Goal: Task Accomplishment & Management: Manage account settings

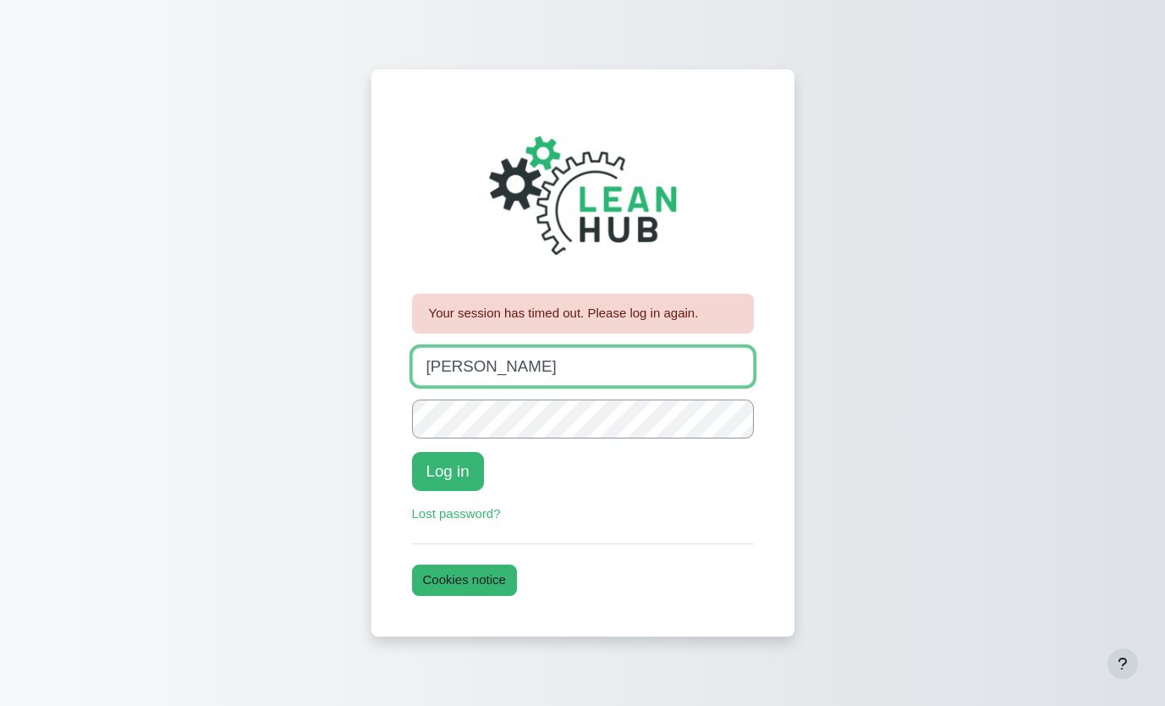
click at [486, 355] on input "johanna" at bounding box center [583, 366] width 342 height 39
click at [479, 366] on input "johanna" at bounding box center [583, 366] width 342 height 39
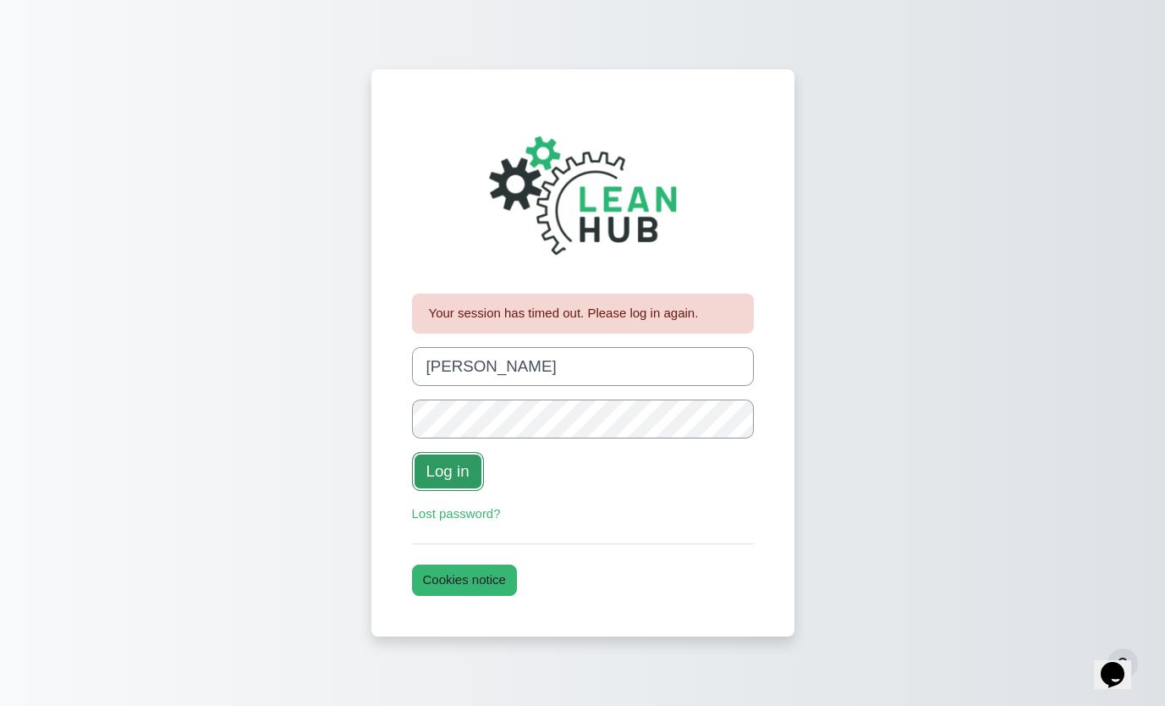
click at [467, 473] on button "Log in" at bounding box center [448, 471] width 72 height 39
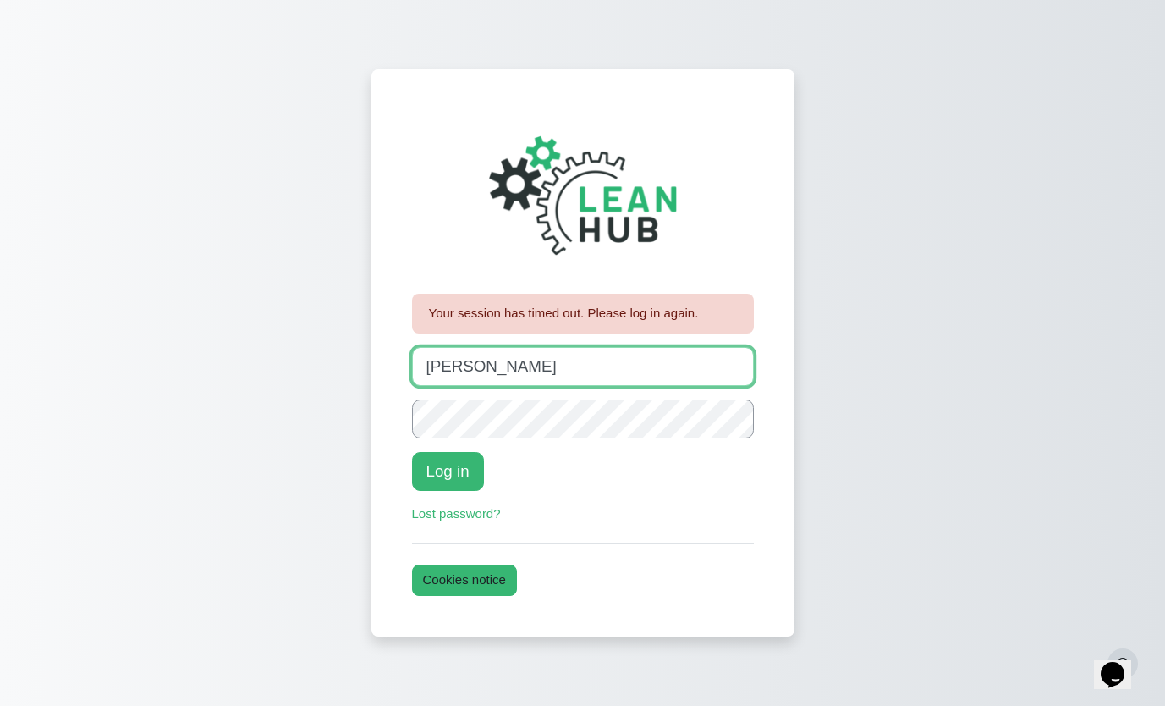
click at [578, 366] on input "johanna" at bounding box center [583, 366] width 342 height 39
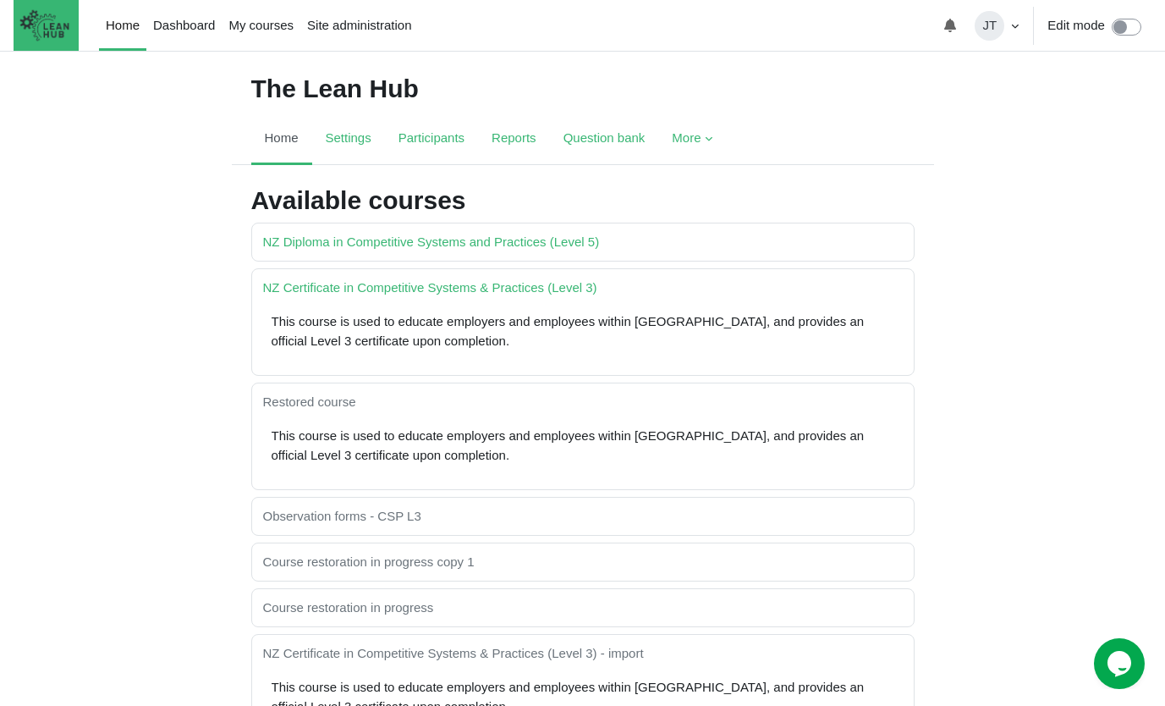
scroll to position [25, 0]
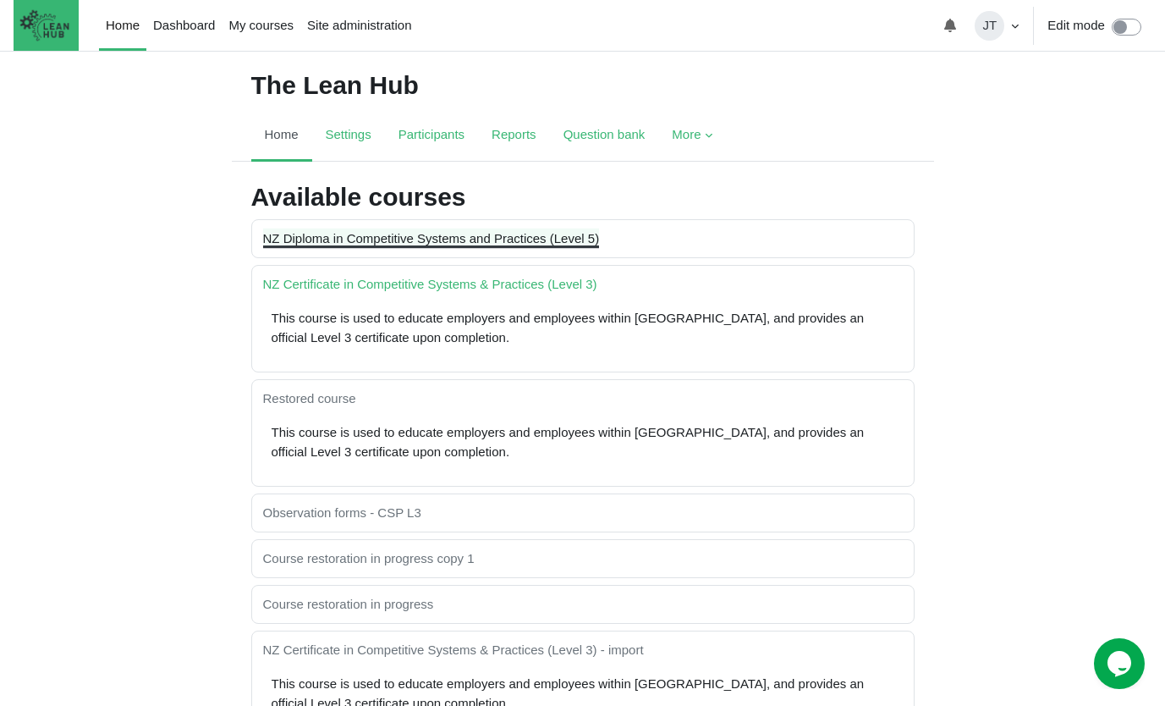
click at [503, 245] on link "NZ Diploma in Competitive Systems and Practices (Level 5)" at bounding box center [431, 238] width 337 height 14
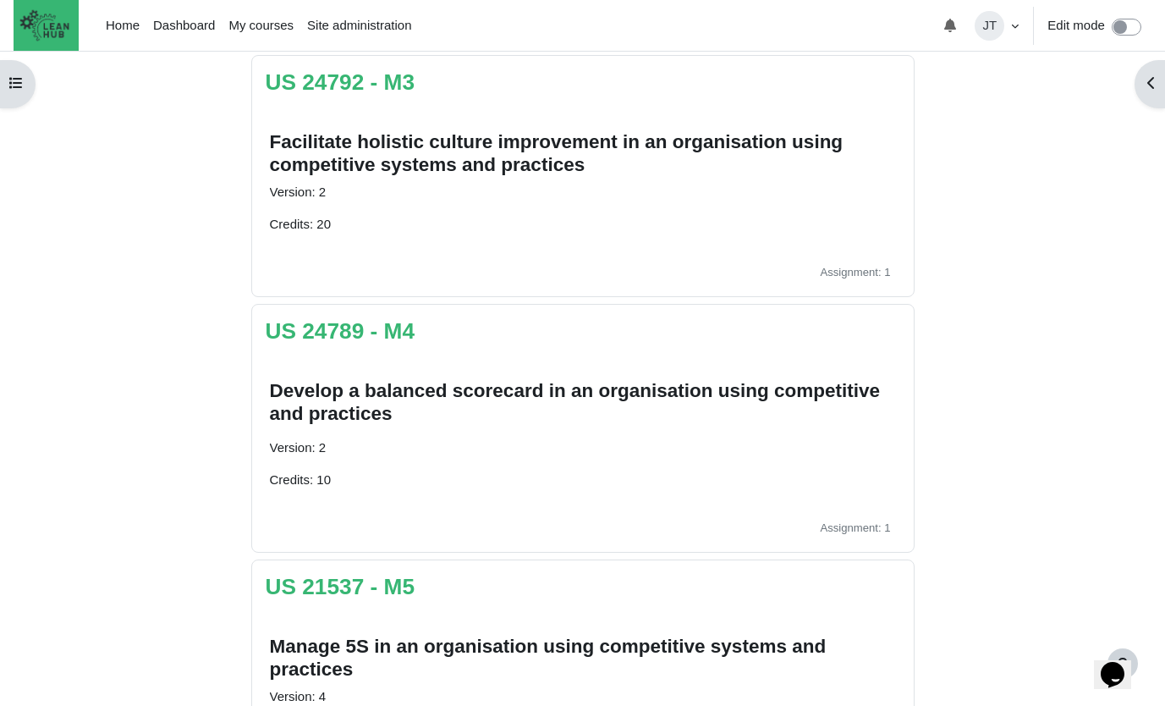
scroll to position [927, 0]
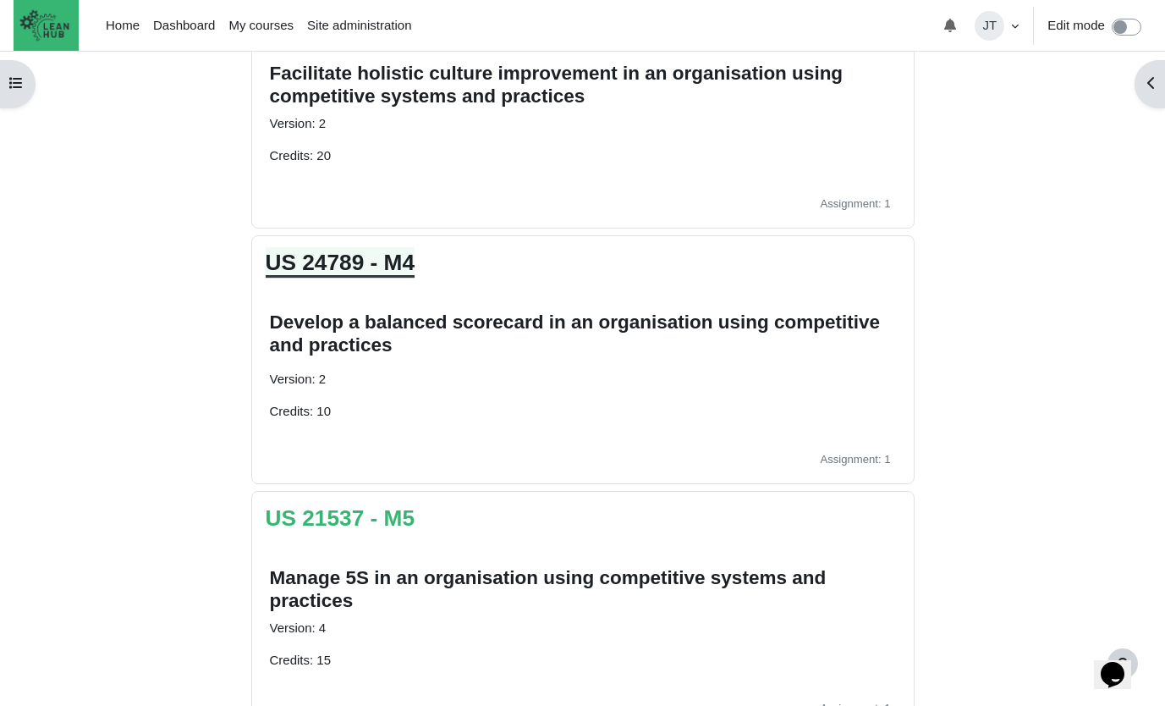
click at [338, 265] on link "US 24789 - M4" at bounding box center [341, 262] width 150 height 25
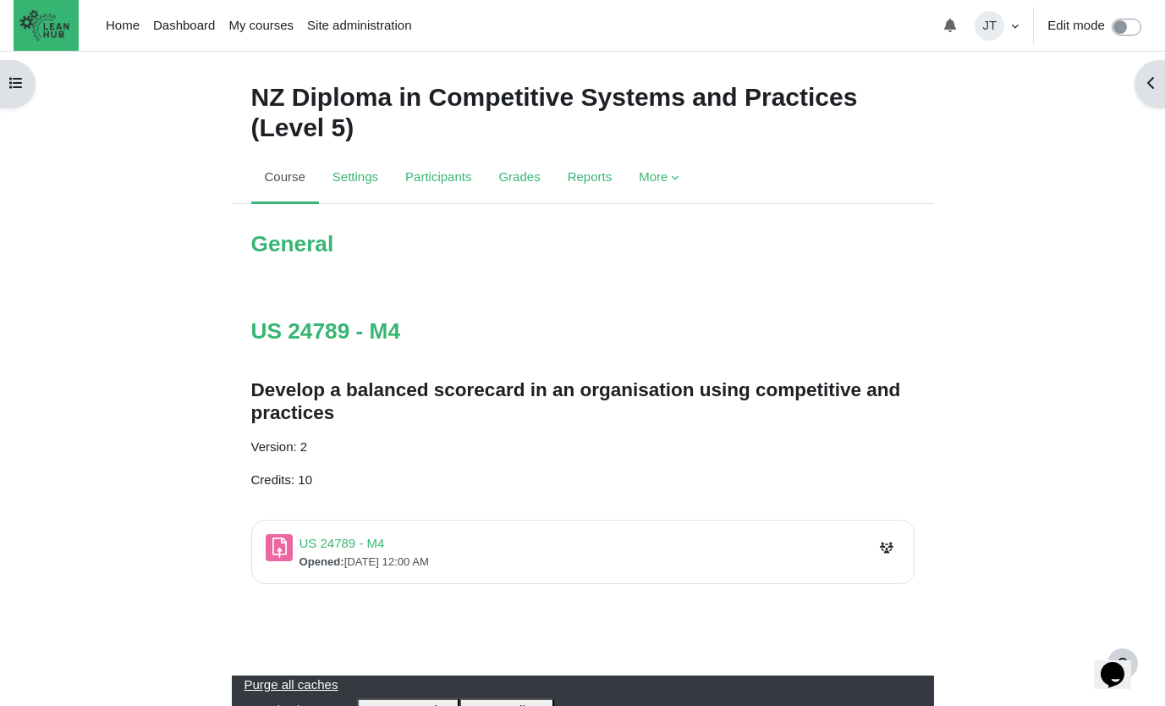
scroll to position [32, 0]
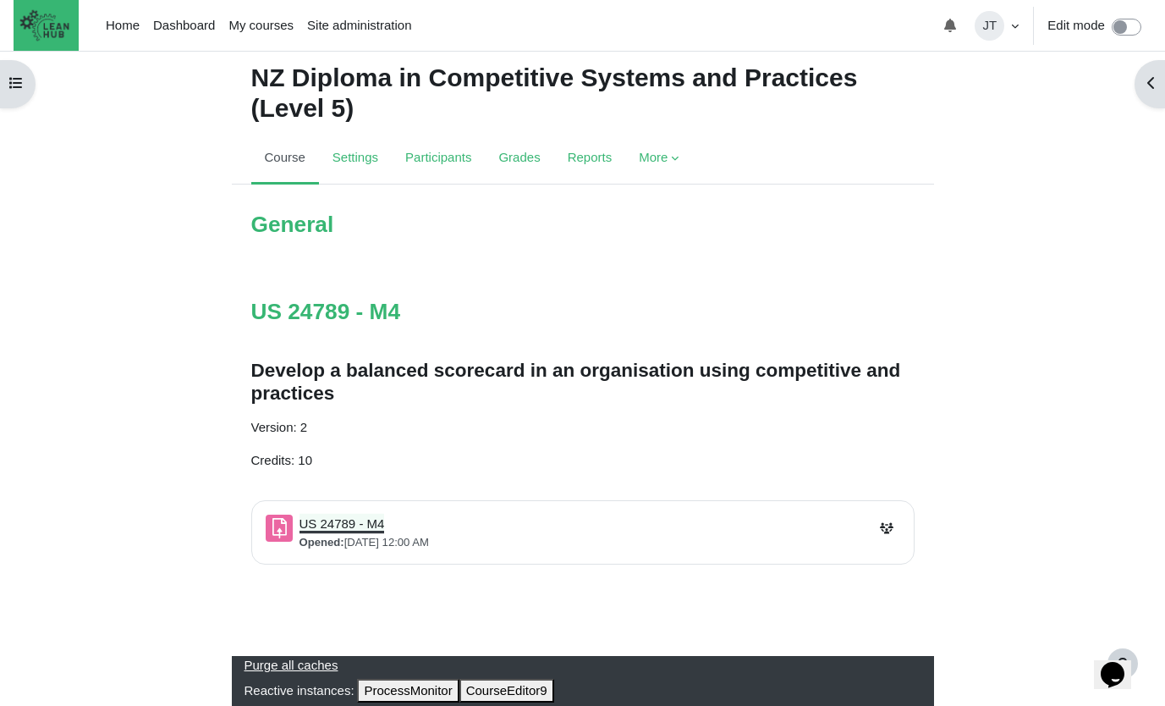
click at [347, 525] on link "US 24789 - M4 Assignment" at bounding box center [342, 523] width 85 height 14
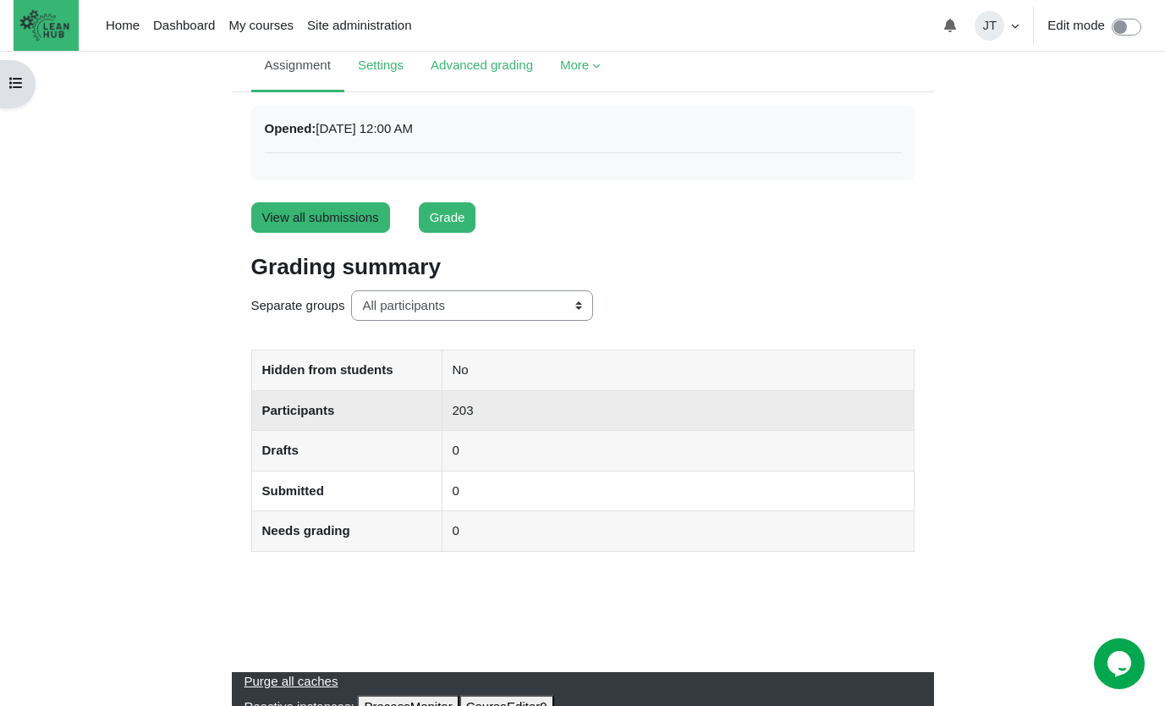
scroll to position [136, 0]
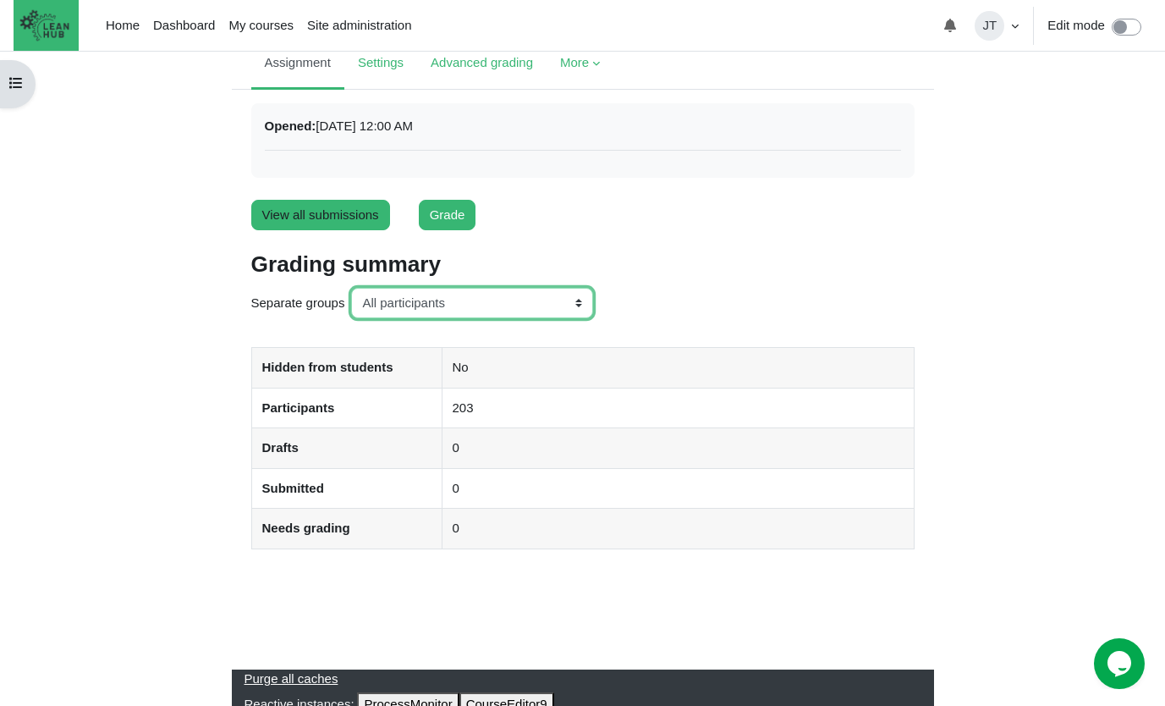
click at [542, 307] on select "All participants ANZ Pharma-Jan-2025 CapitalPrecut-Nov-2023 Chantal-June-2024 C…" at bounding box center [472, 303] width 242 height 31
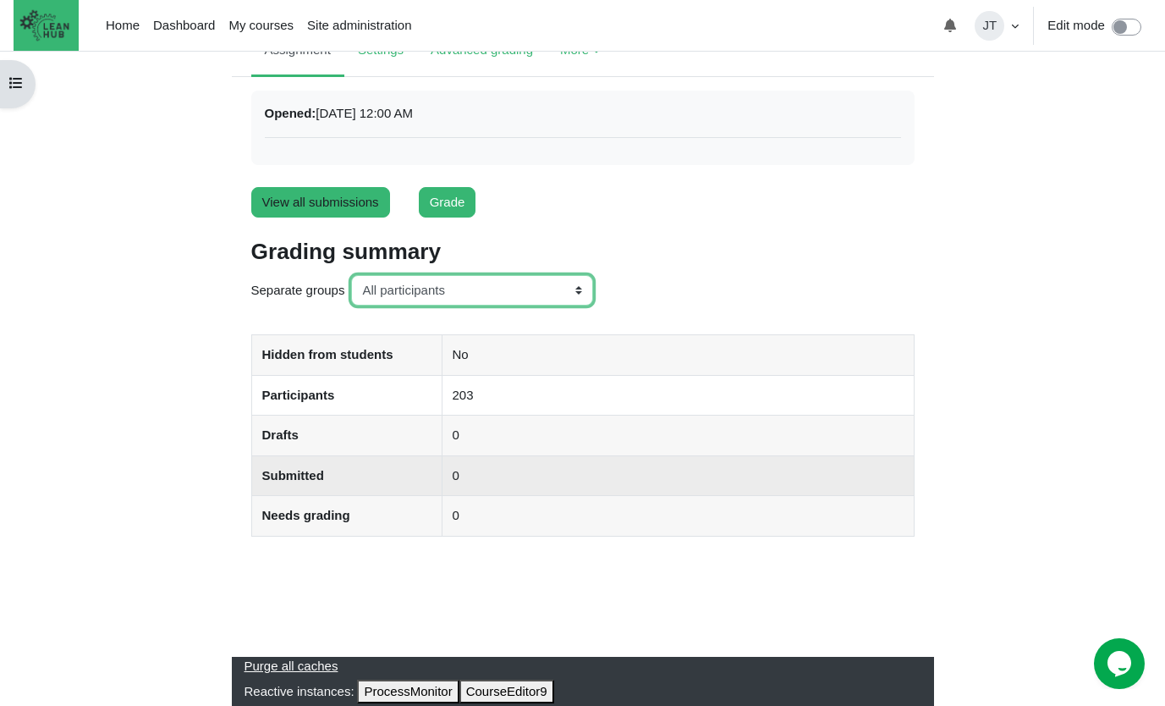
scroll to position [150, 0]
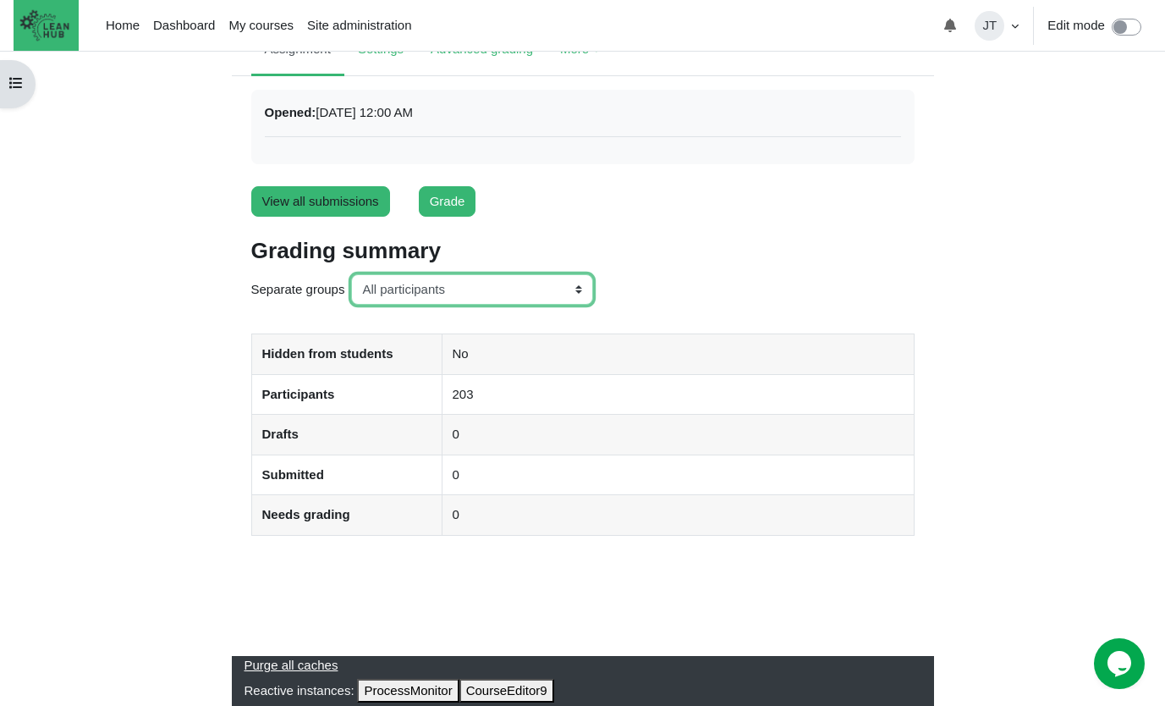
click at [544, 292] on select "All participants ANZ Pharma-Jan-2025 CapitalPrecut-Nov-2023 Chantal-June-2024 C…" at bounding box center [472, 289] width 242 height 31
select select "159"
click at [353, 274] on select "All participants ANZ Pharma-Jan-2025 CapitalPrecut-Nov-2023 [PERSON_NAME]-June-…" at bounding box center [472, 289] width 242 height 31
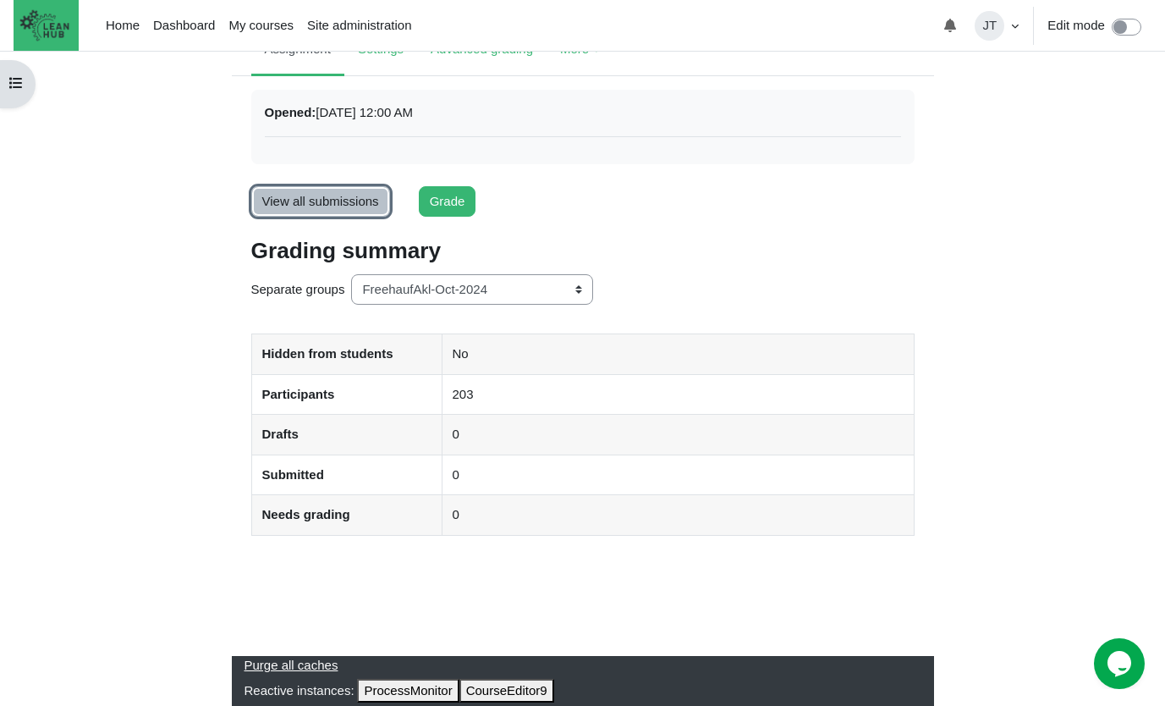
click at [311, 207] on link "View all submissions" at bounding box center [320, 201] width 139 height 31
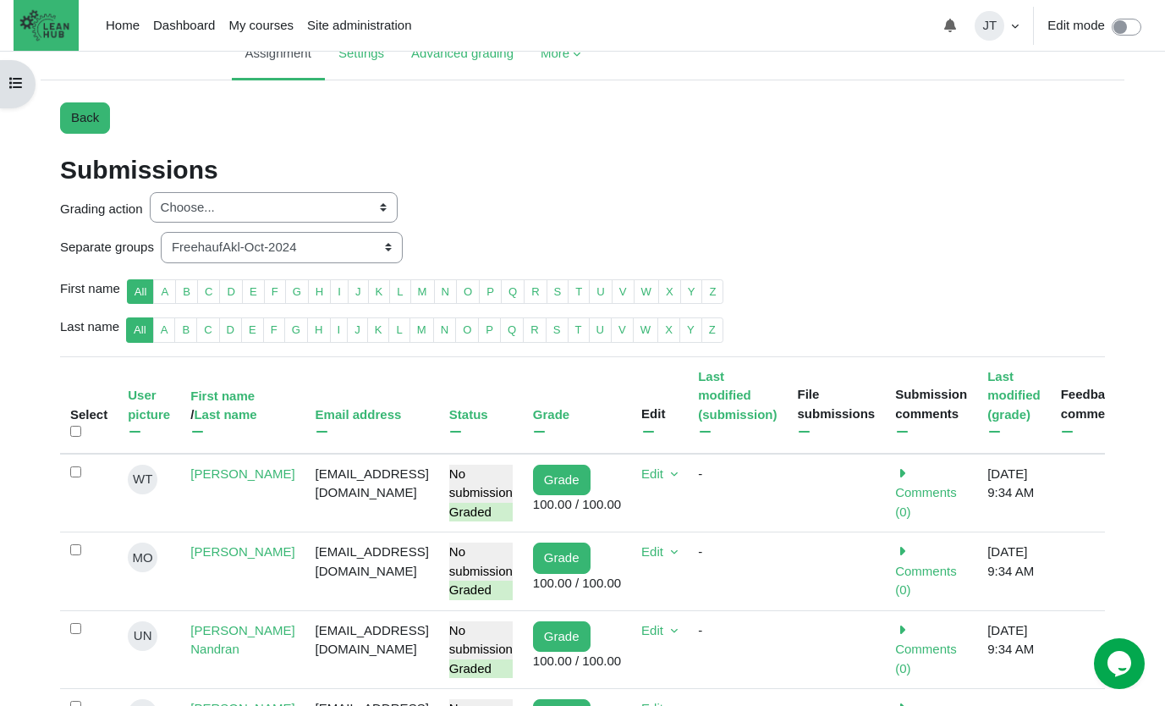
scroll to position [145, 0]
click at [118, 24] on link "Home" at bounding box center [122, 25] width 47 height 51
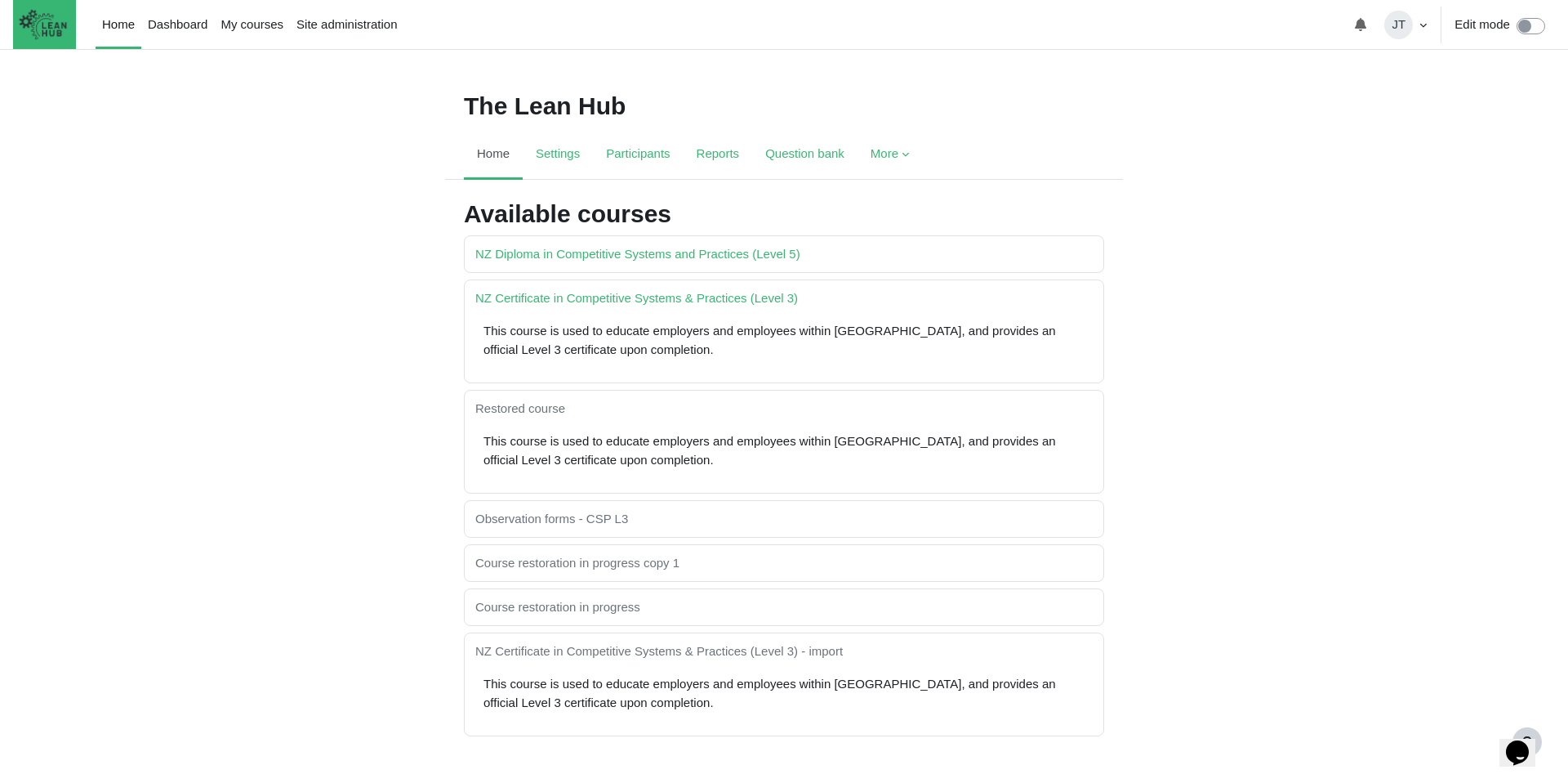
scroll to position [3, 0]
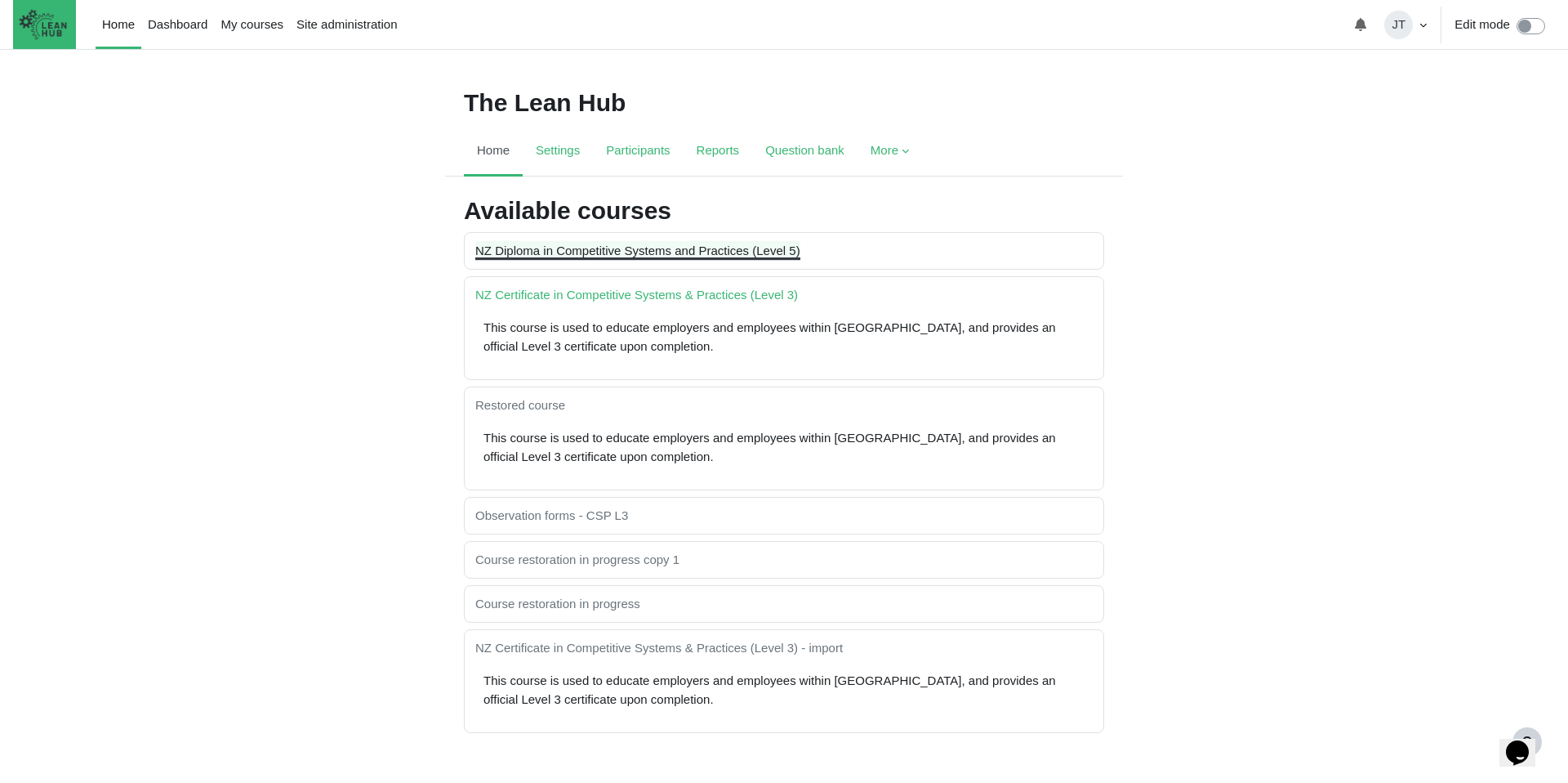
click at [740, 252] on link "NZ Diploma in Competitive Systems and Practices (Level 5)" at bounding box center [637, 250] width 325 height 14
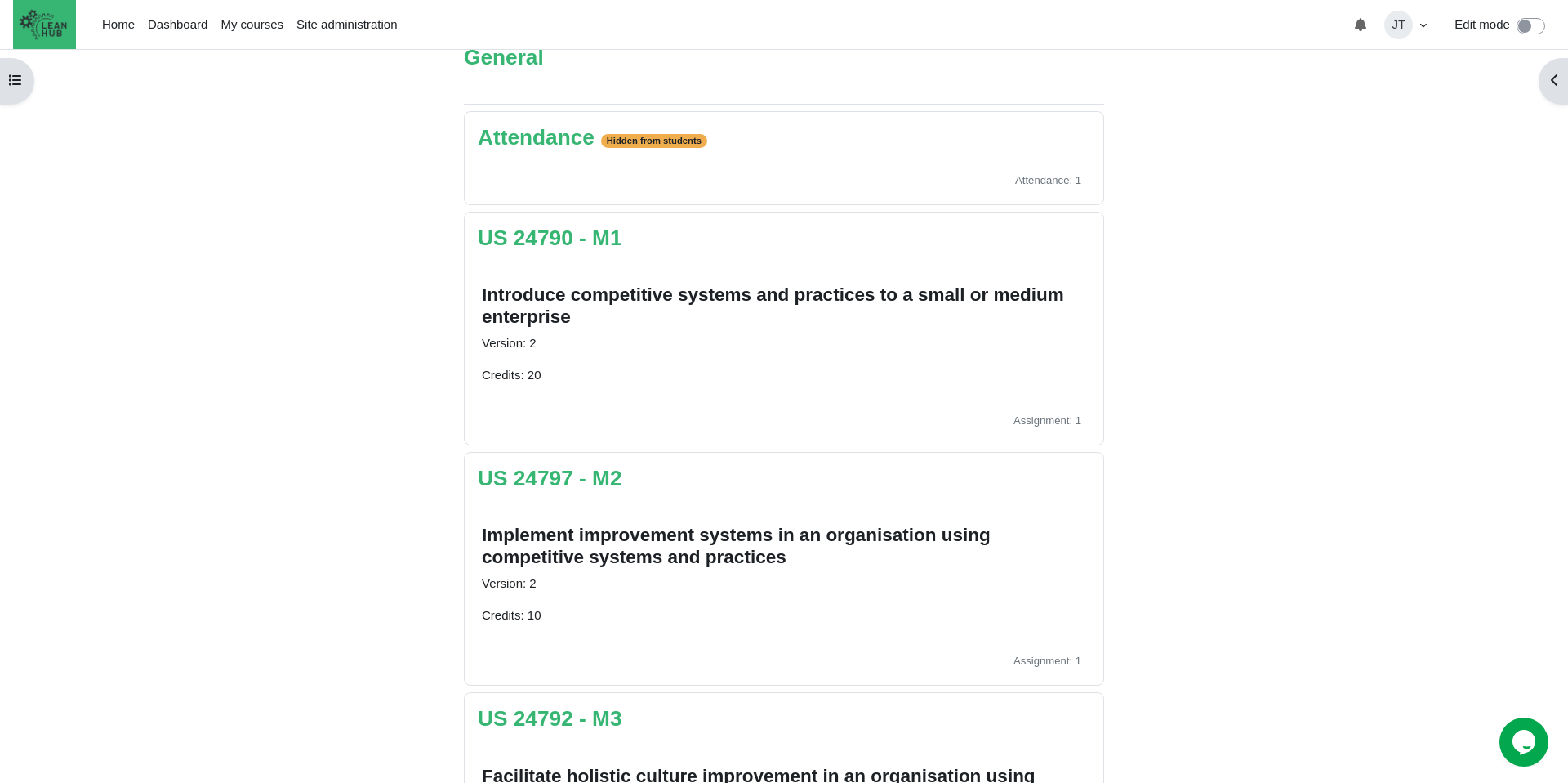
scroll to position [717, 0]
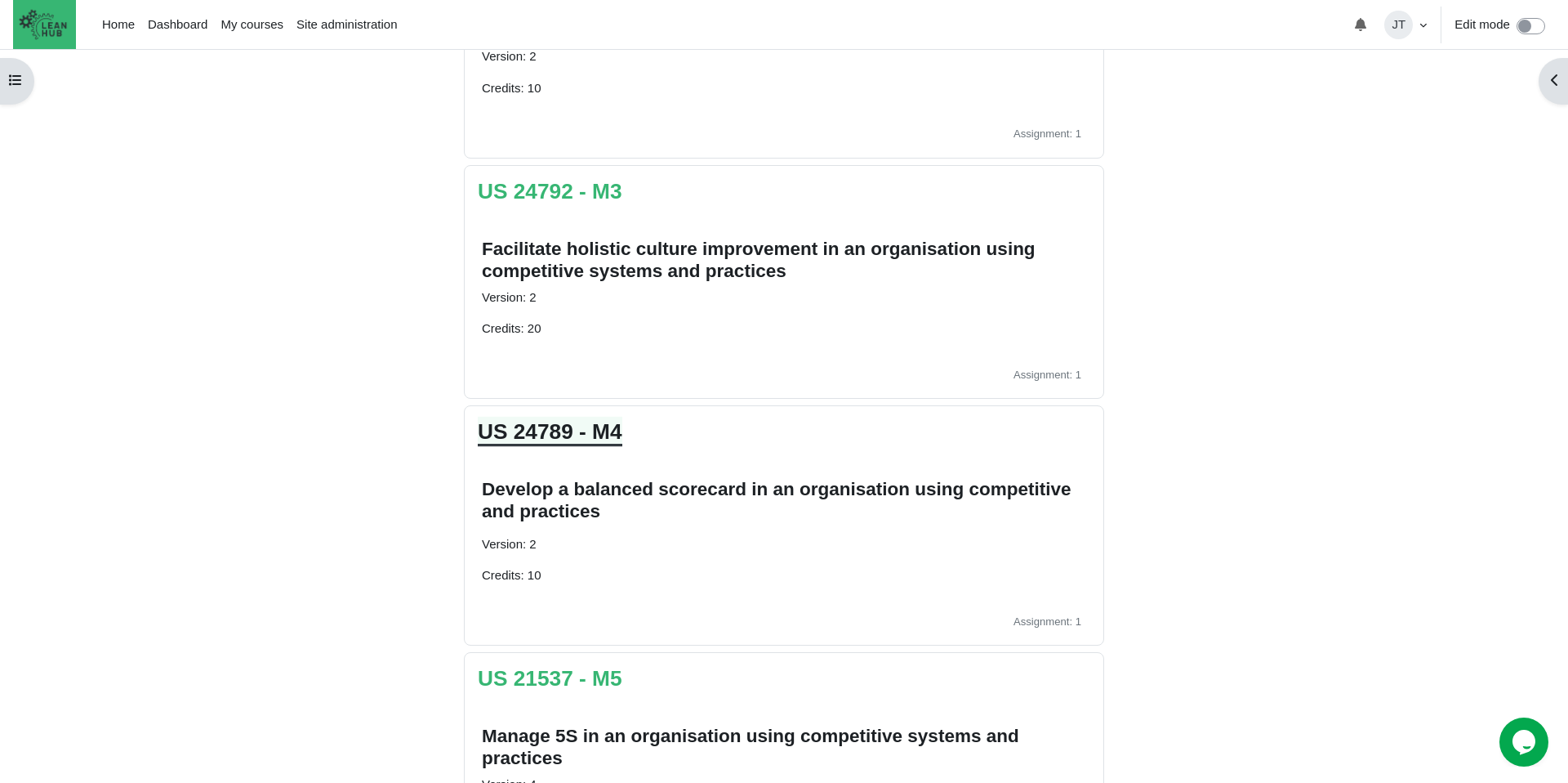
click at [538, 435] on link "US 24789 - M4" at bounding box center [550, 431] width 145 height 24
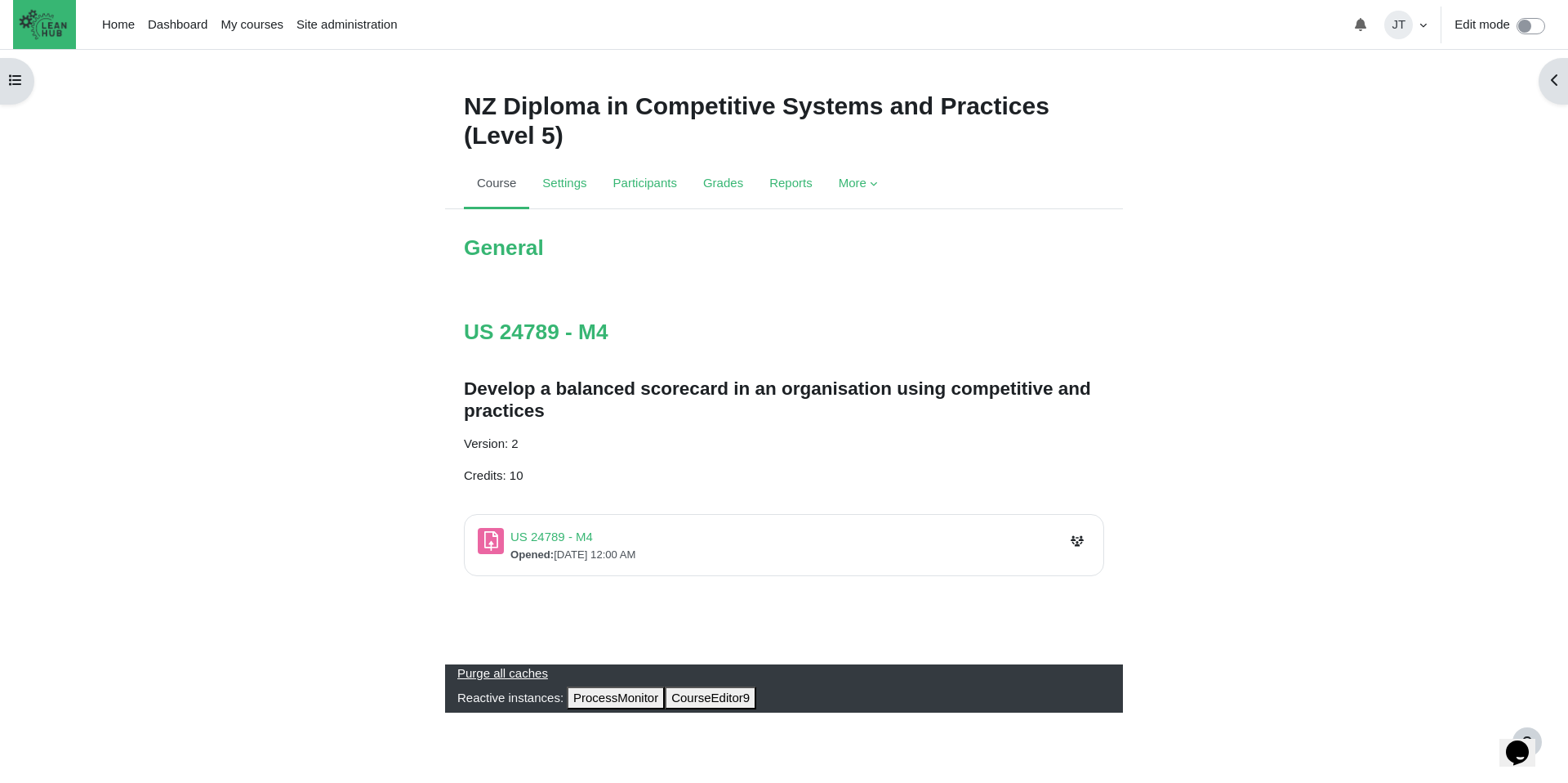
scroll to position [5, 0]
click at [544, 535] on link "US 24789 - M4 Assignment" at bounding box center [551, 536] width 82 height 14
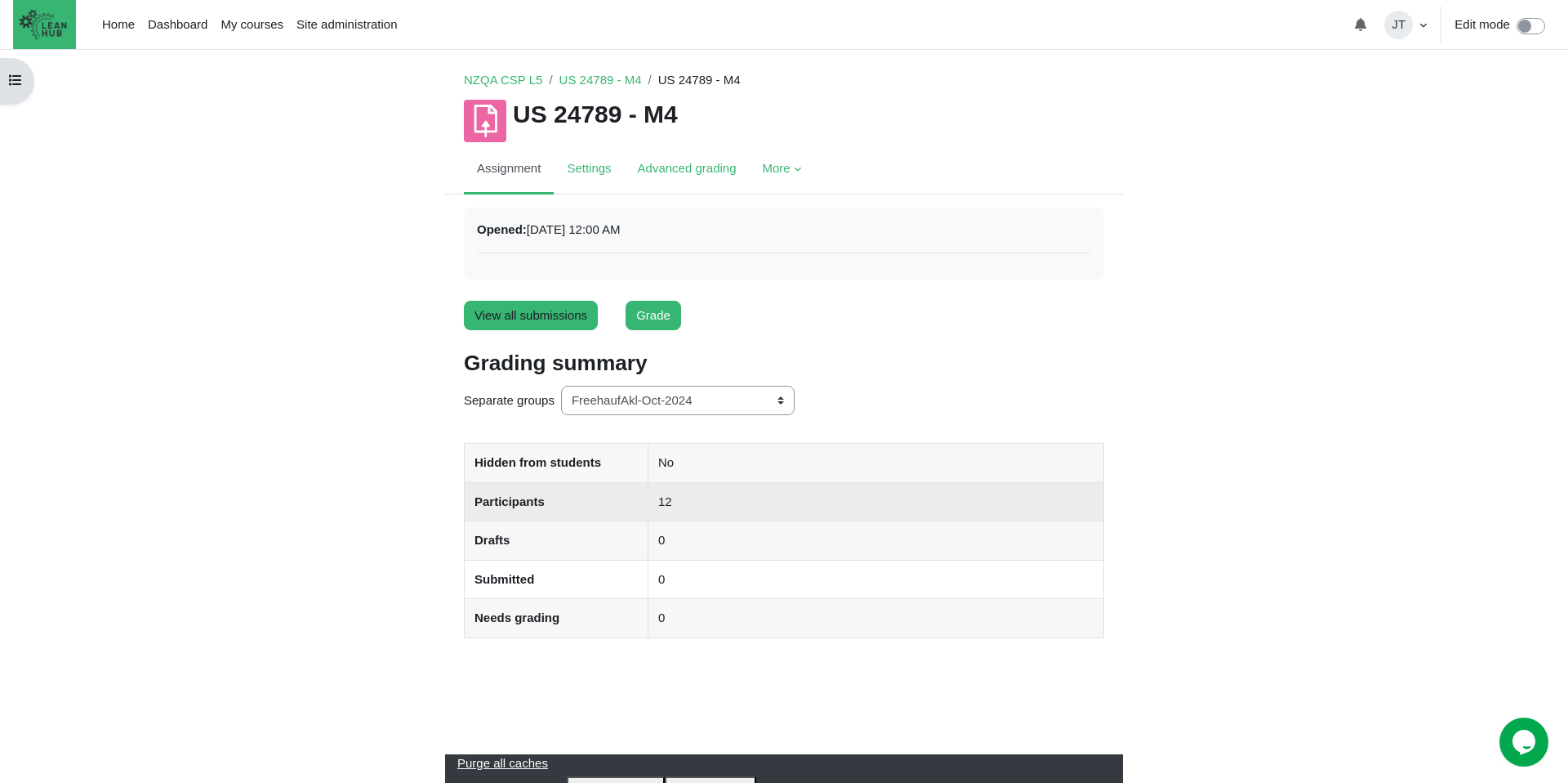
scroll to position [43, 0]
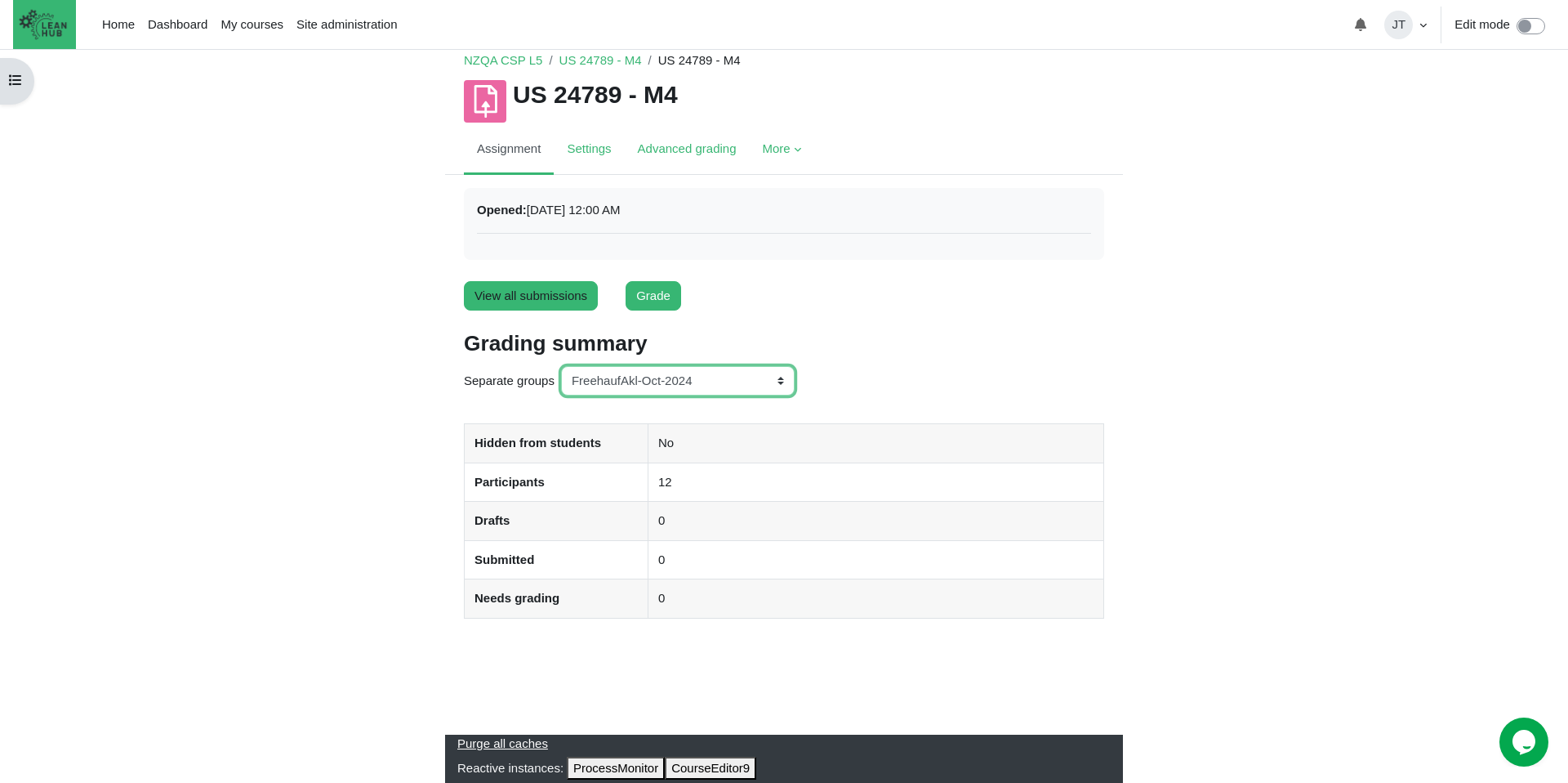
click at [685, 385] on select "All participants ANZ Pharma-Jan-2025 CapitalPrecut-Nov-2023 Chantal-June-2024 C…" at bounding box center [677, 380] width 234 height 30
select select "164"
click at [563, 366] on select "All participants ANZ Pharma-Jan-2025 CapitalPrecut-Nov-2023 Chantal-June-2024 C…" at bounding box center [677, 380] width 234 height 30
click at [711, 379] on select "All participants ANZ Pharma-Jan-2025 CapitalPrecut-Nov-2023 Chantal-June-2024 C…" at bounding box center [677, 380] width 234 height 30
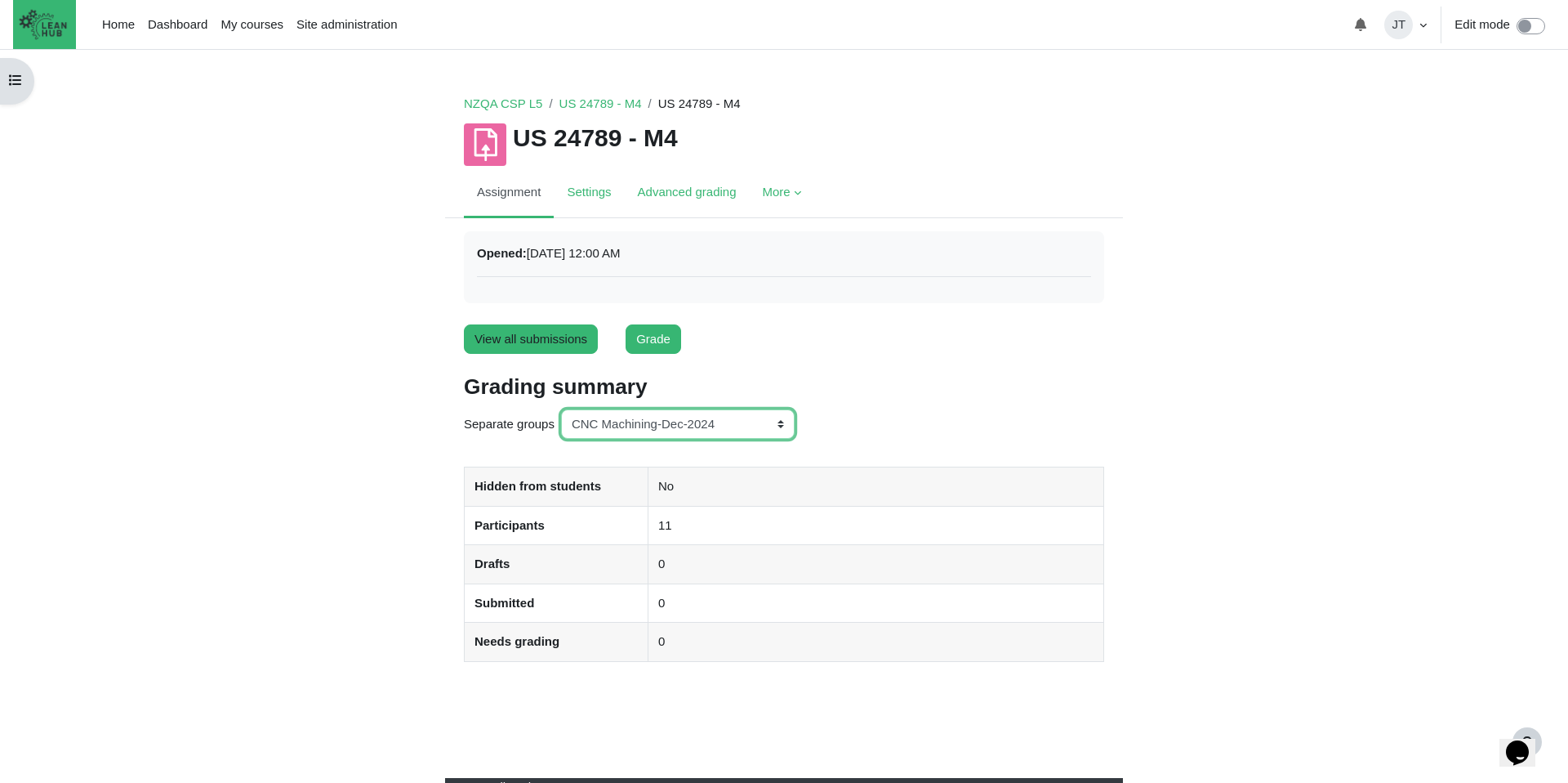
click at [658, 427] on select "All participants ANZ Pharma-Jan-2025 CapitalPrecut-Nov-2023 [PERSON_NAME]-June-…" at bounding box center [677, 424] width 234 height 30
click at [563, 409] on select "All participants ANZ Pharma-Jan-2025 CapitalPrecut-Nov-2023 [PERSON_NAME]-June-…" at bounding box center [677, 424] width 234 height 30
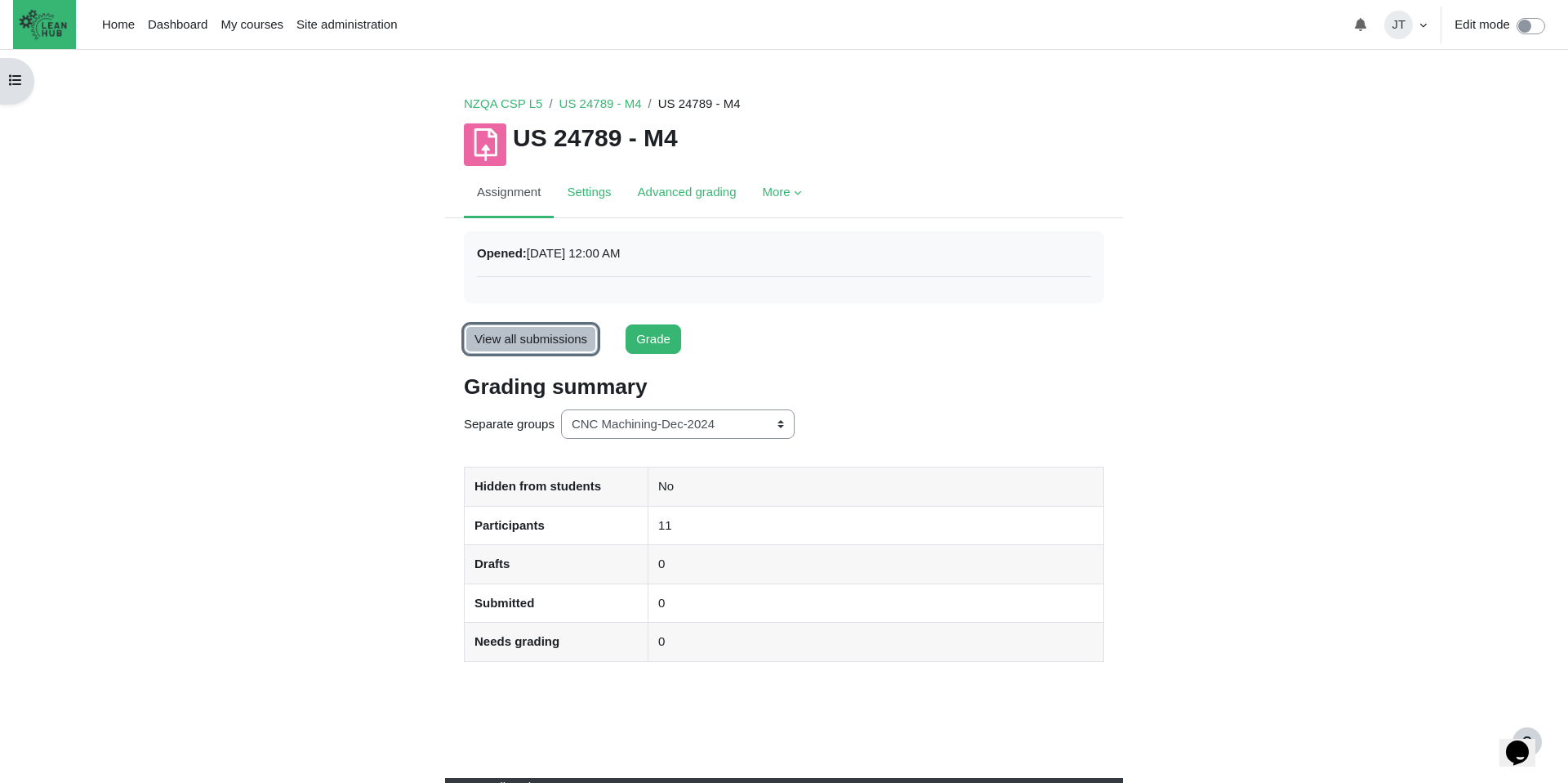
click at [549, 338] on link "View all submissions" at bounding box center [531, 339] width 134 height 30
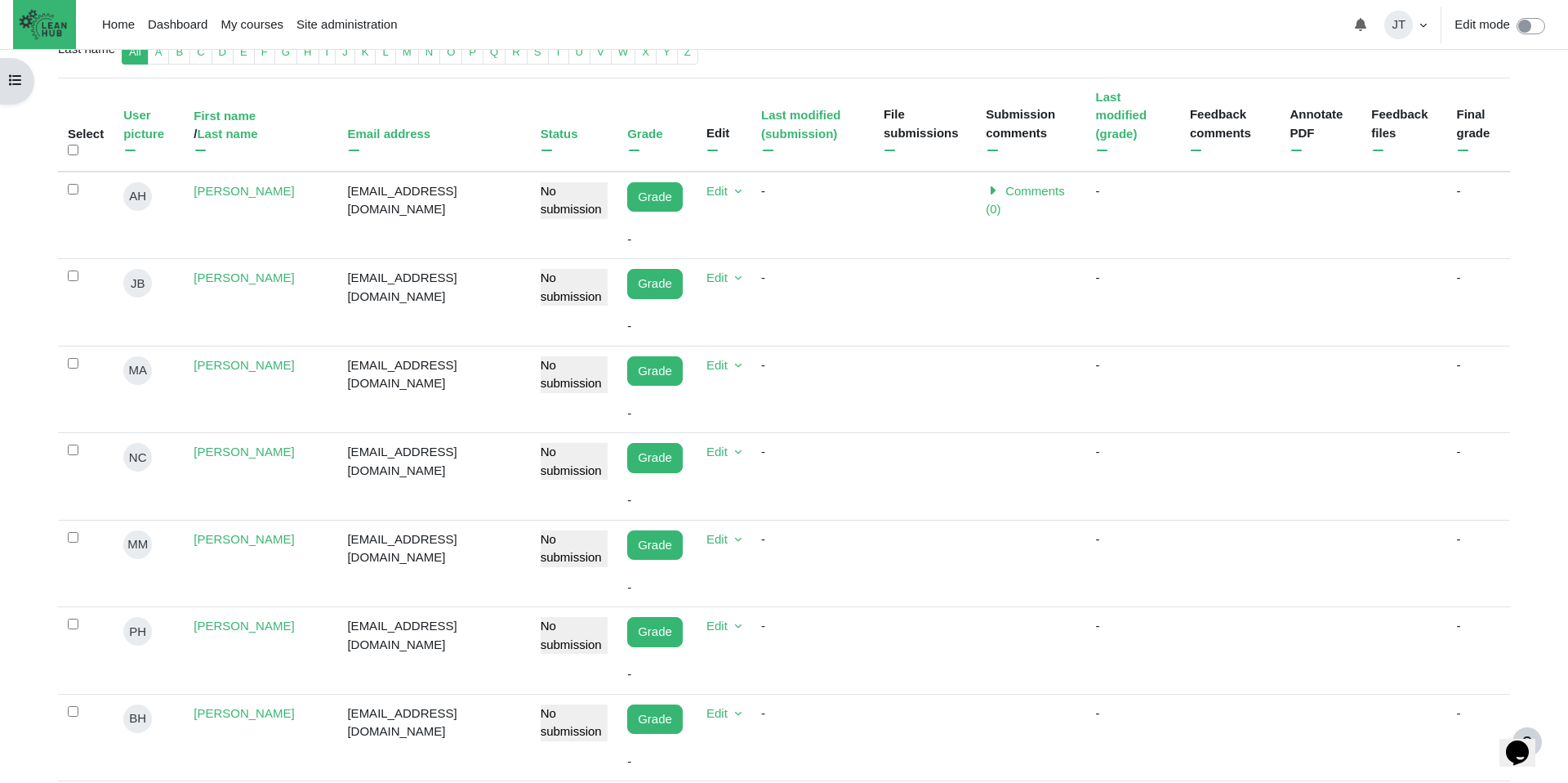
scroll to position [338, 0]
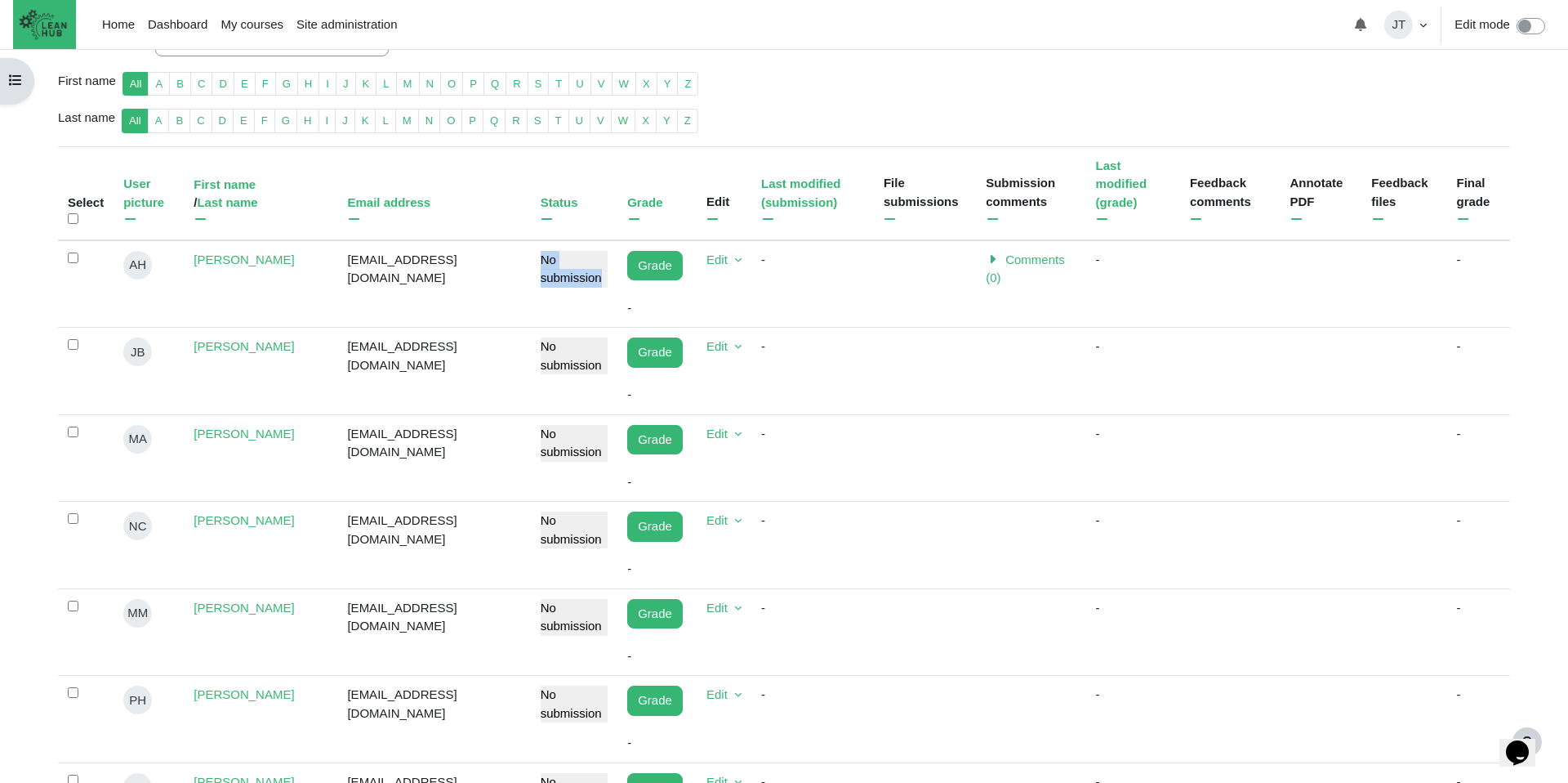
drag, startPoint x: 486, startPoint y: 245, endPoint x: 562, endPoint y: 260, distance: 77.5
click at [562, 260] on td "No submission" at bounding box center [574, 284] width 88 height 88
click at [531, 292] on td "No submission" at bounding box center [574, 284] width 88 height 88
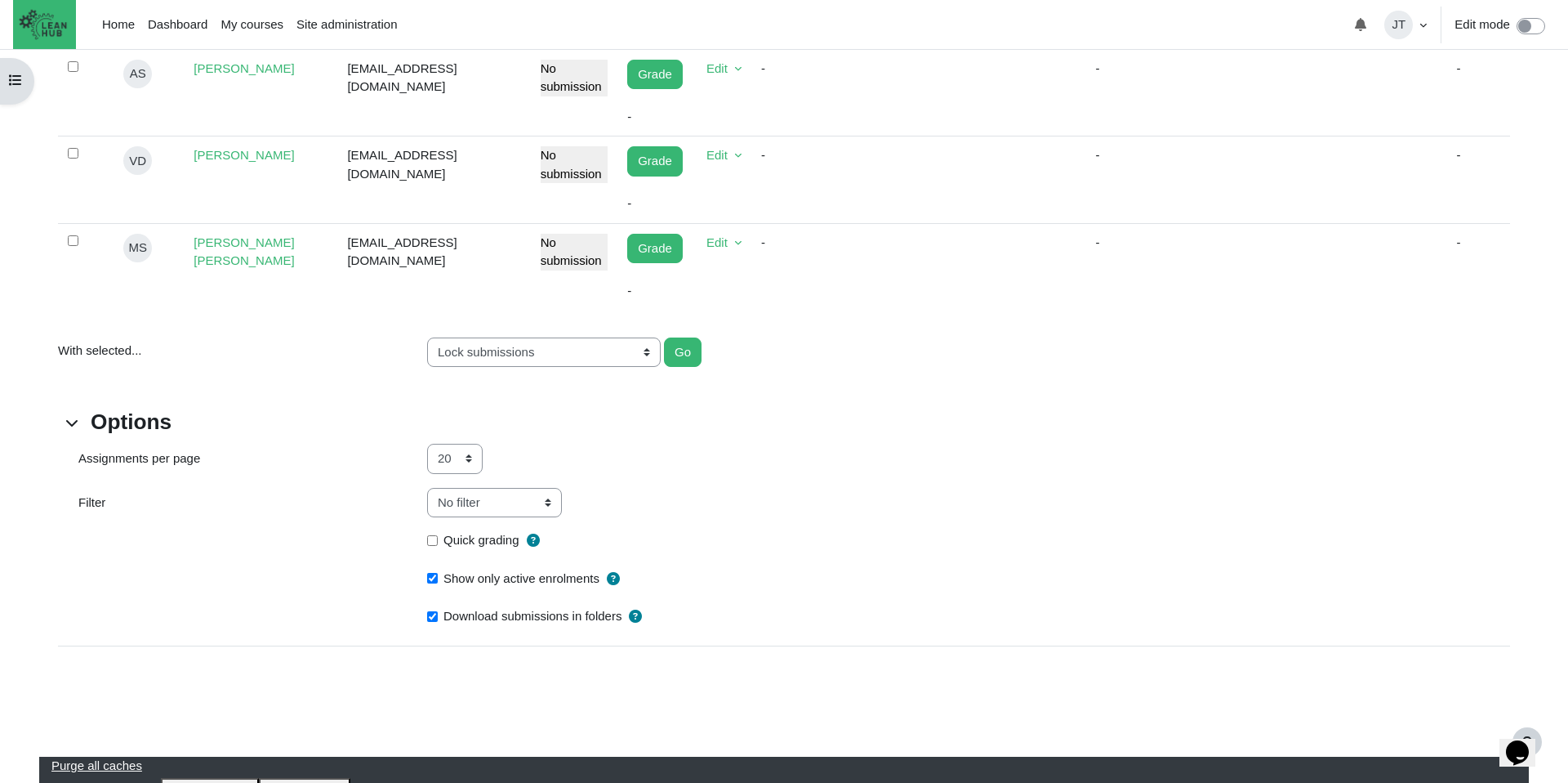
scroll to position [1229, 0]
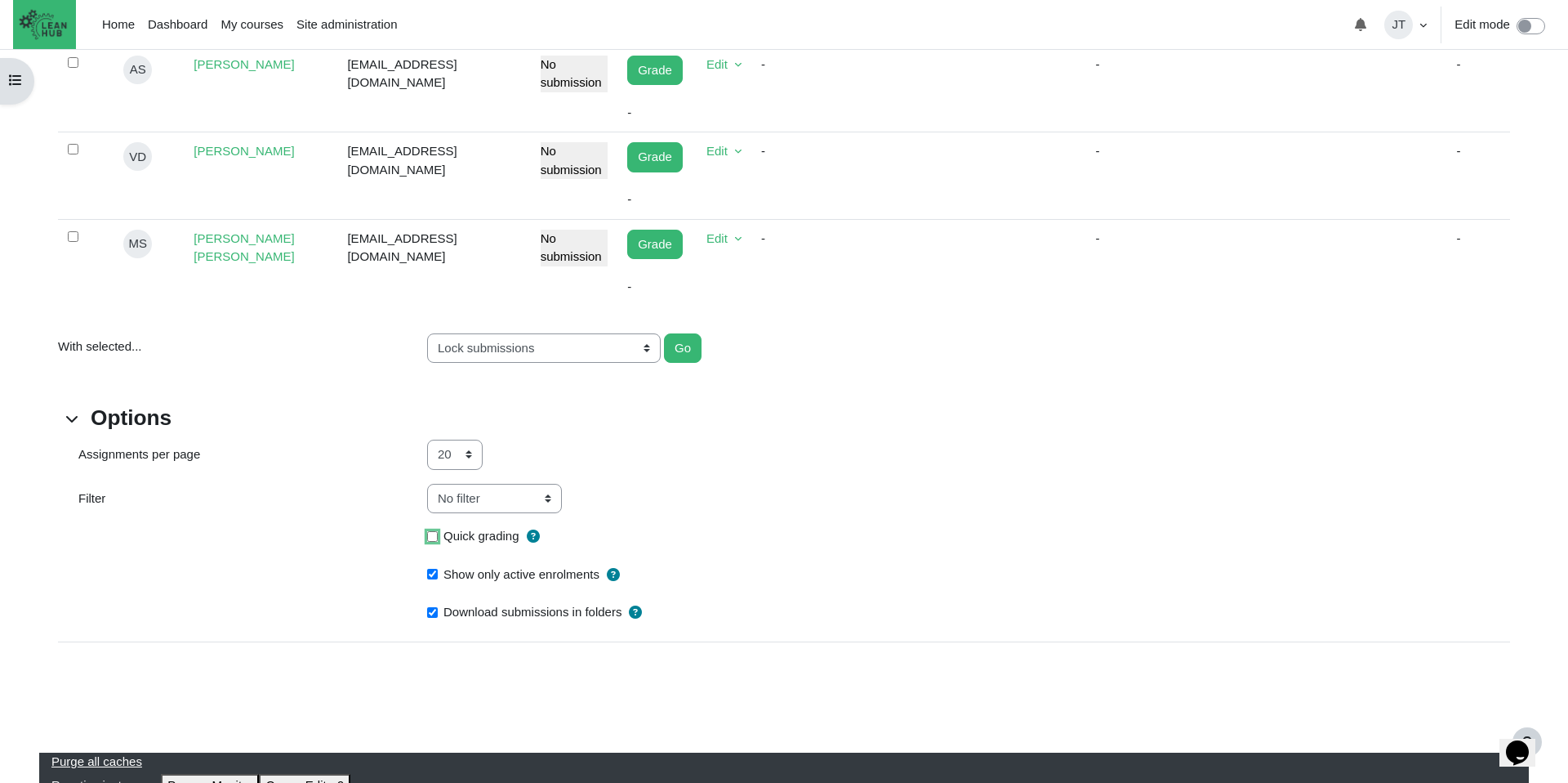
click at [435, 531] on input "Quick grading" at bounding box center [432, 536] width 11 height 11
checkbox input "true"
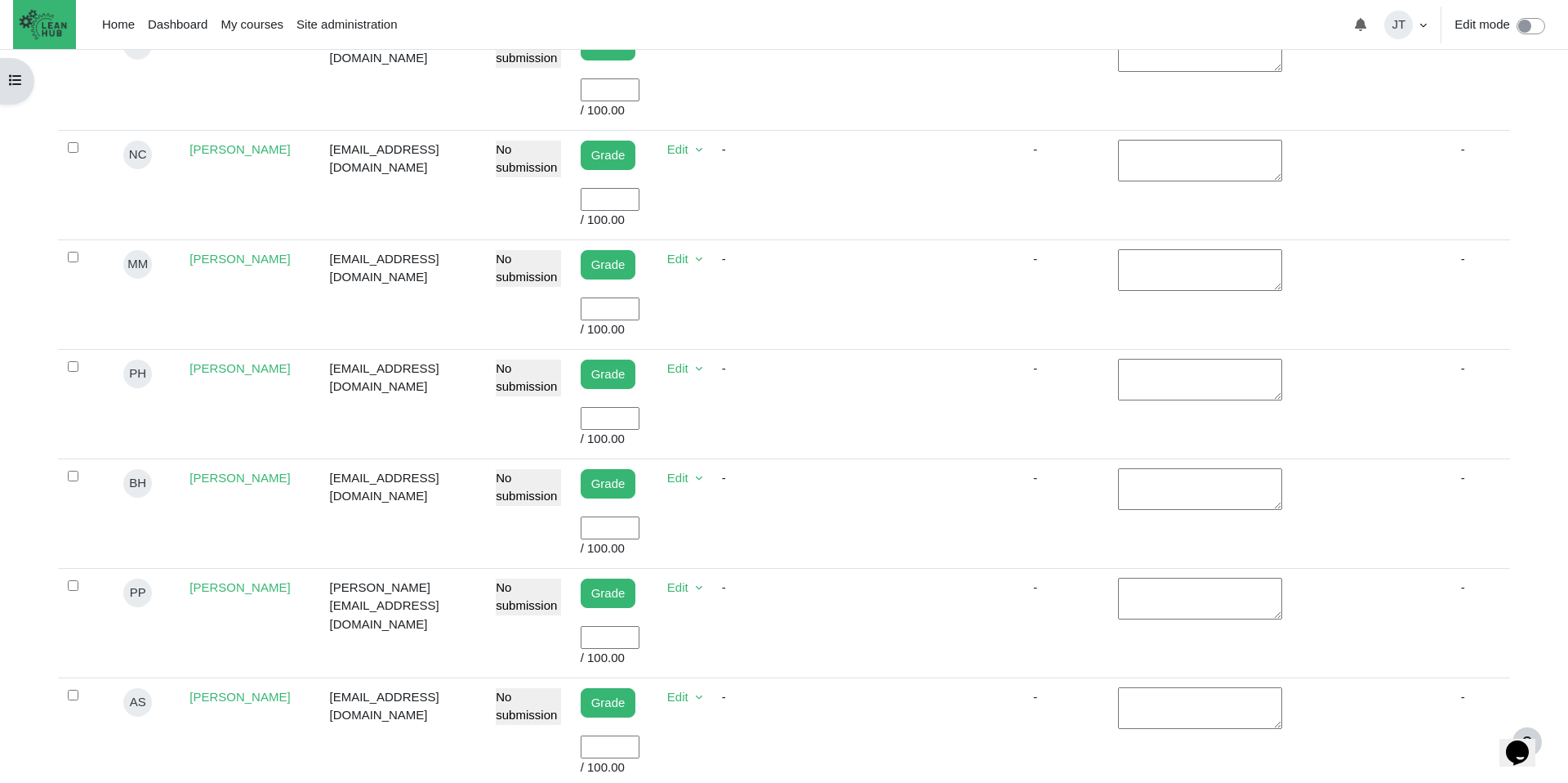
scroll to position [799, 0]
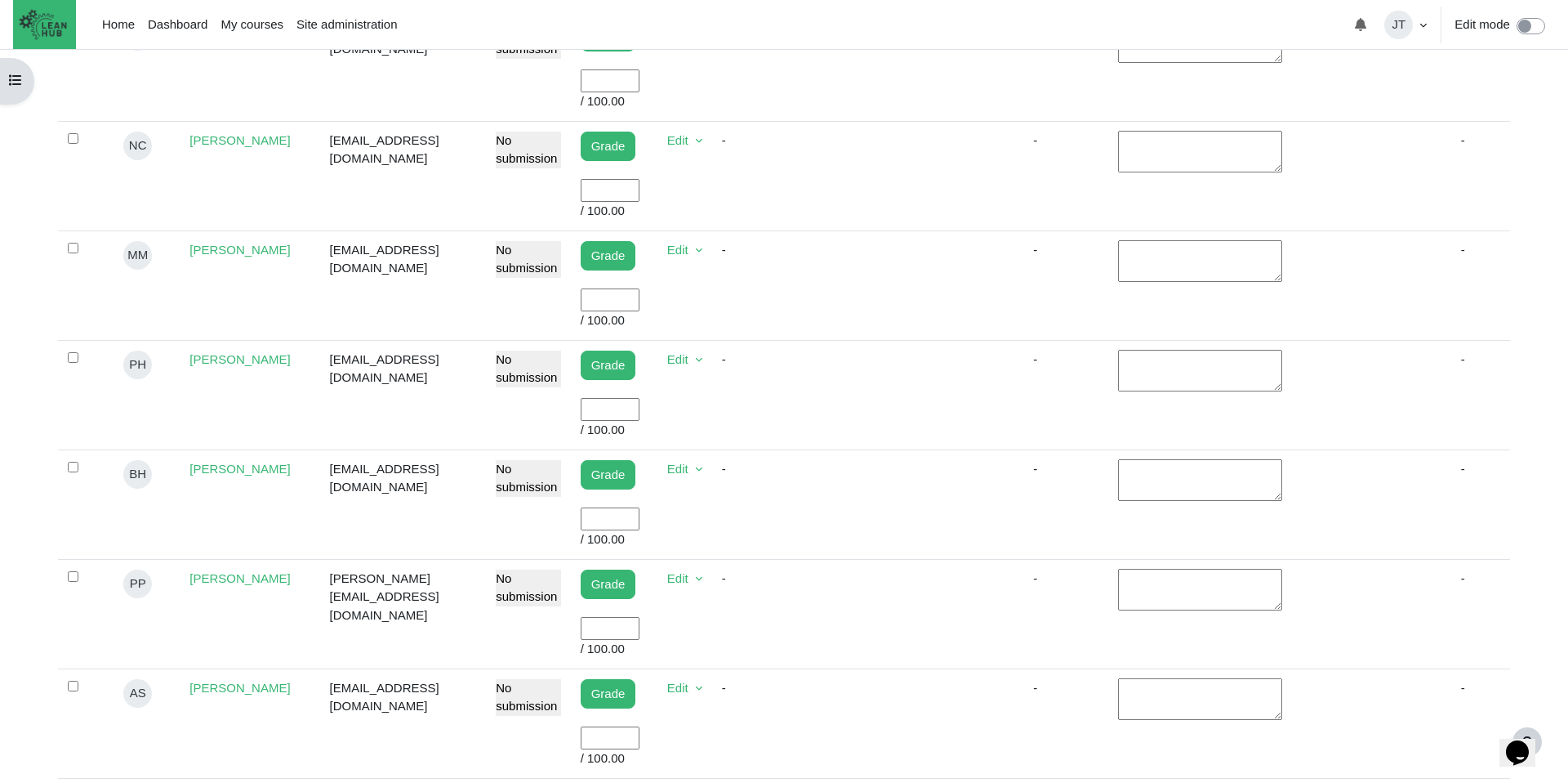
click at [587, 513] on input "User grade" at bounding box center [610, 518] width 59 height 24
type input "100"
click at [799, 517] on td "-" at bounding box center [767, 503] width 111 height 109
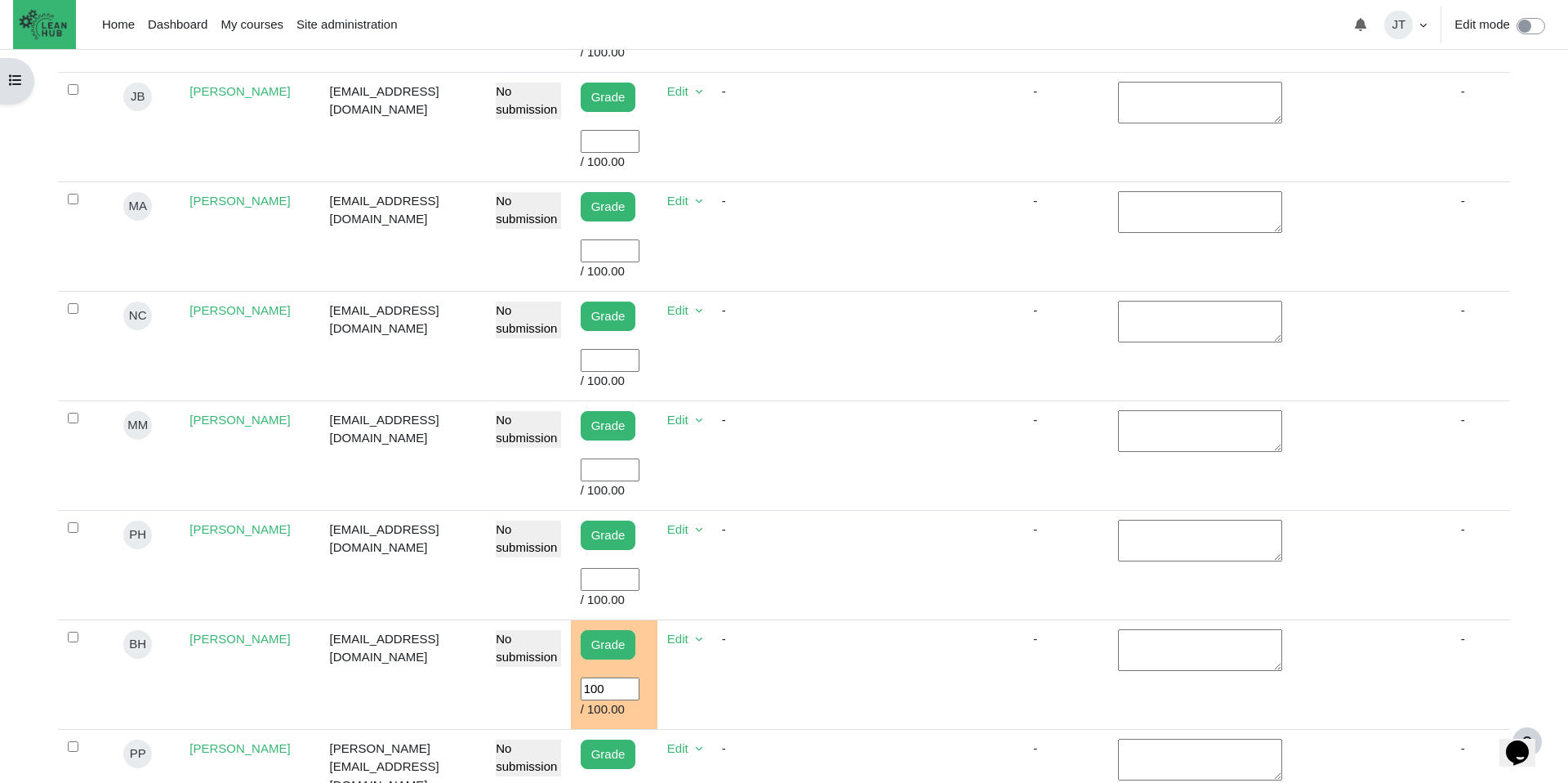
scroll to position [543, 0]
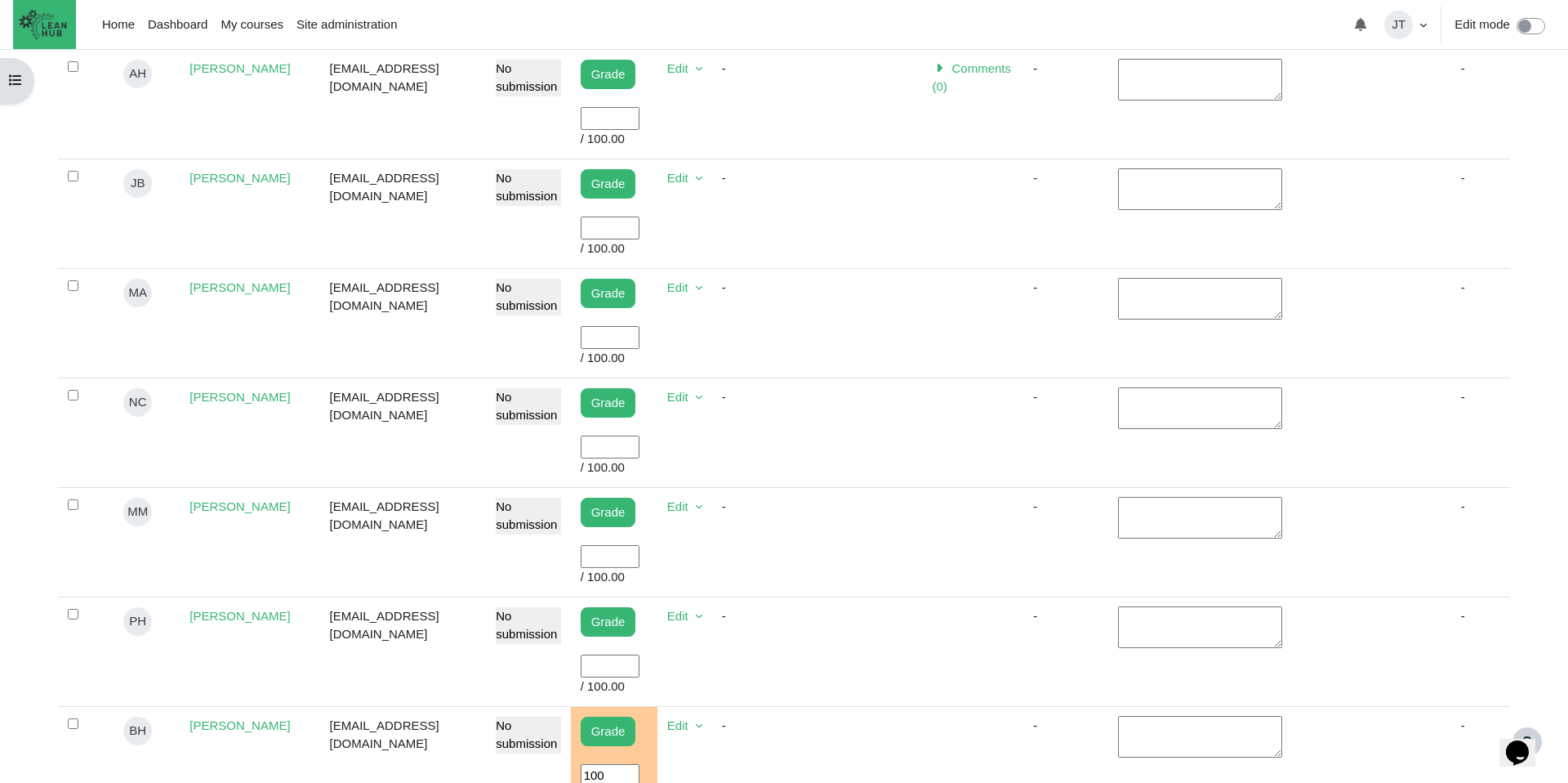
click at [591, 231] on input "User grade" at bounding box center [610, 228] width 59 height 24
type input "100"
click at [823, 243] on td "Content" at bounding box center [872, 212] width 98 height 109
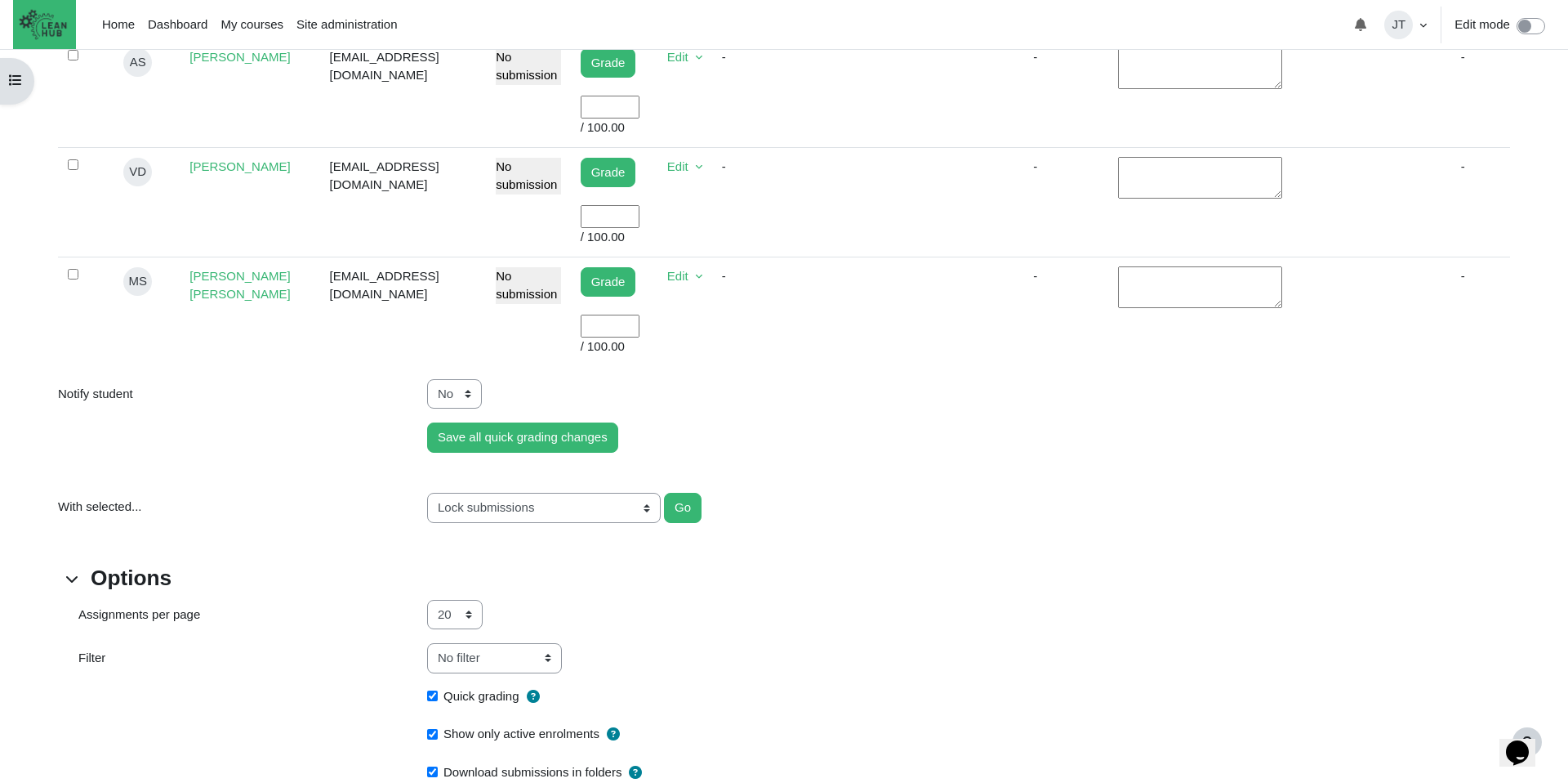
scroll to position [1429, 0]
click at [601, 329] on input "User grade" at bounding box center [610, 327] width 59 height 24
type input "100"
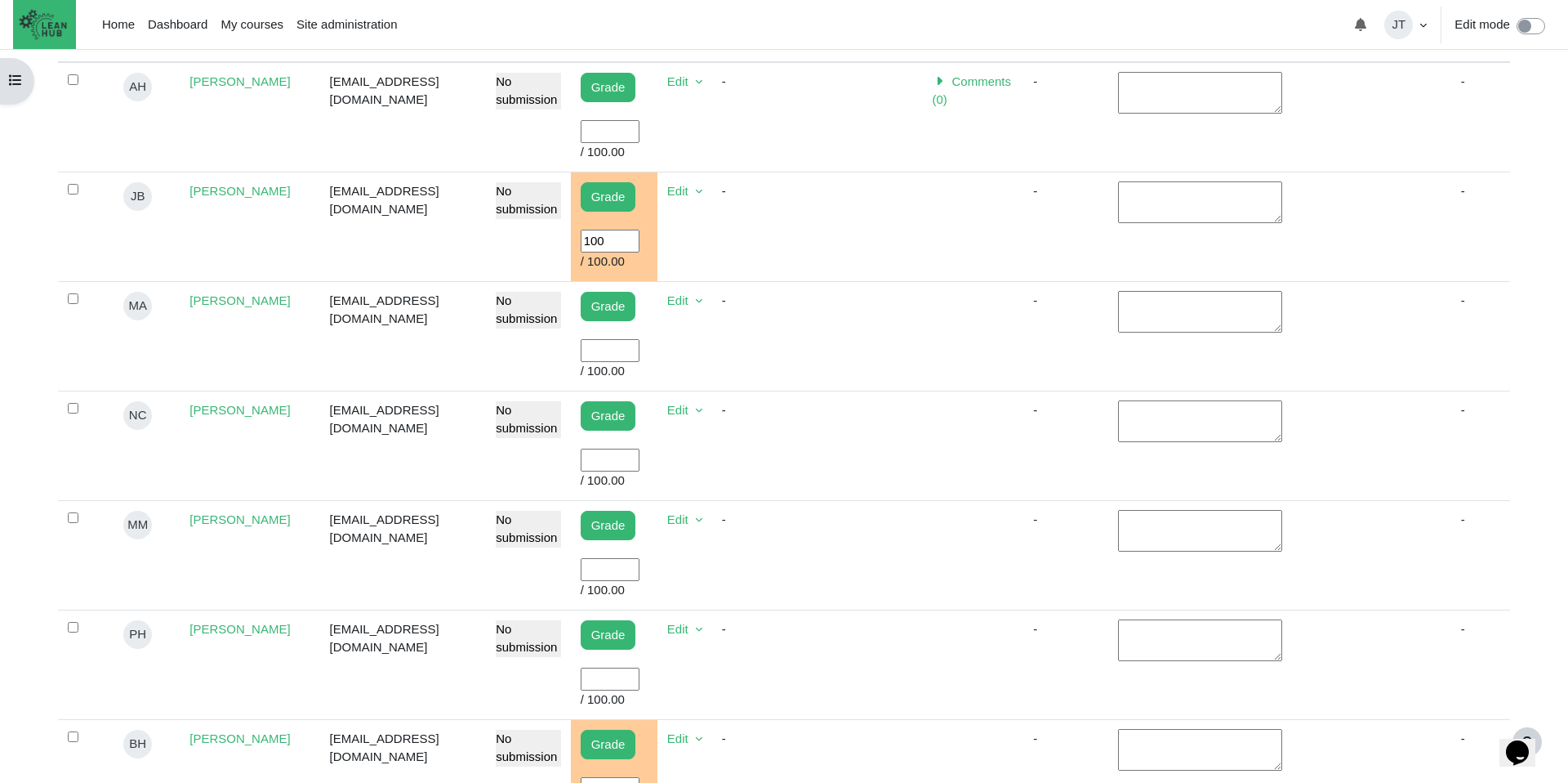
scroll to position [532, 0]
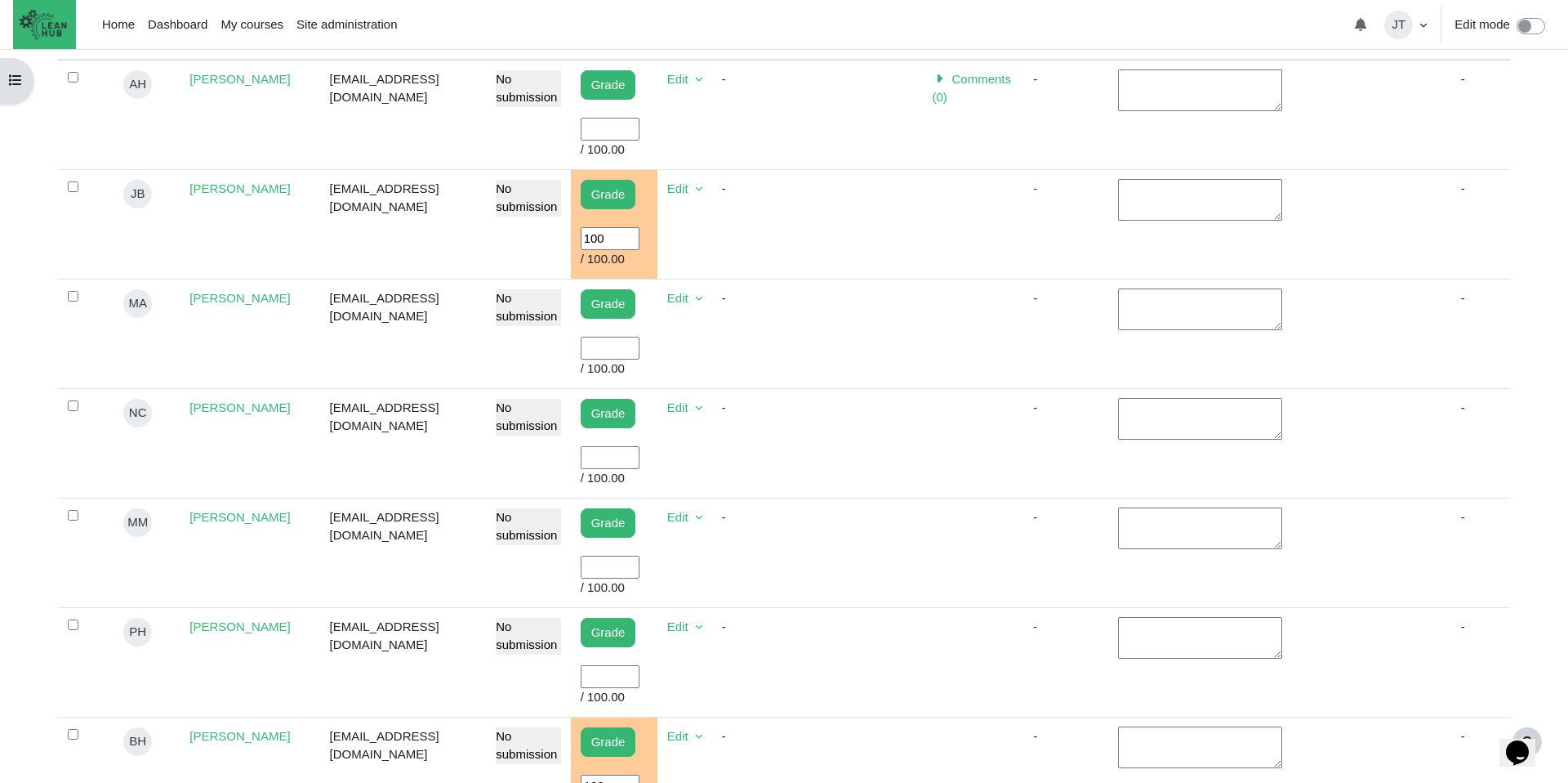
click at [598, 567] on input "User grade" at bounding box center [610, 567] width 59 height 24
type input "100"
click at [879, 530] on td "Content" at bounding box center [872, 551] width 98 height 109
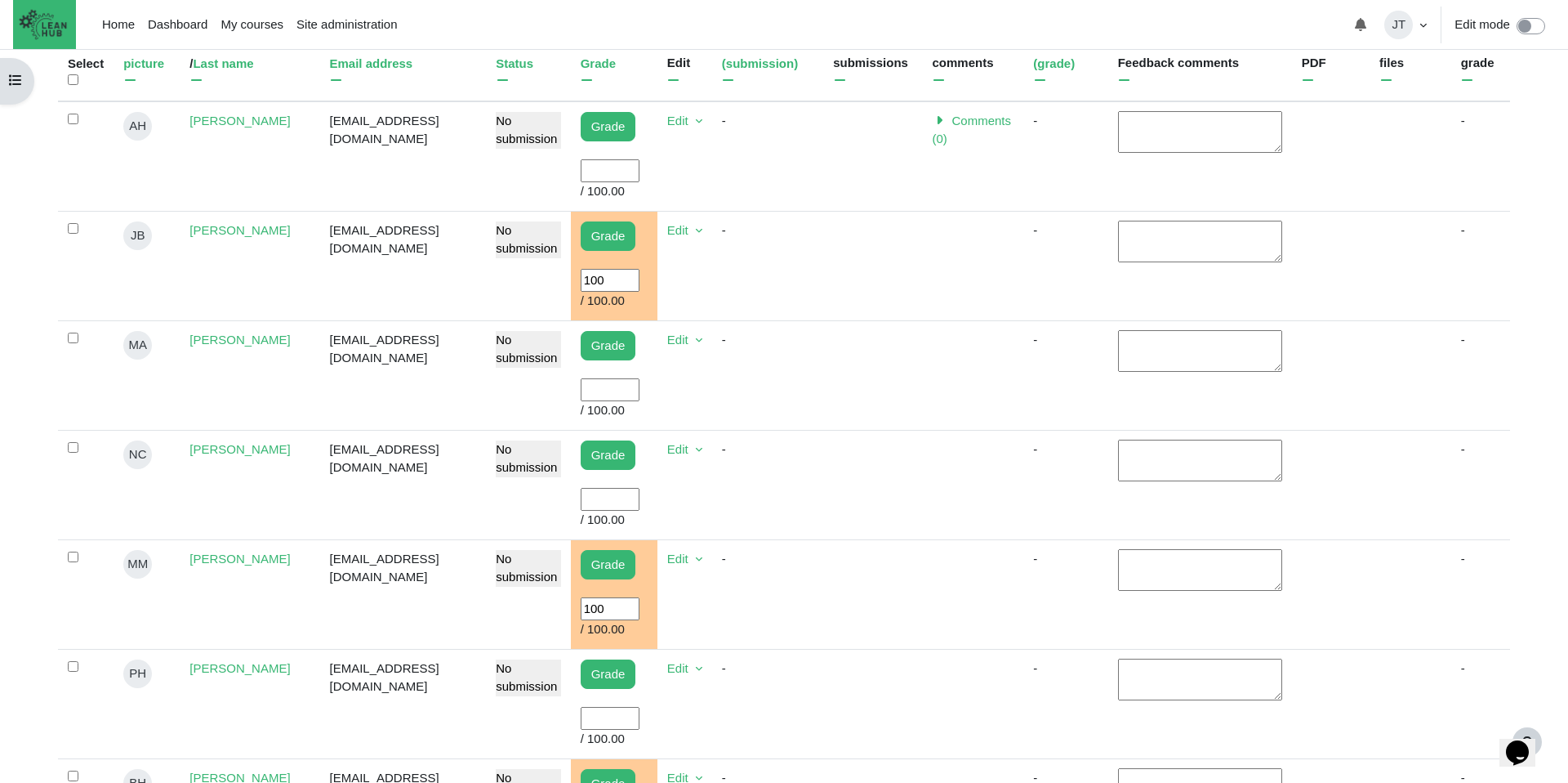
scroll to position [493, 0]
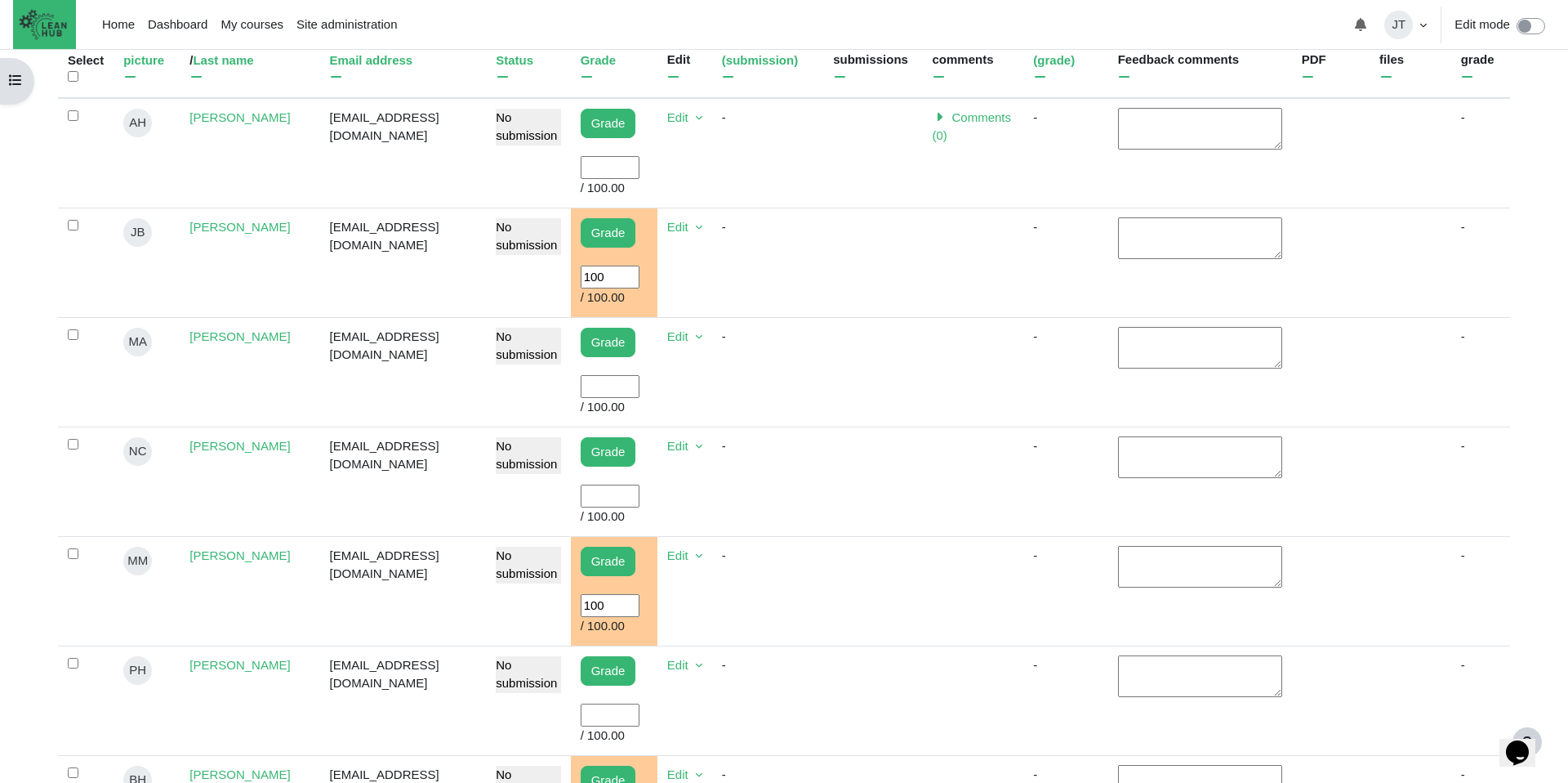
click at [586, 491] on input "User grade" at bounding box center [610, 496] width 59 height 24
type input "100"
click at [871, 483] on td "Content" at bounding box center [872, 481] width 98 height 109
click at [581, 704] on input "User grade" at bounding box center [610, 715] width 59 height 24
type input "100"
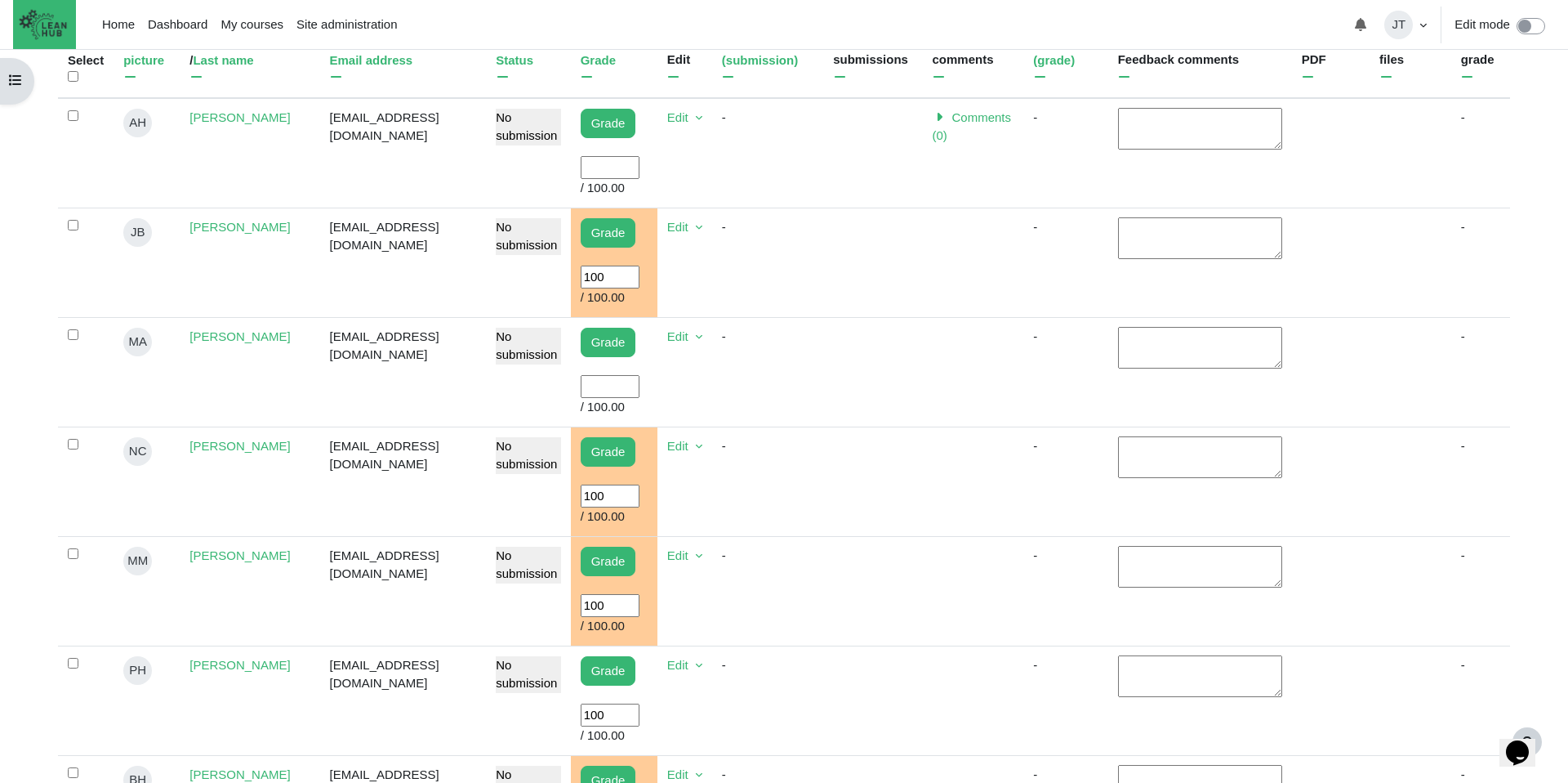
click at [852, 718] on td "Content" at bounding box center [872, 699] width 98 height 109
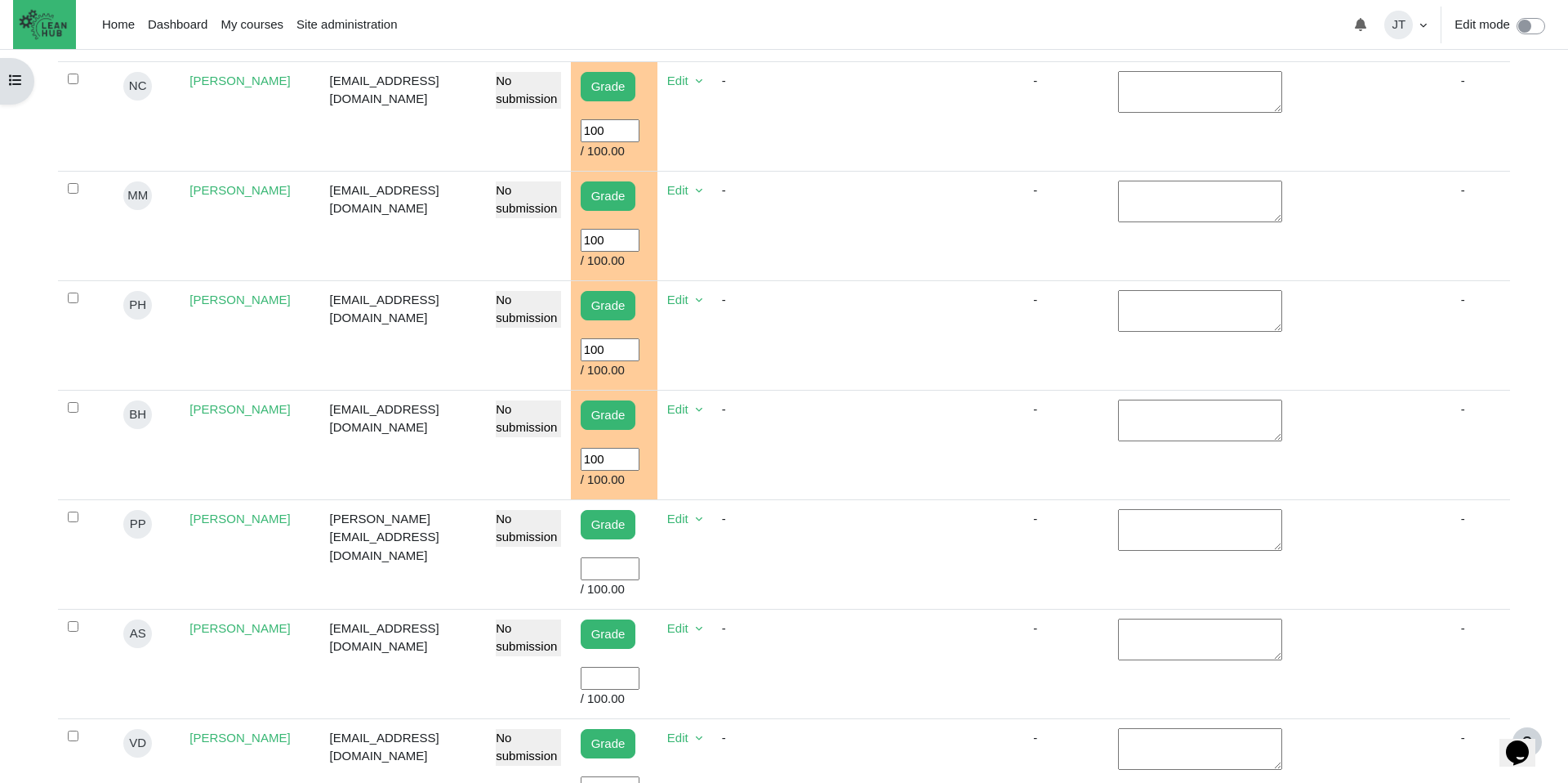
scroll to position [861, 0]
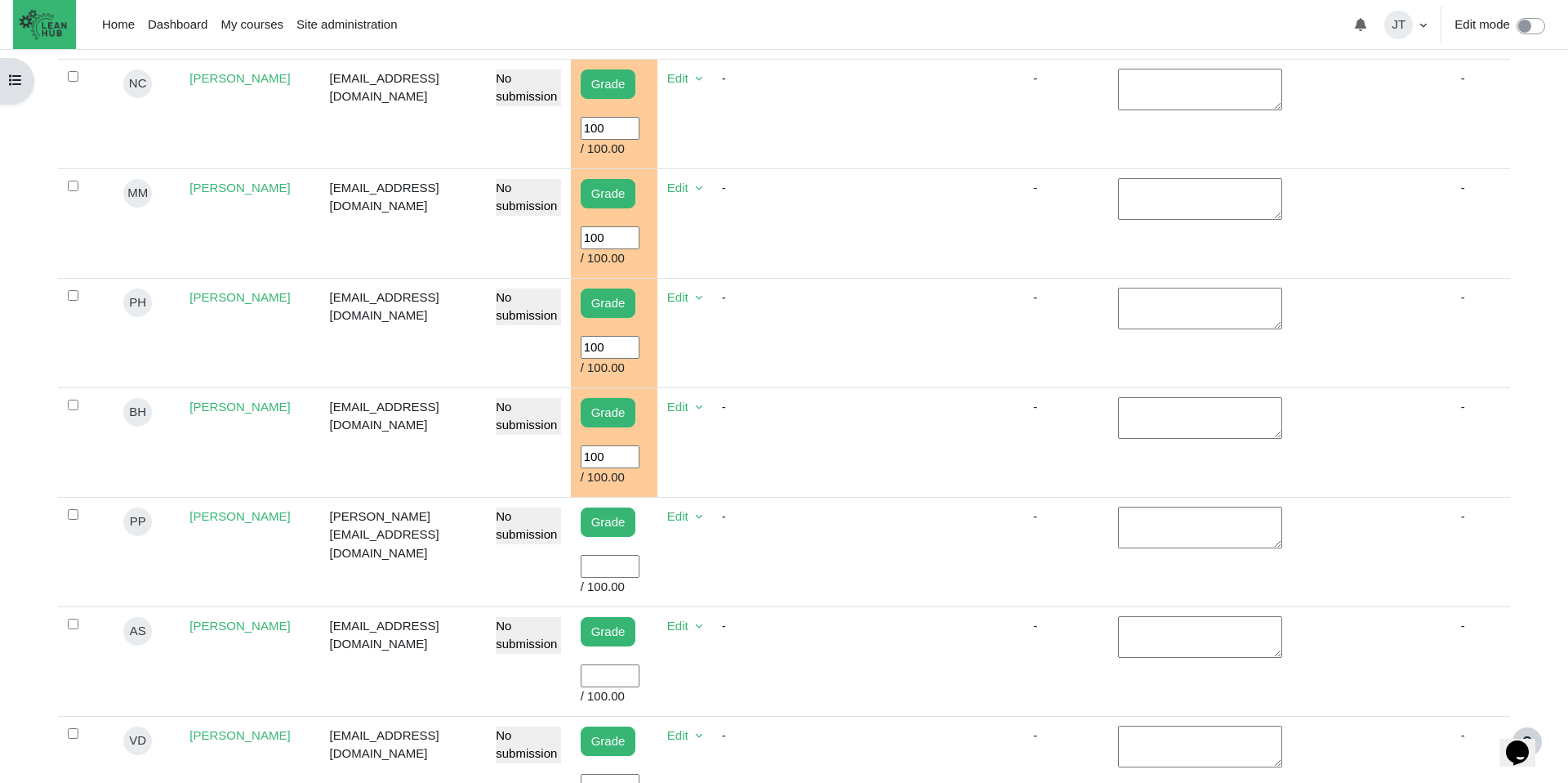
click at [592, 566] on input "User grade" at bounding box center [610, 567] width 59 height 24
type input "100"
click at [784, 571] on td "-" at bounding box center [767, 550] width 111 height 109
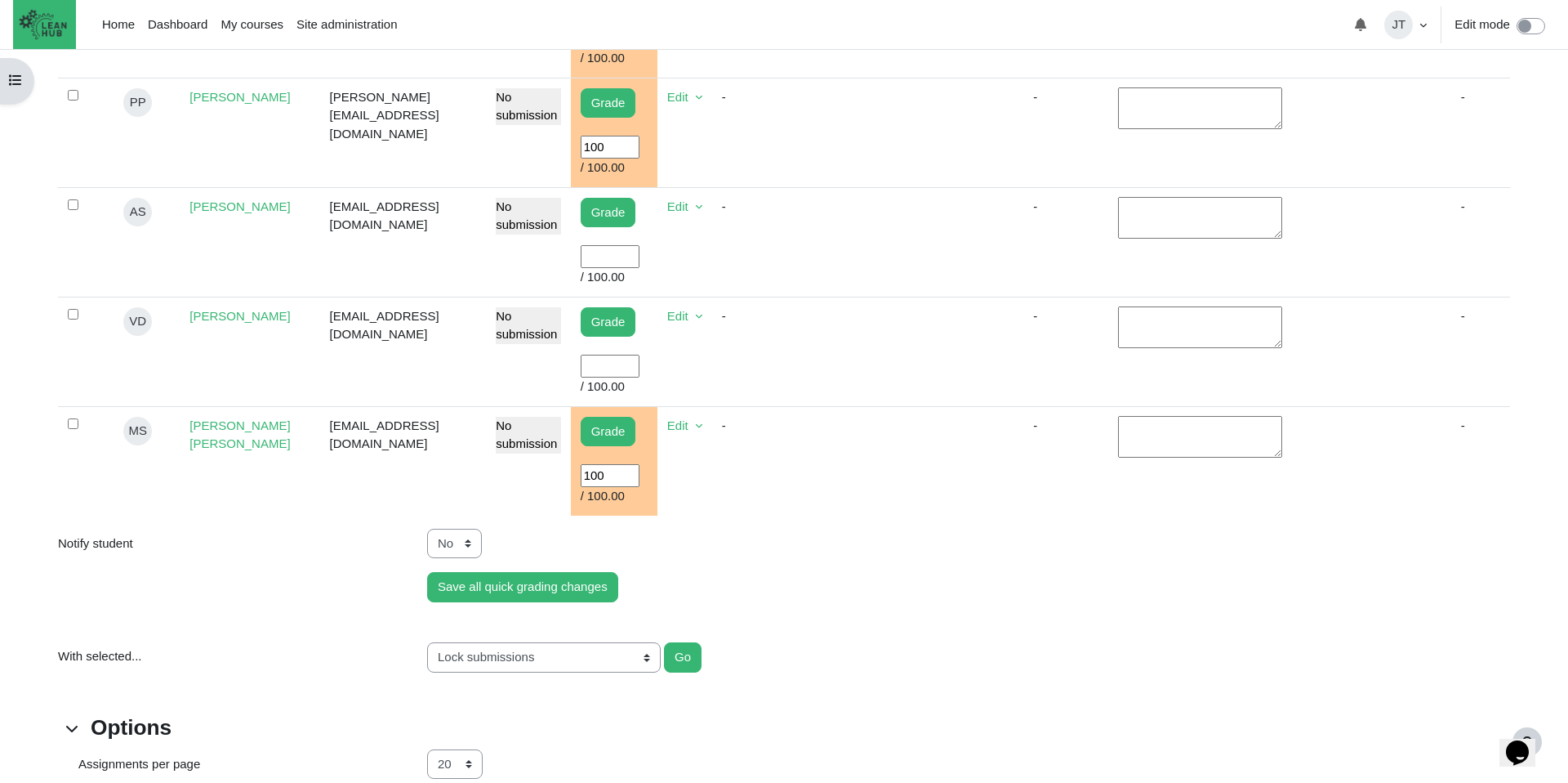
scroll to position [1282, 0]
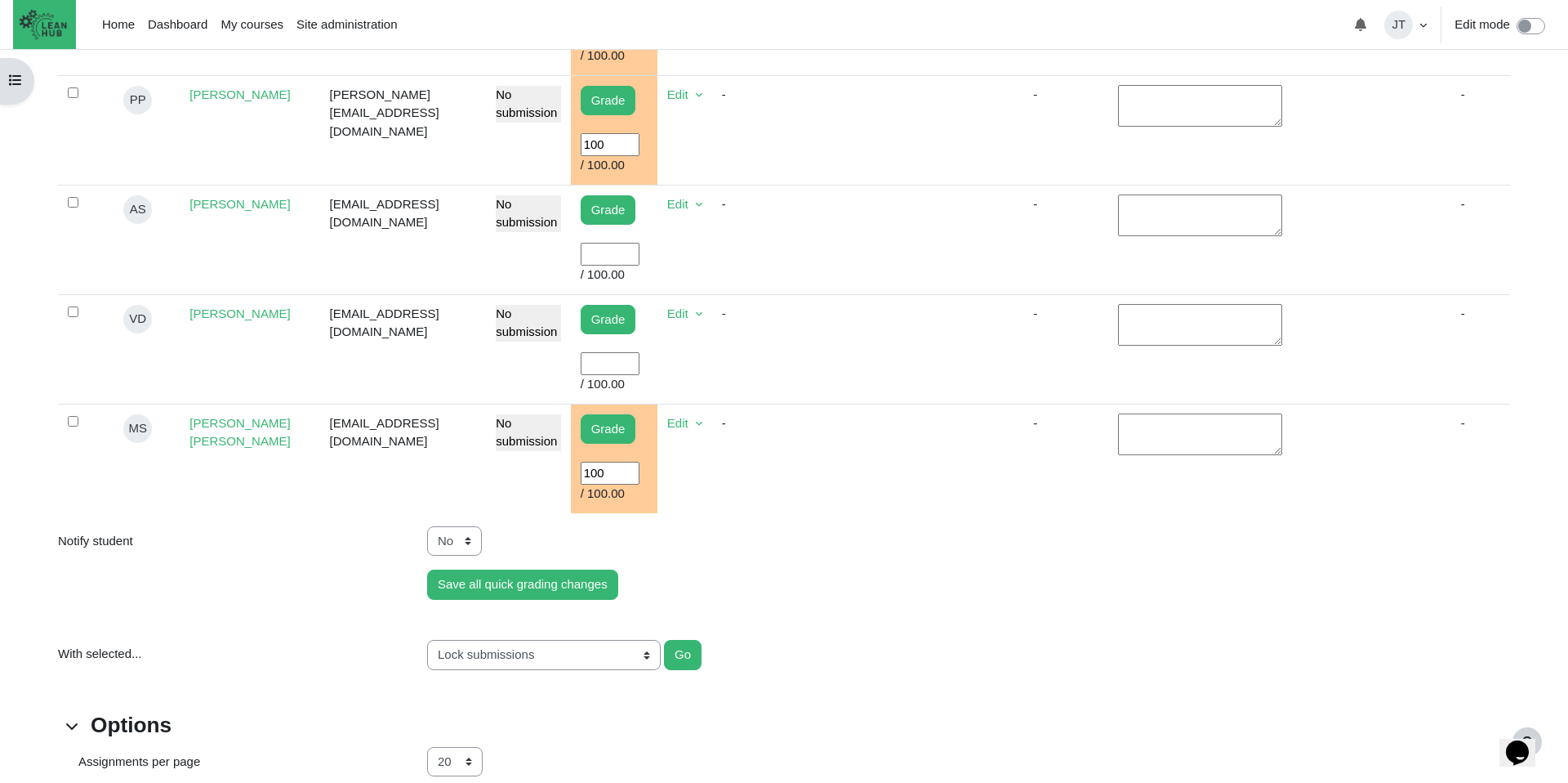
click at [719, 143] on td "-" at bounding box center [767, 129] width 111 height 109
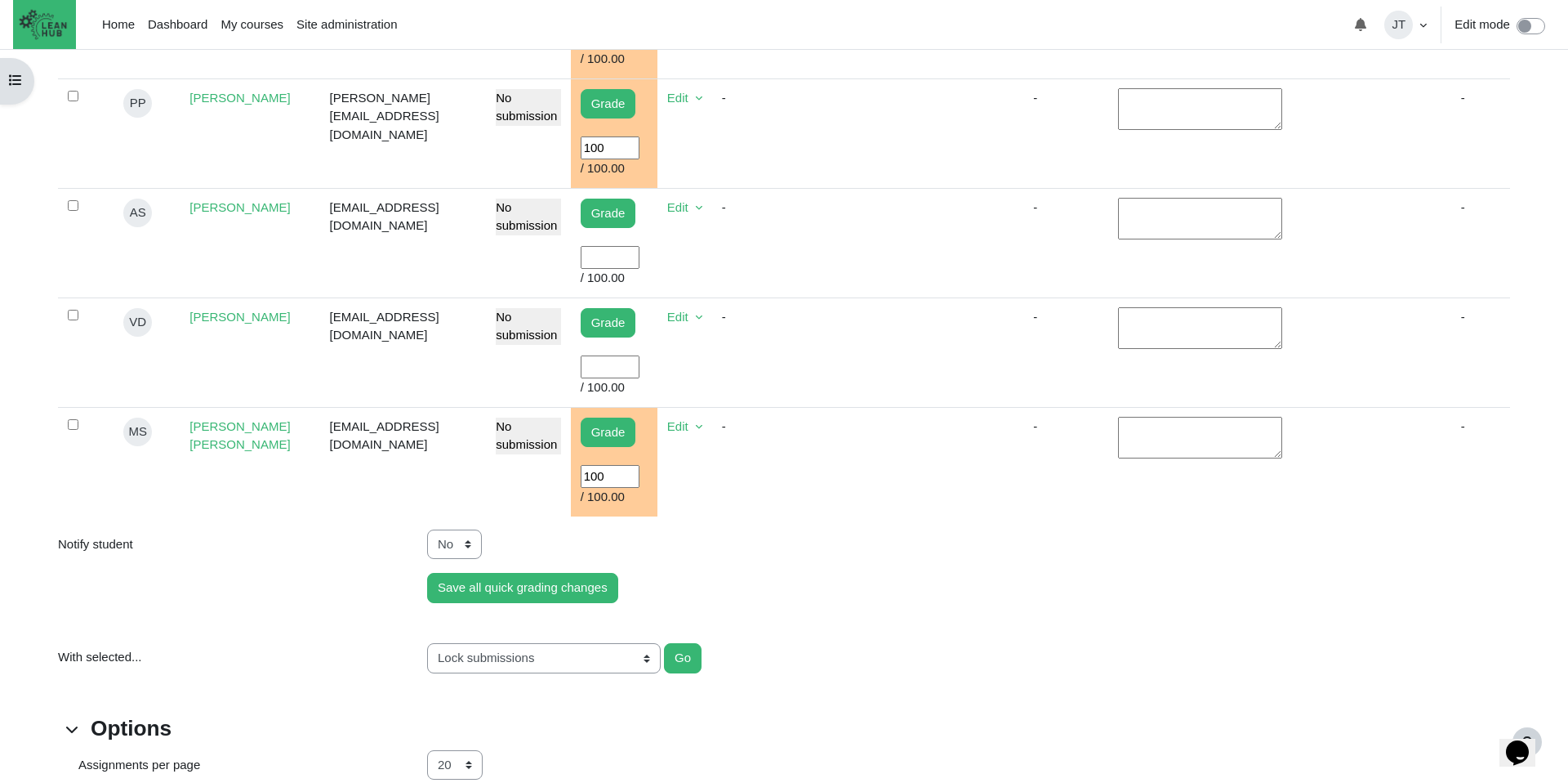
click at [602, 366] on input "User grade" at bounding box center [610, 367] width 59 height 24
type input "100"
click at [894, 344] on td "Content" at bounding box center [872, 351] width 98 height 109
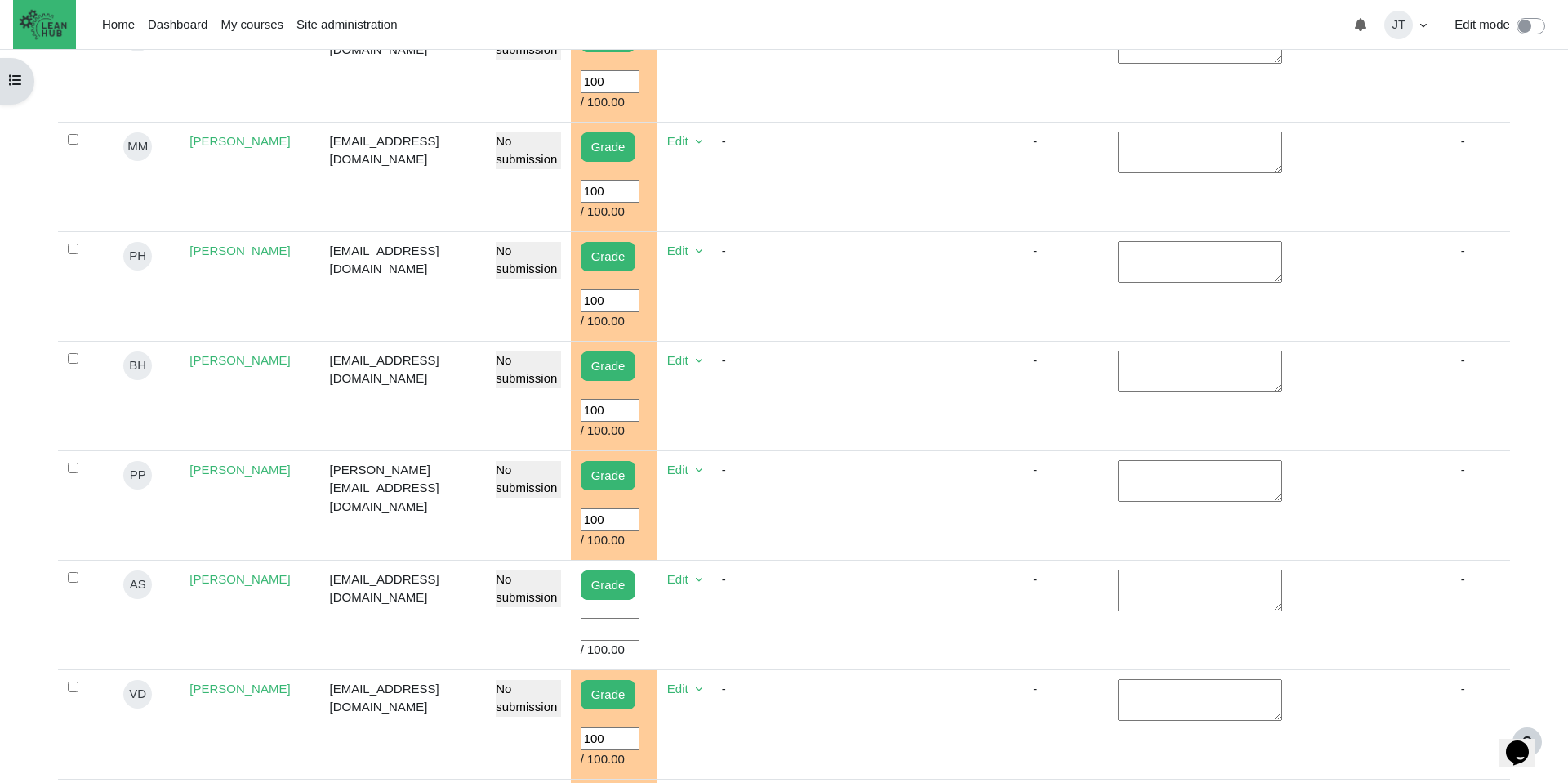
scroll to position [1205, 0]
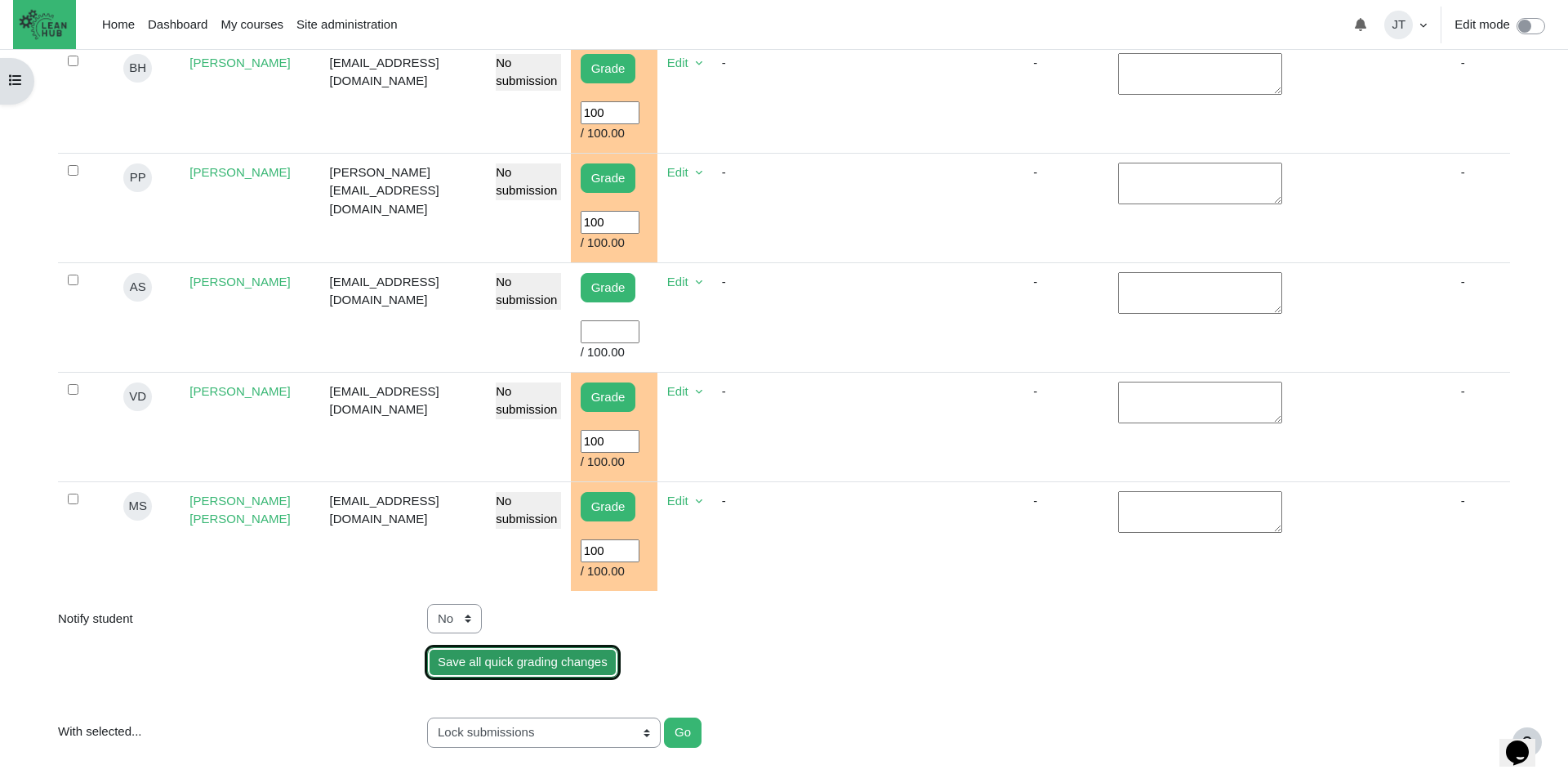
click at [574, 666] on input "Save all quick grading changes" at bounding box center [523, 661] width 191 height 30
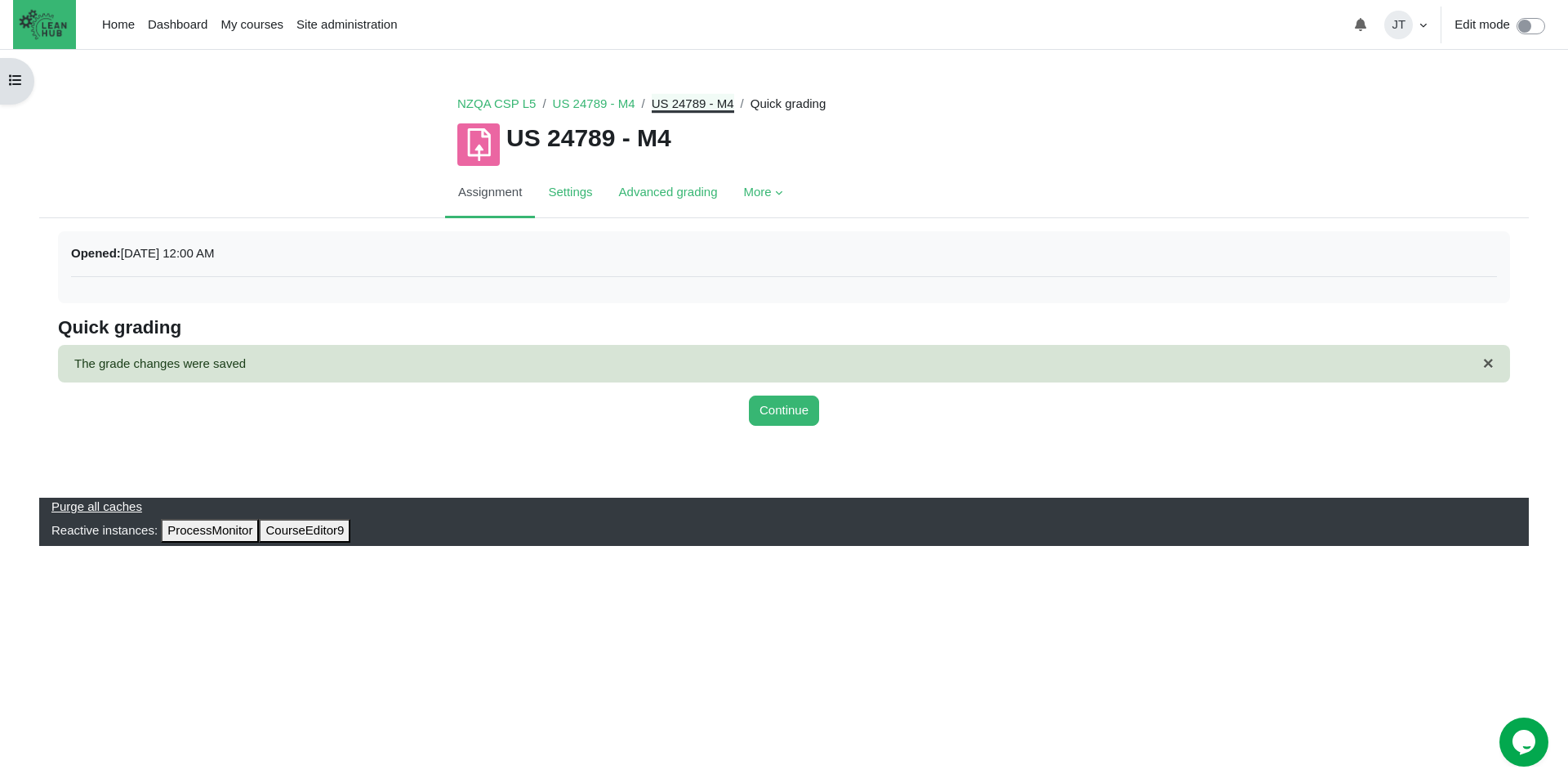
click at [683, 104] on link "US 24789 - M4" at bounding box center [692, 103] width 82 height 14
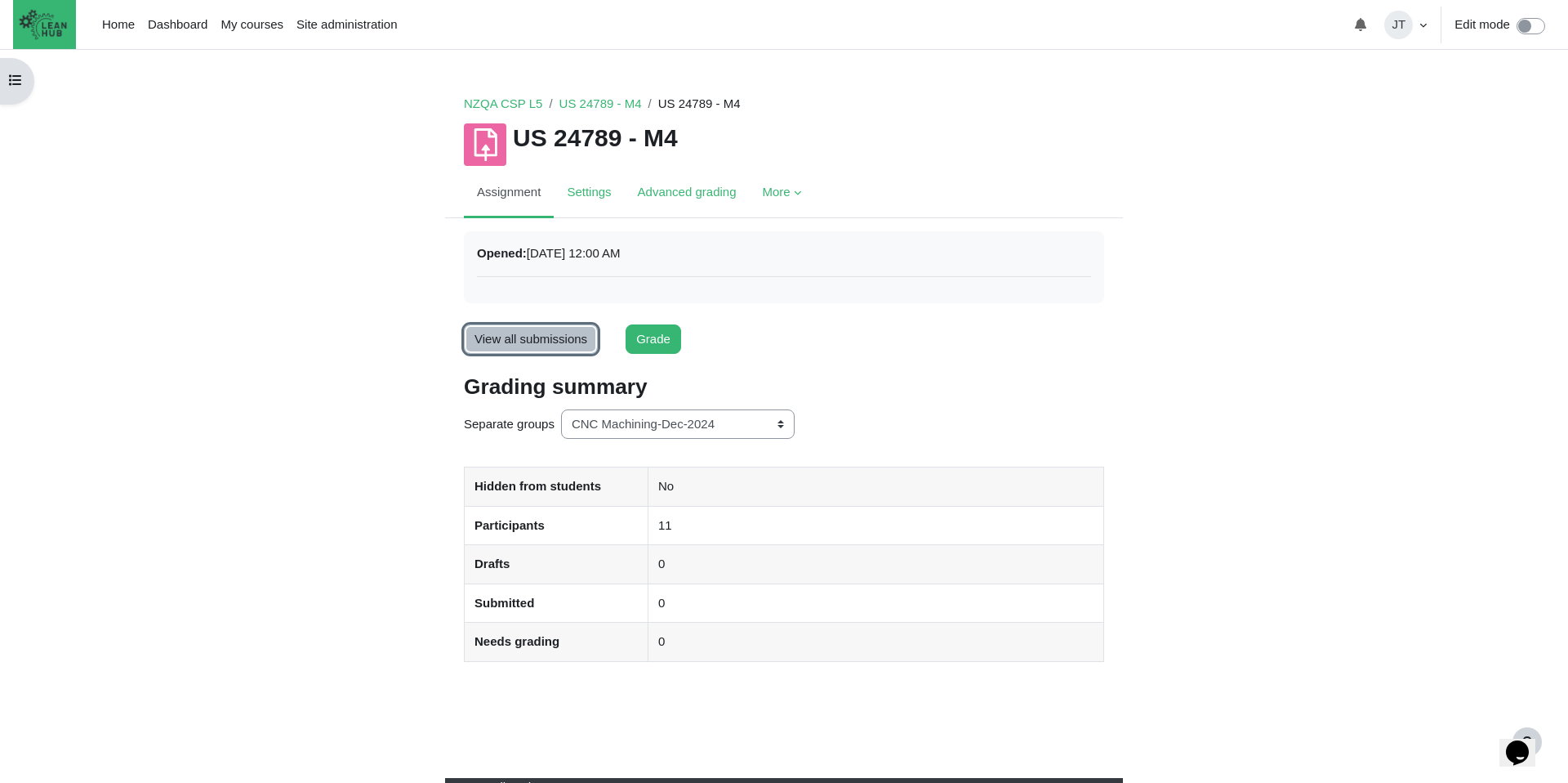
click at [559, 331] on link "View all submissions" at bounding box center [531, 339] width 134 height 30
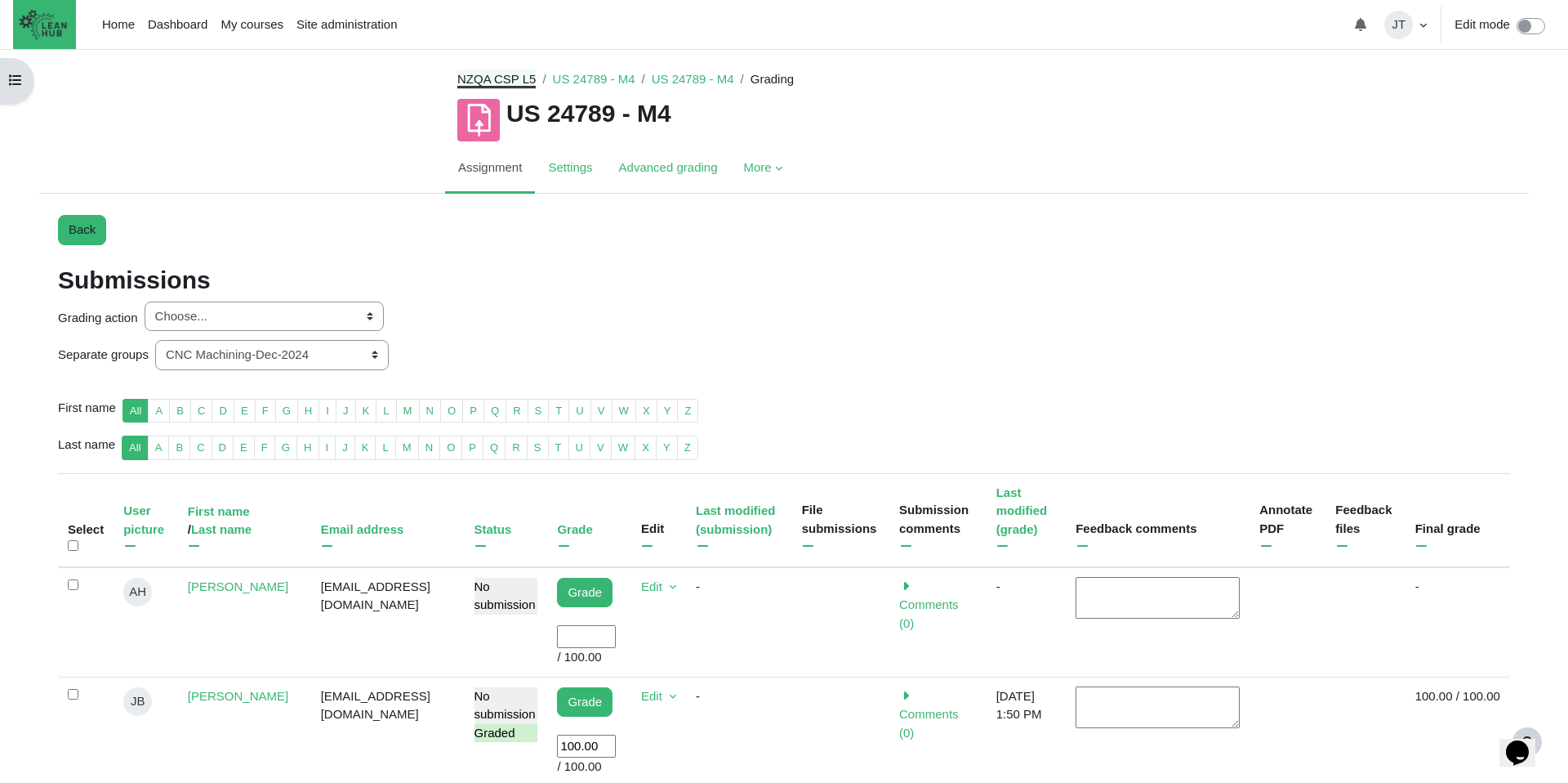
click at [505, 74] on link "NZQA CSP L5" at bounding box center [496, 78] width 78 height 14
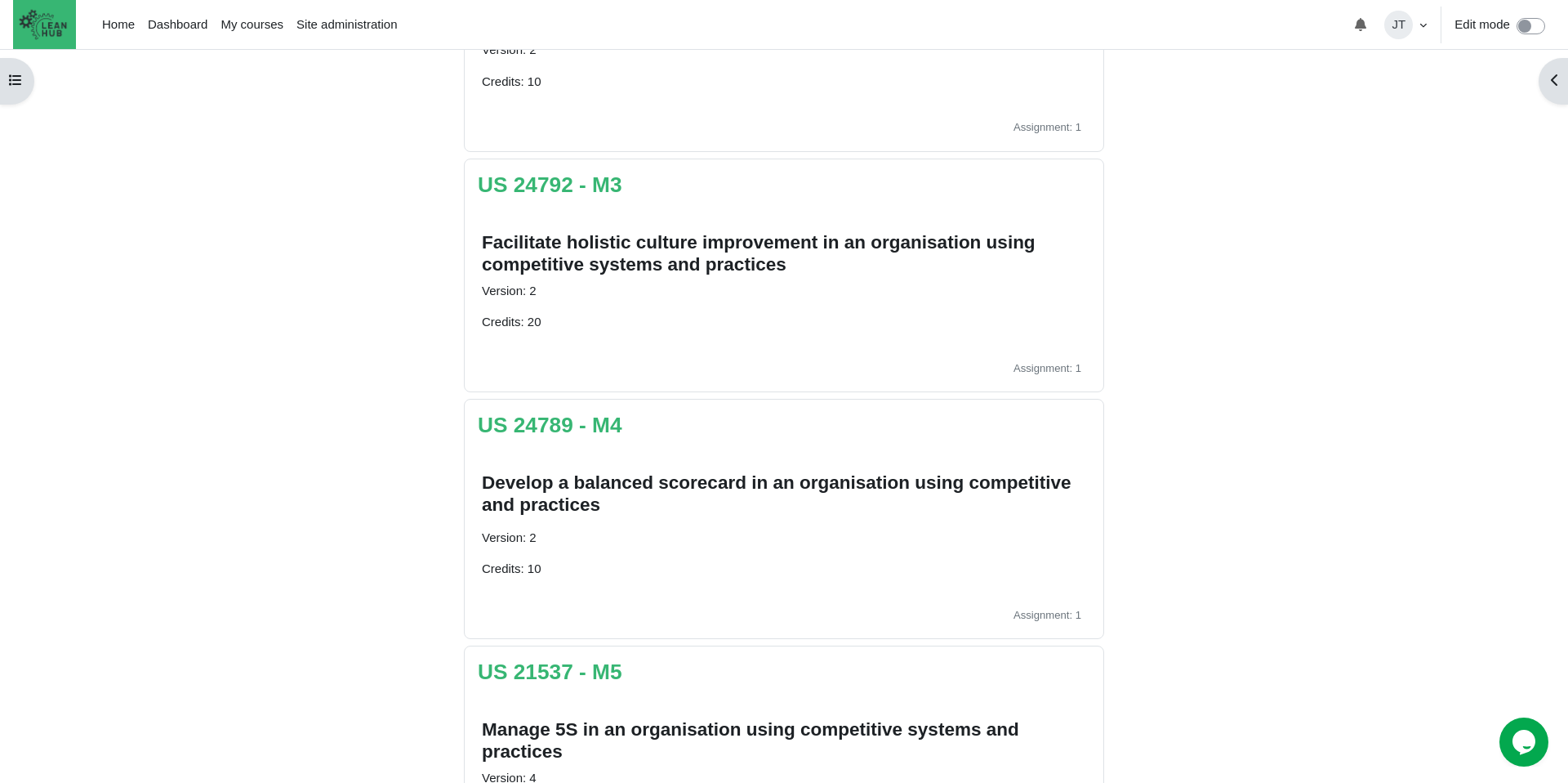
scroll to position [758, 0]
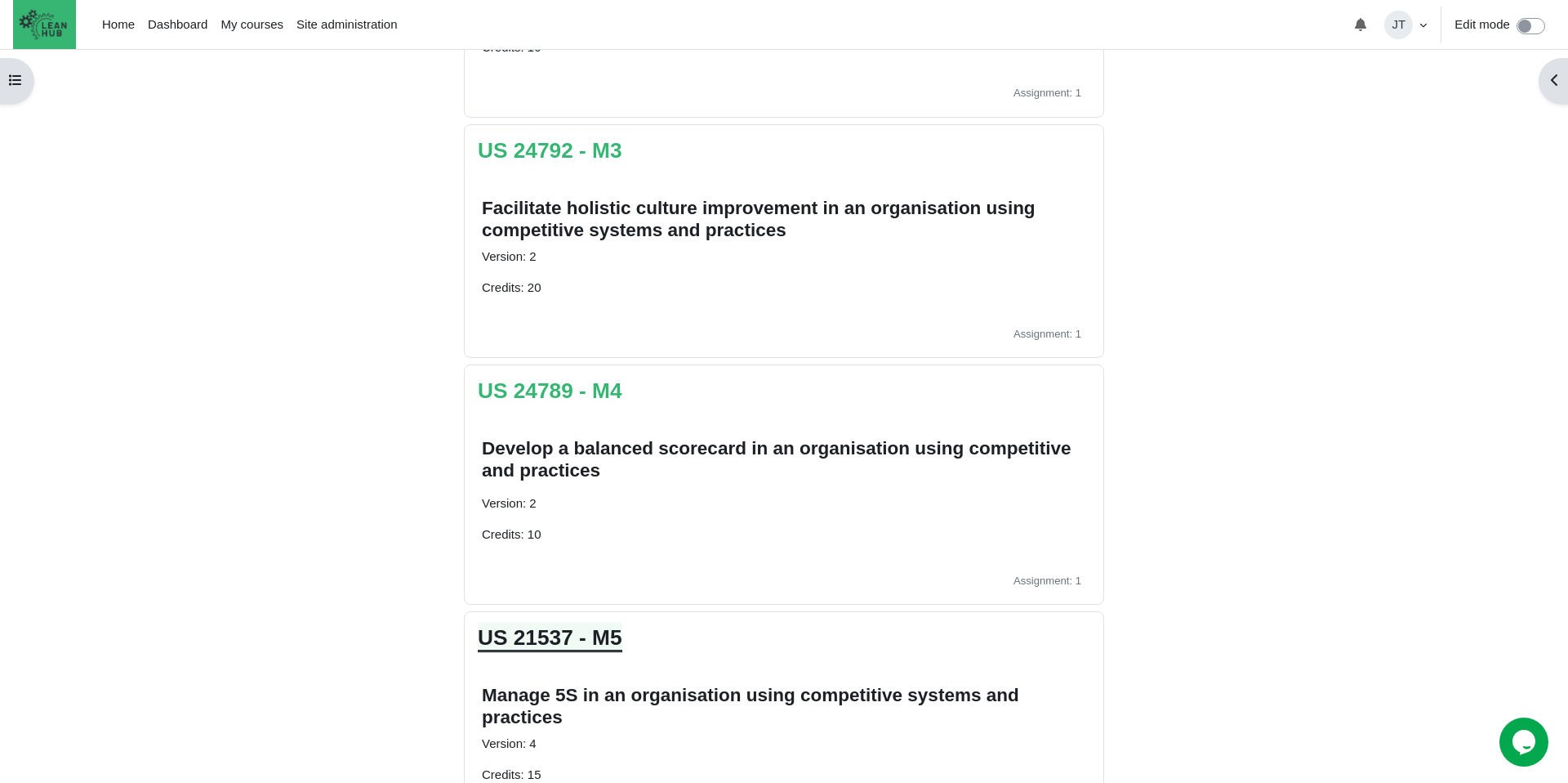
click at [573, 634] on link "US 21537 - M5" at bounding box center [550, 636] width 145 height 24
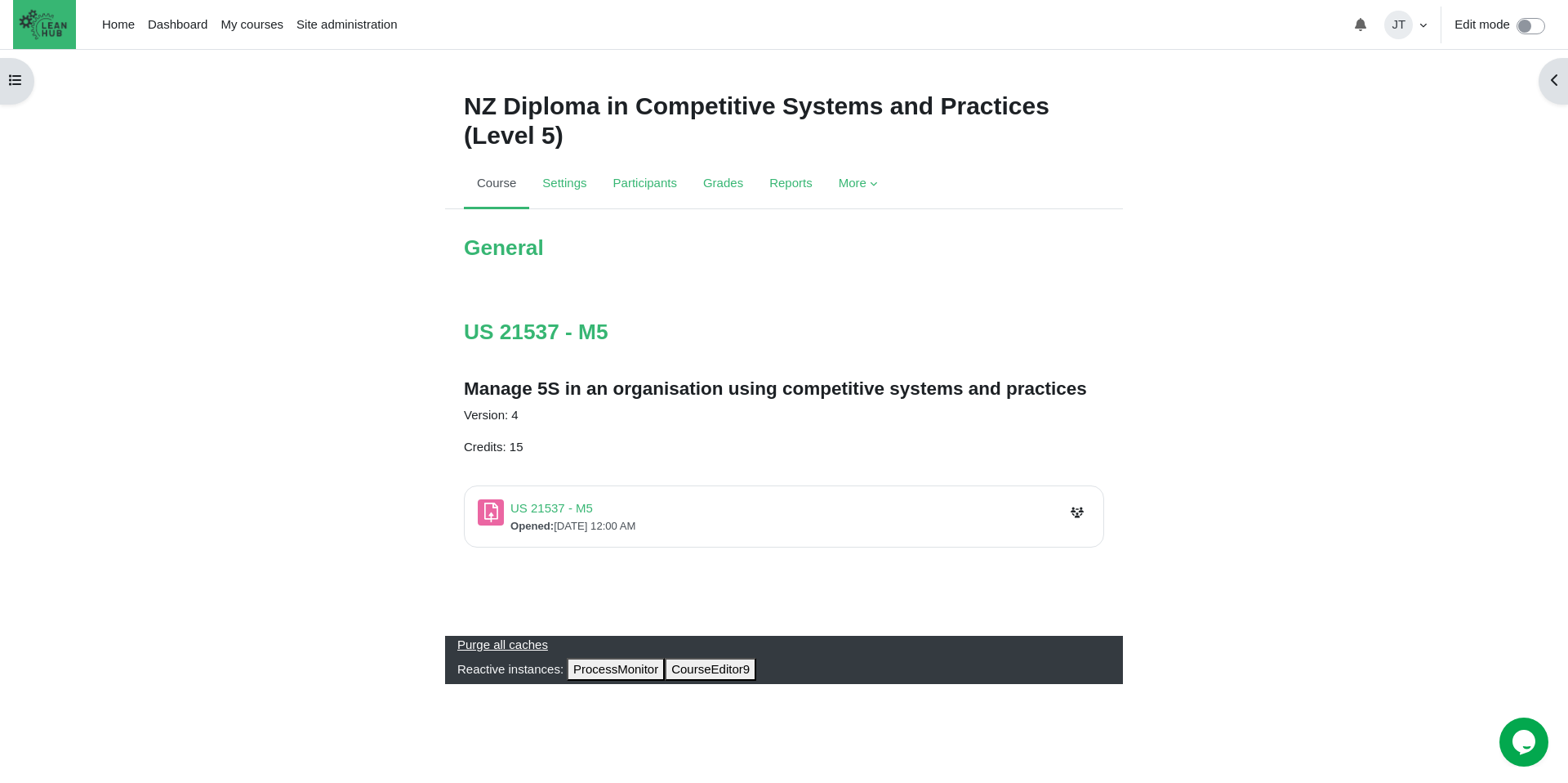
scroll to position [5, 0]
click at [572, 505] on link "US 21537 - M5 Assignment" at bounding box center [551, 508] width 82 height 14
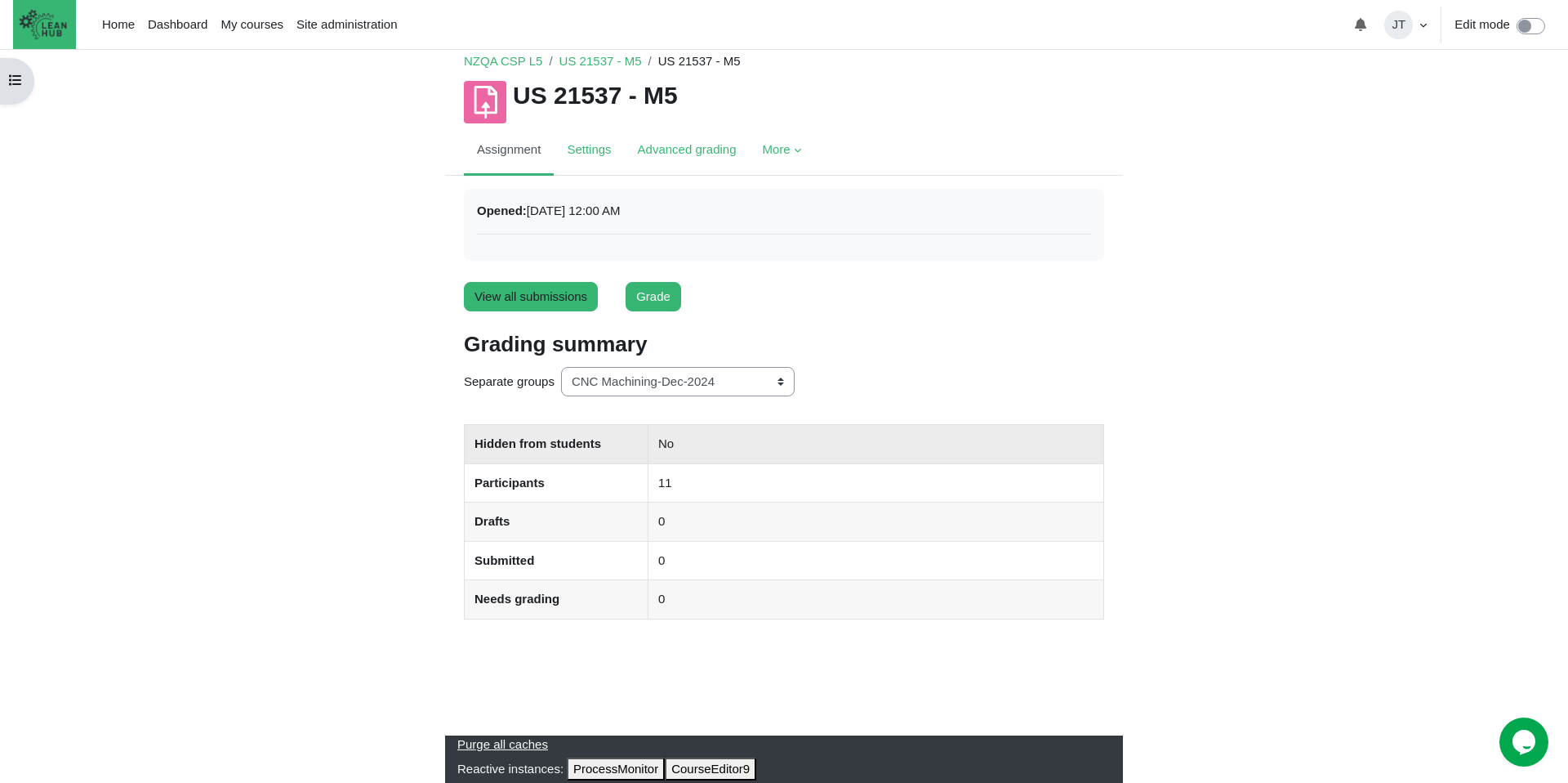
scroll to position [43, 0]
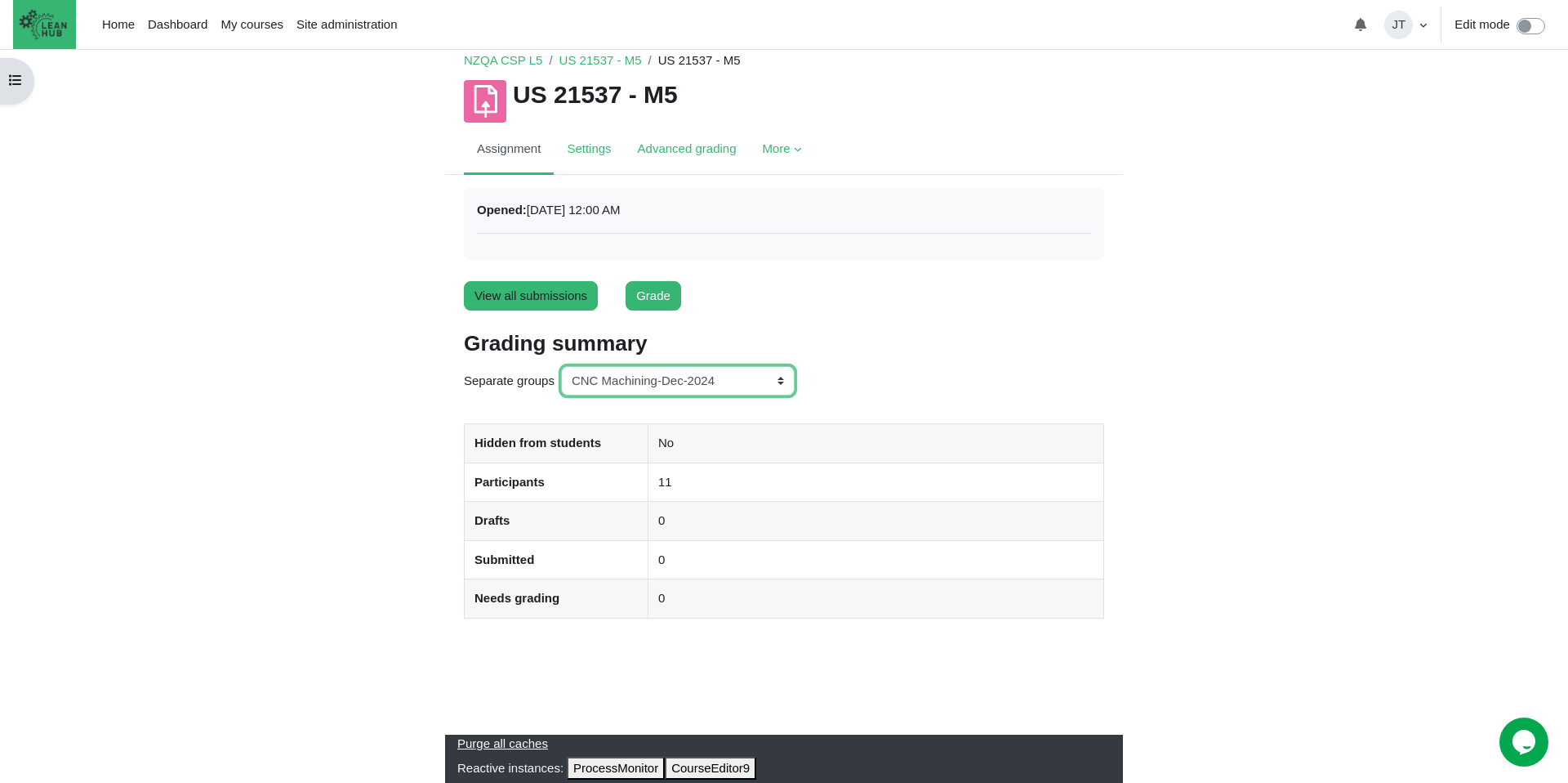
click at [668, 381] on select "All participants ANZ Pharma-Jan-2025 CapitalPrecut-Nov-2023 Chantal-June-2024 C…" at bounding box center [677, 380] width 234 height 30
select select "159"
click at [563, 366] on select "All participants ANZ Pharma-Jan-2025 CapitalPrecut-Nov-2023 Chantal-June-2024 C…" at bounding box center [677, 380] width 234 height 30
click at [549, 289] on link "View all submissions" at bounding box center [531, 295] width 134 height 30
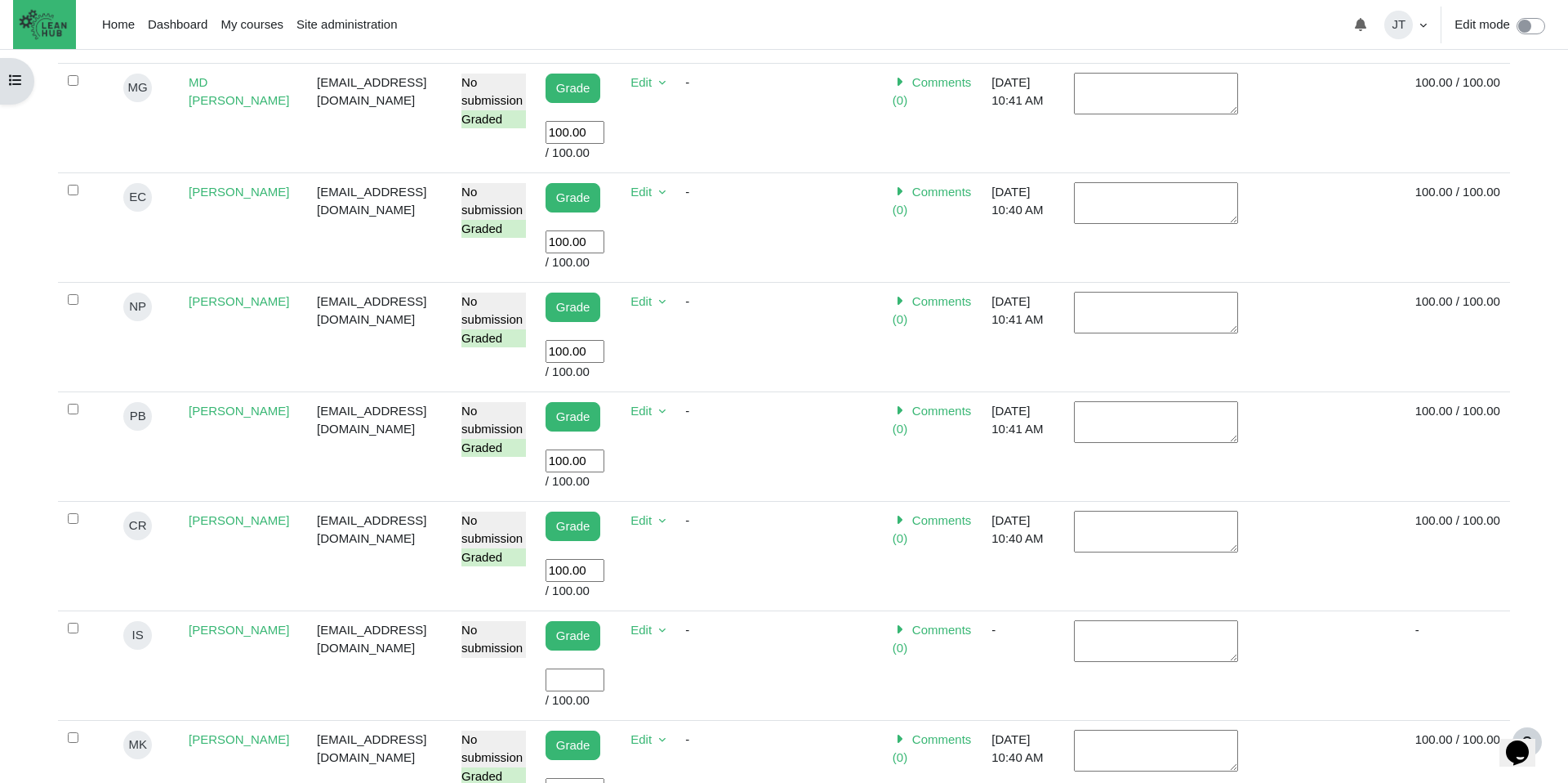
scroll to position [1078, 0]
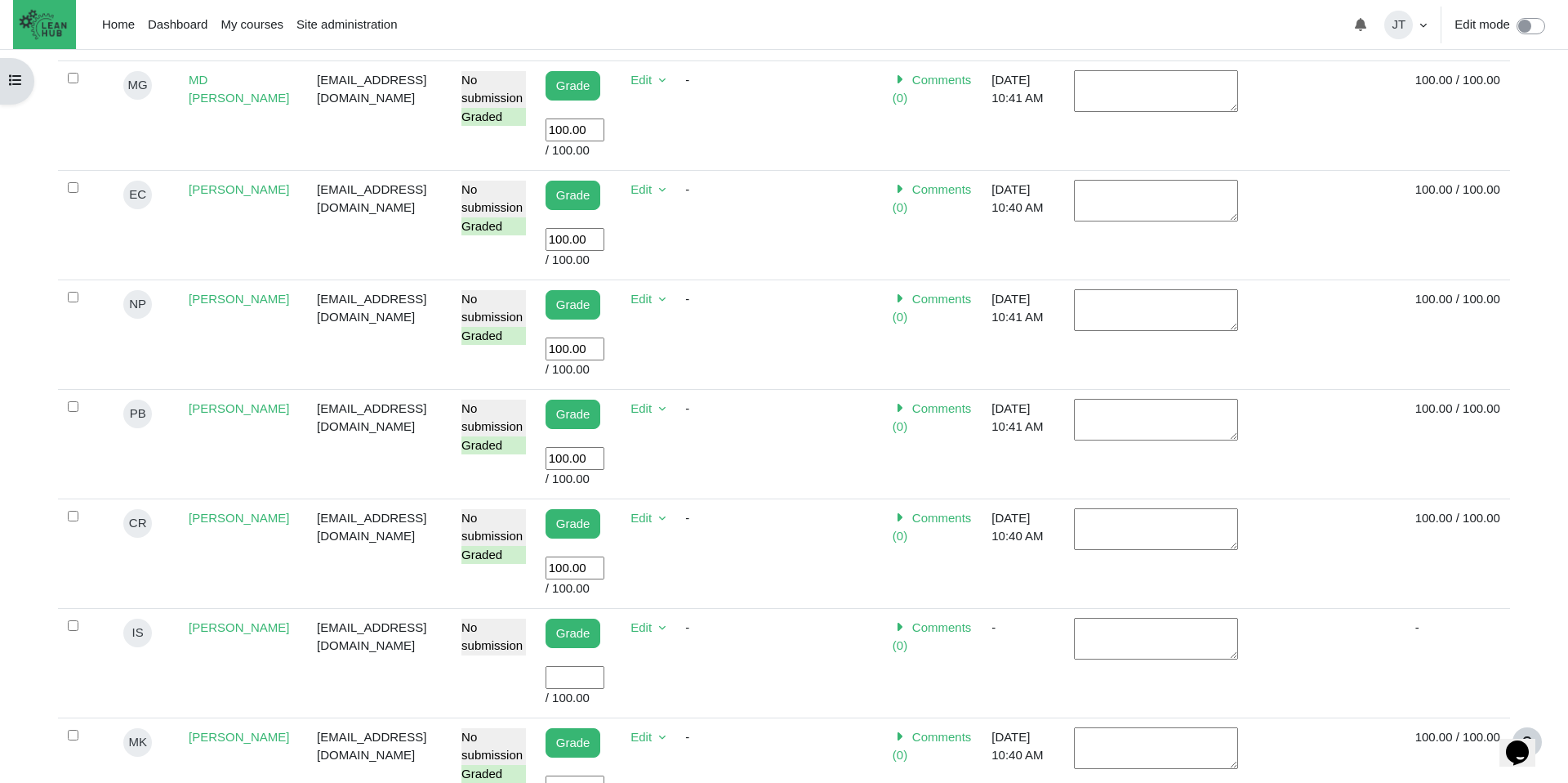
click at [604, 680] on input "User grade" at bounding box center [574, 678] width 59 height 24
type input "100"
click at [784, 662] on td "-" at bounding box center [729, 662] width 109 height 109
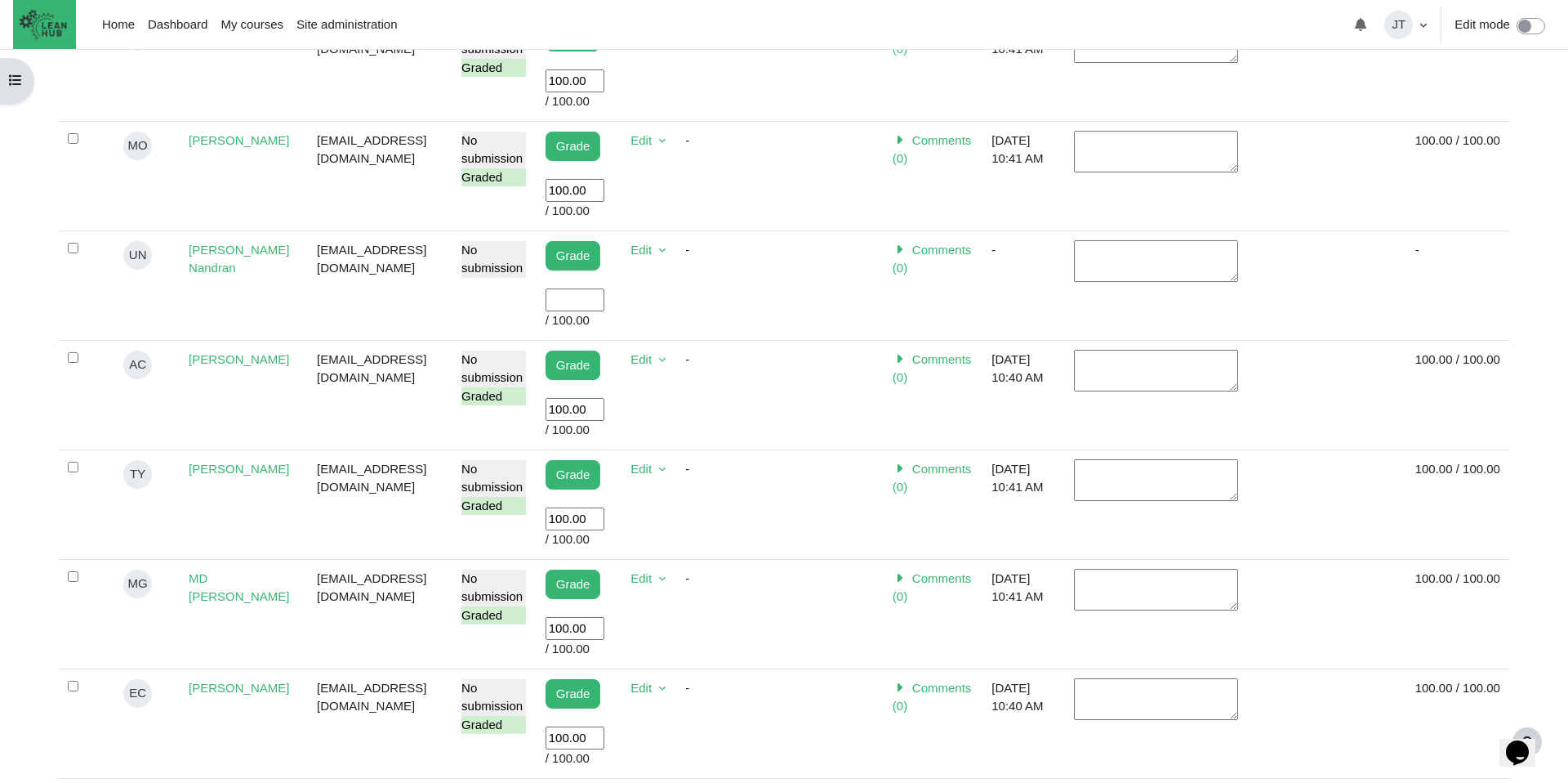
scroll to position [449, 0]
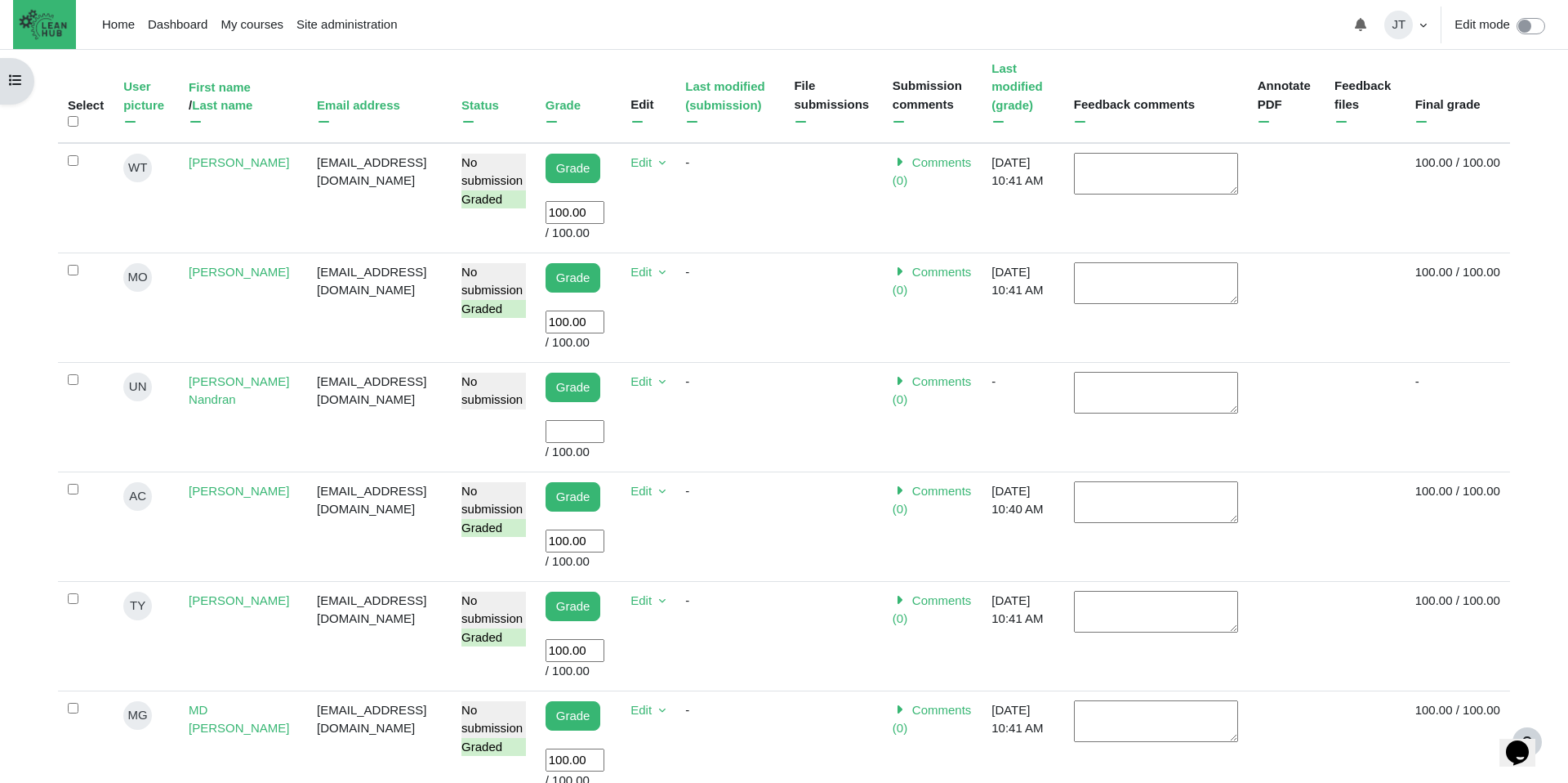
click at [604, 433] on input "User grade" at bounding box center [574, 432] width 59 height 24
type input "100"
click at [759, 435] on td "-" at bounding box center [729, 416] width 109 height 109
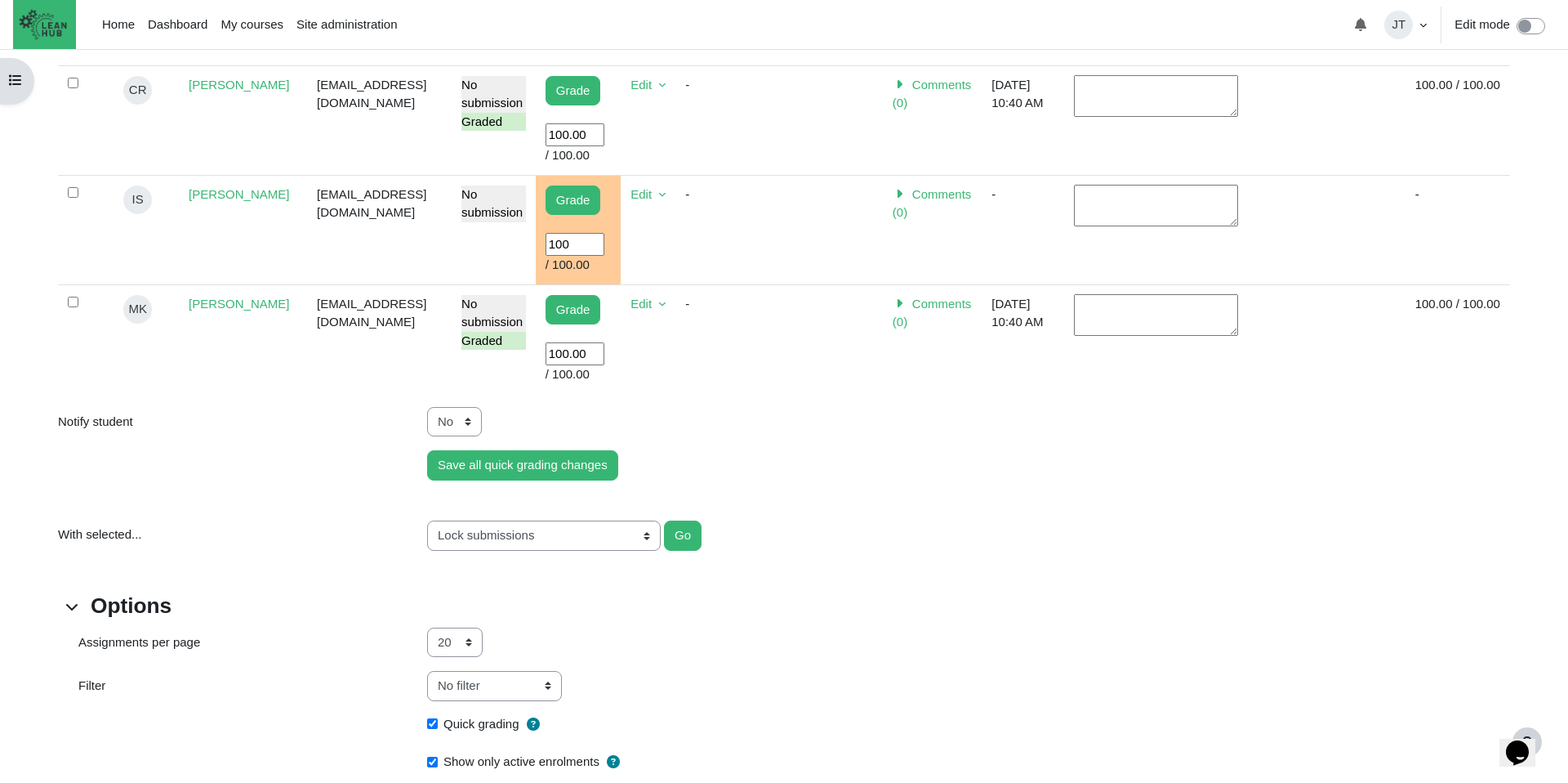
scroll to position [1545, 0]
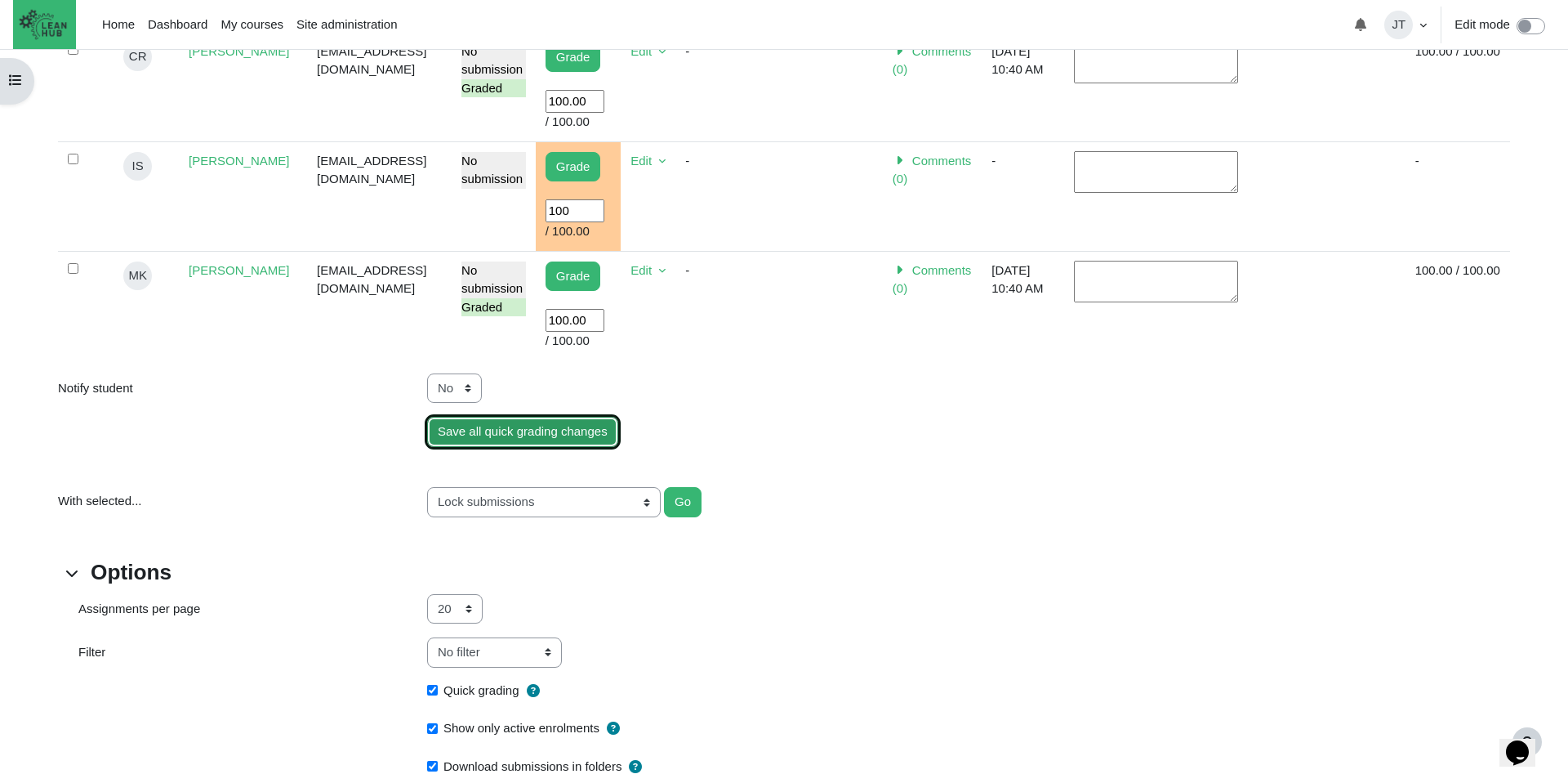
click at [561, 431] on input "Save all quick grading changes" at bounding box center [523, 432] width 191 height 30
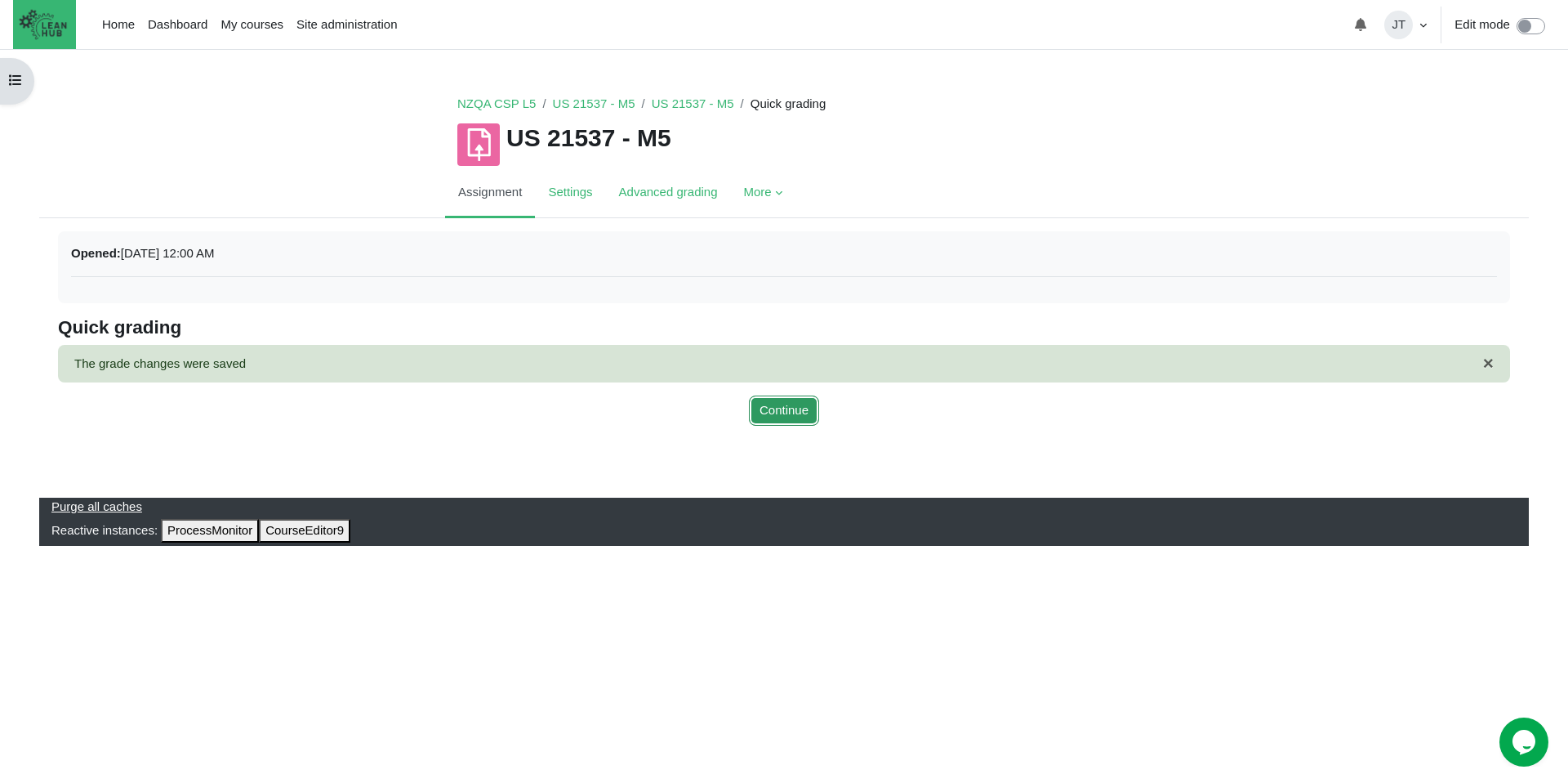
click at [772, 411] on button "Continue" at bounding box center [784, 410] width 70 height 30
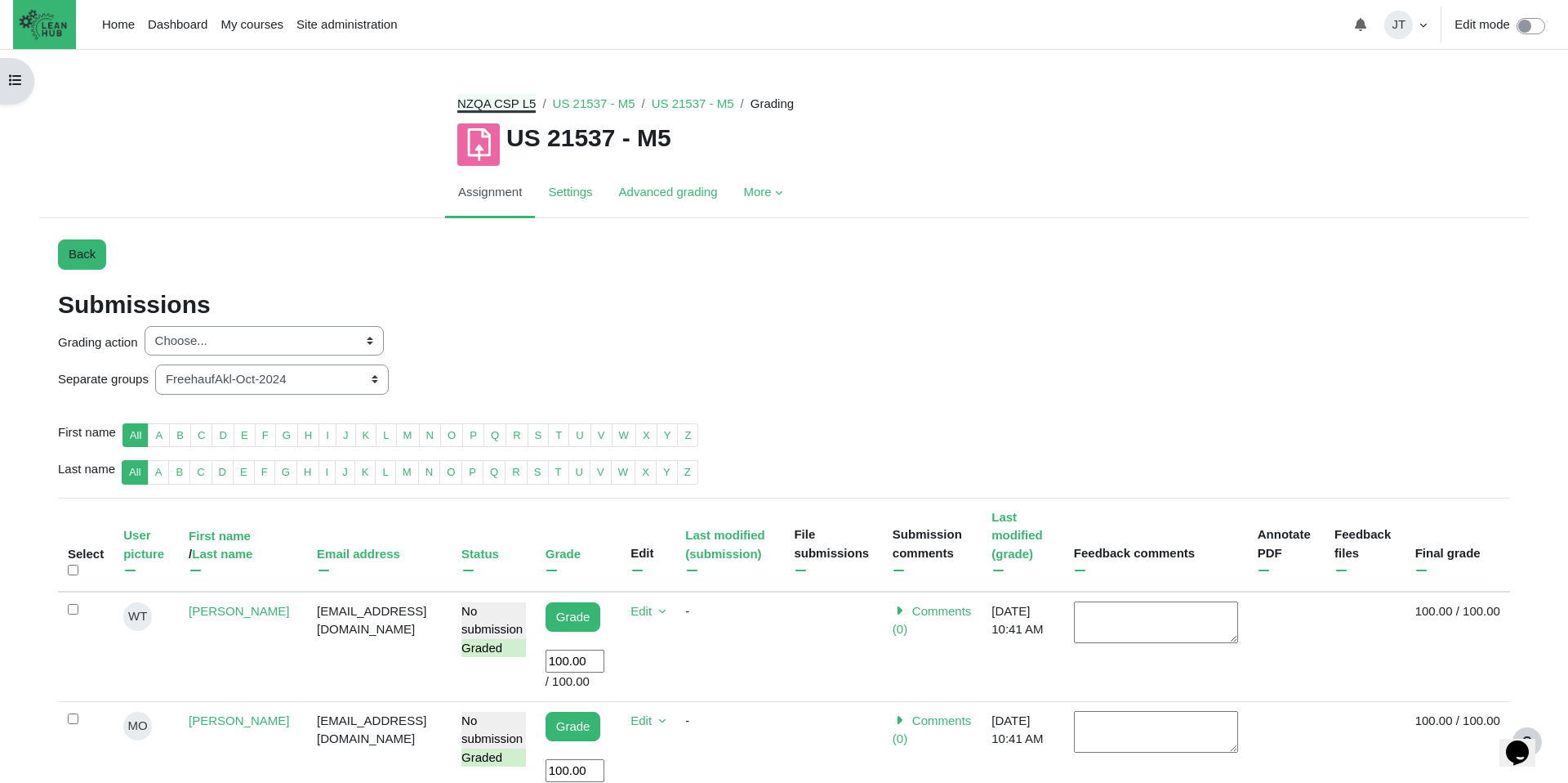
click at [495, 104] on link "NZQA CSP L5" at bounding box center [496, 103] width 78 height 14
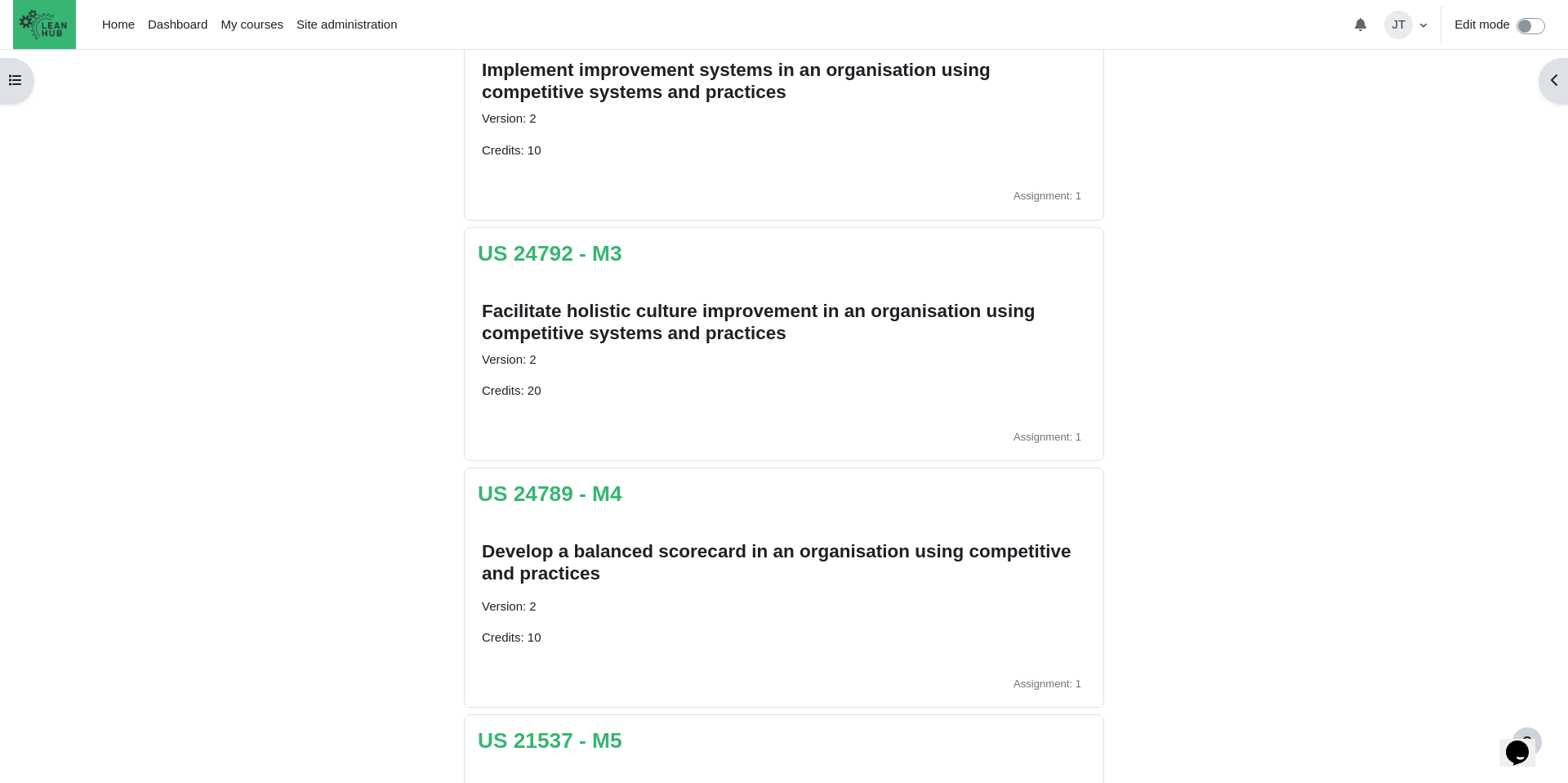
scroll to position [1079, 0]
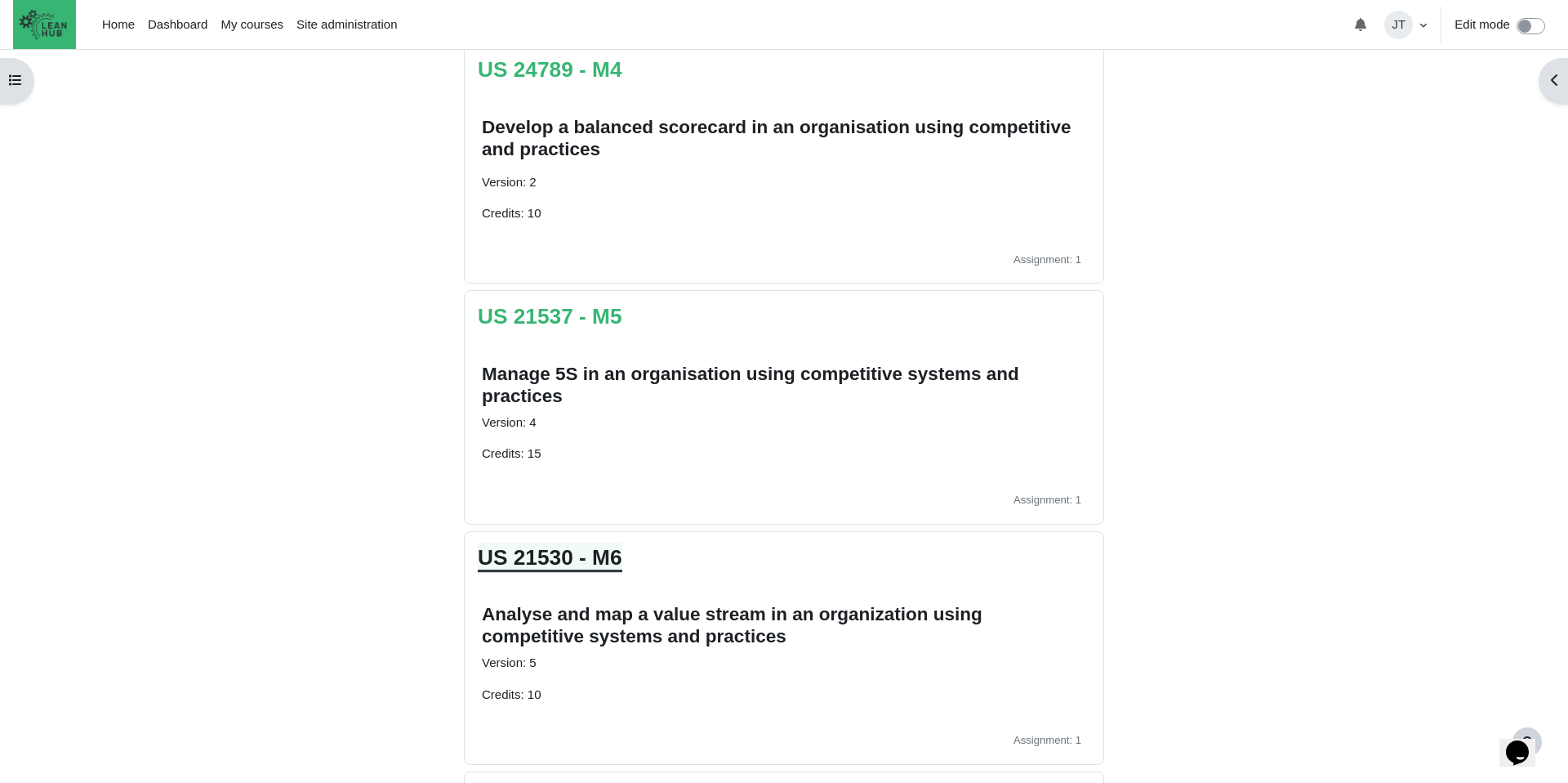
click at [591, 565] on link "US 21530 - M6" at bounding box center [550, 556] width 145 height 24
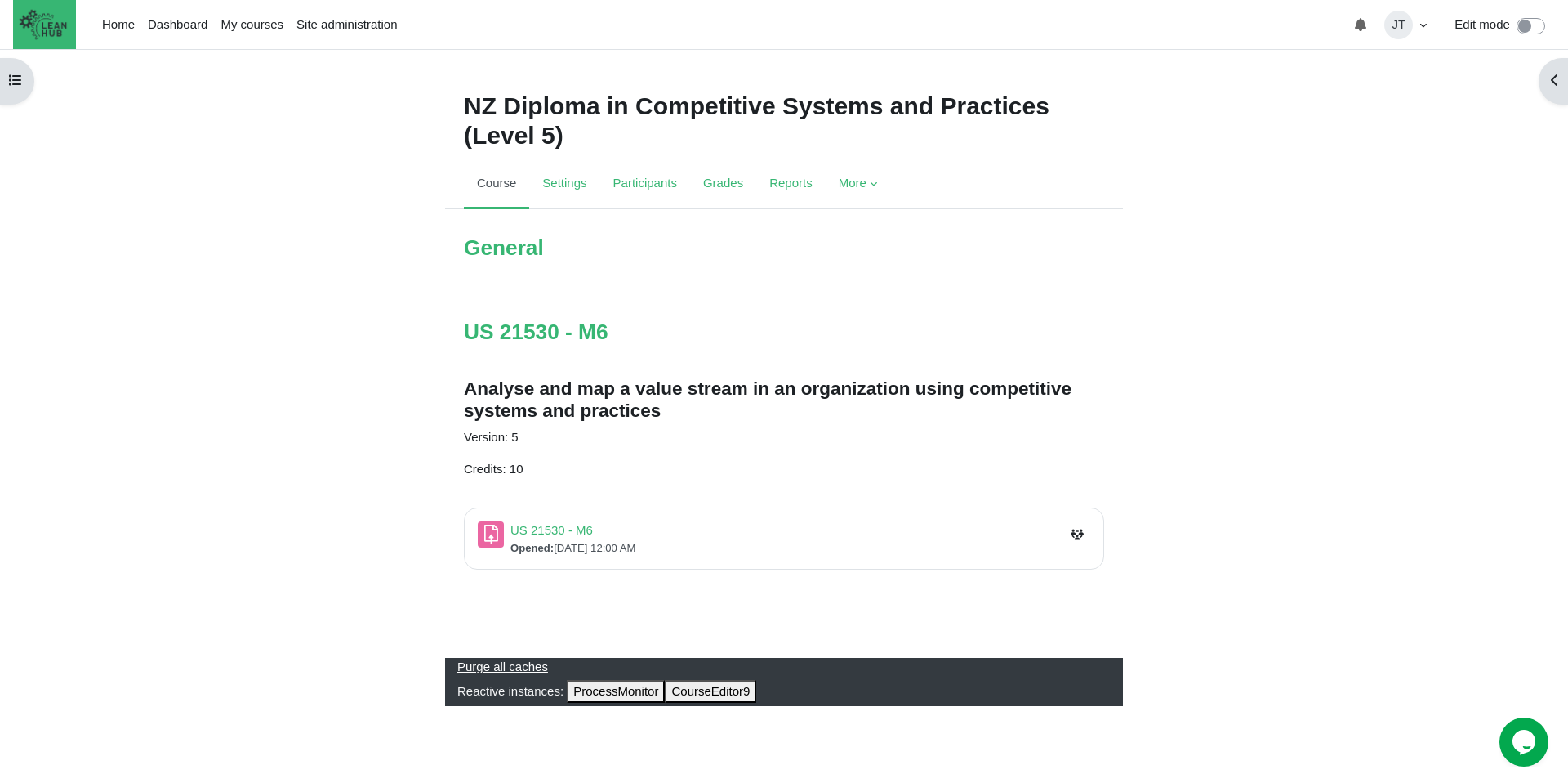
scroll to position [5, 0]
click at [543, 534] on link "US 21530 - M6 Assignment" at bounding box center [551, 530] width 82 height 14
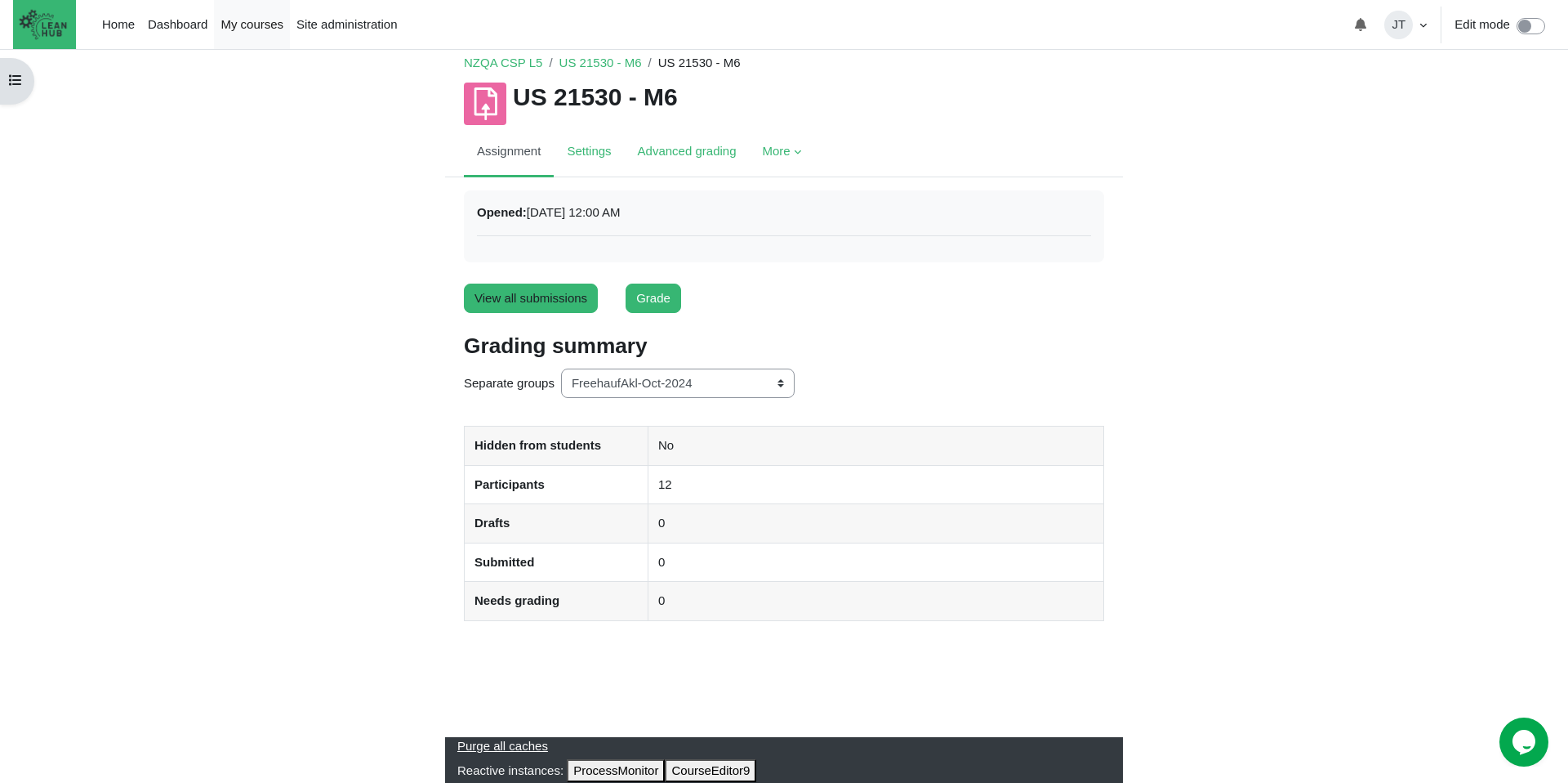
scroll to position [43, 0]
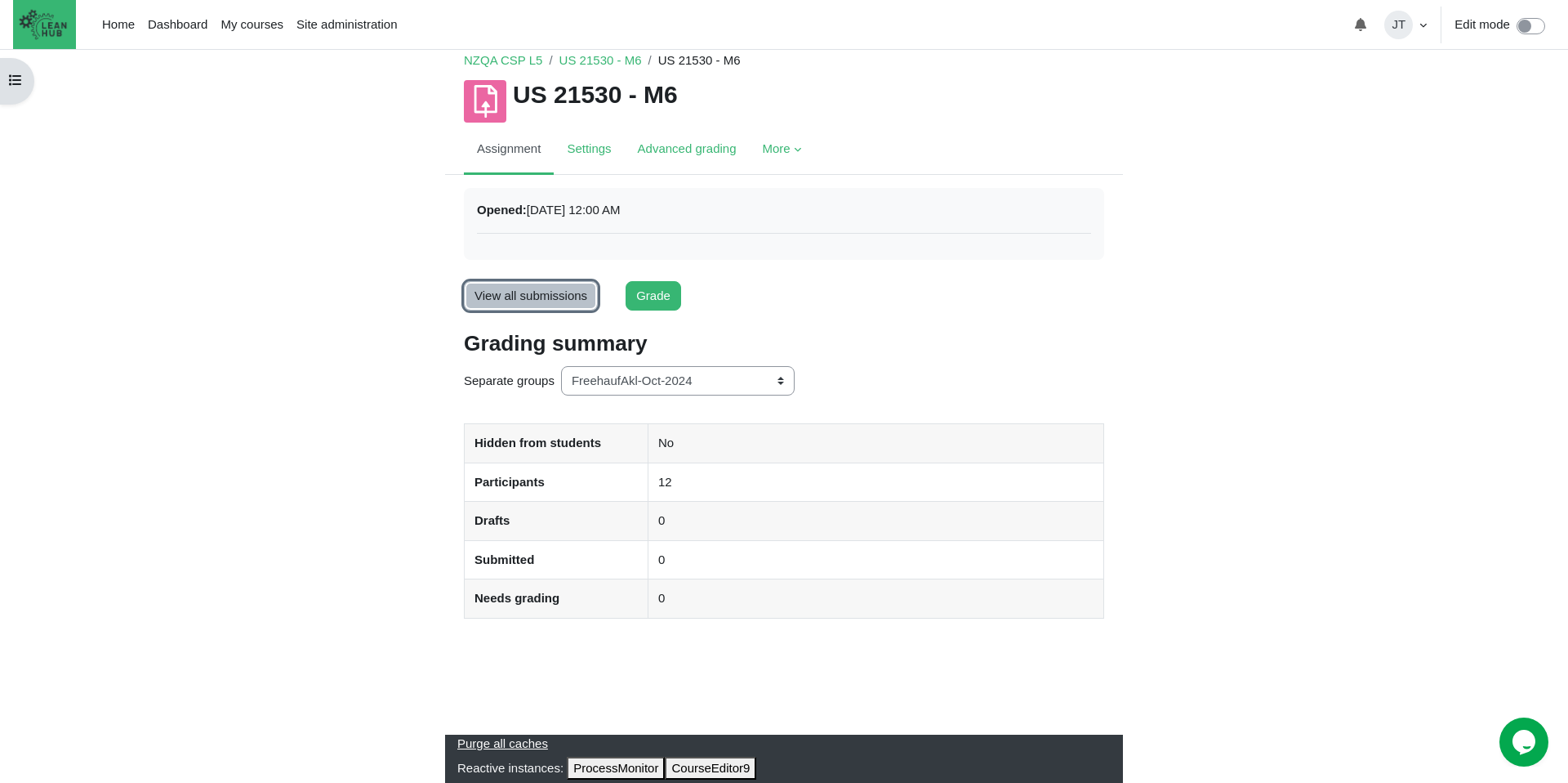
click at [576, 296] on link "View all submissions" at bounding box center [531, 295] width 134 height 30
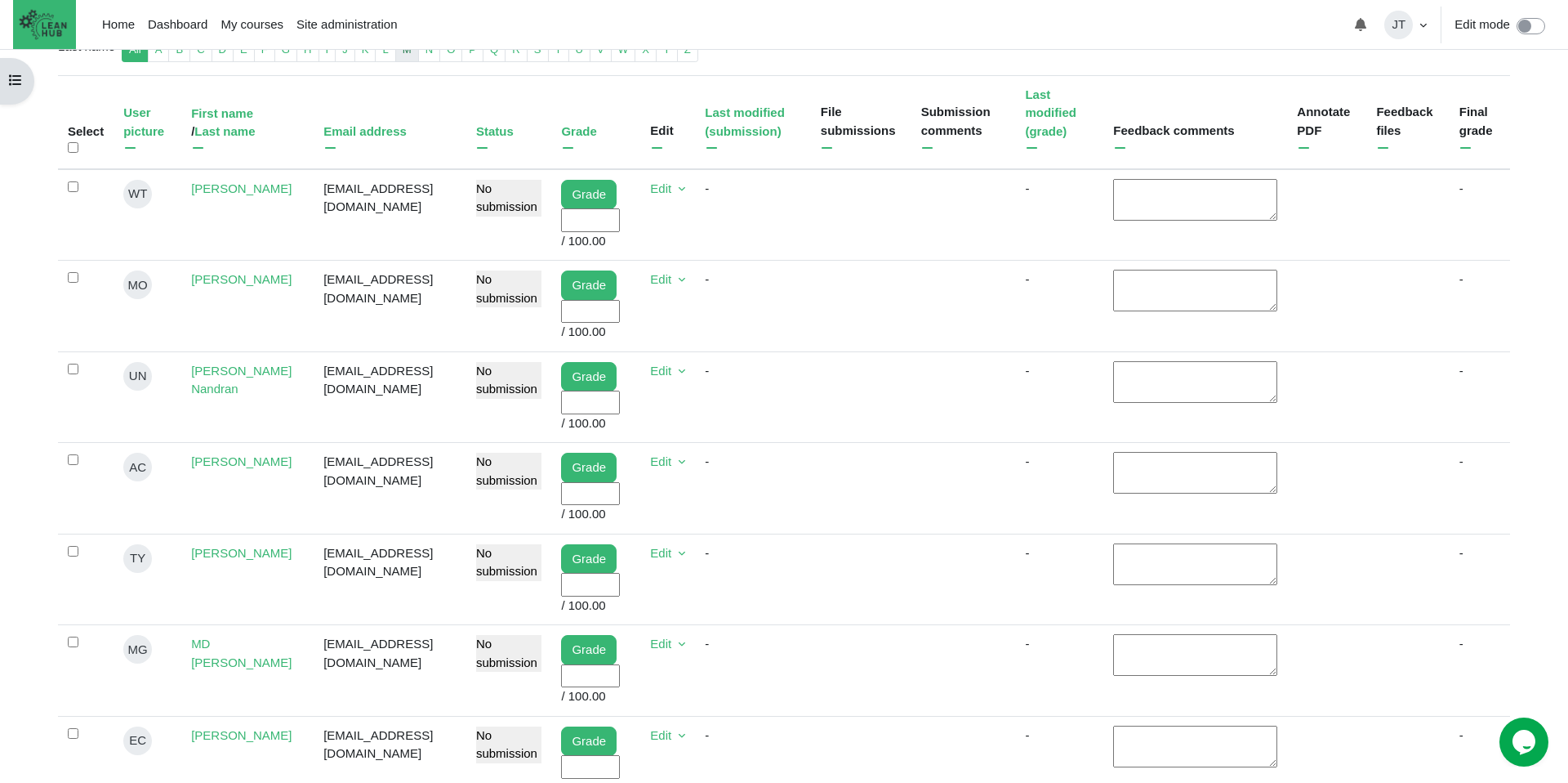
scroll to position [426, 0]
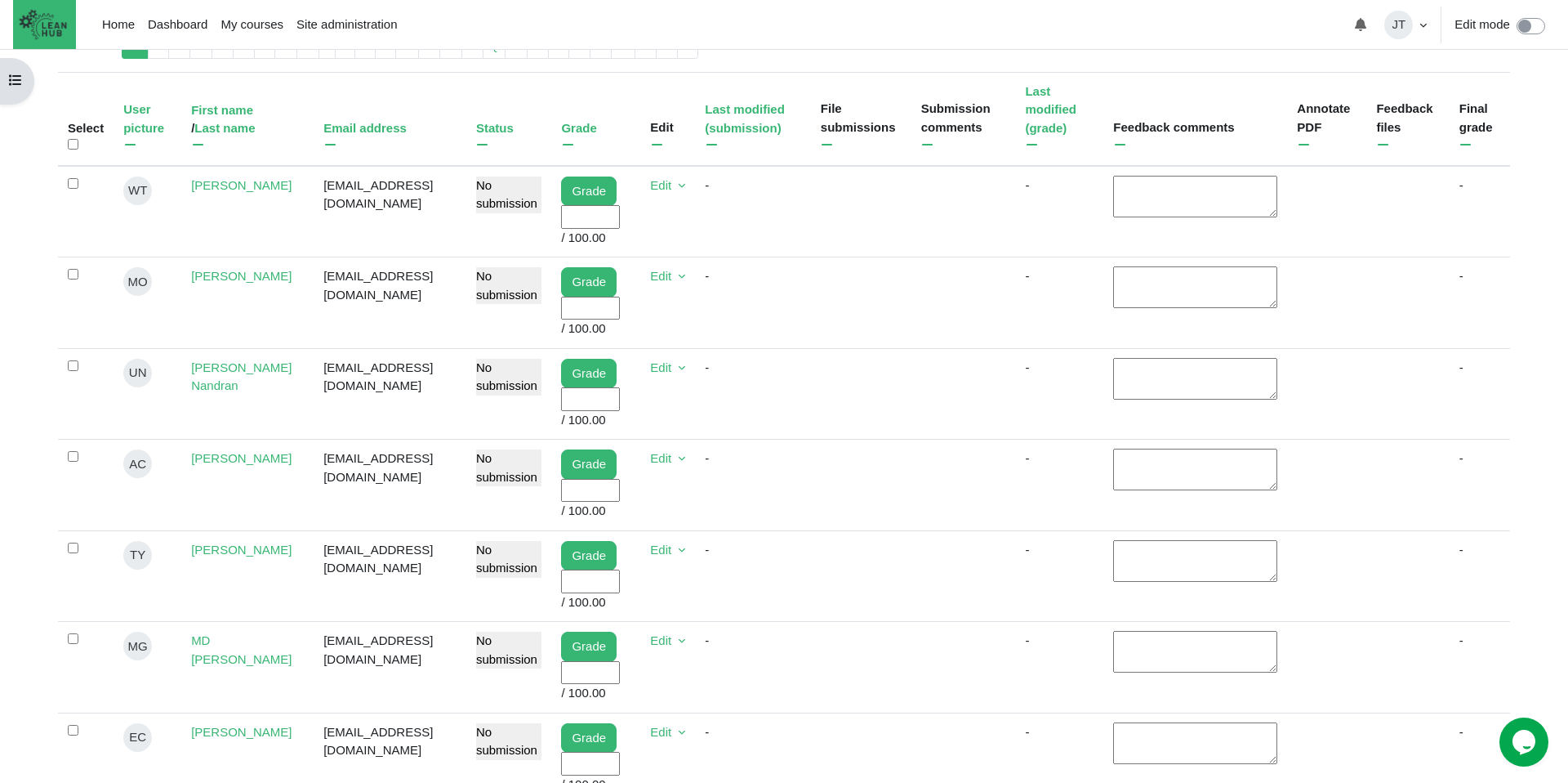
click at [619, 502] on input "User grade" at bounding box center [590, 490] width 59 height 24
type input "100"
click at [874, 531] on td "Content" at bounding box center [861, 485] width 100 height 92
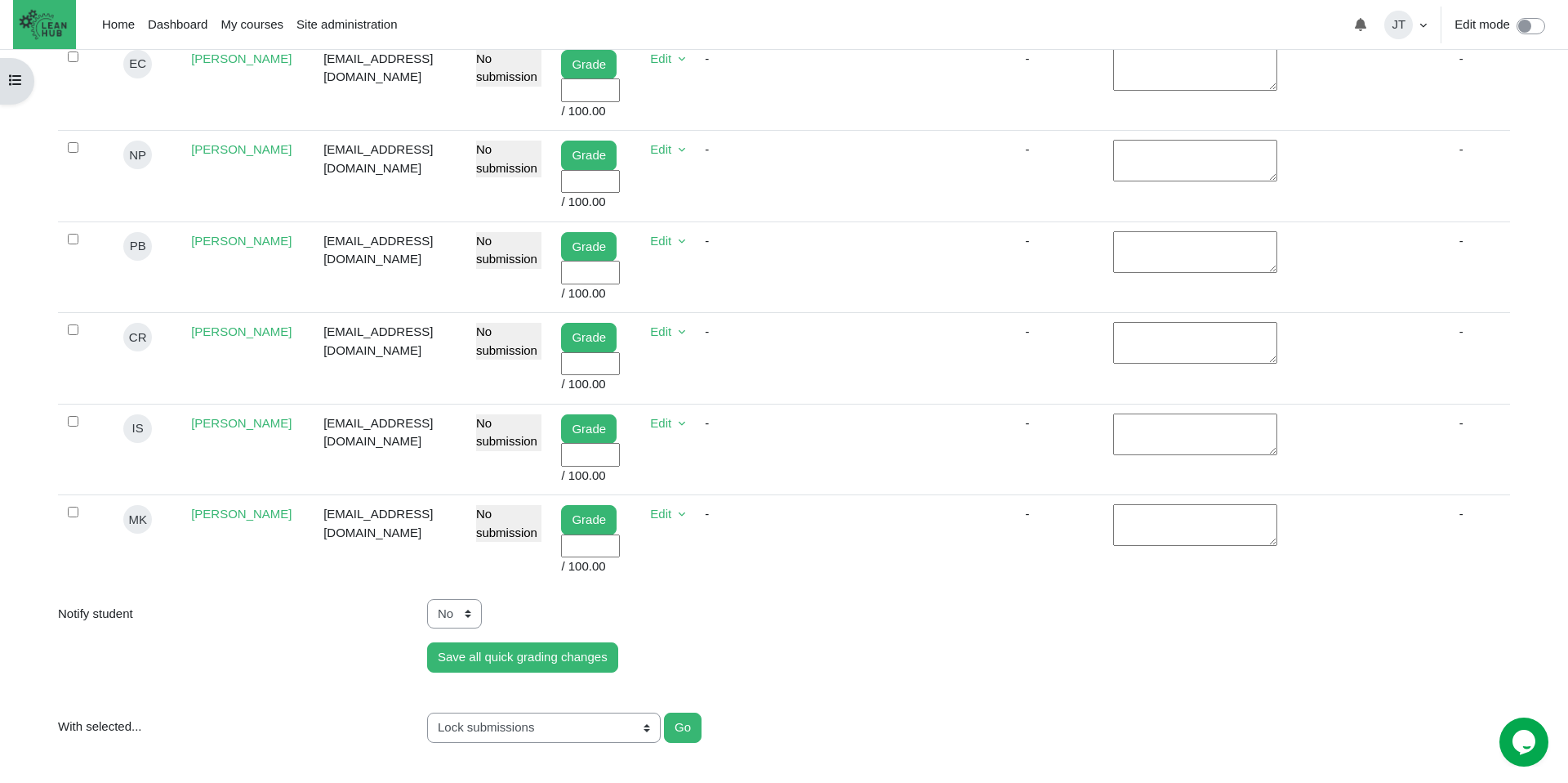
scroll to position [1014, 0]
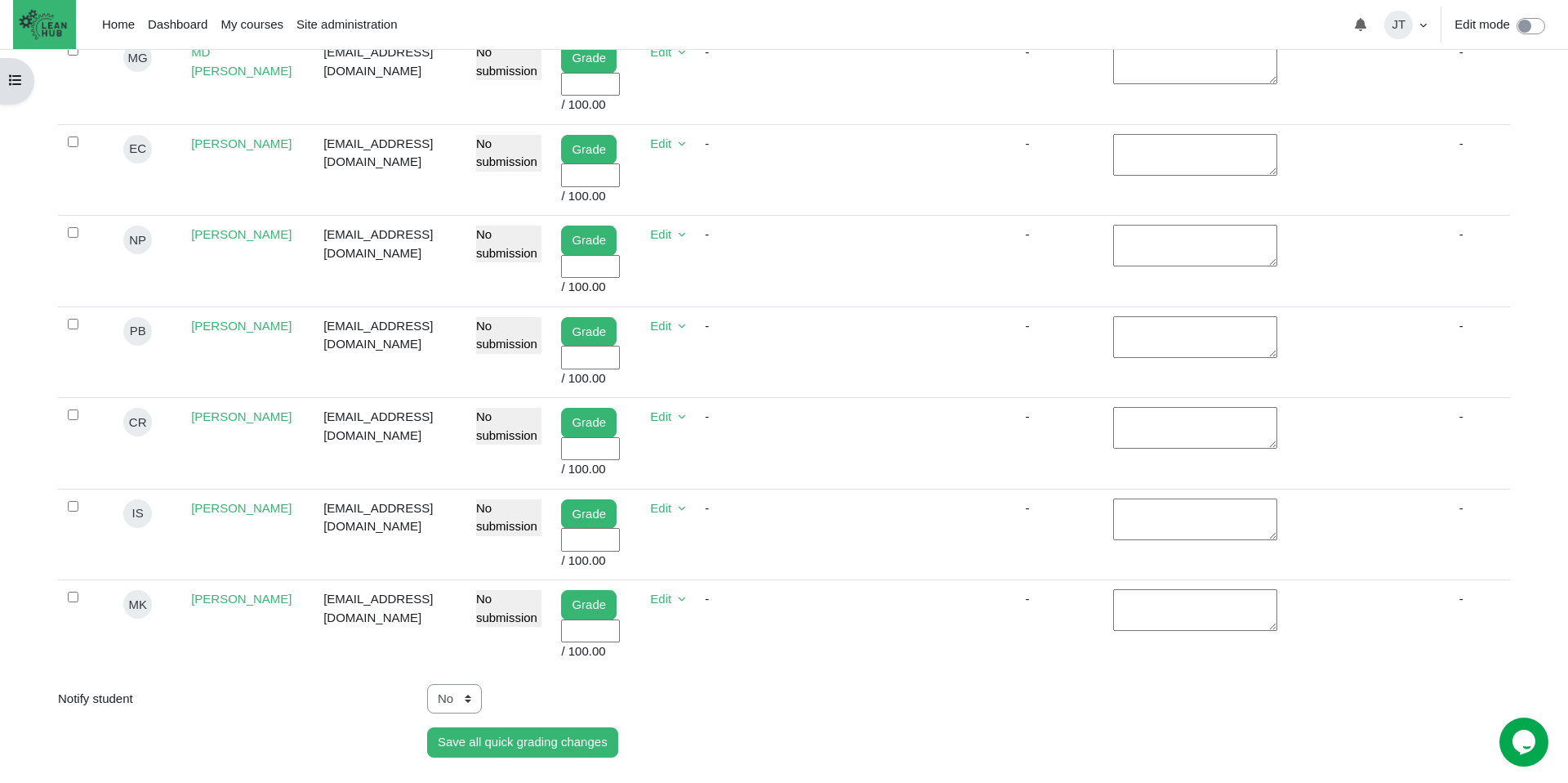
click at [611, 187] on input "User grade" at bounding box center [590, 175] width 59 height 24
type input "100"
click at [857, 215] on td "Content" at bounding box center [861, 170] width 100 height 92
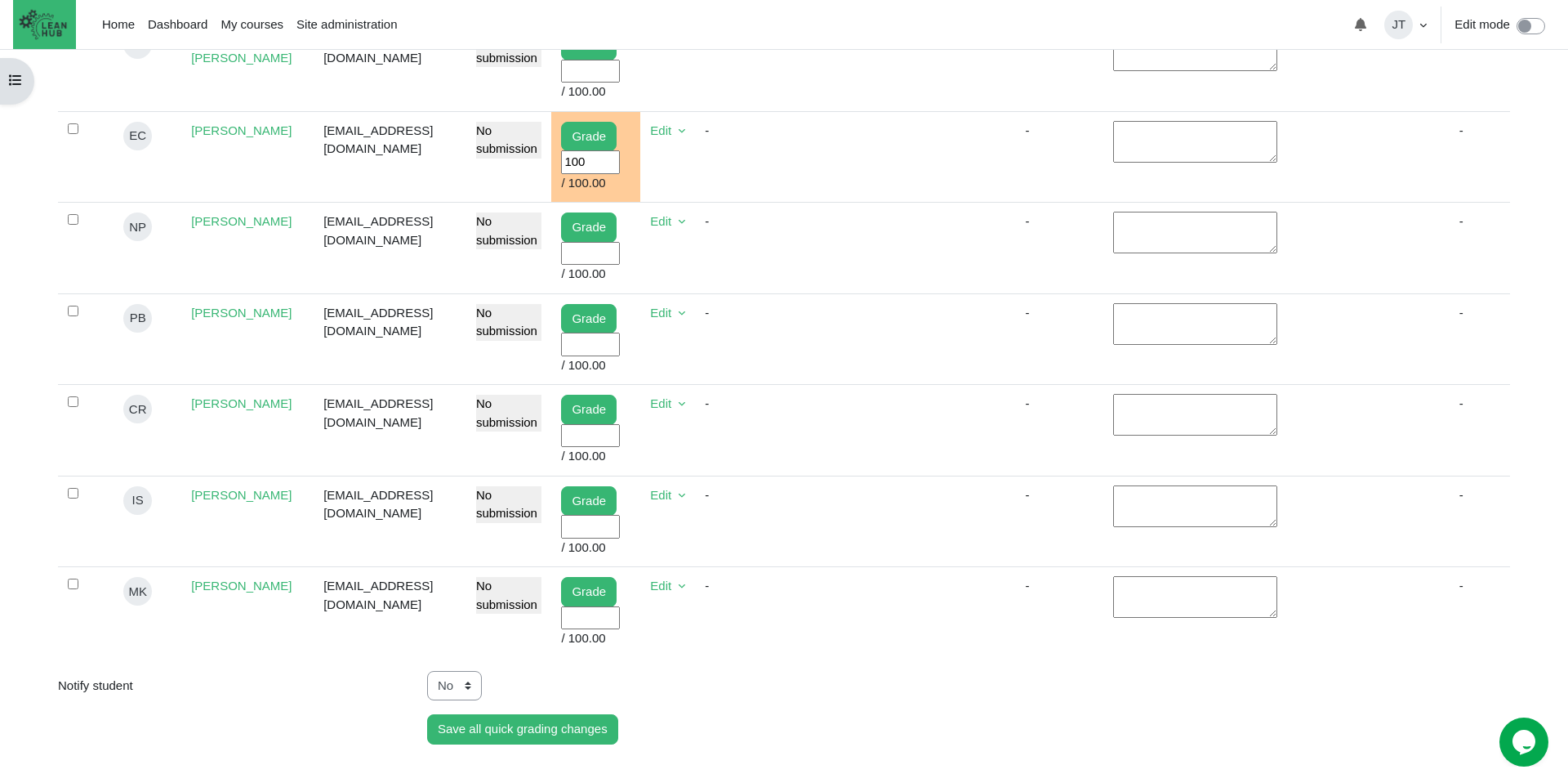
scroll to position [1044, 0]
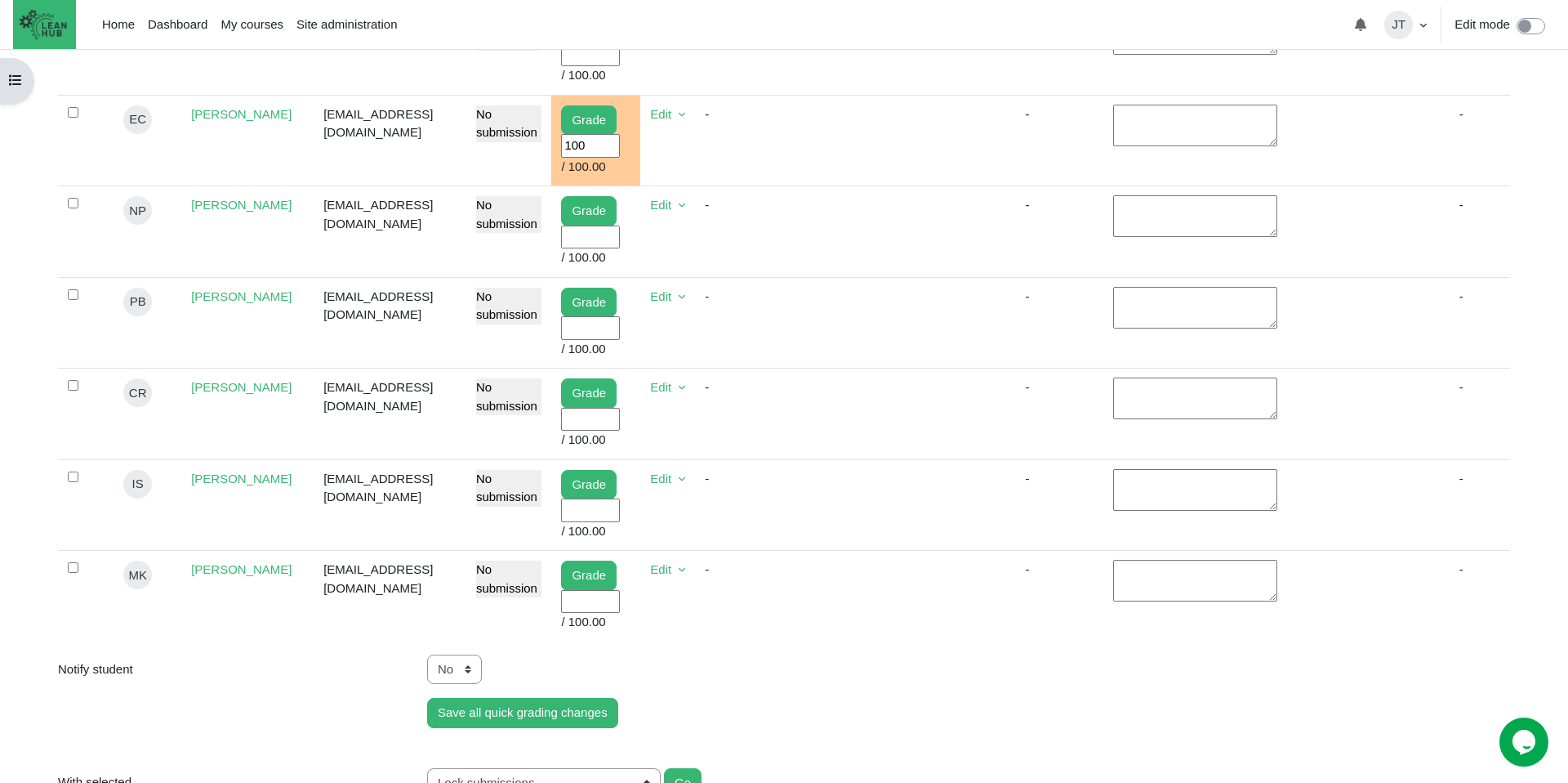
click at [605, 522] on input "User grade" at bounding box center [590, 510] width 59 height 24
type input "100"
click at [869, 550] on td "Content" at bounding box center [861, 505] width 100 height 92
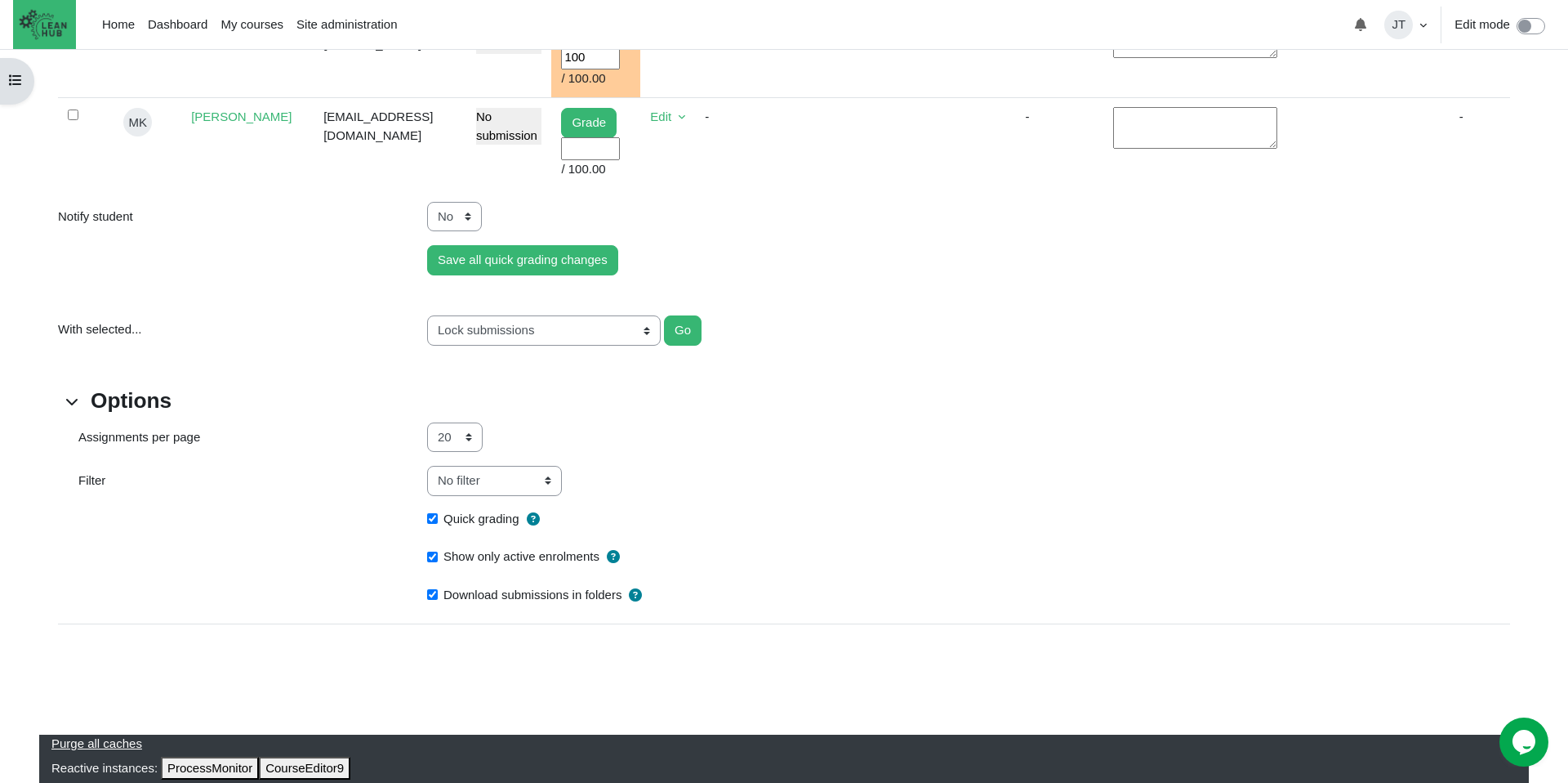
scroll to position [1514, 0]
click at [619, 161] on input "User grade" at bounding box center [590, 149] width 59 height 24
type input "100"
click at [911, 188] on td "Content" at bounding box center [861, 144] width 100 height 91
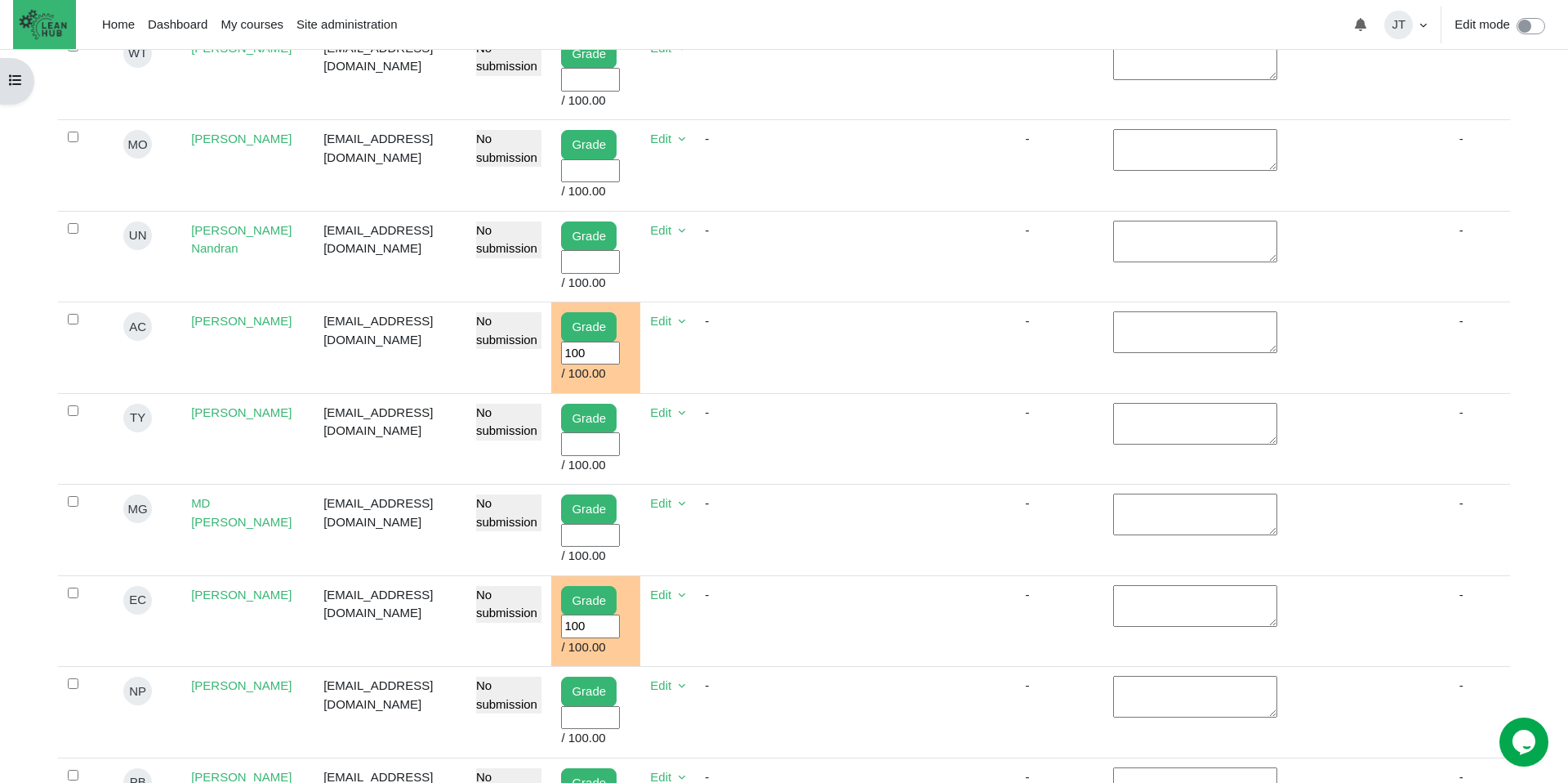
scroll to position [413, 0]
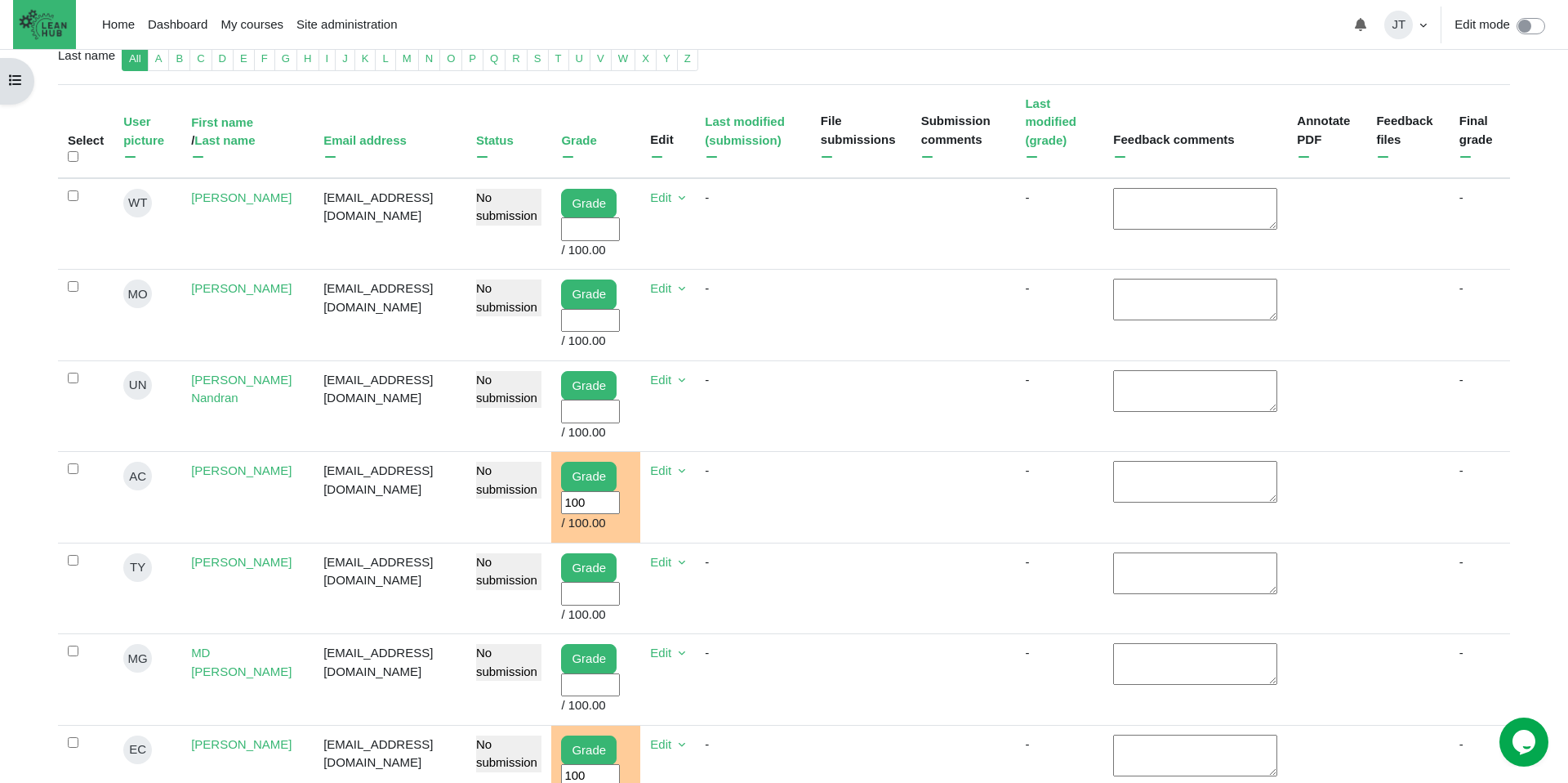
click at [619, 332] on input "User grade" at bounding box center [590, 321] width 59 height 24
type input "100"
click at [911, 357] on td "Content" at bounding box center [861, 315] width 100 height 92
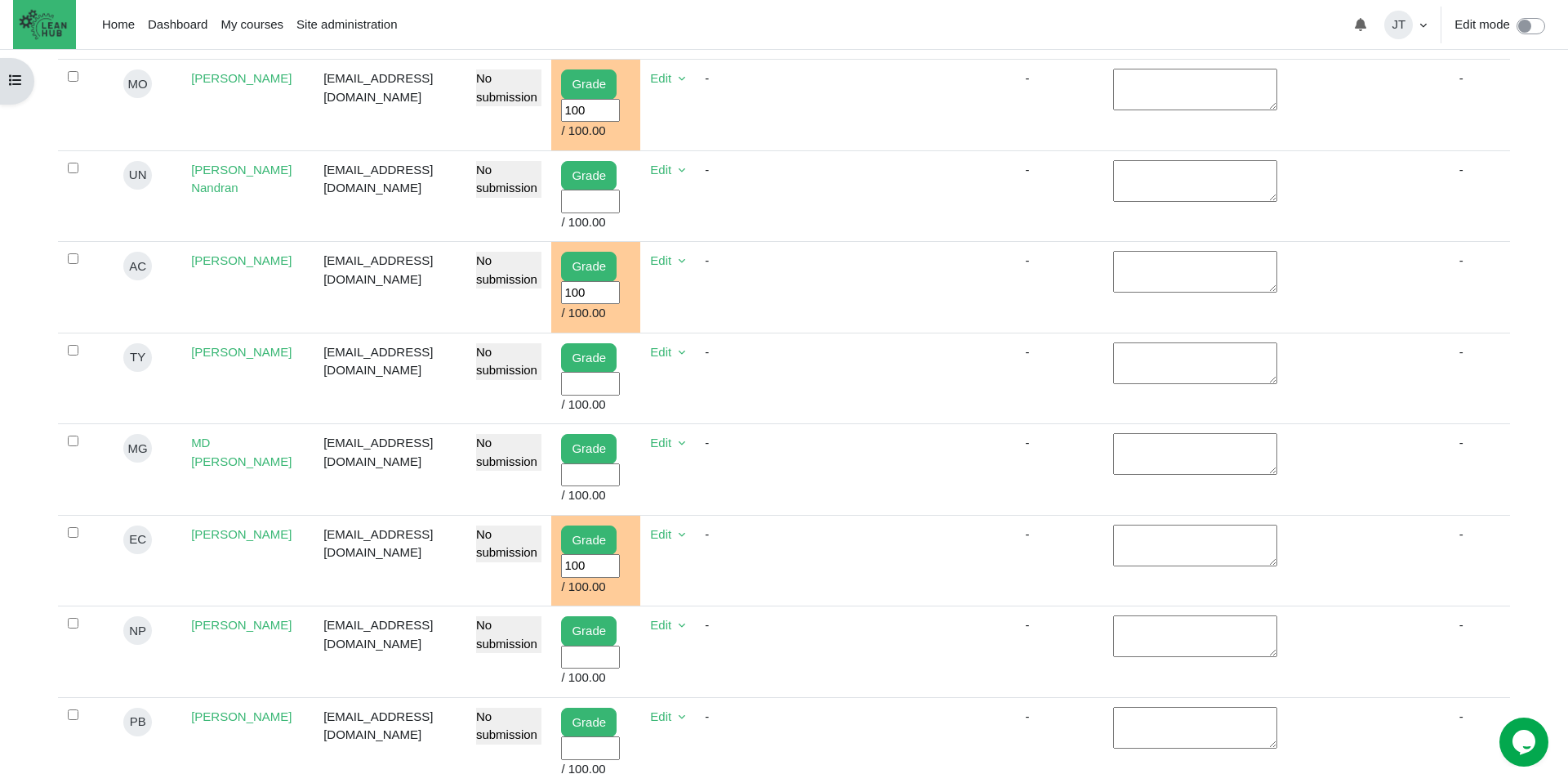
scroll to position [670, 0]
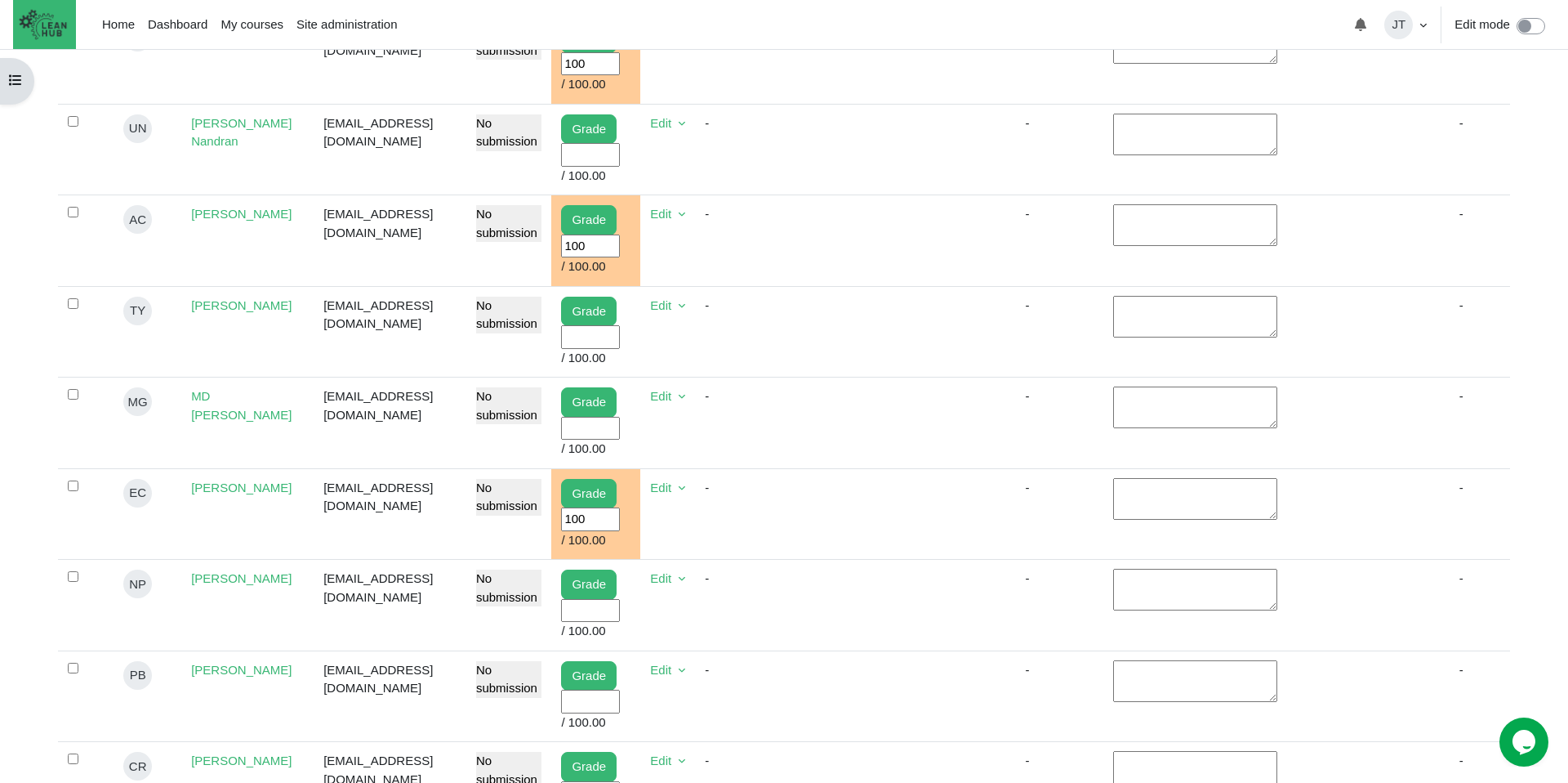
click at [609, 440] on input "User grade" at bounding box center [590, 429] width 59 height 24
type input "100"
click at [880, 469] on td "Content" at bounding box center [861, 423] width 100 height 92
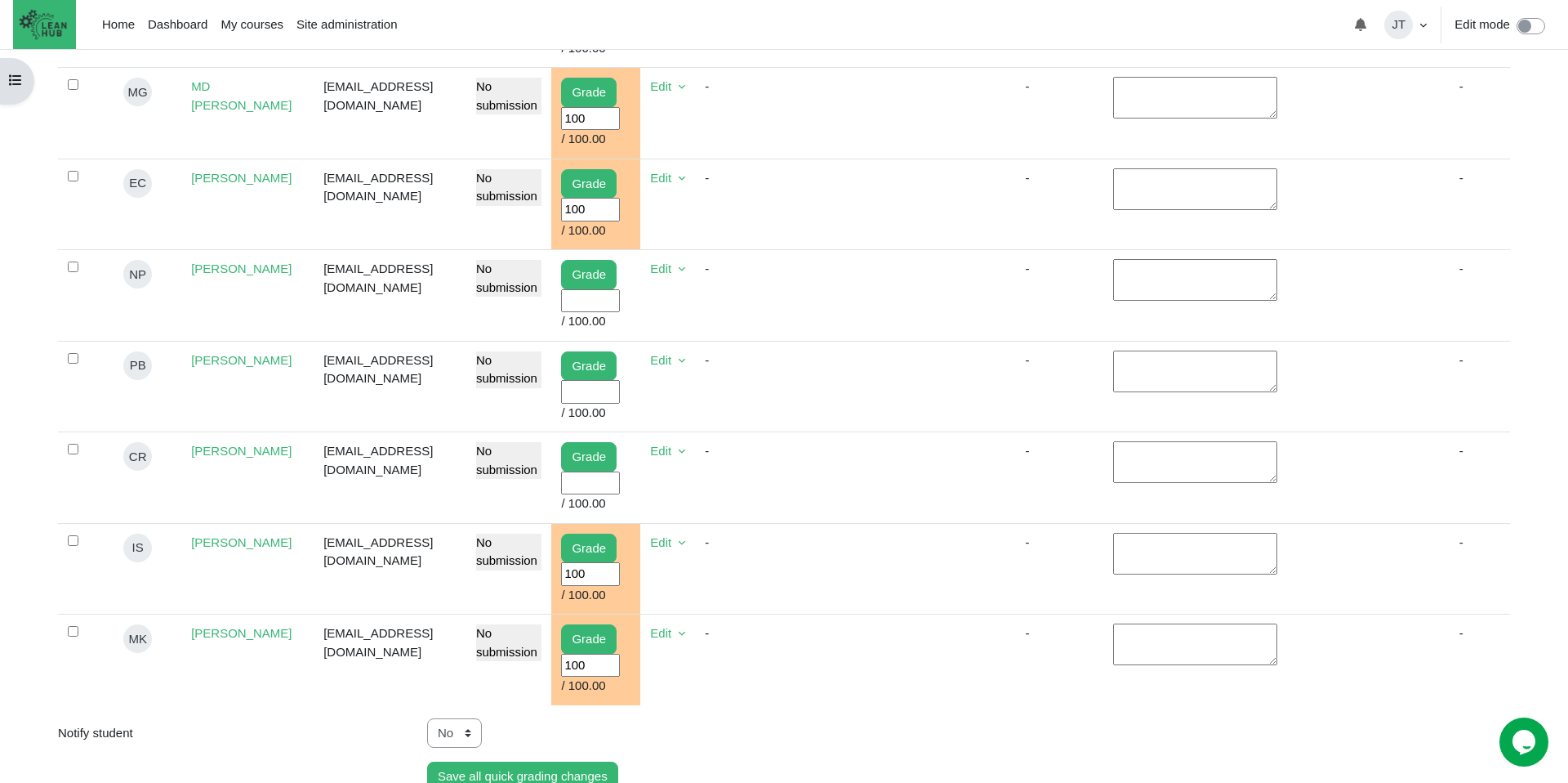
scroll to position [980, 0]
click at [619, 312] on input "User grade" at bounding box center [590, 300] width 59 height 24
type input "100"
click at [833, 341] on td "Content" at bounding box center [861, 294] width 100 height 92
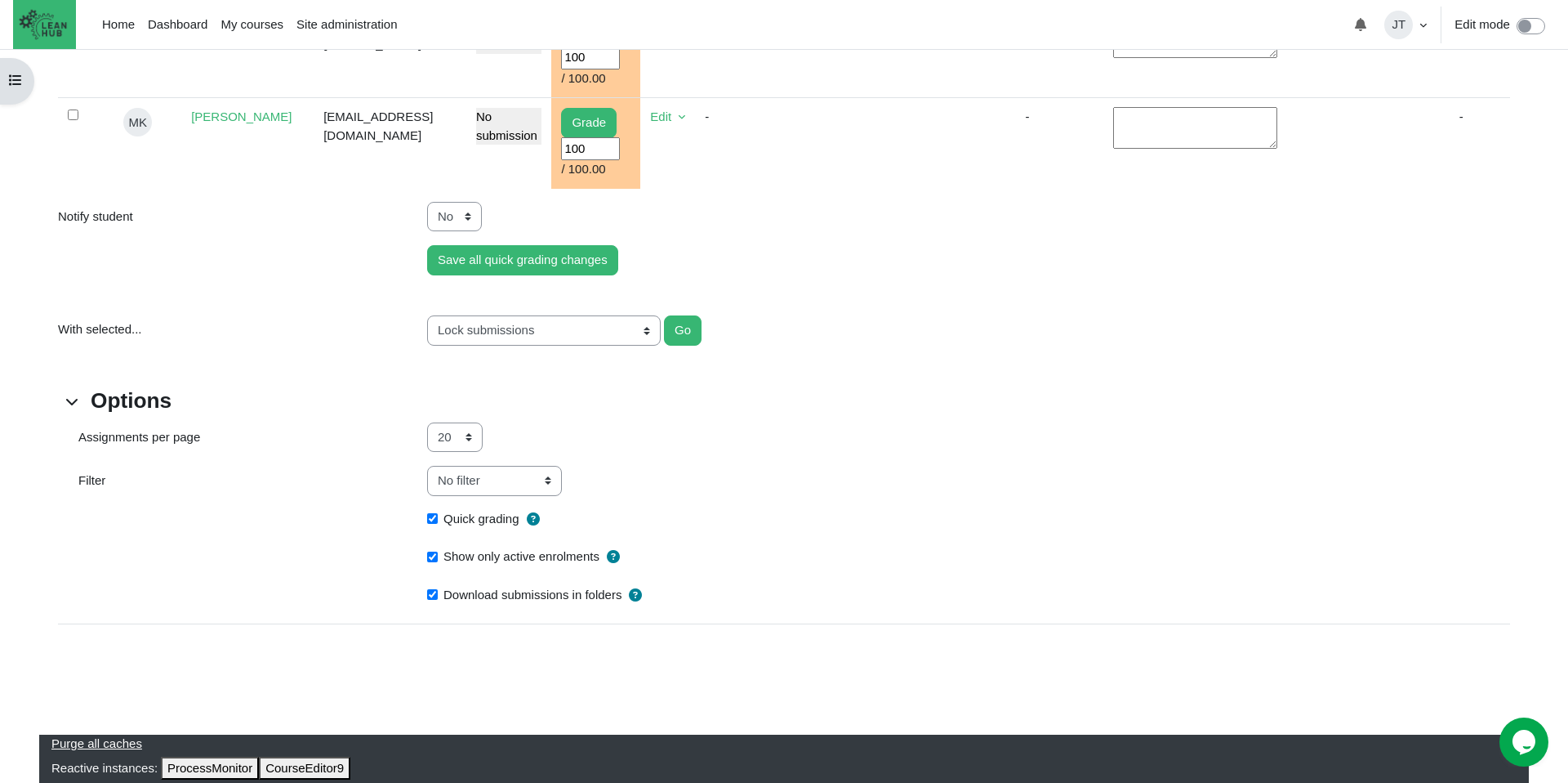
scroll to position [1253, 0]
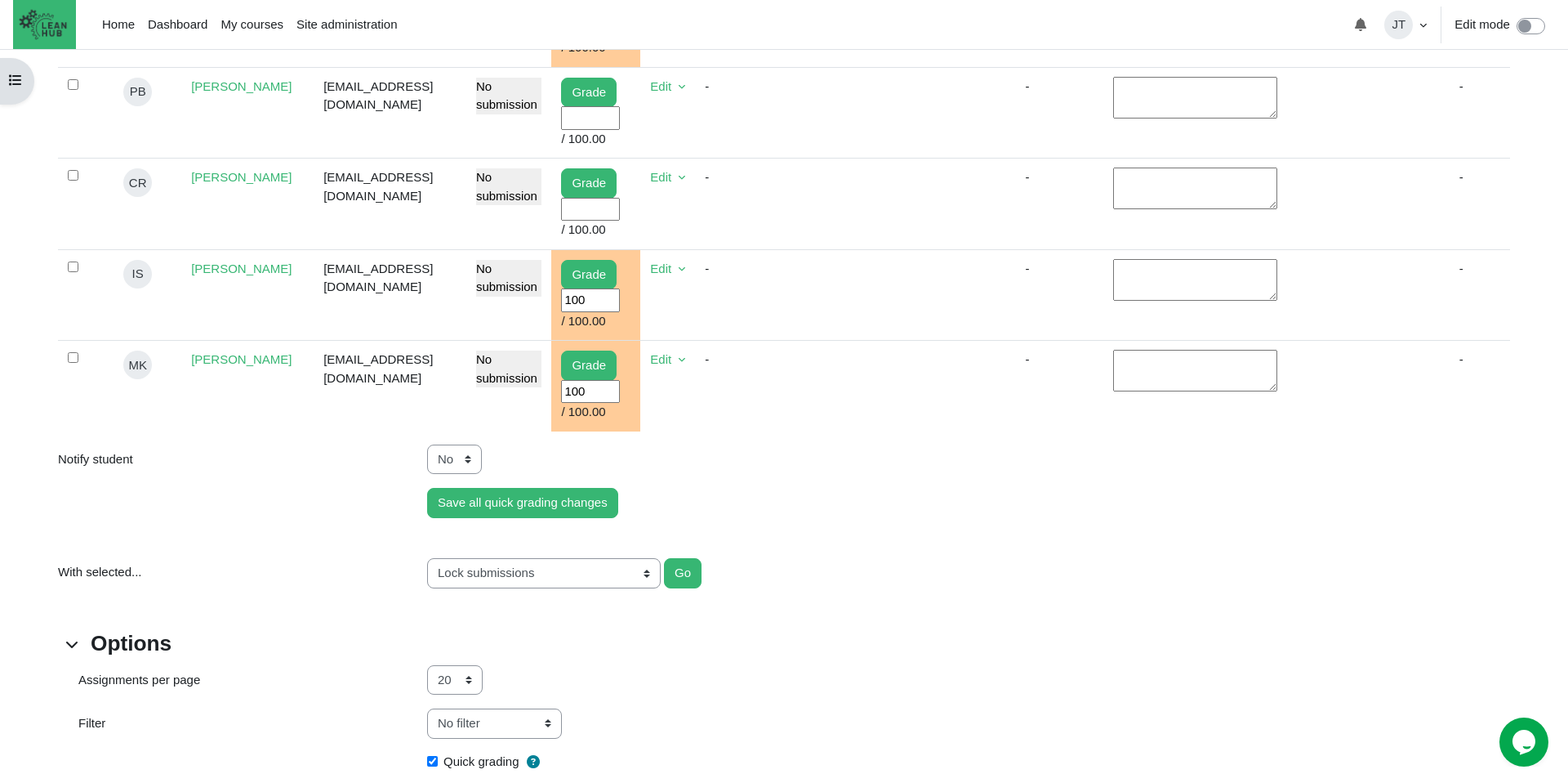
click at [619, 130] on input "User grade" at bounding box center [590, 118] width 59 height 24
type input "100"
click at [903, 158] on td "Content" at bounding box center [861, 112] width 100 height 92
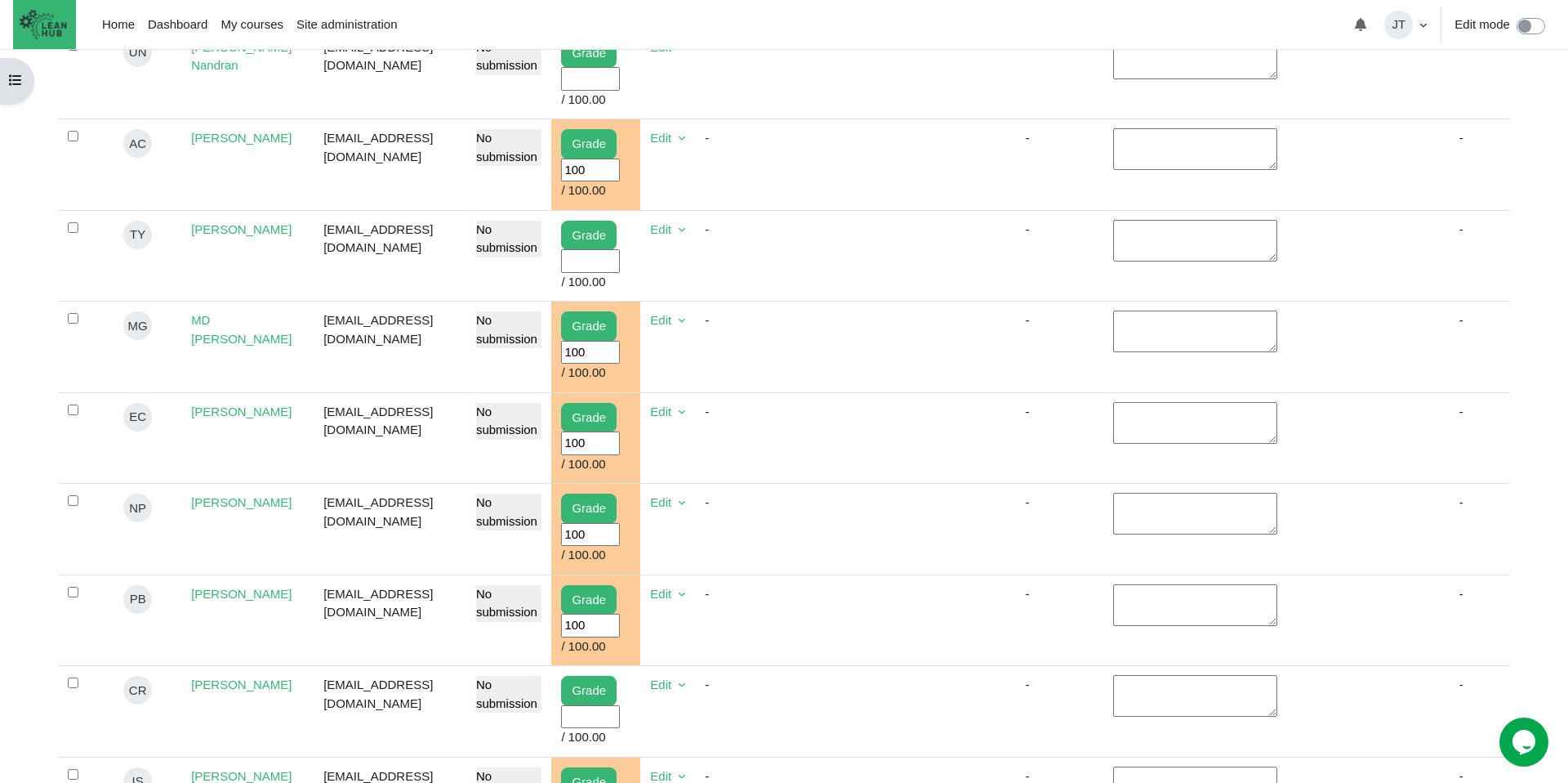
scroll to position [680, 0]
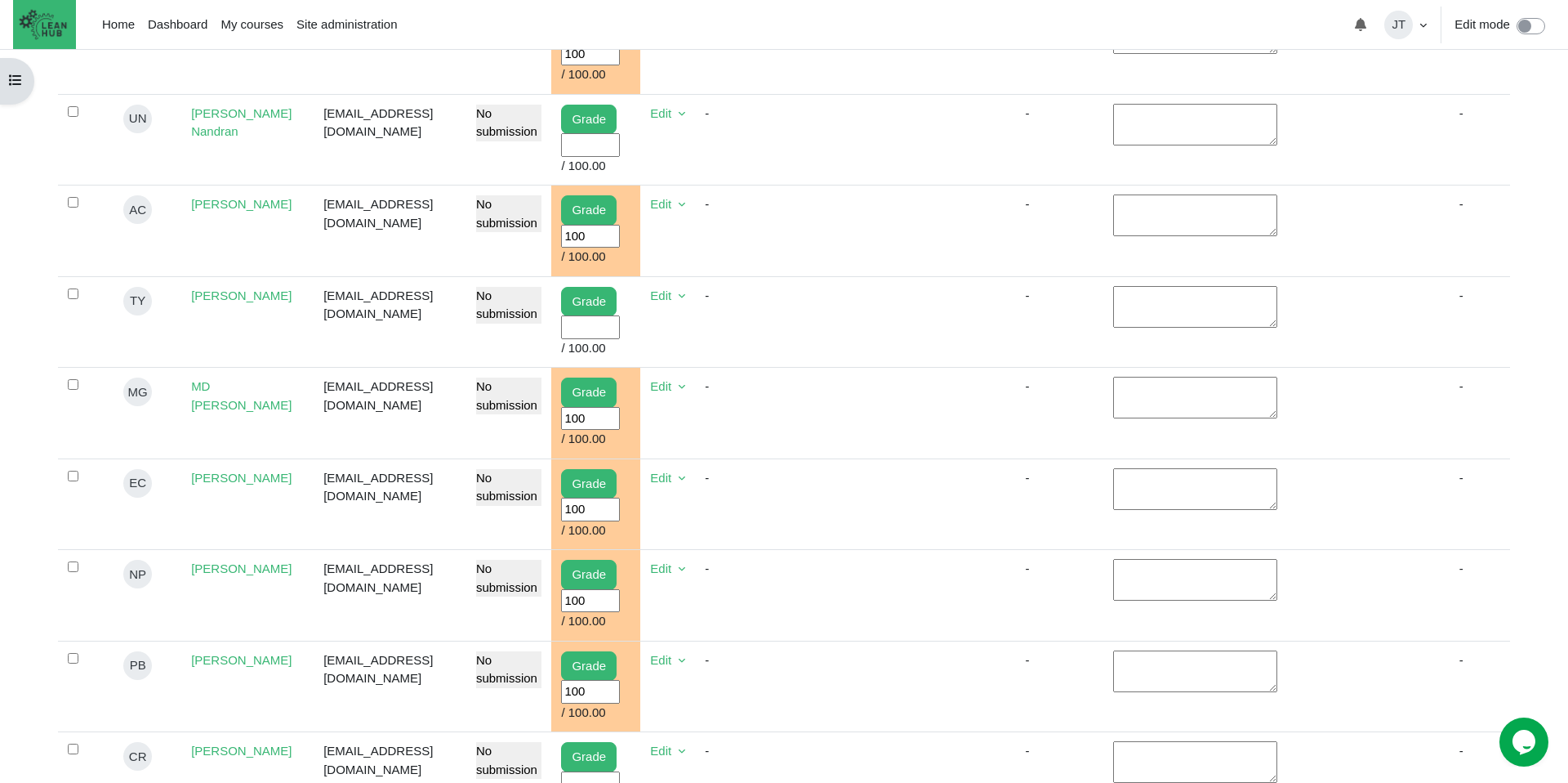
click at [618, 156] on input "User grade" at bounding box center [590, 145] width 59 height 24
type input "100"
click at [803, 182] on td "-" at bounding box center [752, 139] width 115 height 92
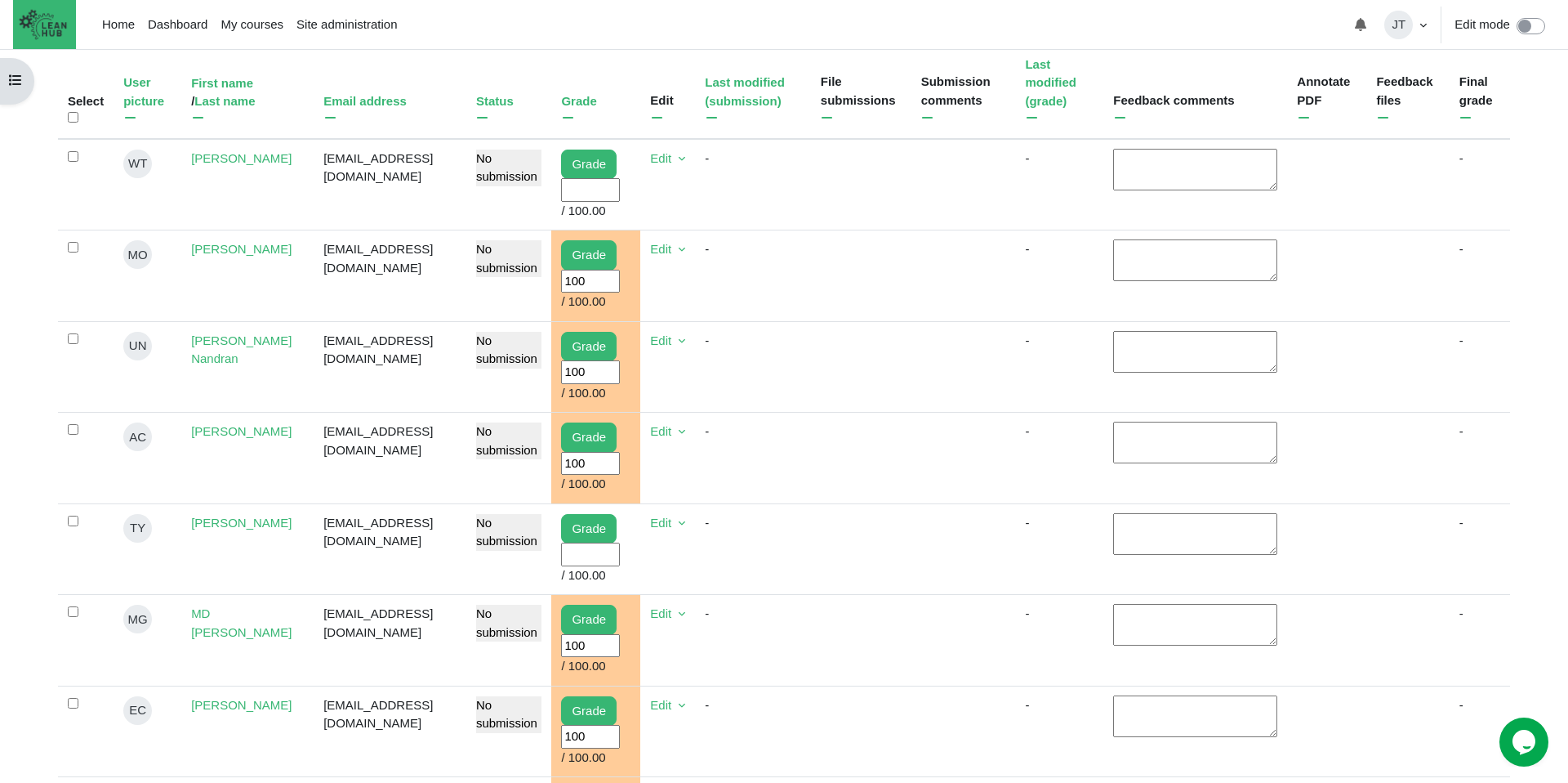
scroll to position [450, 0]
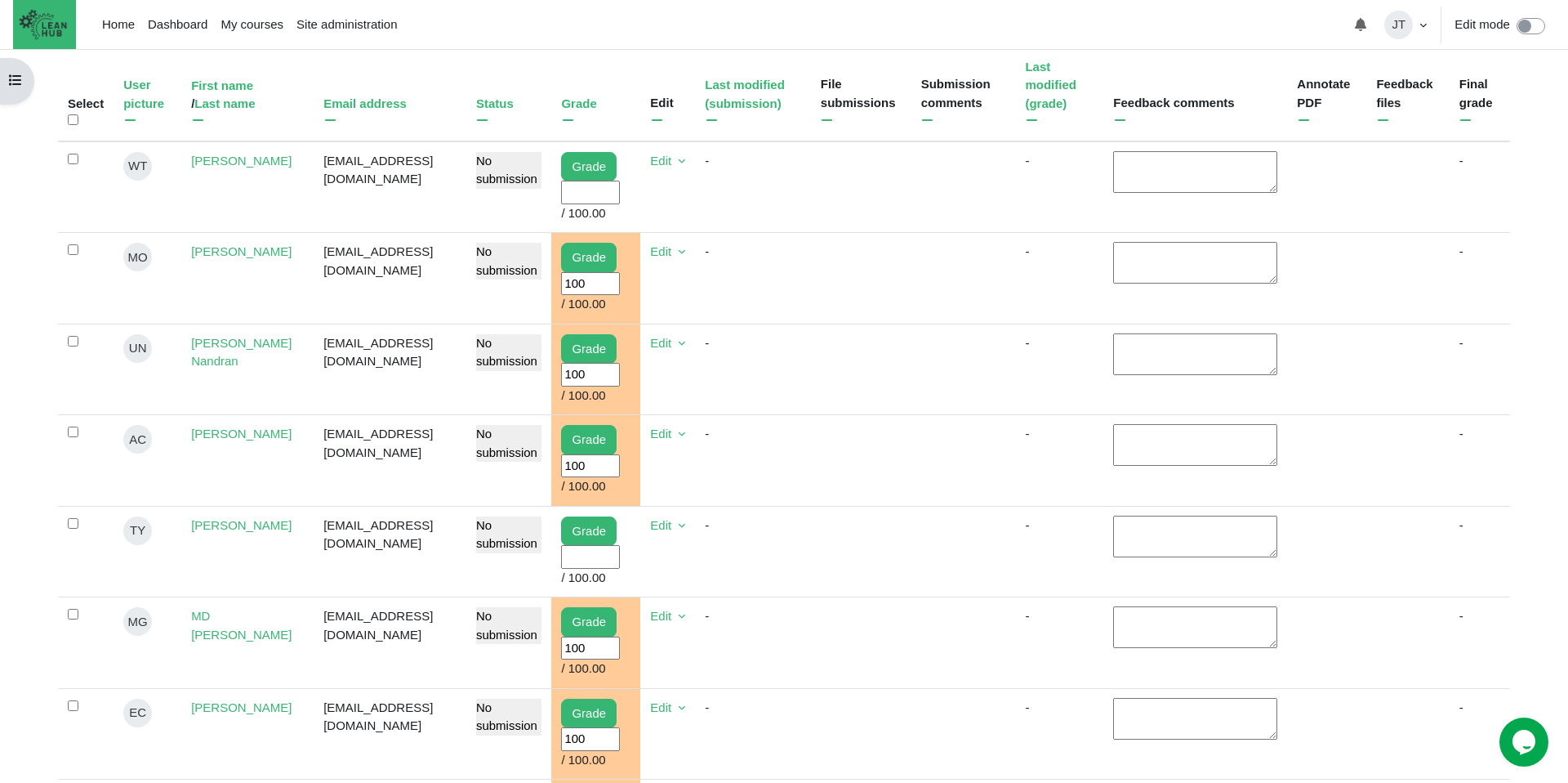
click at [629, 222] on td "Grade User grade / 100.00" at bounding box center [595, 186] width 89 height 92
click at [619, 201] on input "User grade" at bounding box center [590, 192] width 59 height 24
type input "100"
click at [869, 172] on td "Content" at bounding box center [861, 186] width 100 height 92
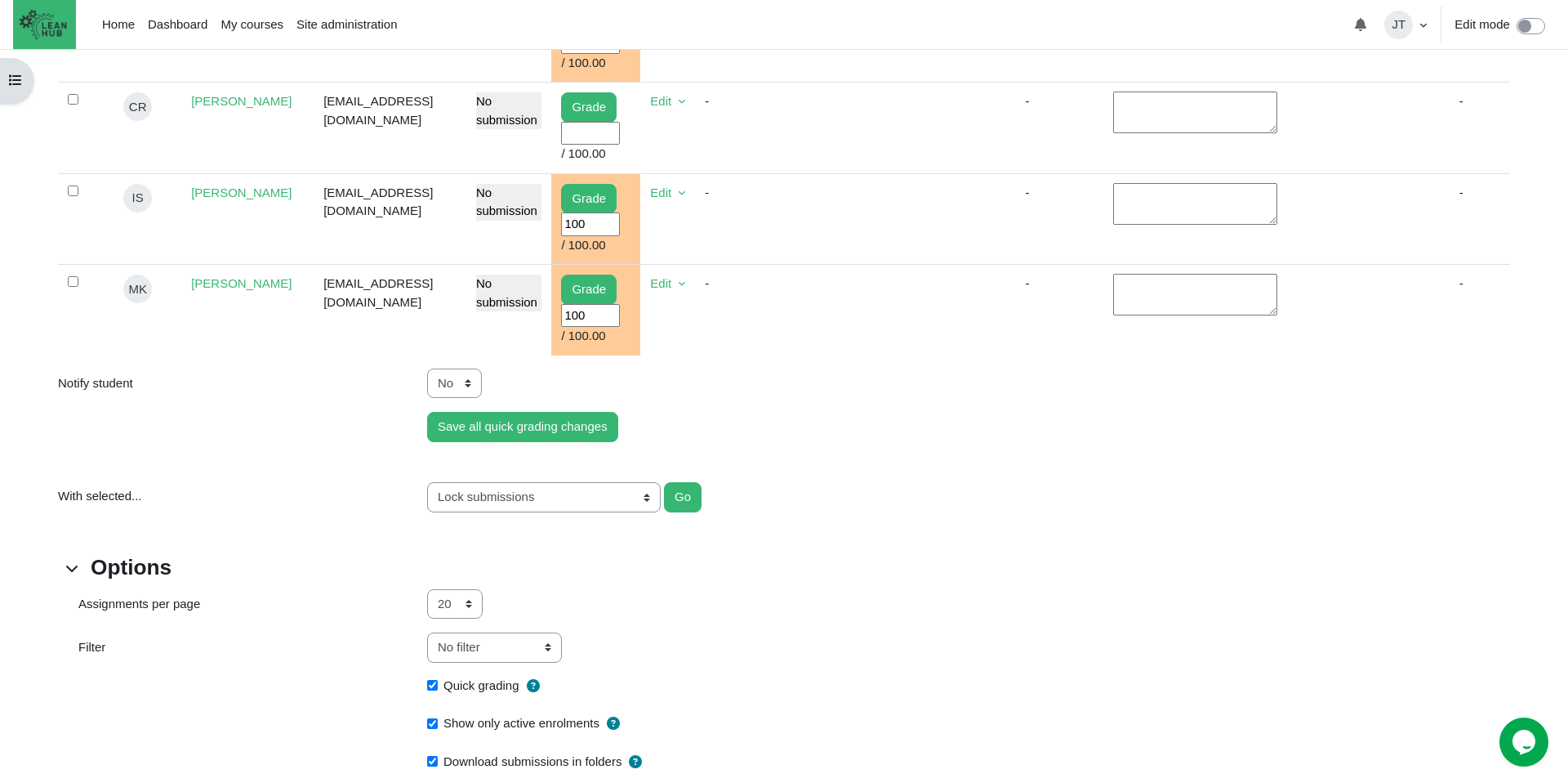
scroll to position [1426, 0]
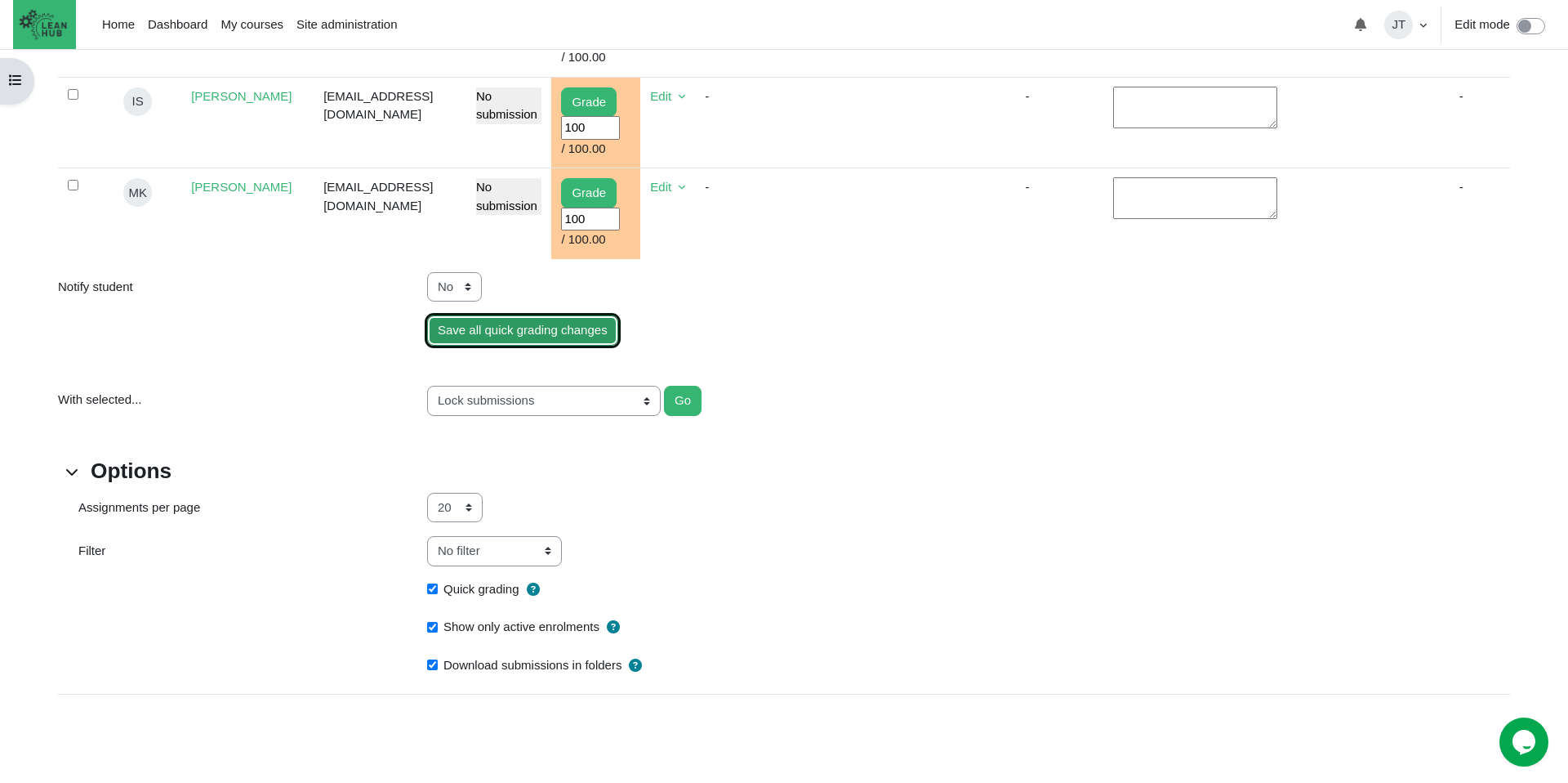
click at [553, 346] on input "Save all quick grading changes" at bounding box center [523, 330] width 191 height 30
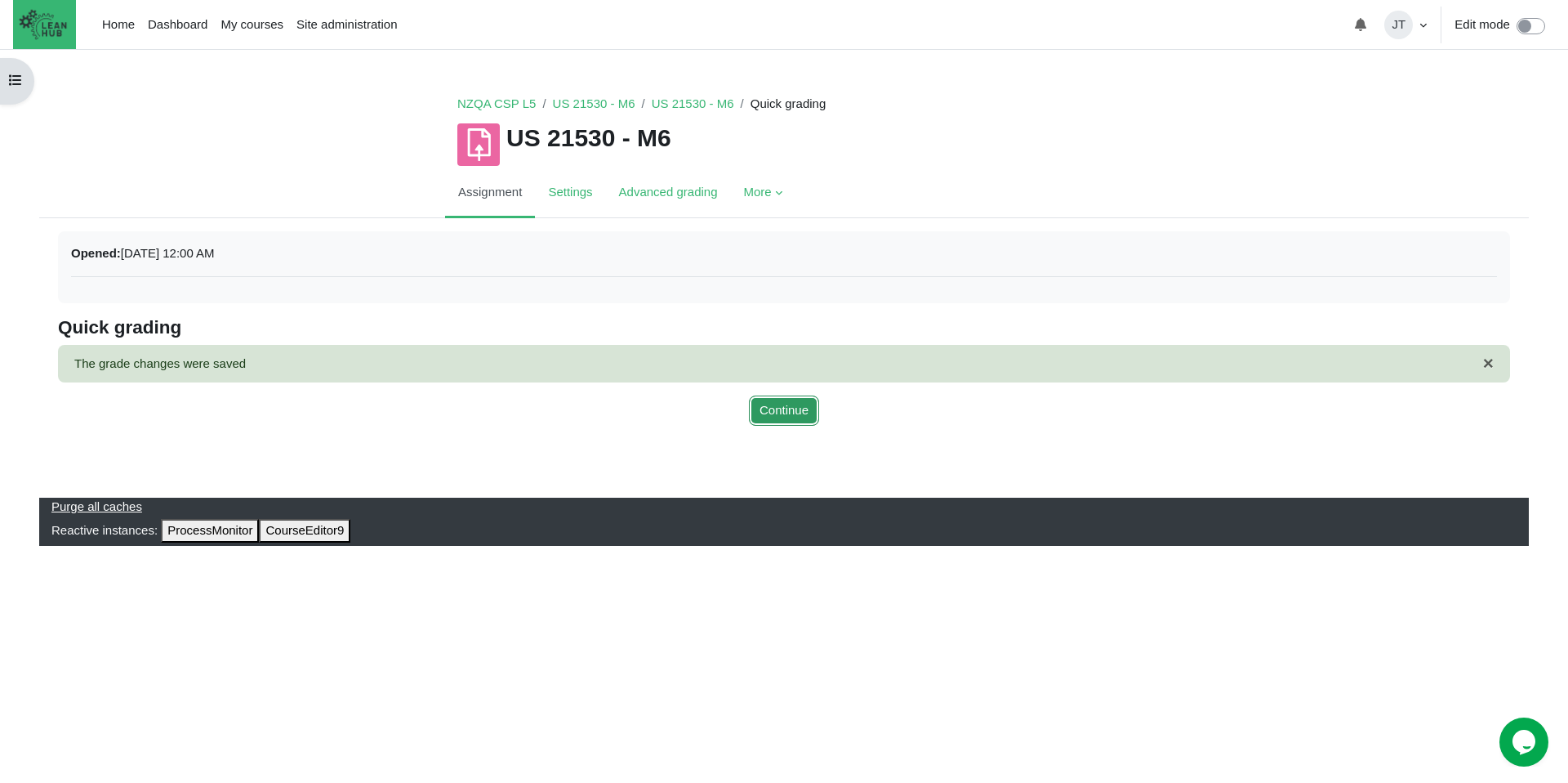
click at [772, 417] on button "Continue" at bounding box center [784, 410] width 70 height 30
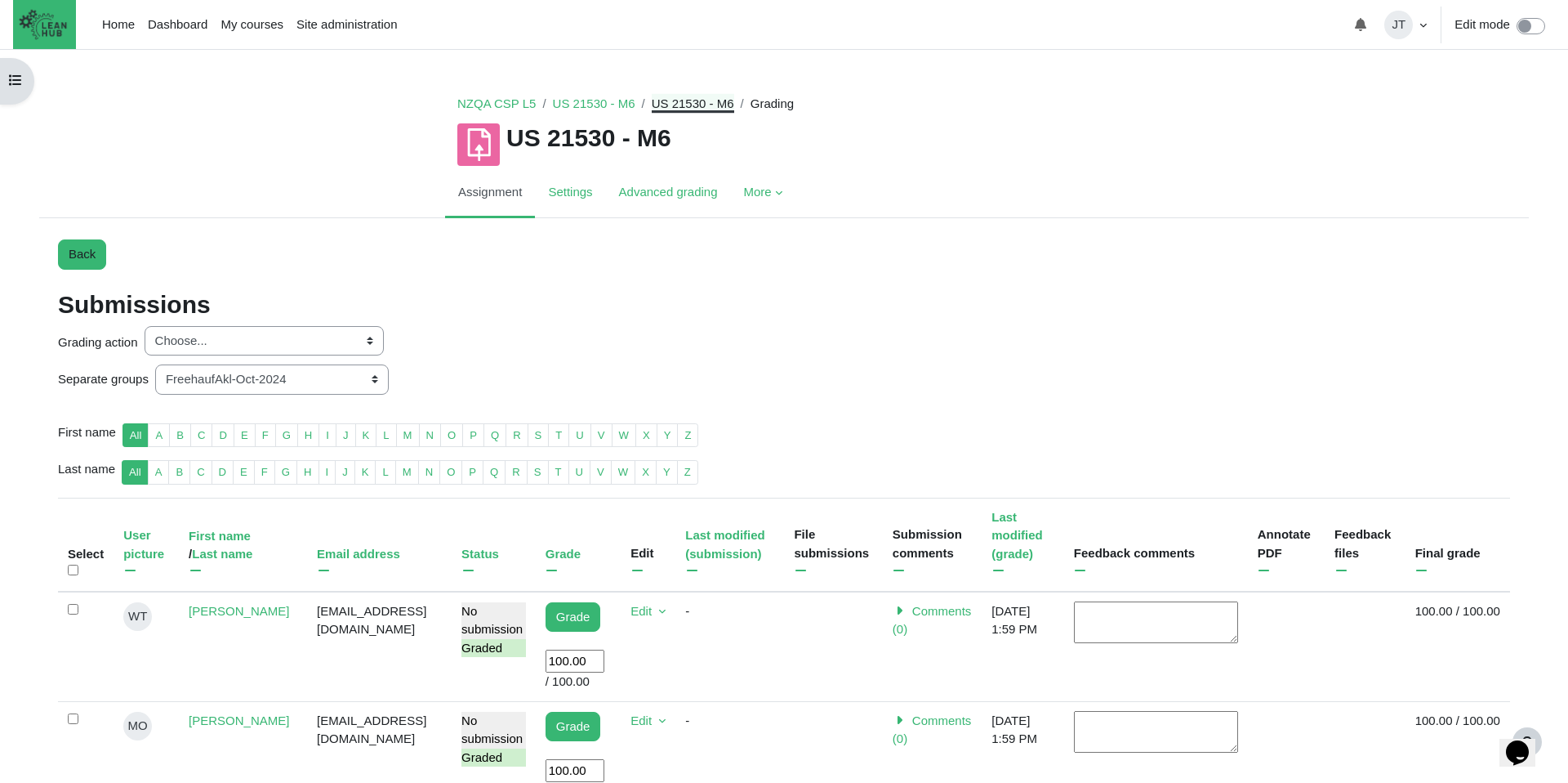
click at [679, 101] on link "US 21530 - M6" at bounding box center [692, 103] width 82 height 14
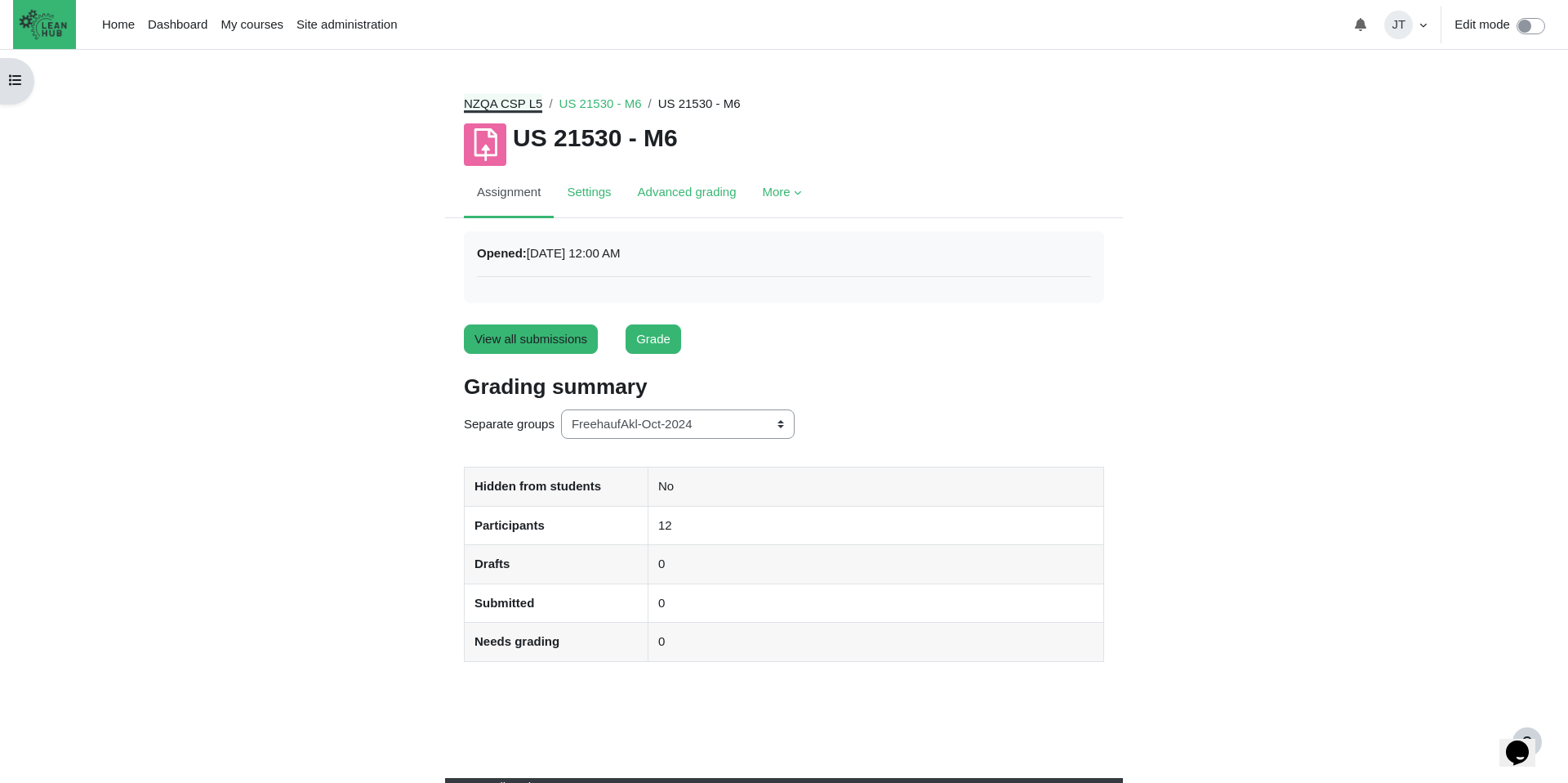
click at [523, 103] on link "NZQA CSP L5" at bounding box center [503, 103] width 78 height 14
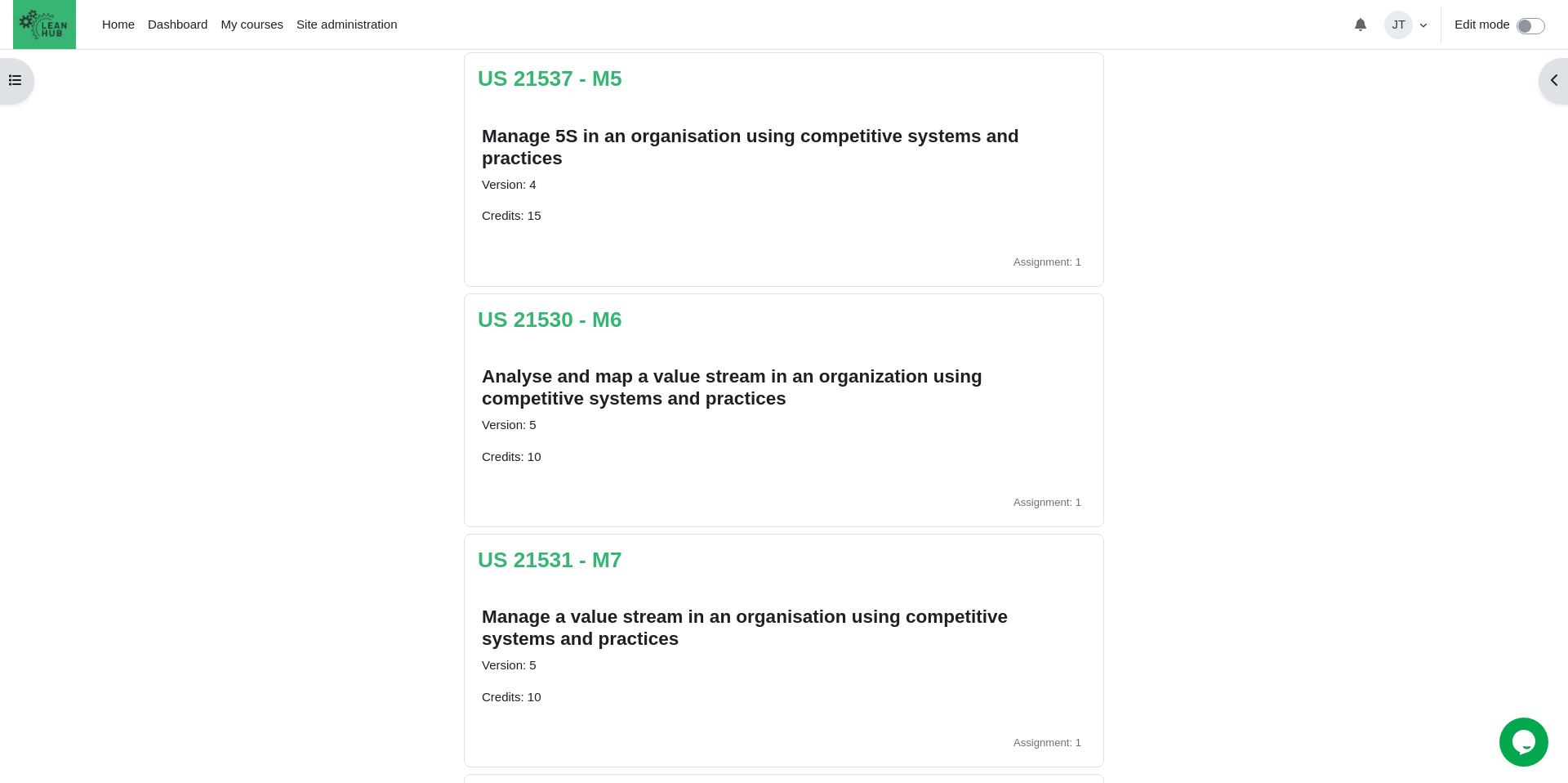
scroll to position [1319, 0]
click at [559, 305] on link "US 21530 - M6" at bounding box center [550, 317] width 145 height 24
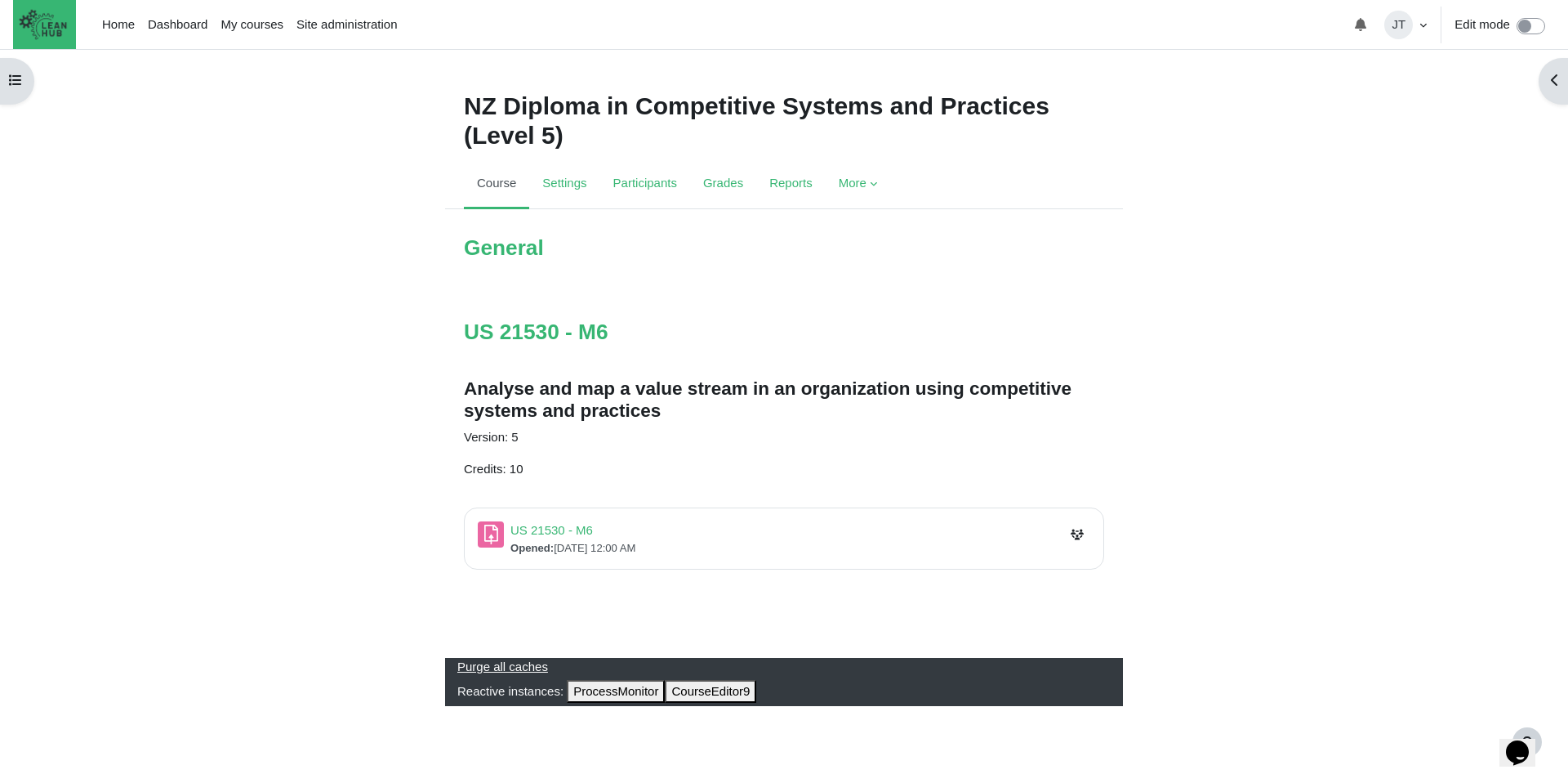
scroll to position [5, 0]
click at [559, 532] on link "US 21530 - M6 Assignment" at bounding box center [551, 530] width 82 height 14
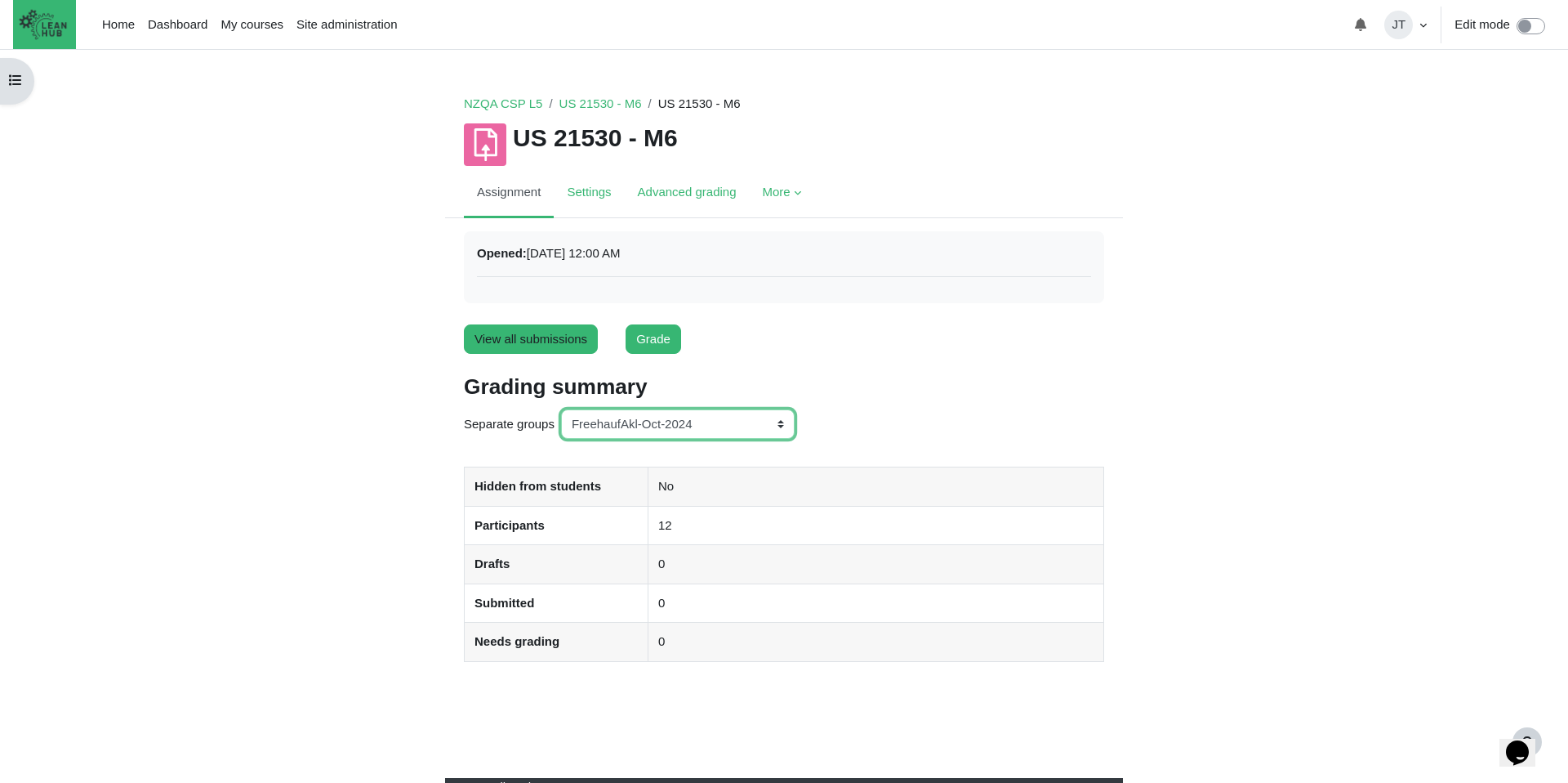
click at [700, 430] on select "All participants ANZ Pharma-Jan-2025 CapitalPrecut-Nov-2023 [PERSON_NAME]-June-…" at bounding box center [677, 424] width 234 height 30
select select "158"
click at [563, 409] on select "All participants ANZ Pharma-Jan-2025 CapitalPrecut-Nov-2023 [PERSON_NAME]-June-…" at bounding box center [677, 424] width 234 height 30
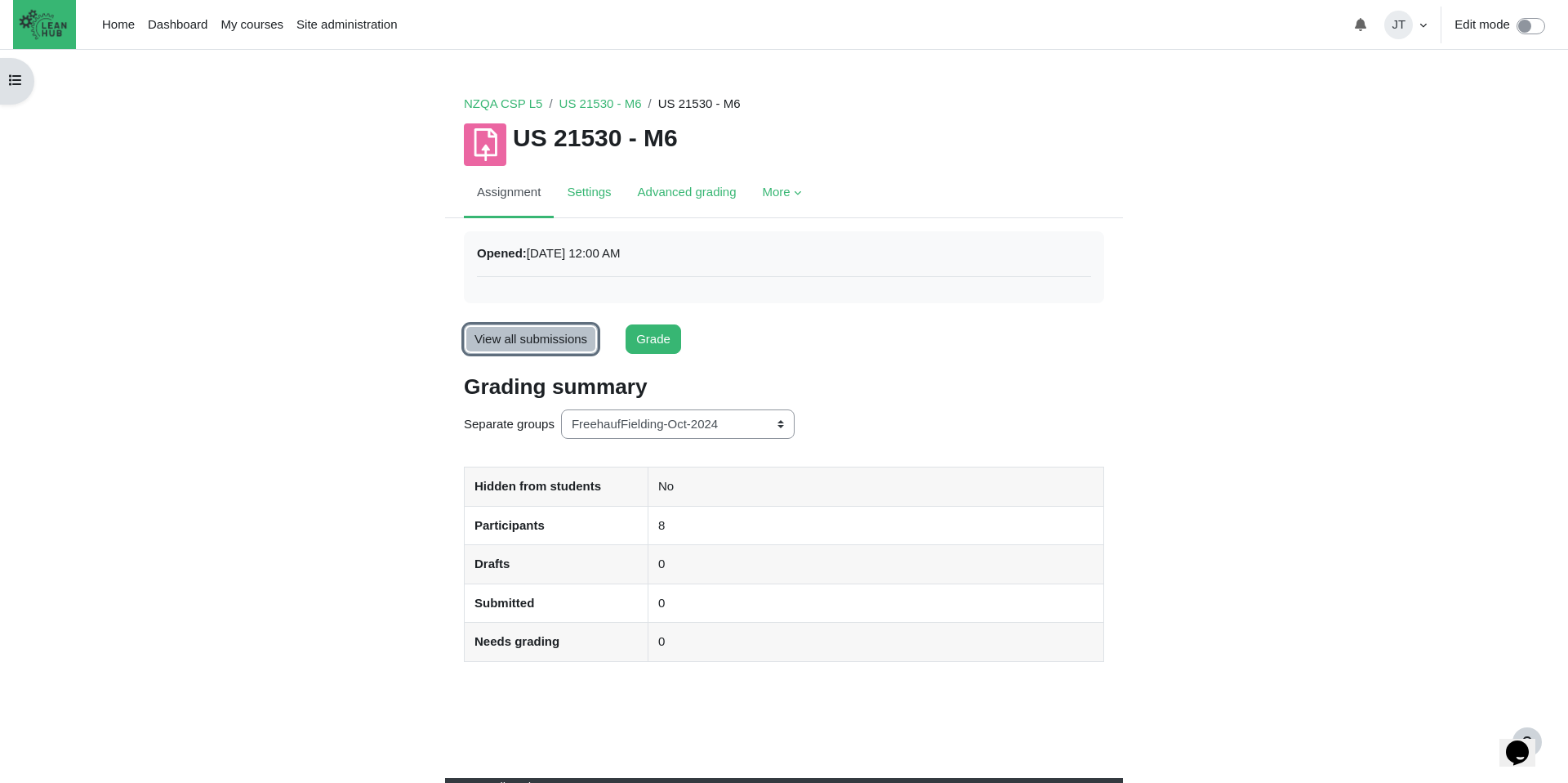
click at [512, 337] on link "View all submissions" at bounding box center [531, 339] width 134 height 30
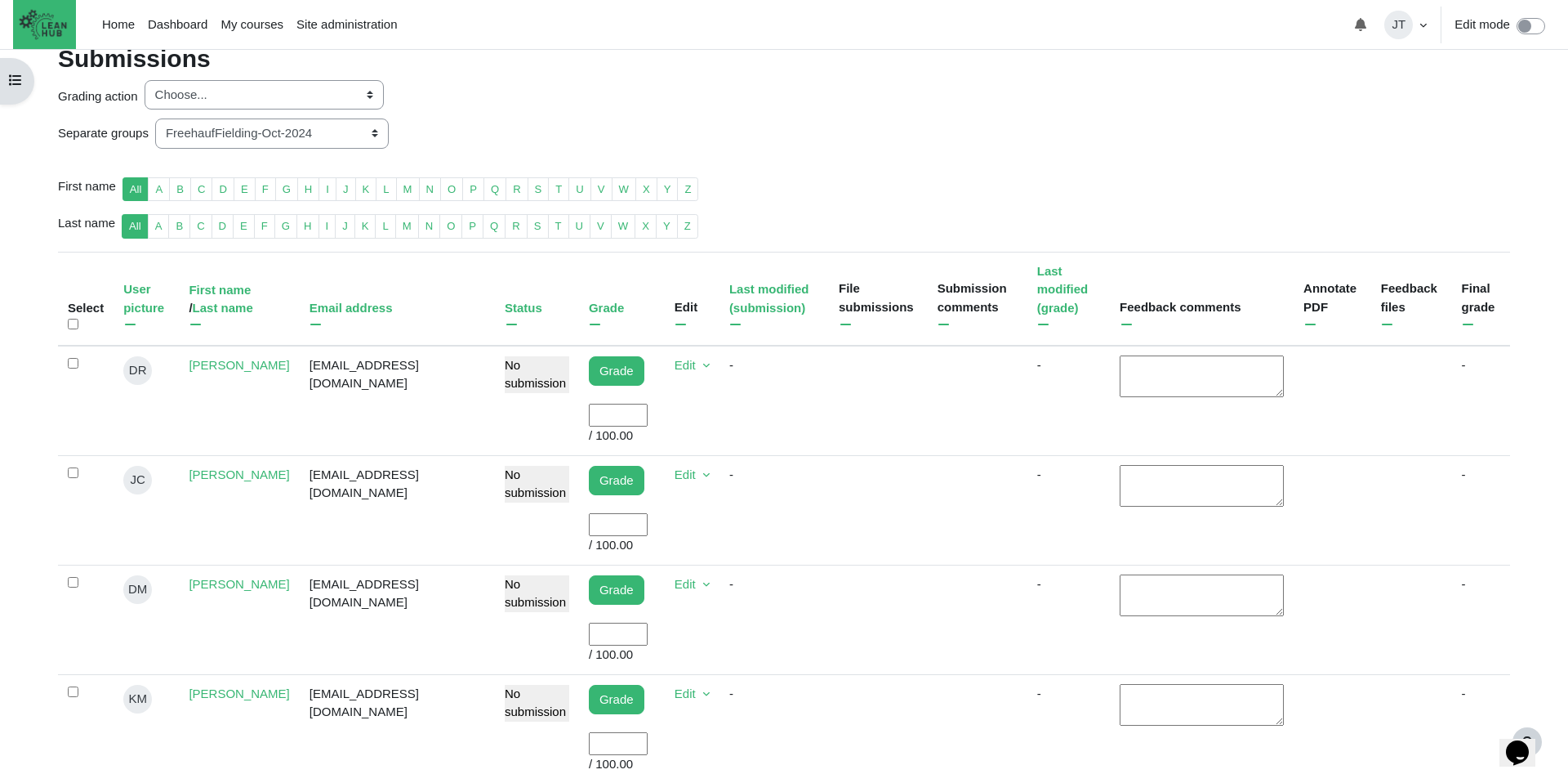
scroll to position [287, 0]
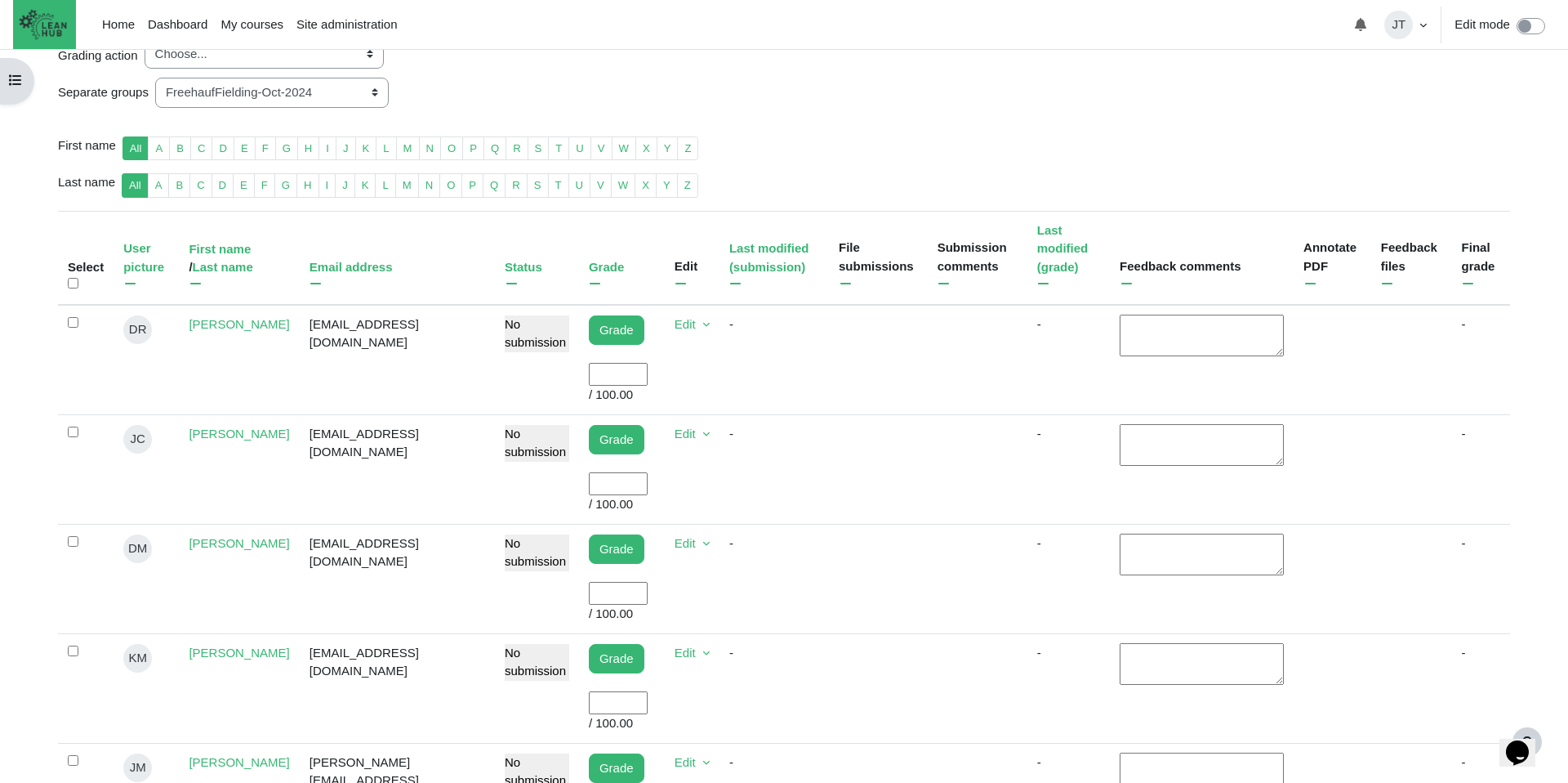
click at [589, 378] on input "User grade" at bounding box center [618, 375] width 59 height 24
type input "100"
click at [589, 480] on input "User grade" at bounding box center [618, 484] width 59 height 24
type input "100"
click at [589, 593] on input "User grade" at bounding box center [618, 593] width 59 height 24
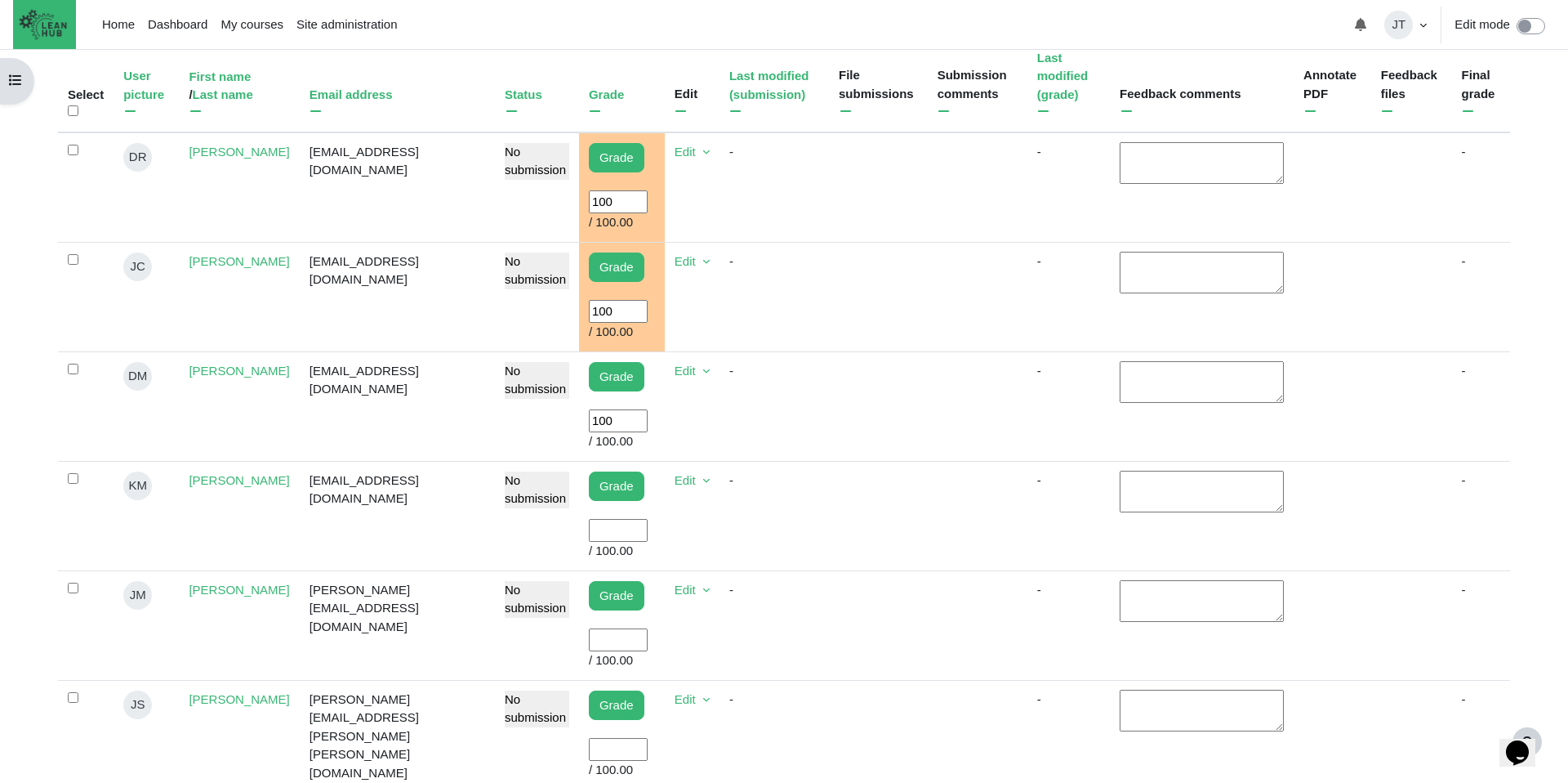
scroll to position [460, 0]
type input "100"
click at [591, 525] on input "User grade" at bounding box center [618, 529] width 59 height 24
type input "100"
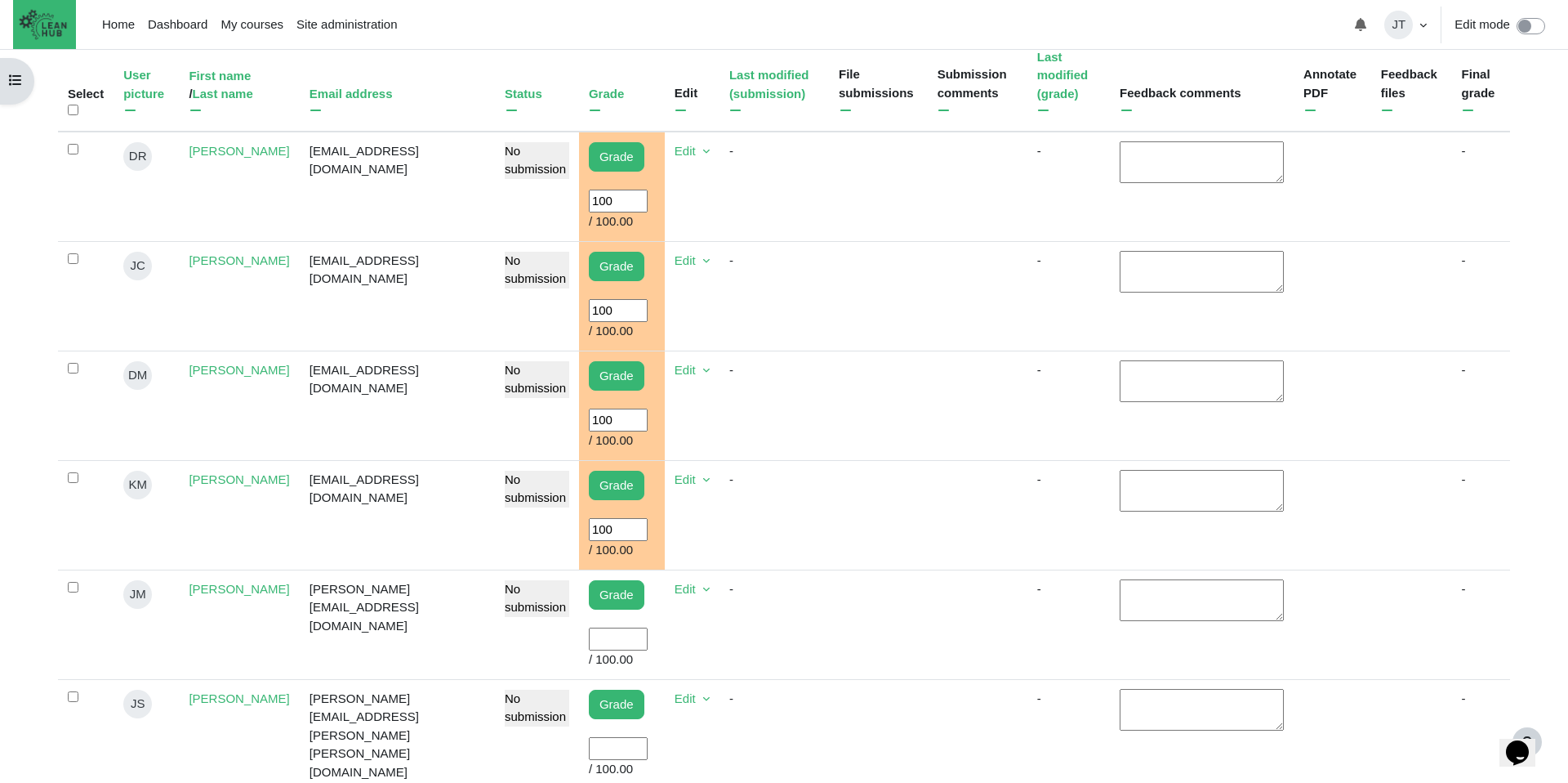
click at [589, 640] on input "User grade" at bounding box center [618, 639] width 59 height 24
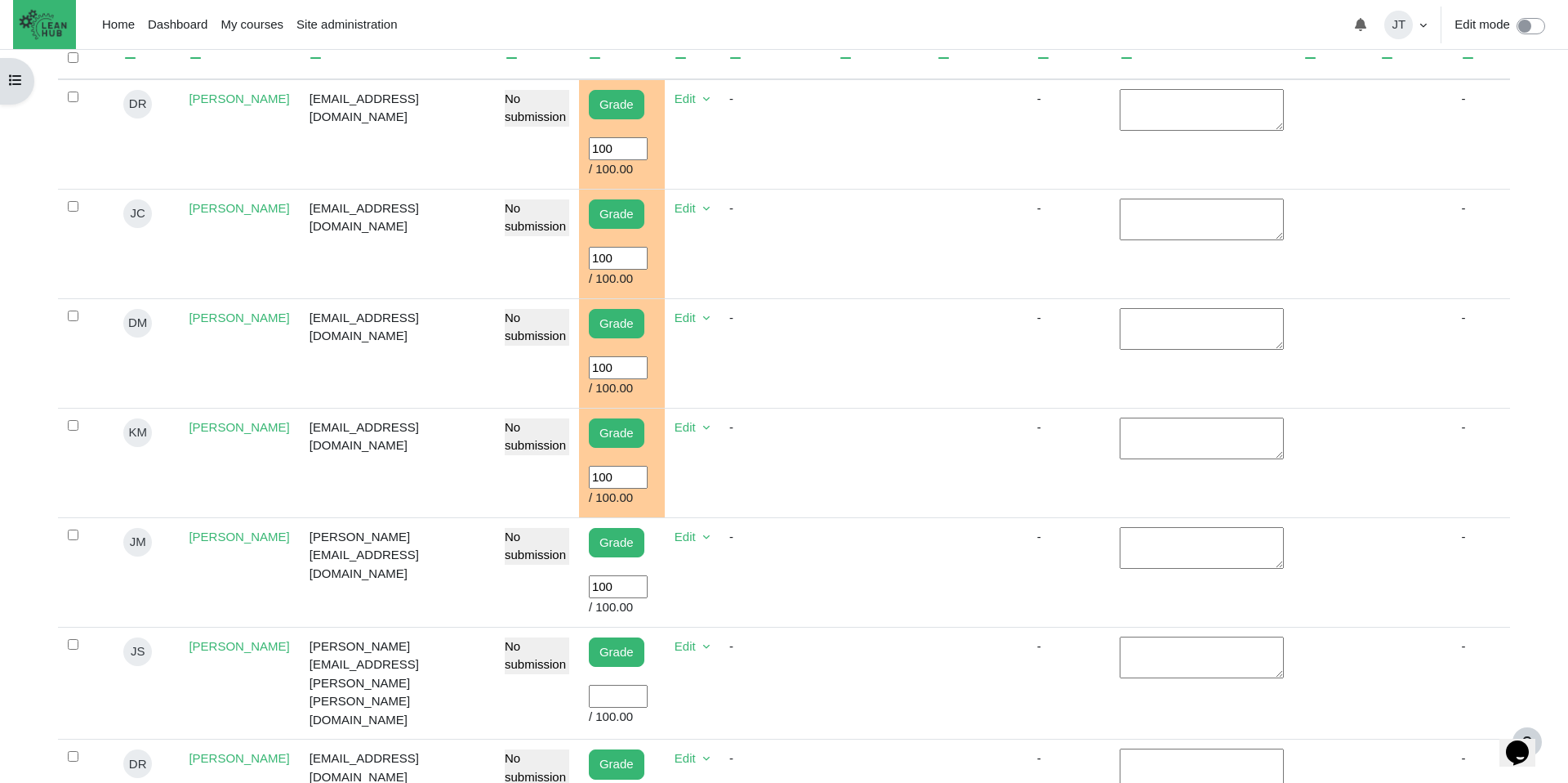
scroll to position [592, 0]
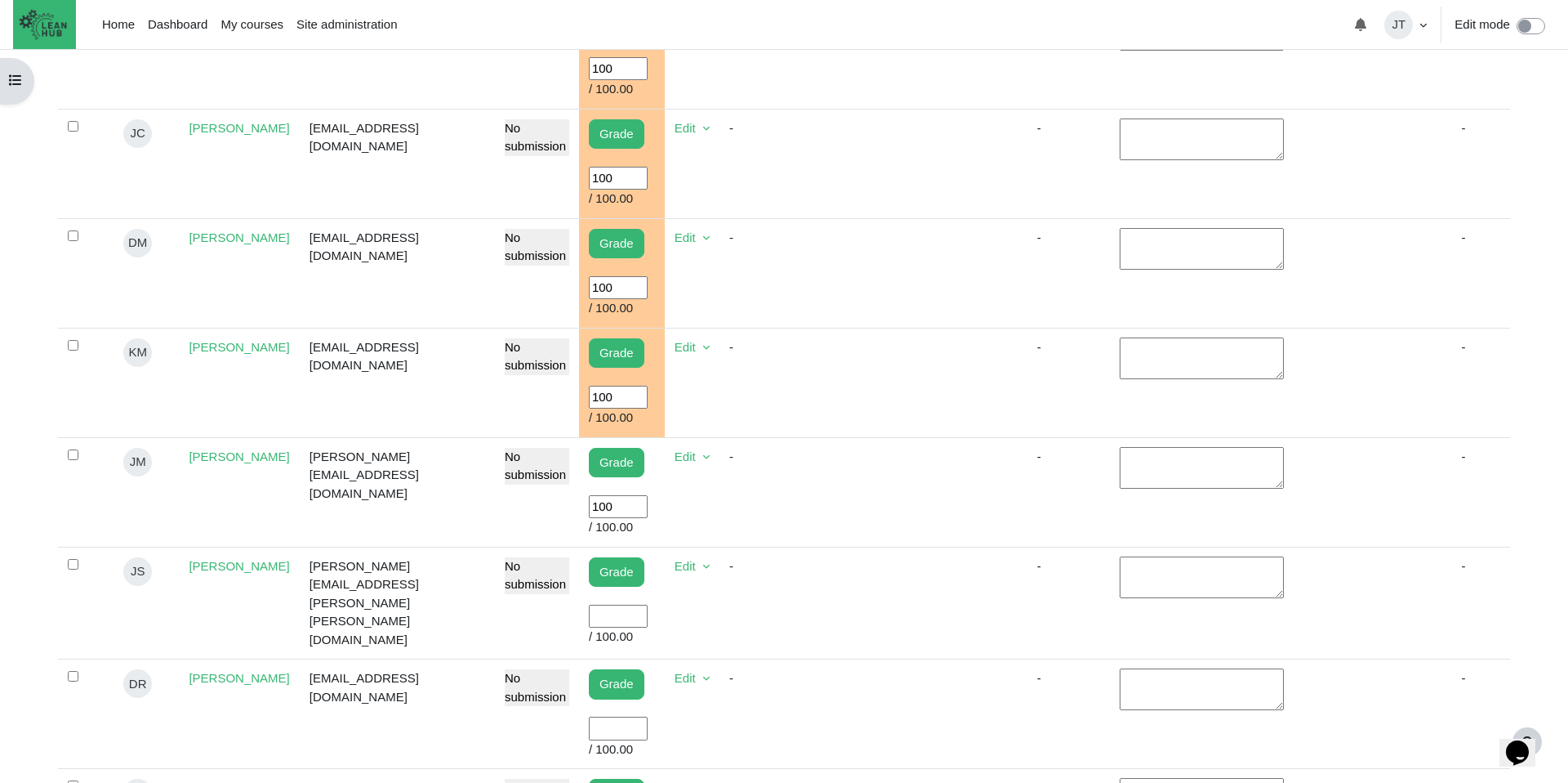
type input "100"
click at [589, 615] on input "User grade" at bounding box center [618, 616] width 59 height 24
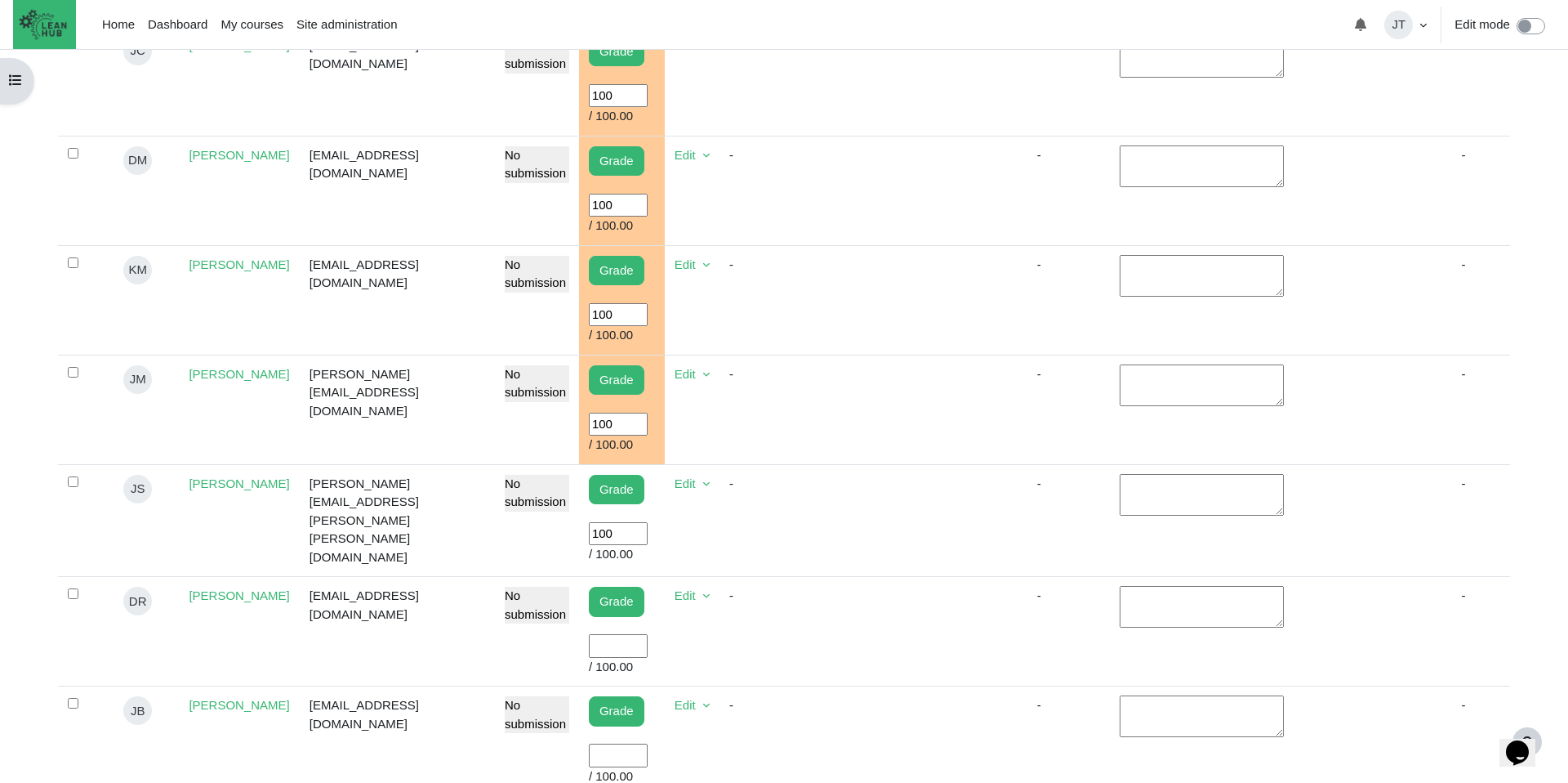
scroll to position [746, 0]
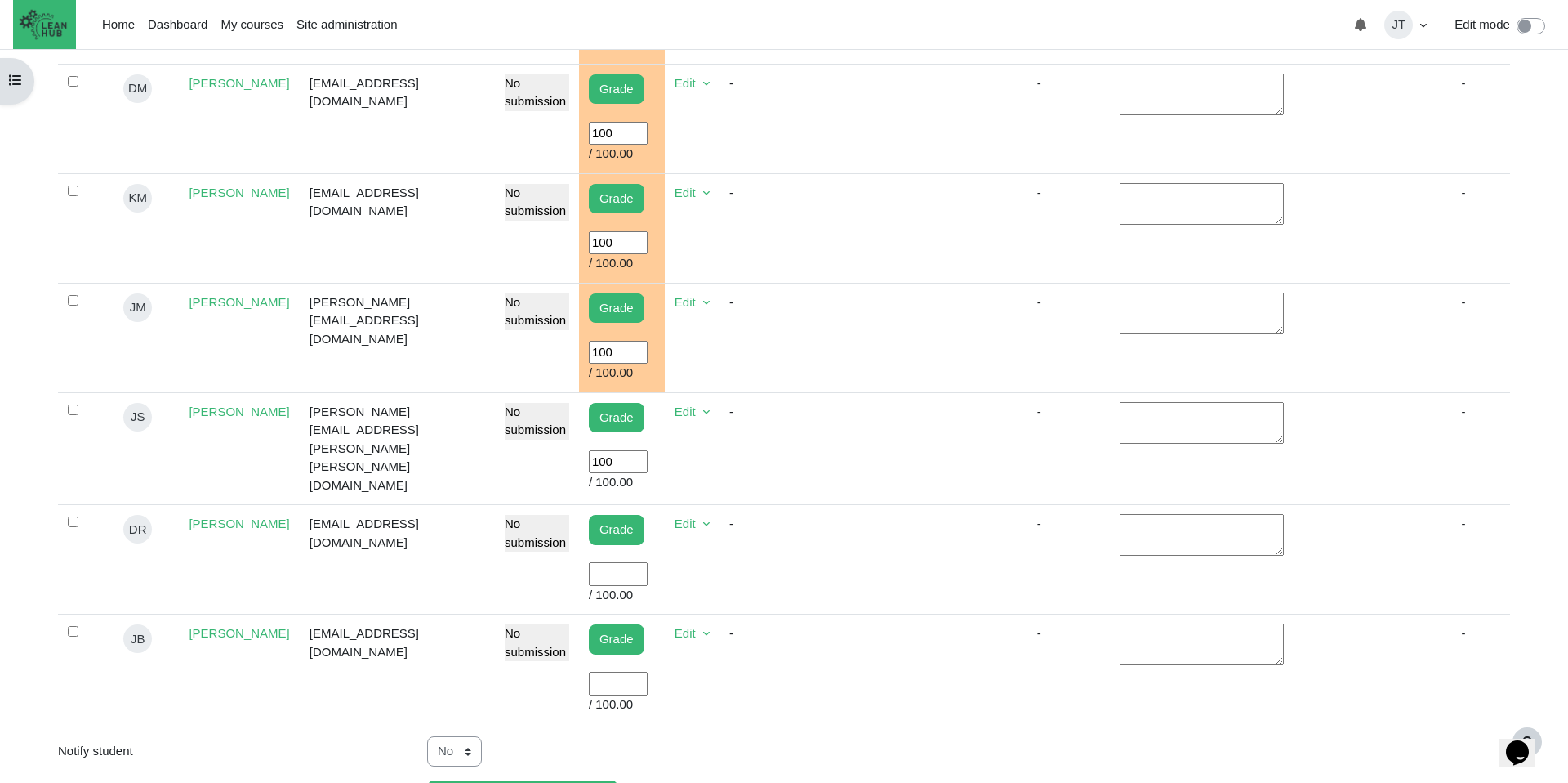
type input "100"
click at [589, 564] on input "User grade" at bounding box center [618, 573] width 59 height 24
type input "100"
click at [589, 685] on input "User grade" at bounding box center [618, 684] width 59 height 24
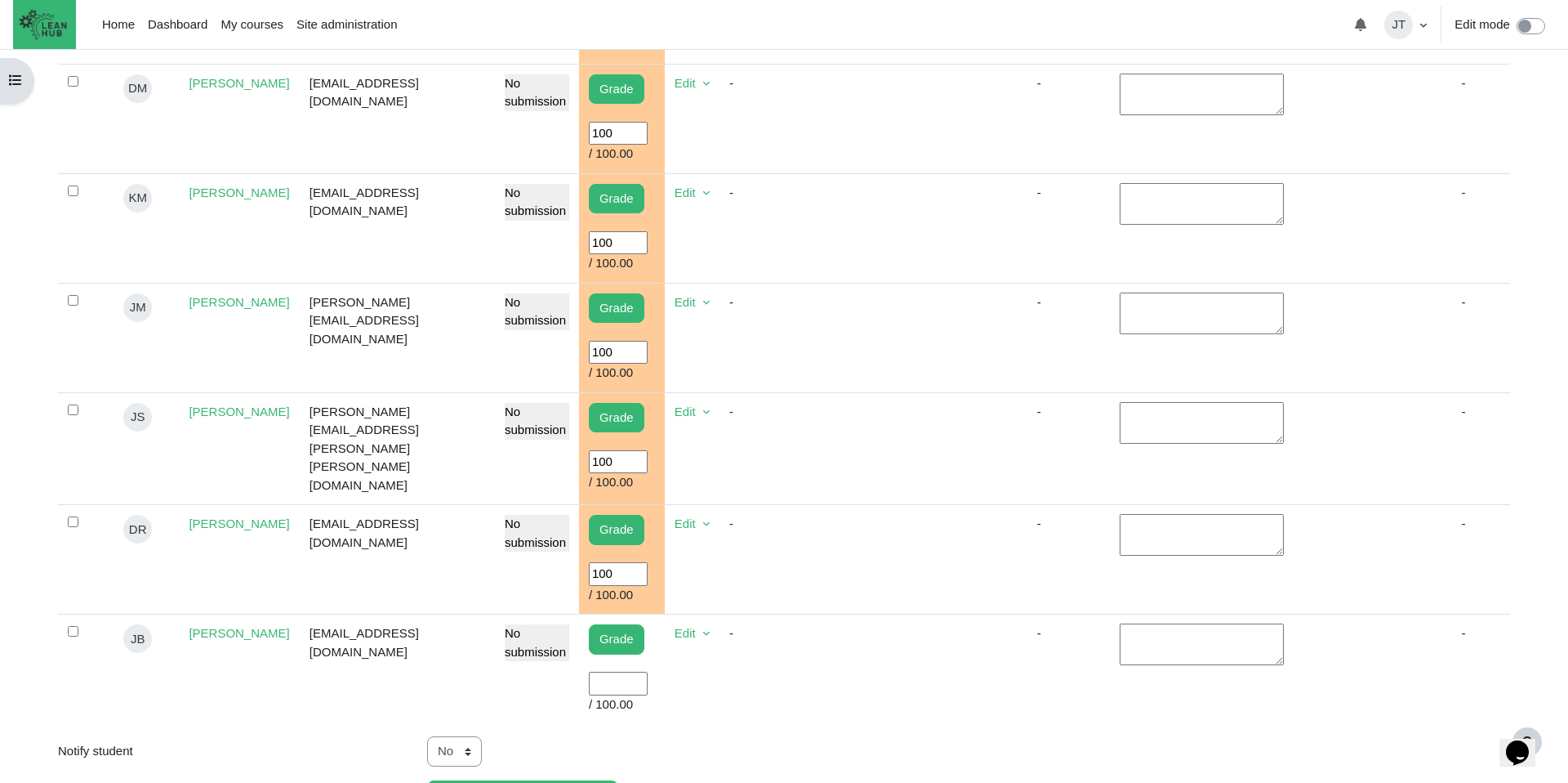
click at [589, 680] on input "User grade" at bounding box center [618, 684] width 59 height 24
type input "100"
click at [829, 672] on td "Content" at bounding box center [878, 668] width 98 height 109
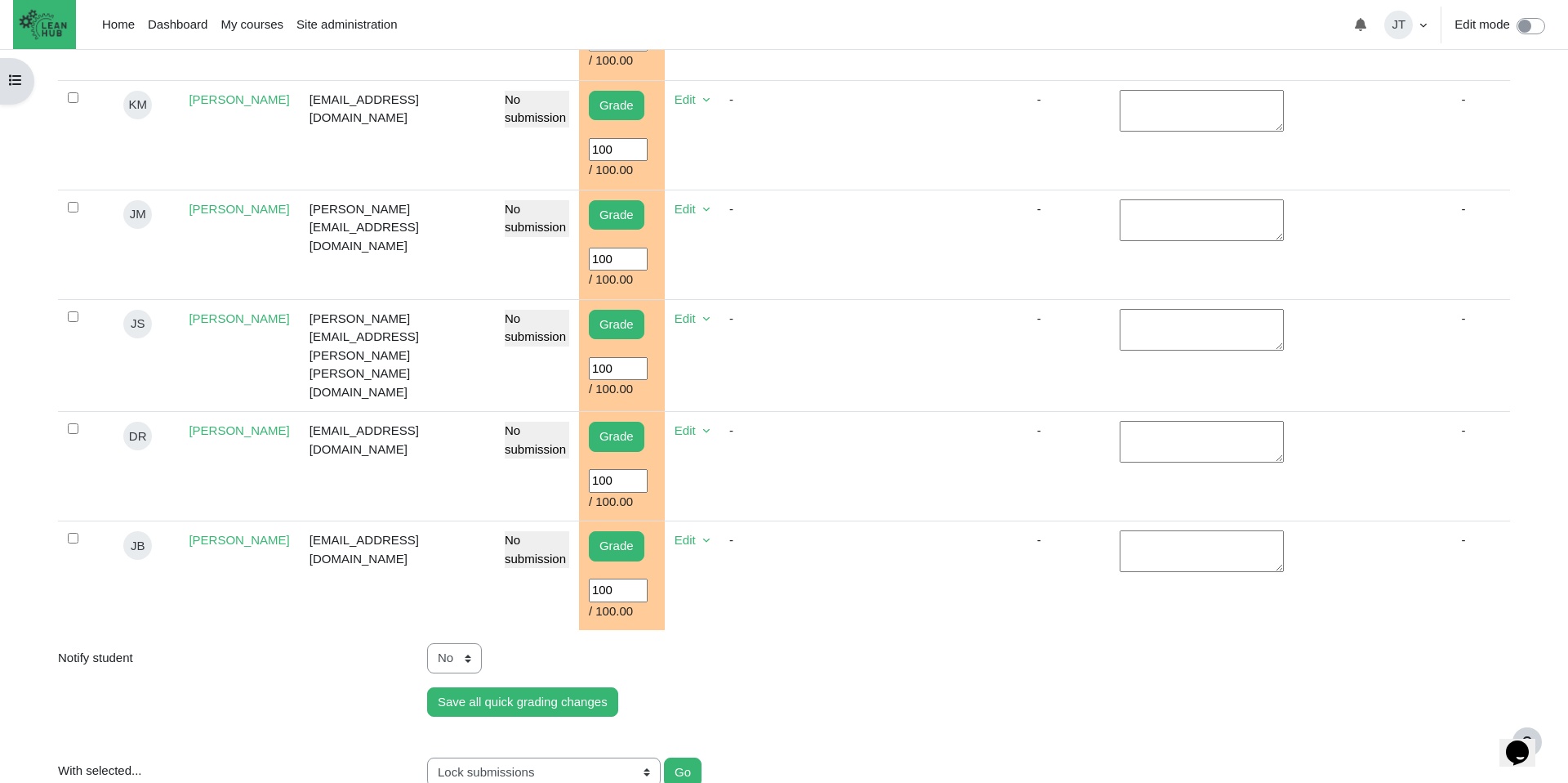
scroll to position [906, 0]
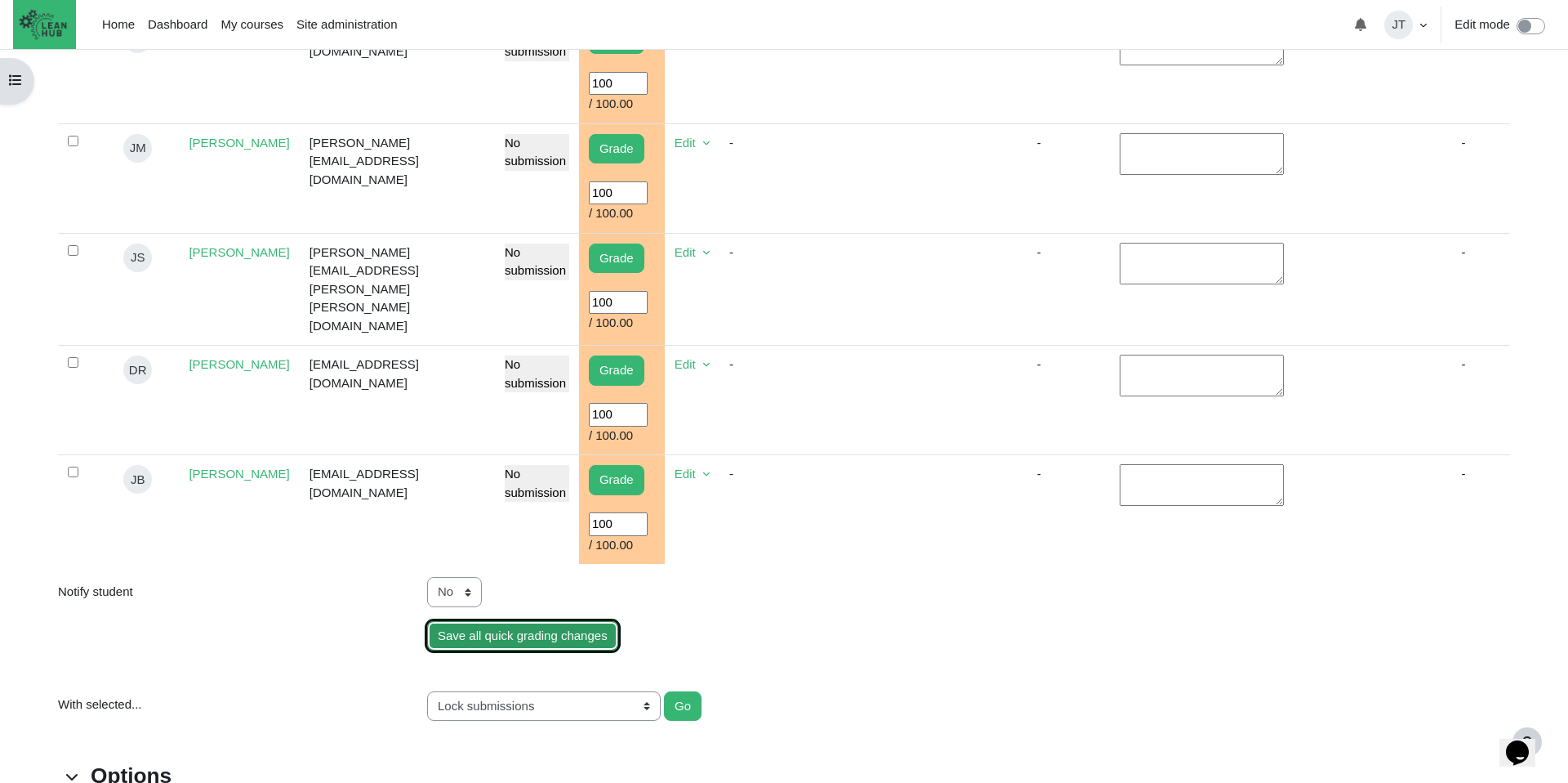
click at [564, 630] on input "Save all quick grading changes" at bounding box center [523, 635] width 191 height 30
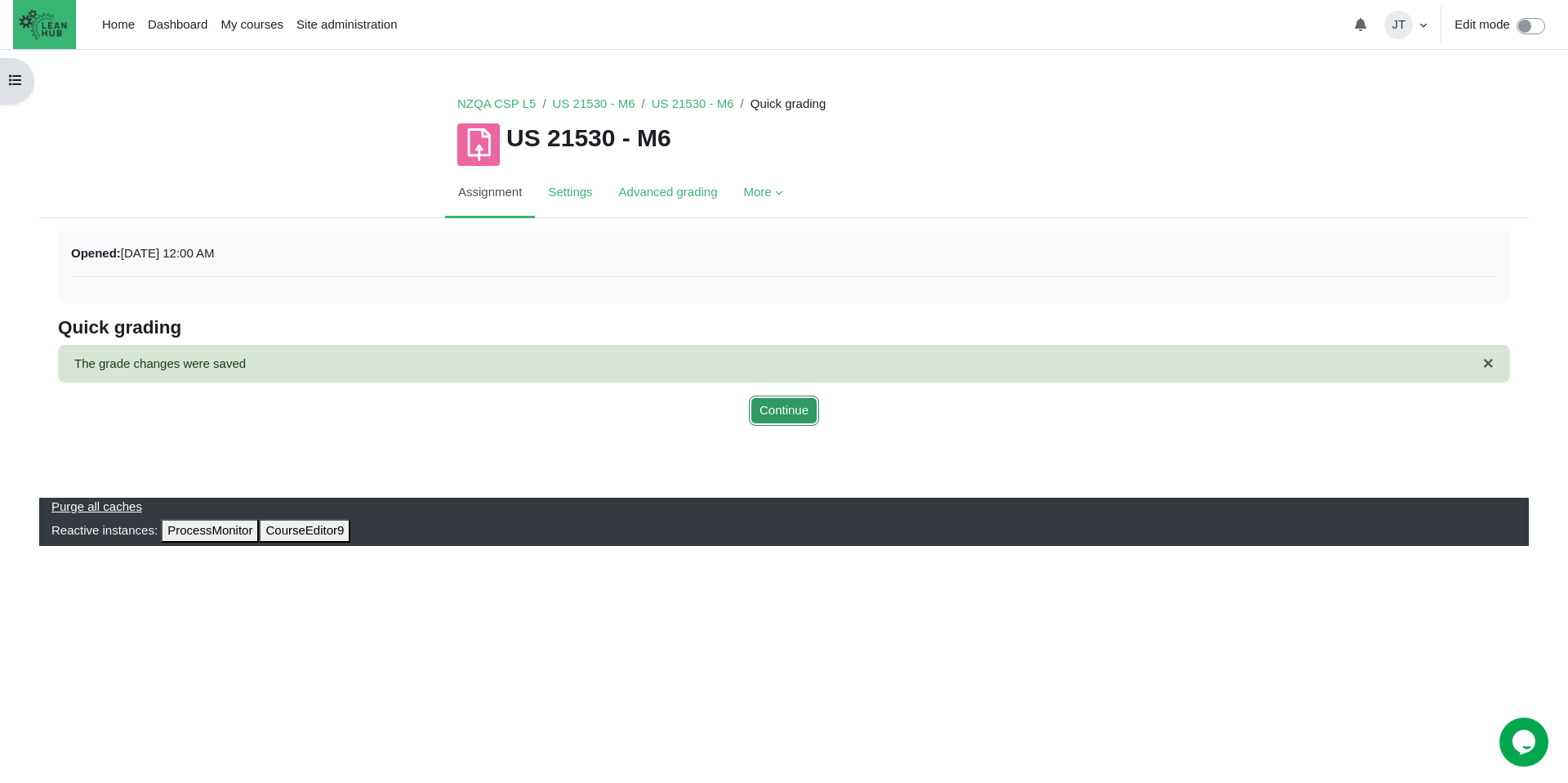
click at [799, 414] on button "Continue" at bounding box center [784, 410] width 70 height 30
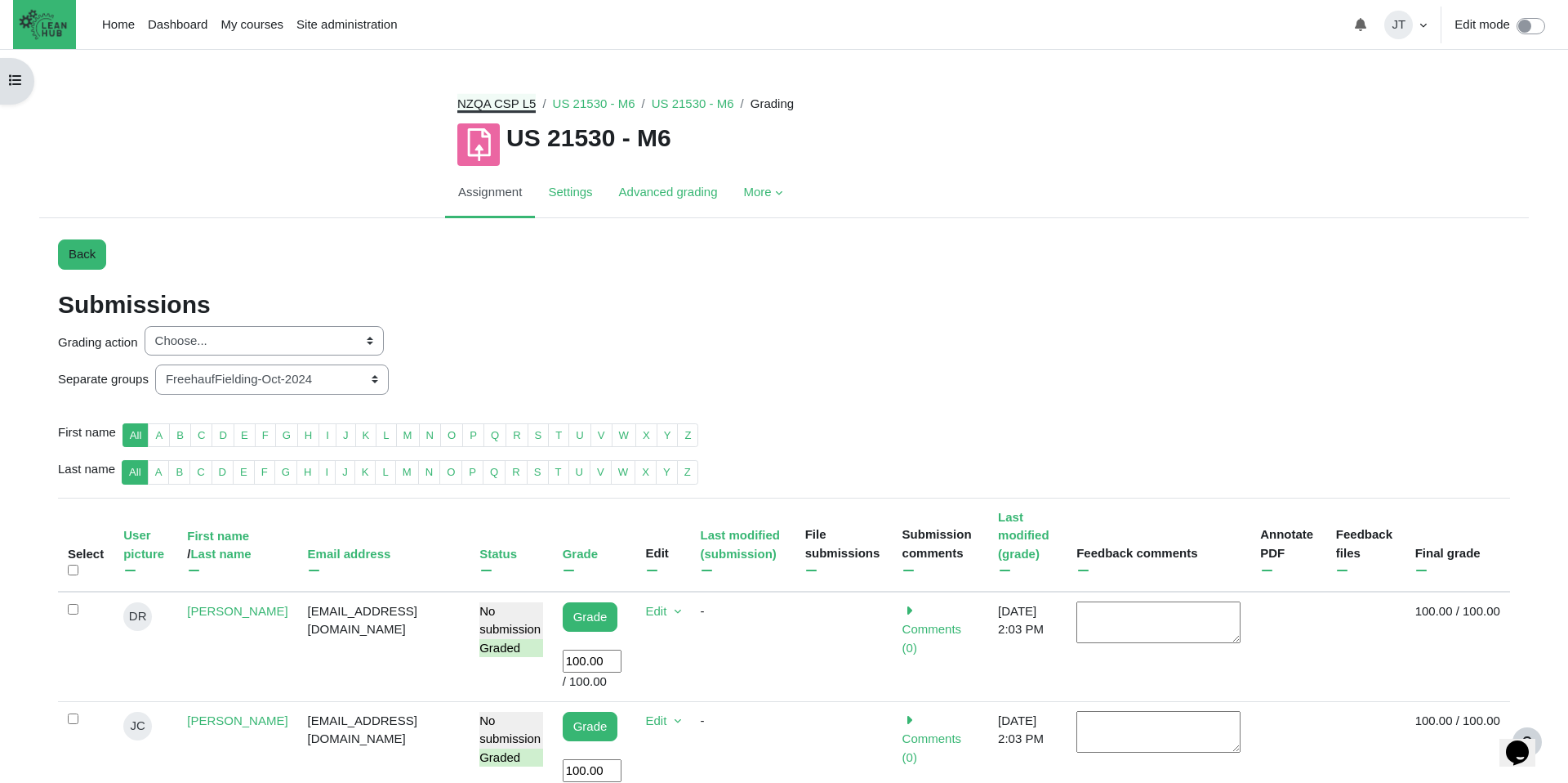
click at [491, 99] on link "NZQA CSP L5" at bounding box center [496, 103] width 78 height 14
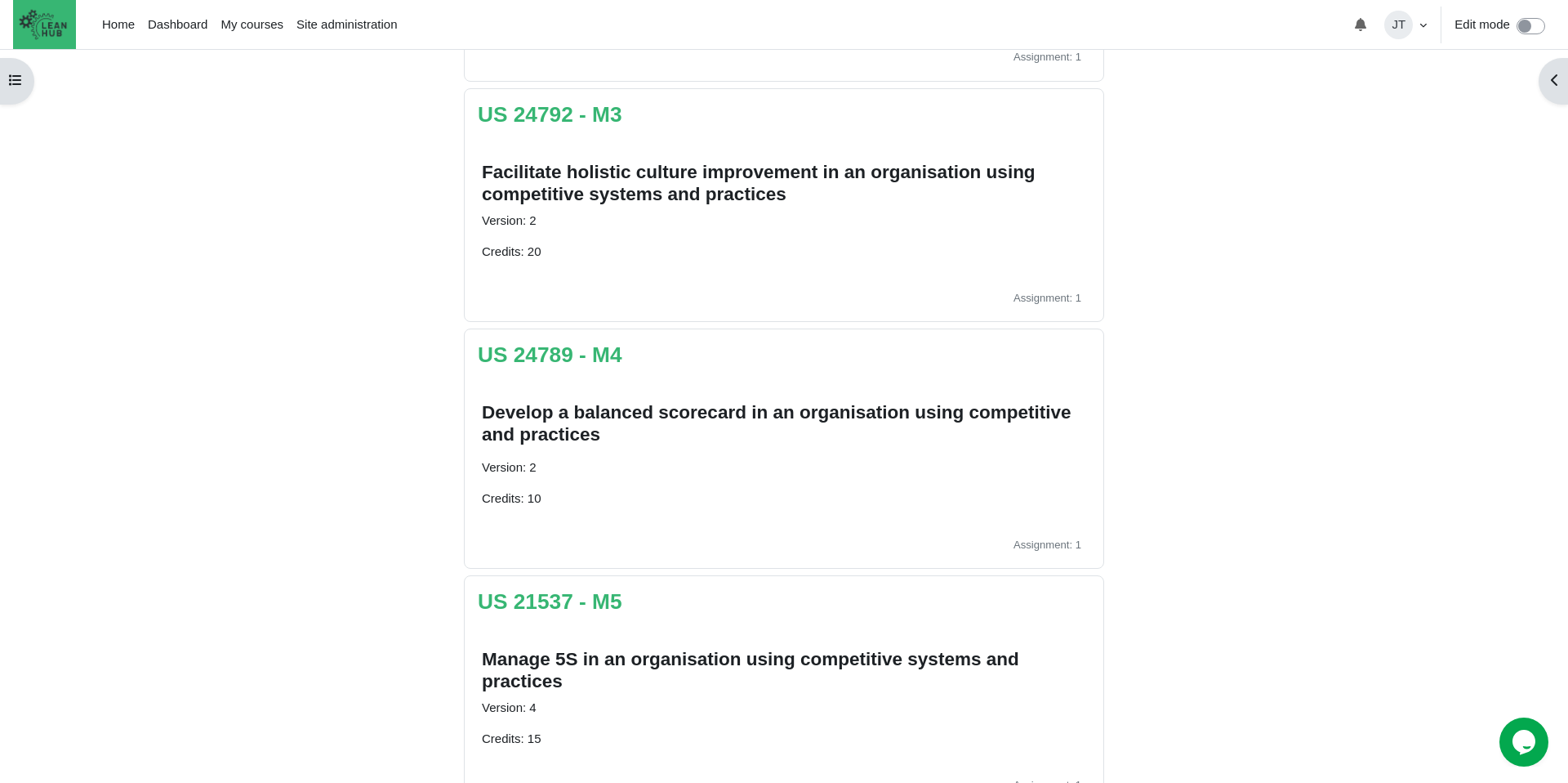
scroll to position [900, 0]
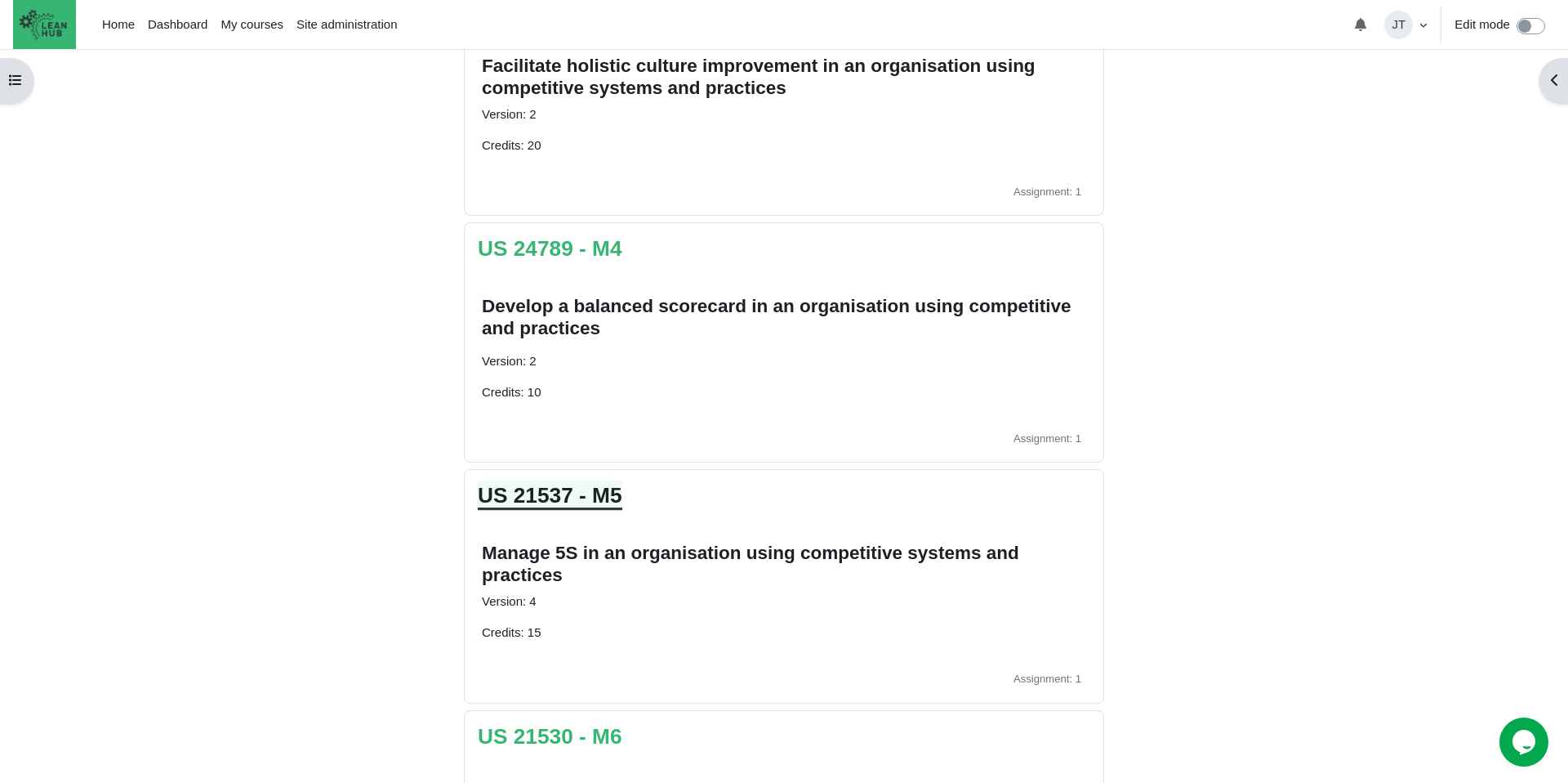
click at [523, 496] on link "US 21537 - M5" at bounding box center [550, 494] width 145 height 24
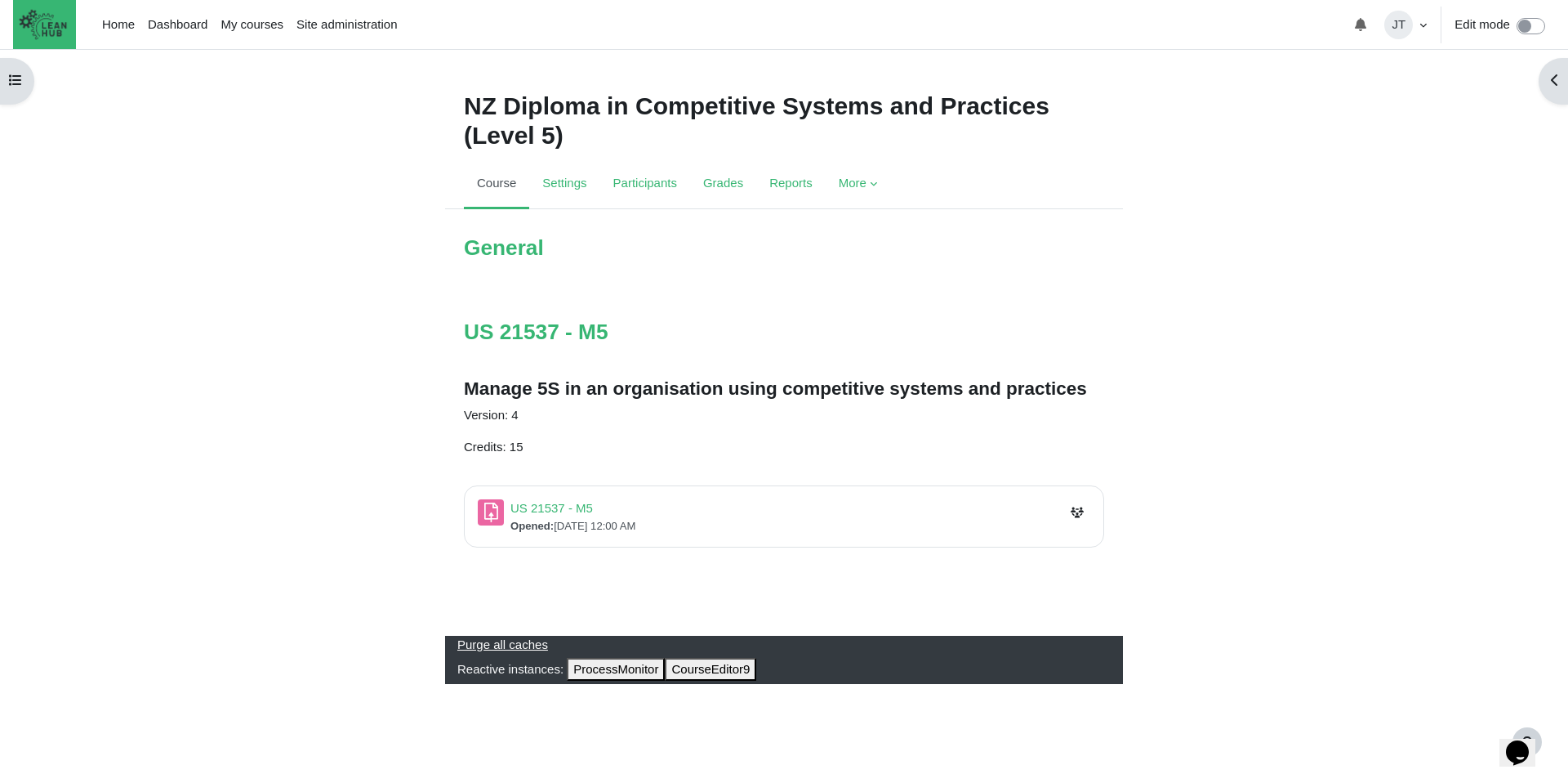
scroll to position [5, 0]
click at [540, 508] on link "US 21537 - M5 Assignment" at bounding box center [551, 508] width 82 height 14
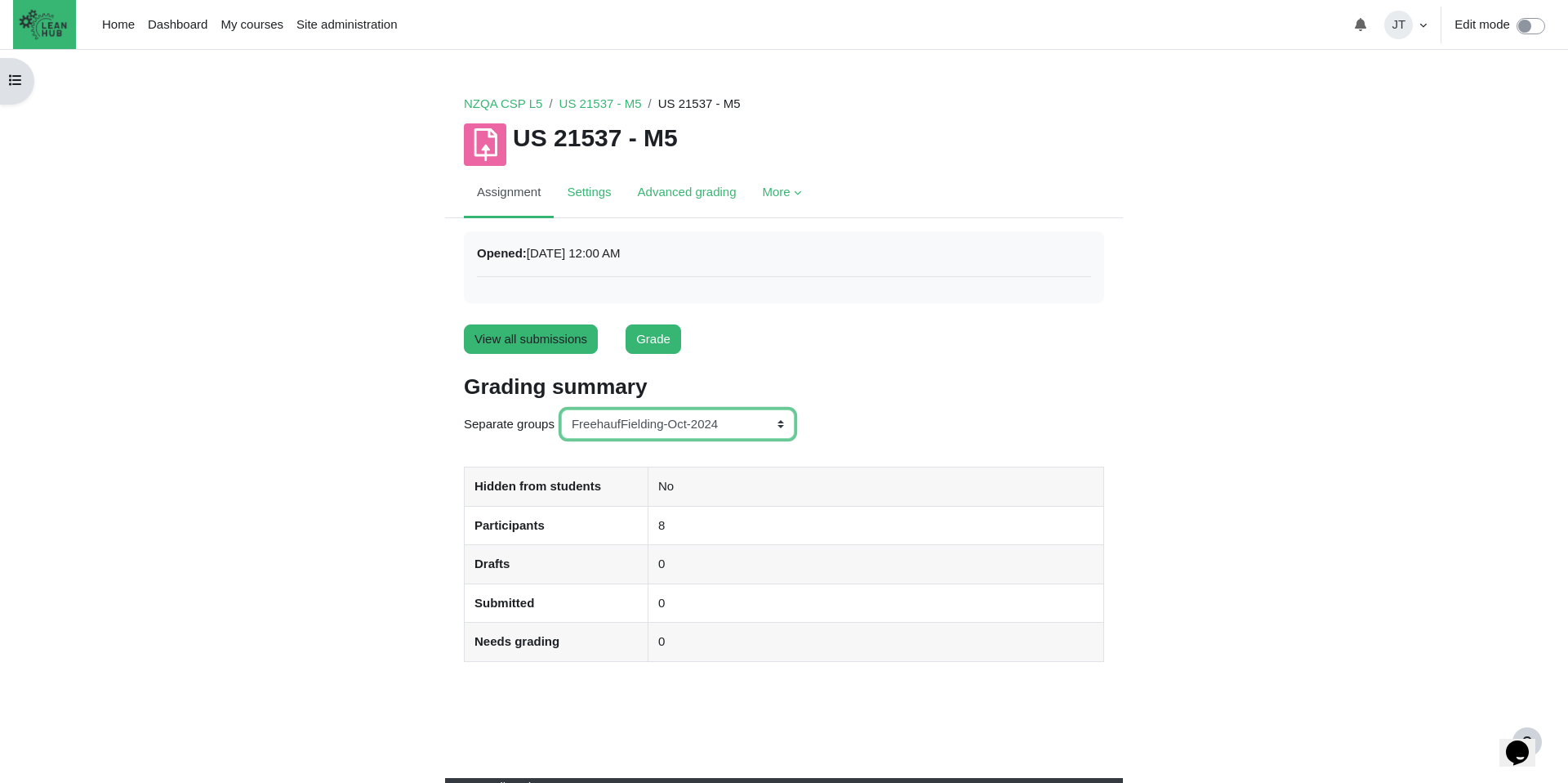
click at [598, 421] on select "All participants ANZ Pharma-Jan-2025 CapitalPrecut-Nov-2023 [PERSON_NAME]-June-…" at bounding box center [677, 424] width 234 height 30
select select "157"
click at [563, 409] on select "All participants ANZ Pharma-Jan-2025 CapitalPrecut-Nov-2023 [PERSON_NAME]-June-…" at bounding box center [677, 424] width 234 height 30
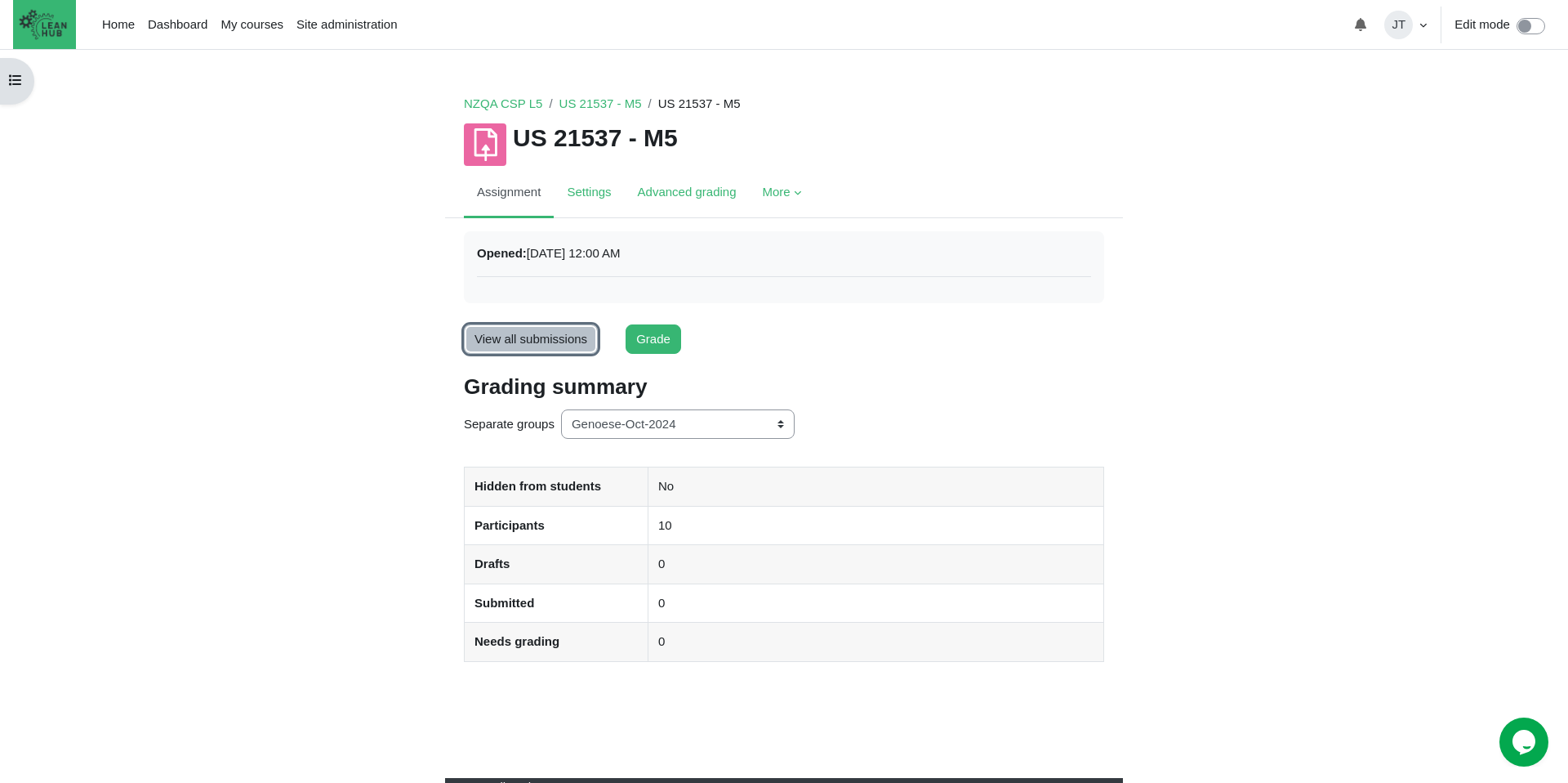
click at [507, 337] on link "View all submissions" at bounding box center [531, 339] width 134 height 30
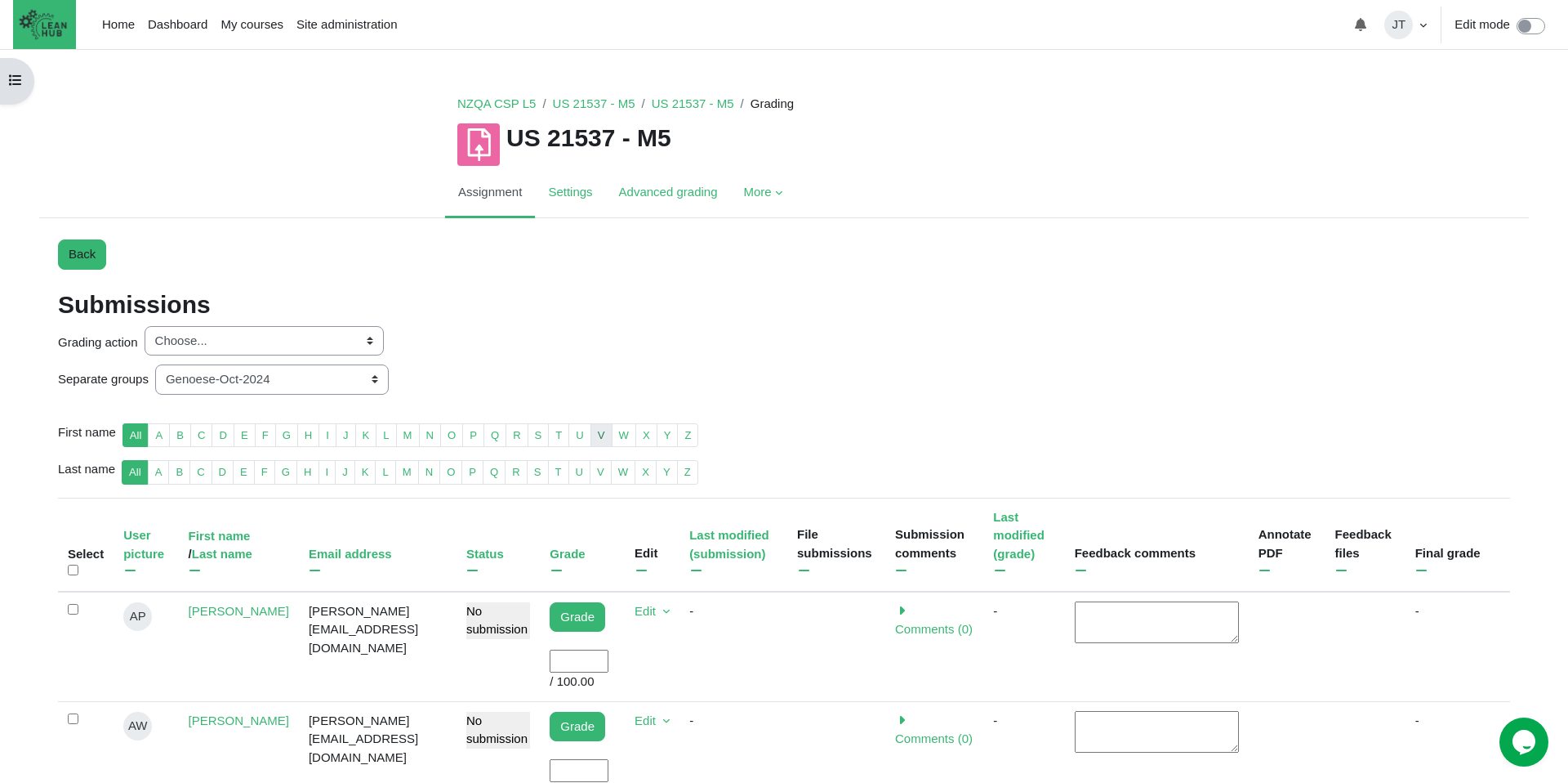
scroll to position [299, 0]
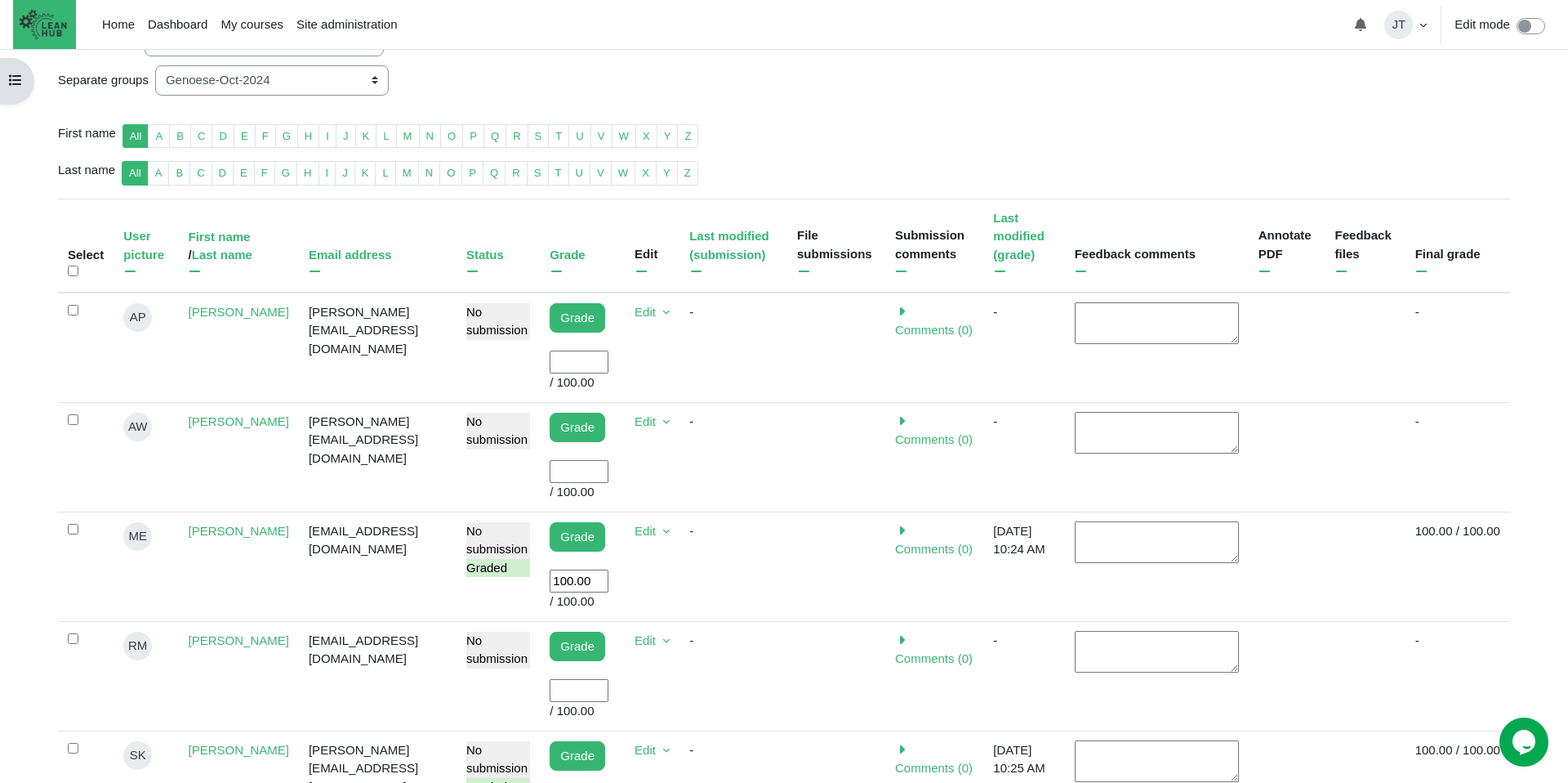
click at [551, 372] on input "User grade" at bounding box center [578, 362] width 59 height 24
type input "100"
click at [737, 387] on td "-" at bounding box center [733, 348] width 108 height 110
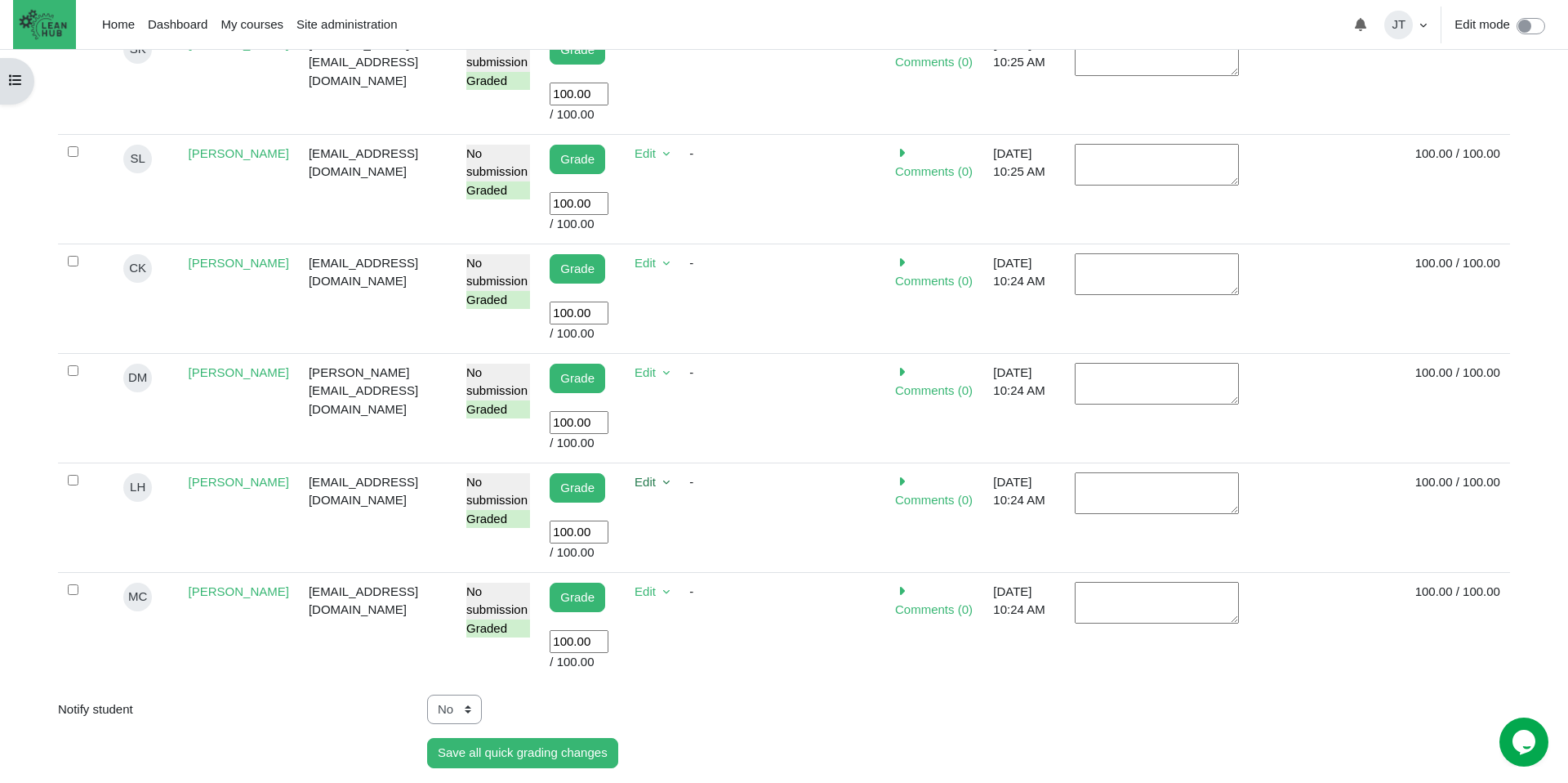
scroll to position [1422, 0]
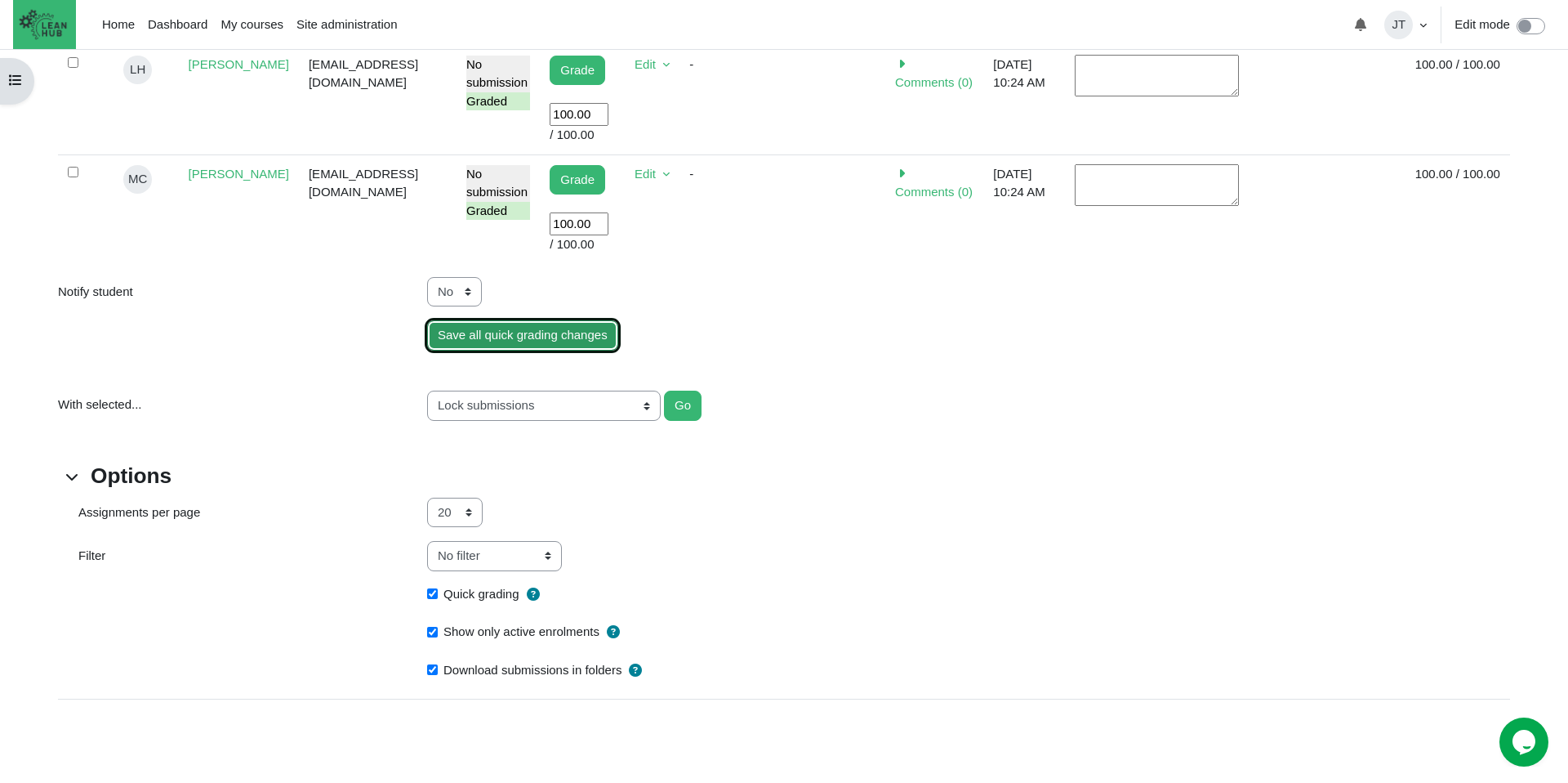
click at [485, 344] on input "Save all quick grading changes" at bounding box center [523, 335] width 191 height 30
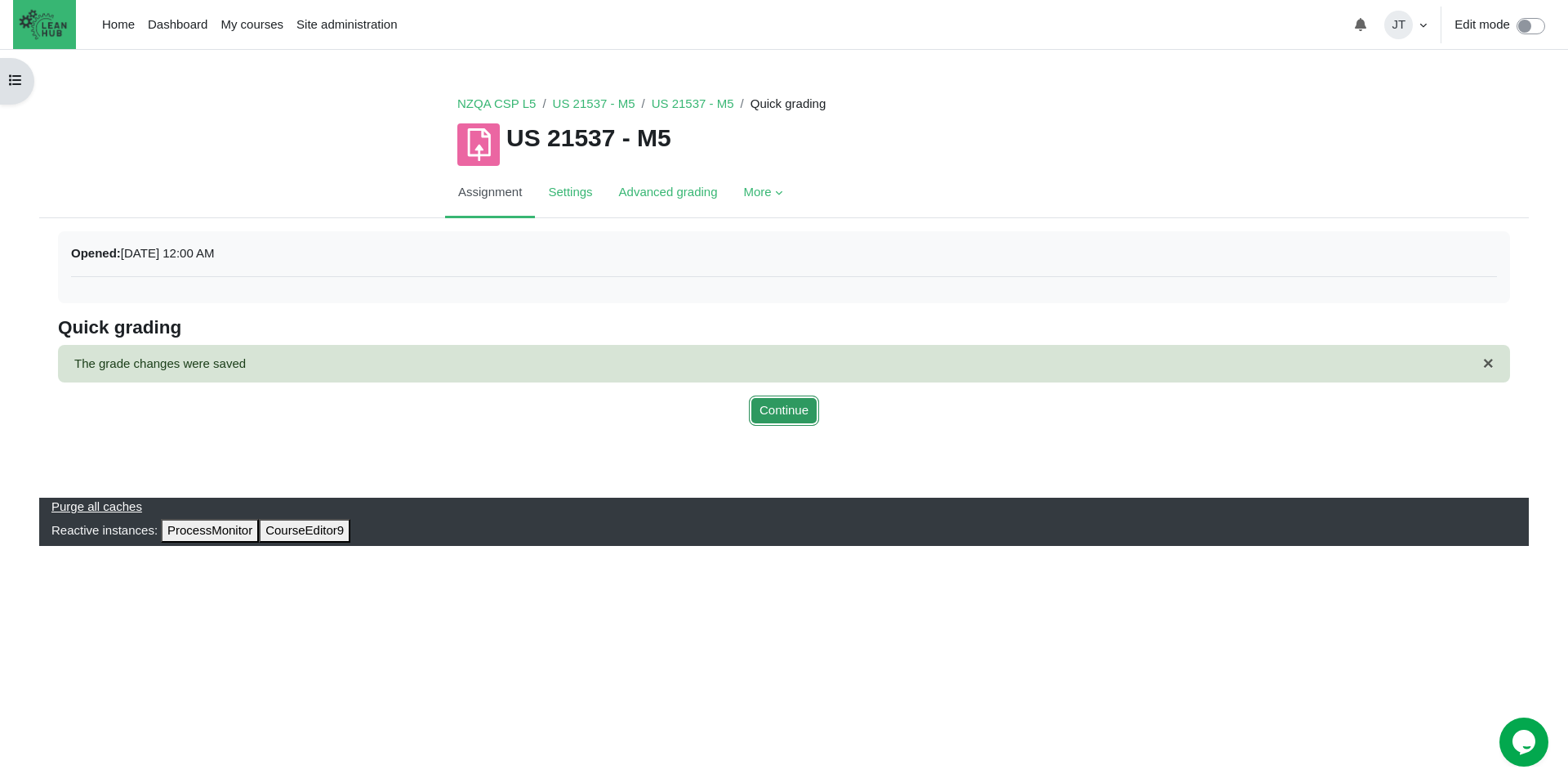
click at [796, 408] on button "Continue" at bounding box center [784, 410] width 70 height 30
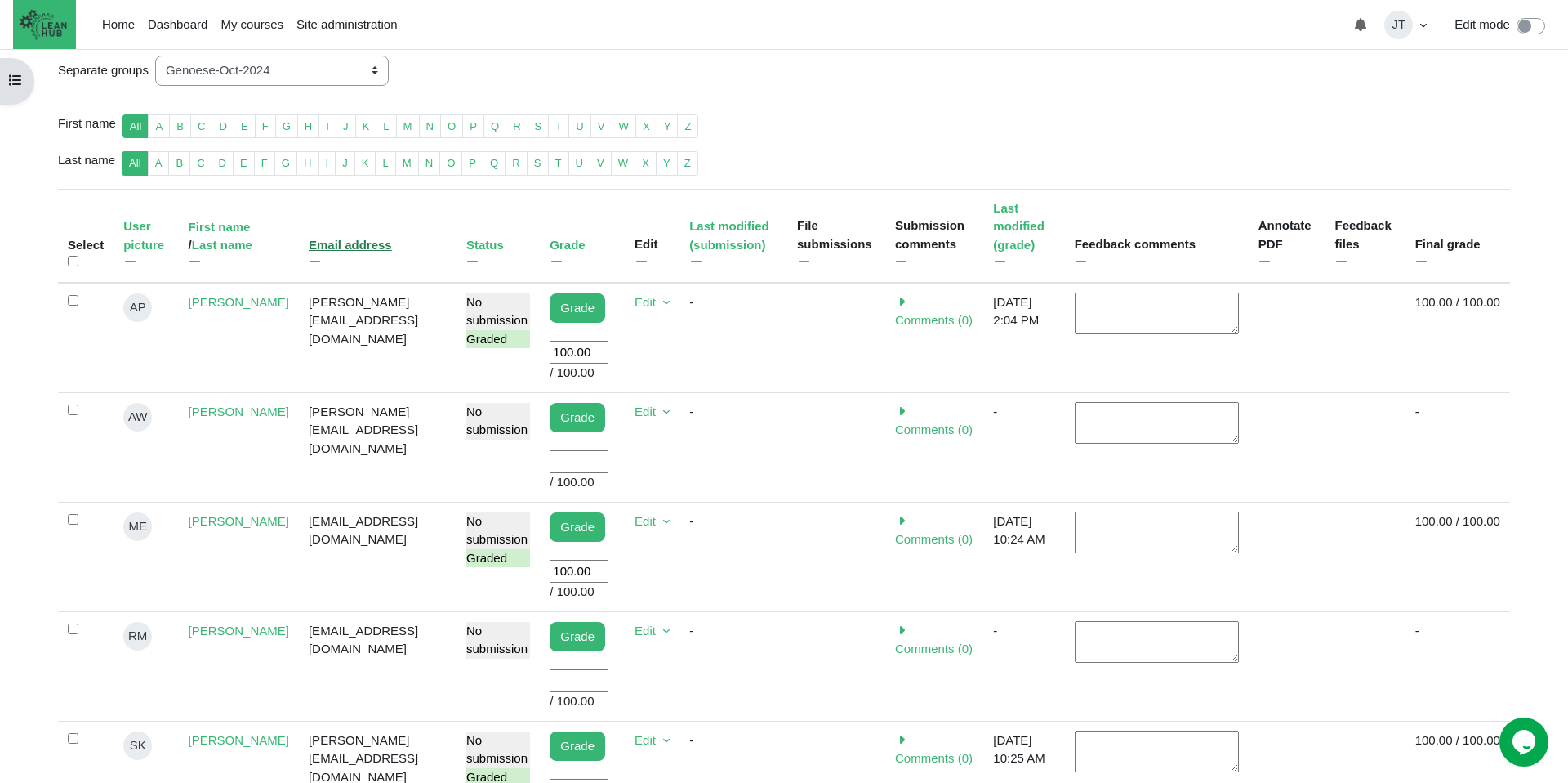
scroll to position [45, 0]
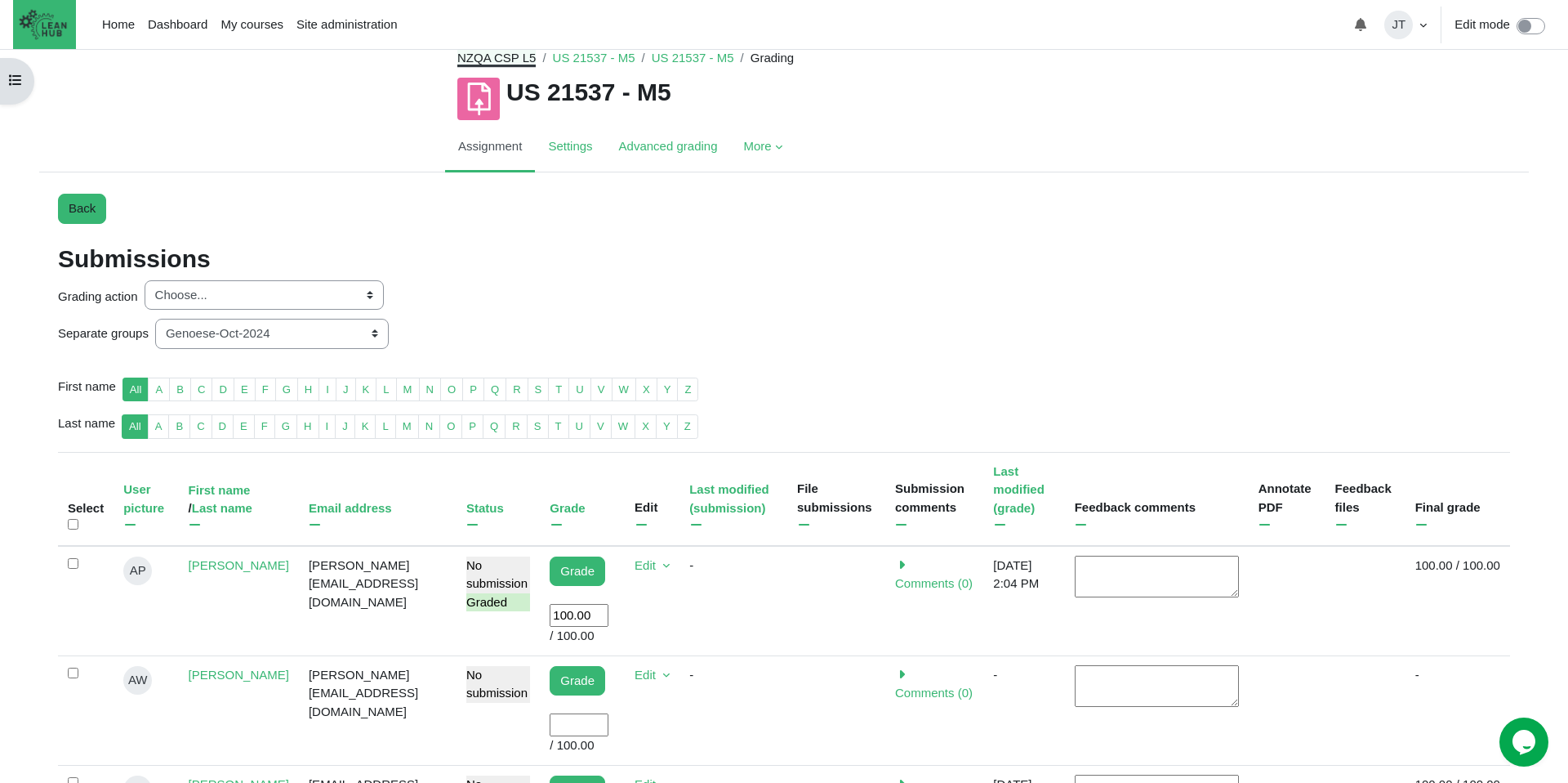
click at [507, 60] on link "NZQA CSP L5" at bounding box center [496, 57] width 78 height 14
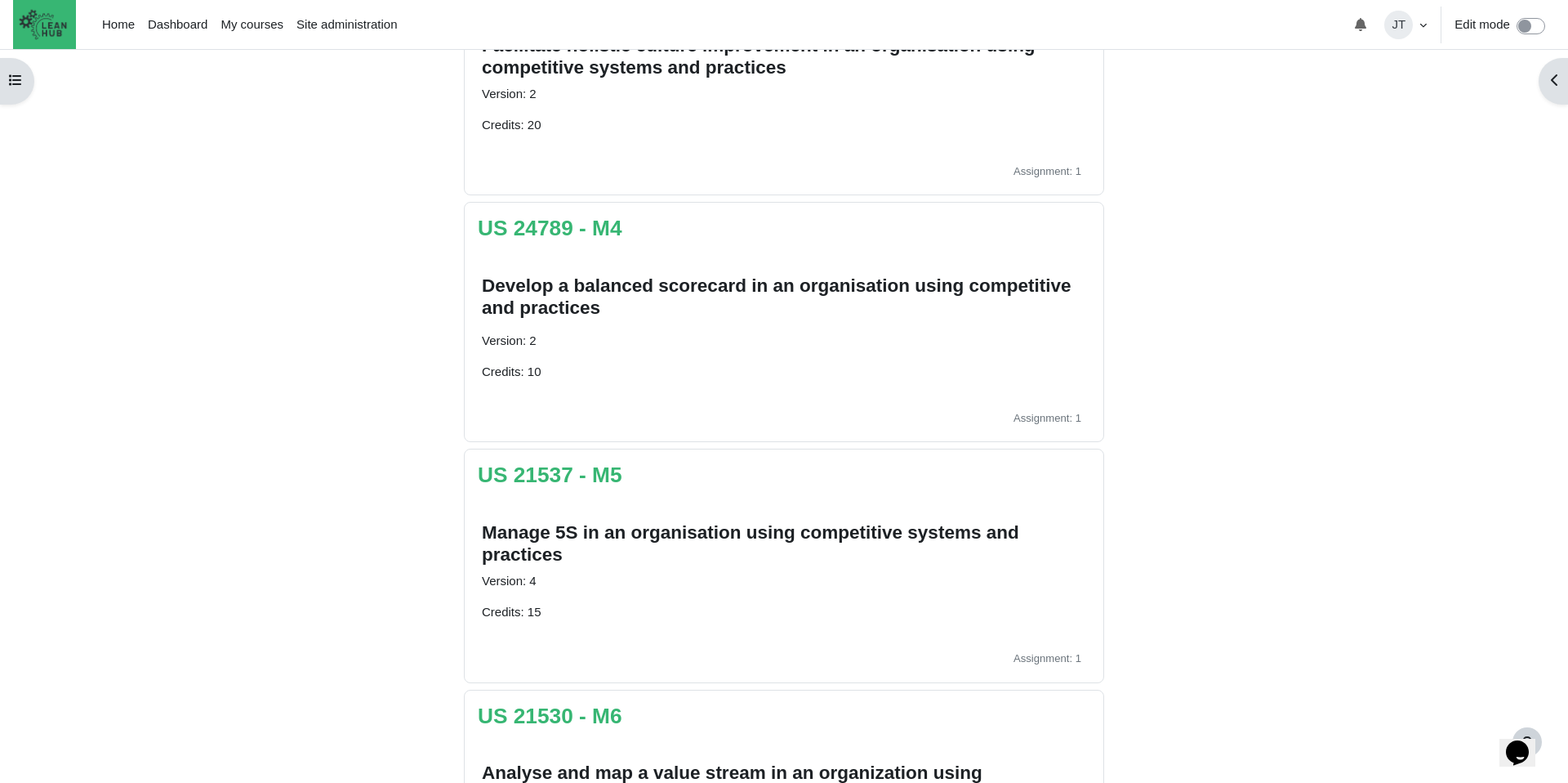
scroll to position [1372, 0]
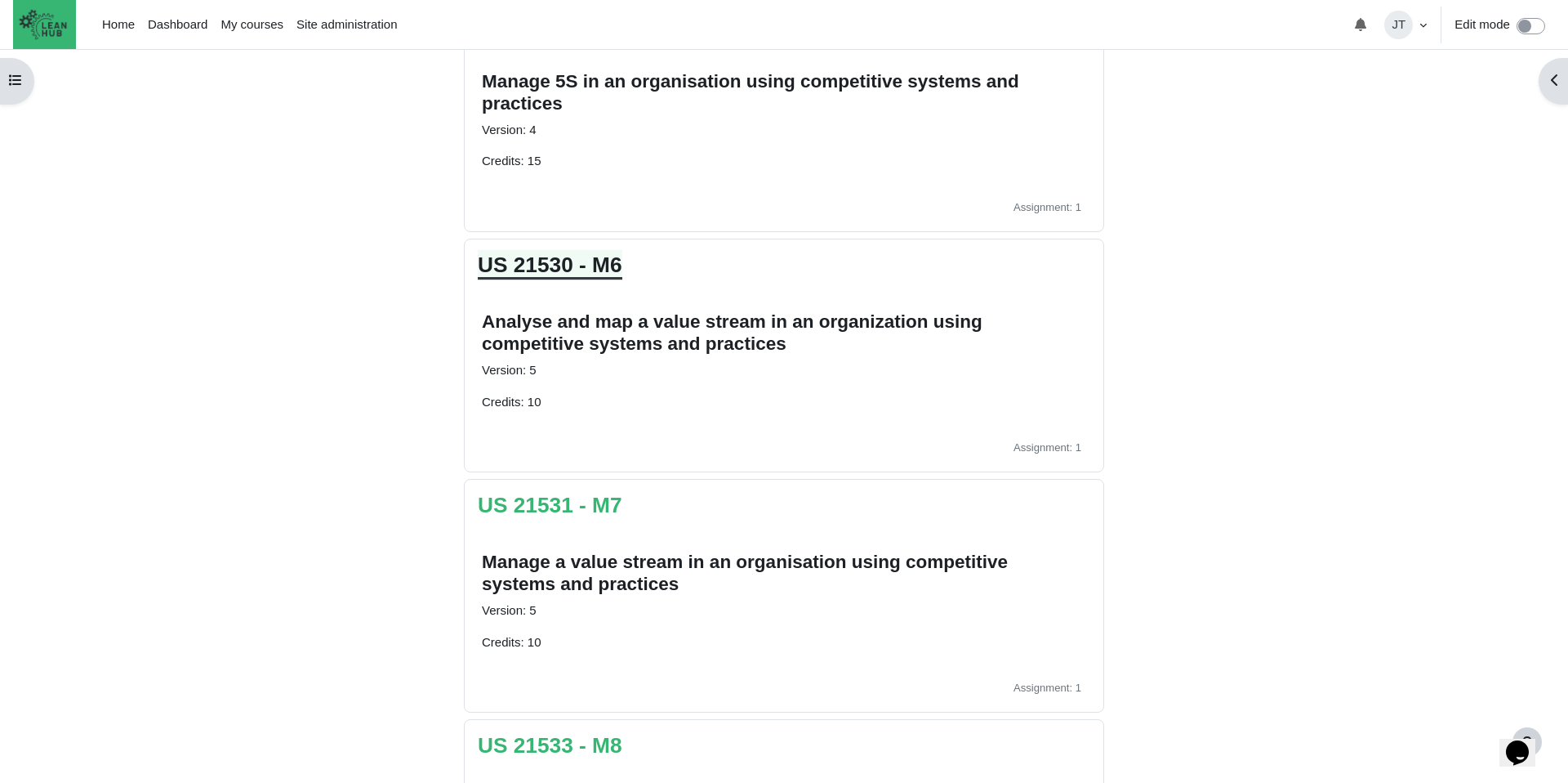
click at [591, 266] on link "US 21530 - M6" at bounding box center [550, 264] width 145 height 24
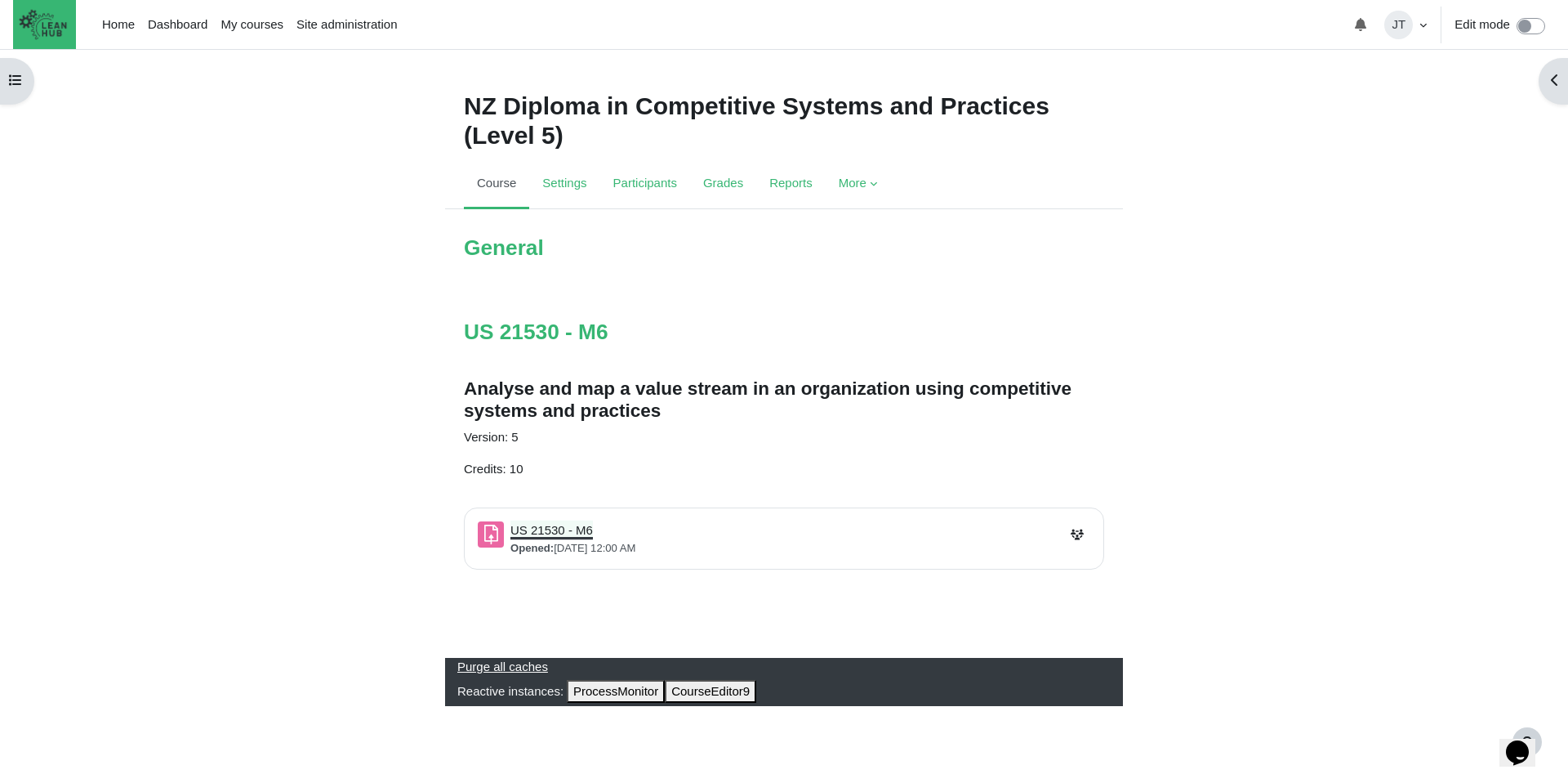
click at [578, 534] on link "US 21530 - M6 Assignment" at bounding box center [551, 530] width 82 height 14
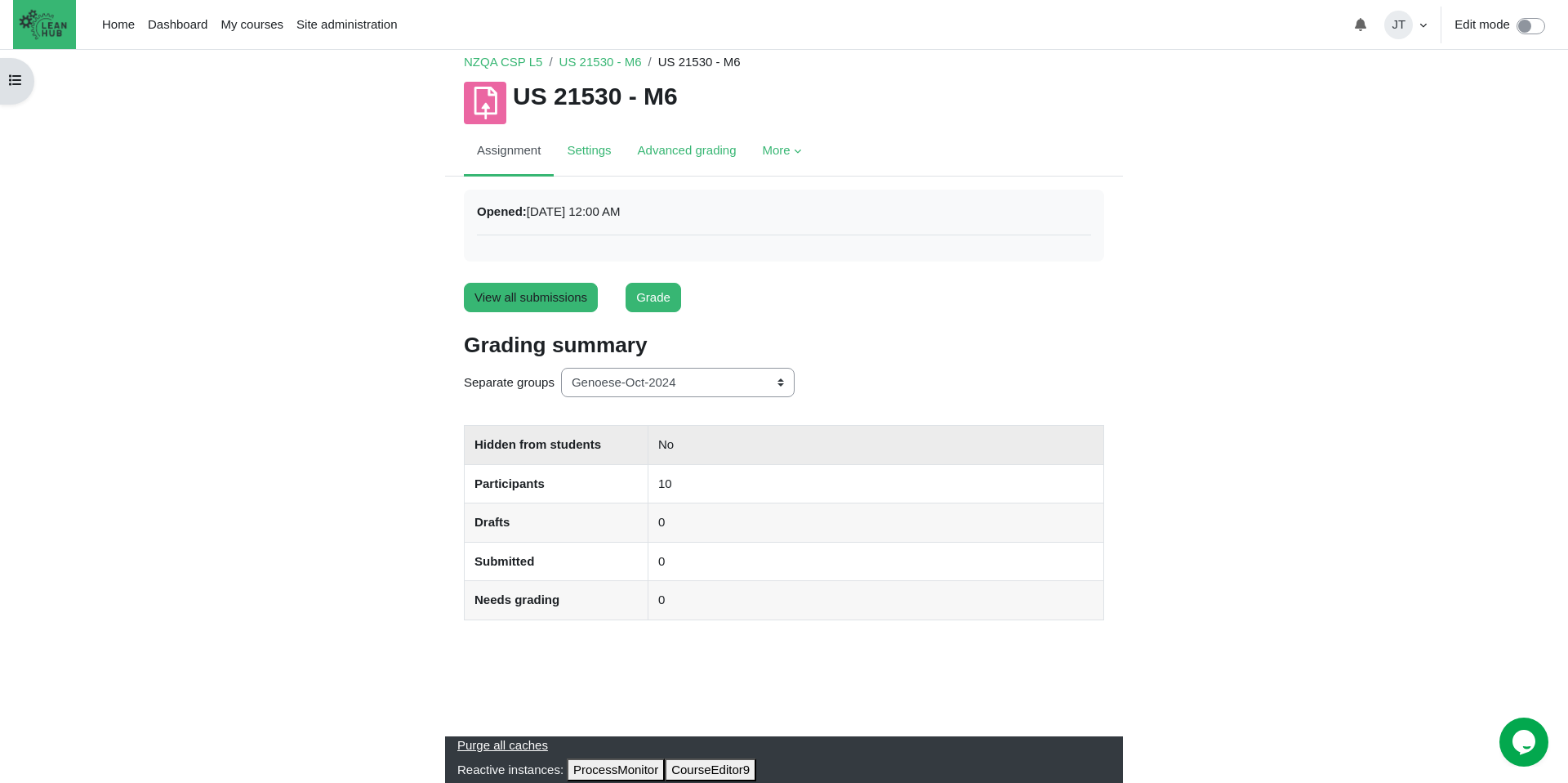
scroll to position [43, 0]
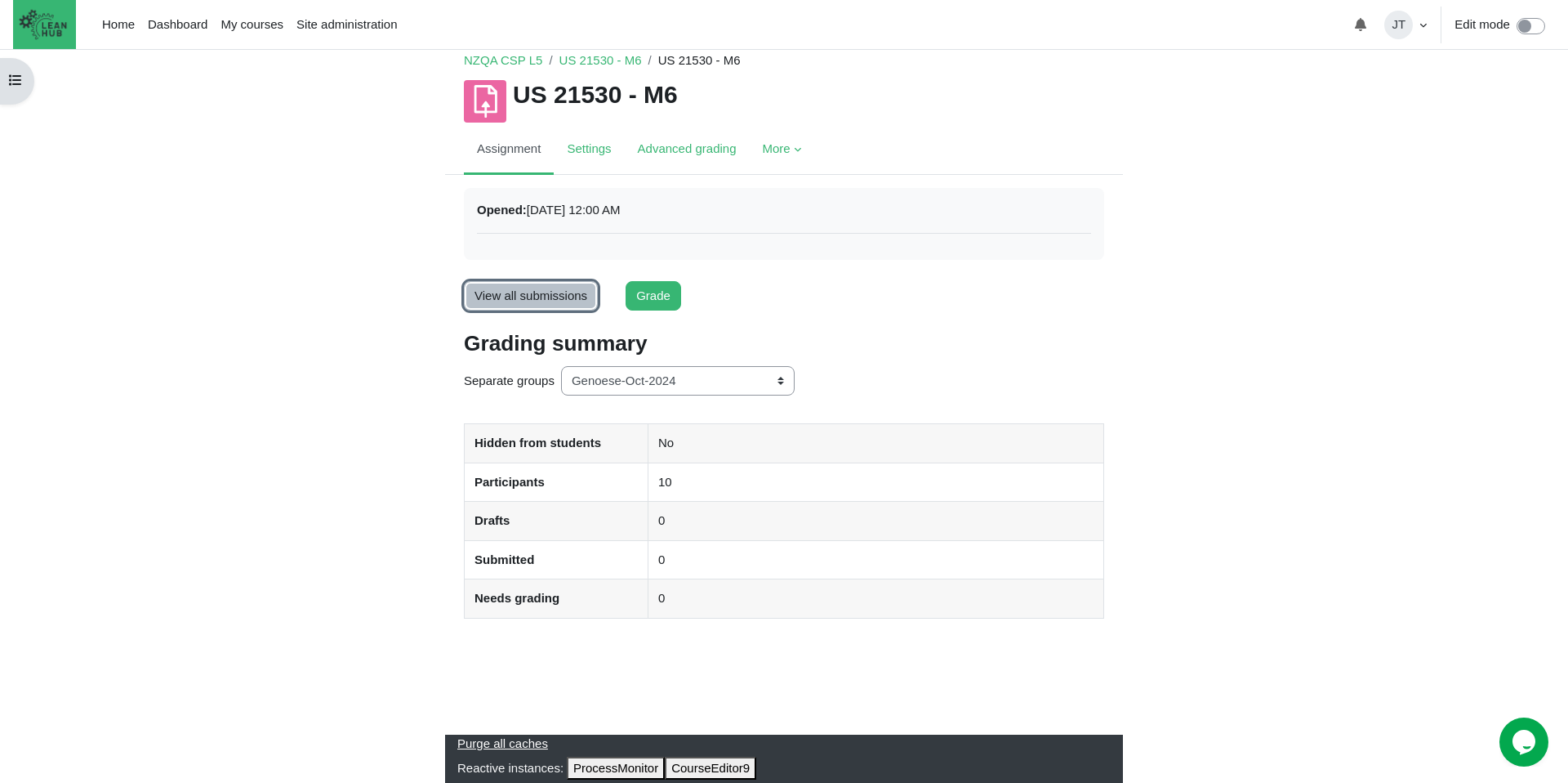
click at [512, 291] on link "View all submissions" at bounding box center [531, 295] width 134 height 30
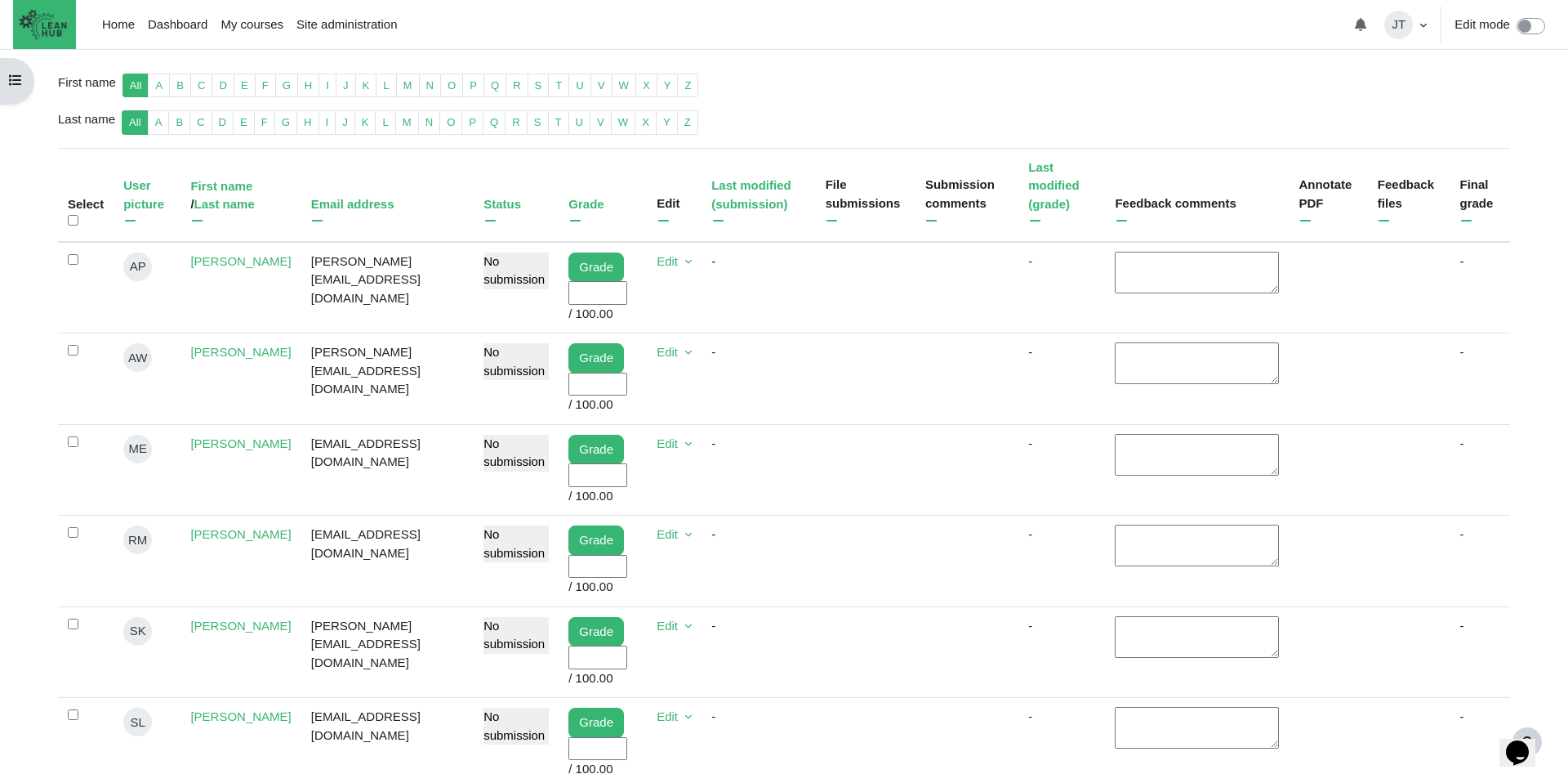
scroll to position [450, 0]
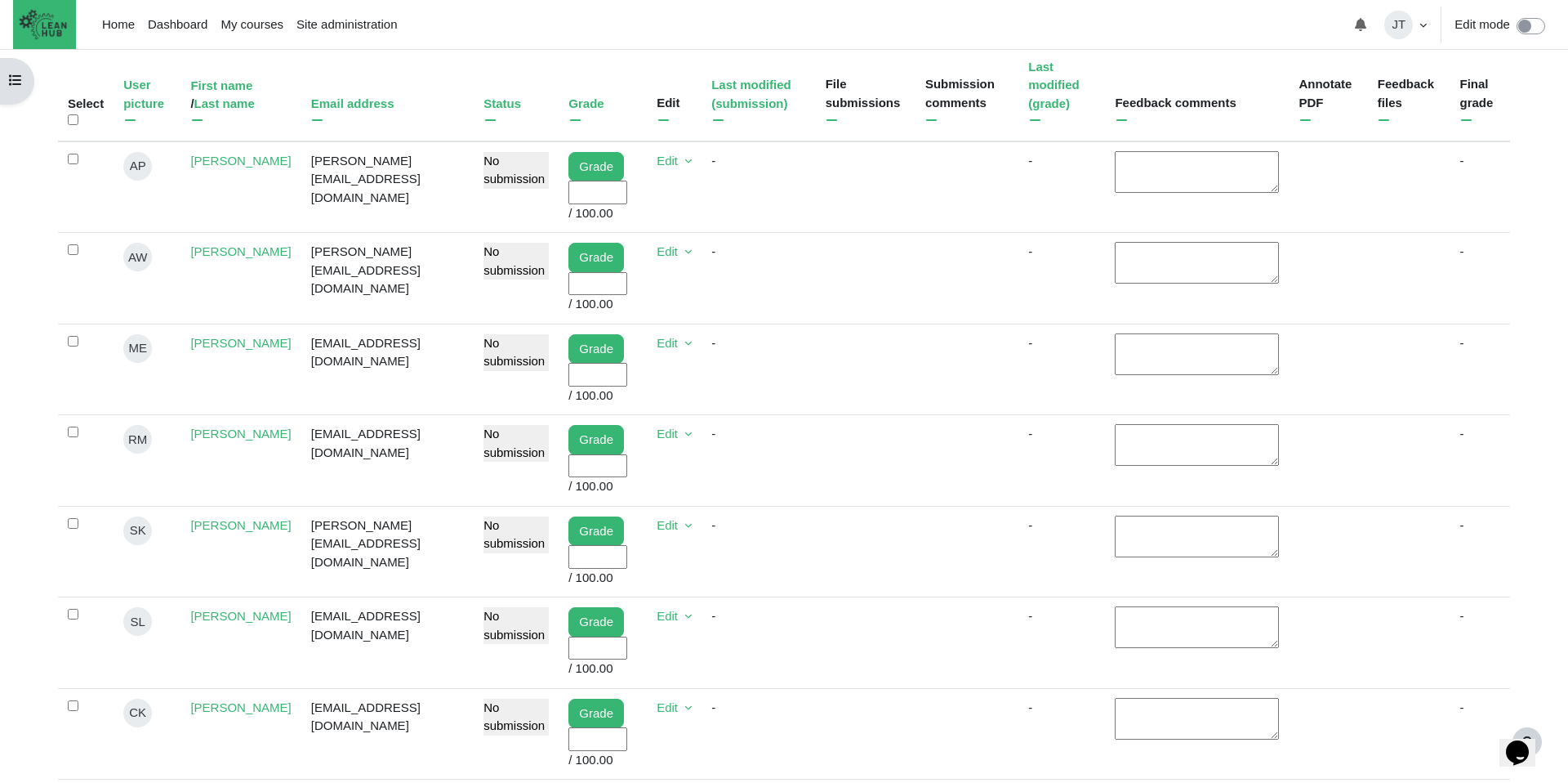
click at [568, 205] on input "User grade" at bounding box center [597, 192] width 59 height 24
type input "100"
click at [578, 295] on input "User grade" at bounding box center [597, 284] width 59 height 24
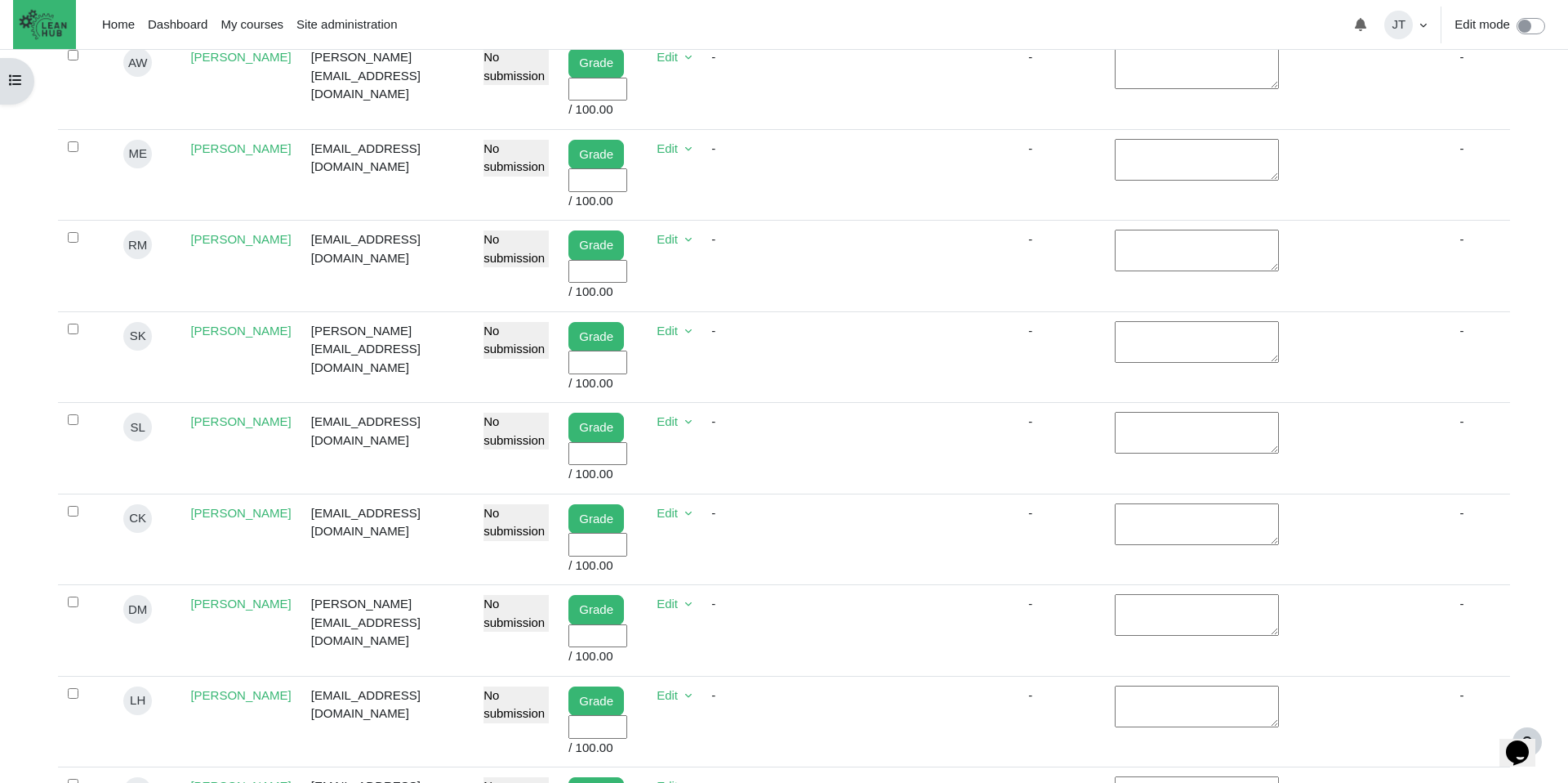
scroll to position [649, 0]
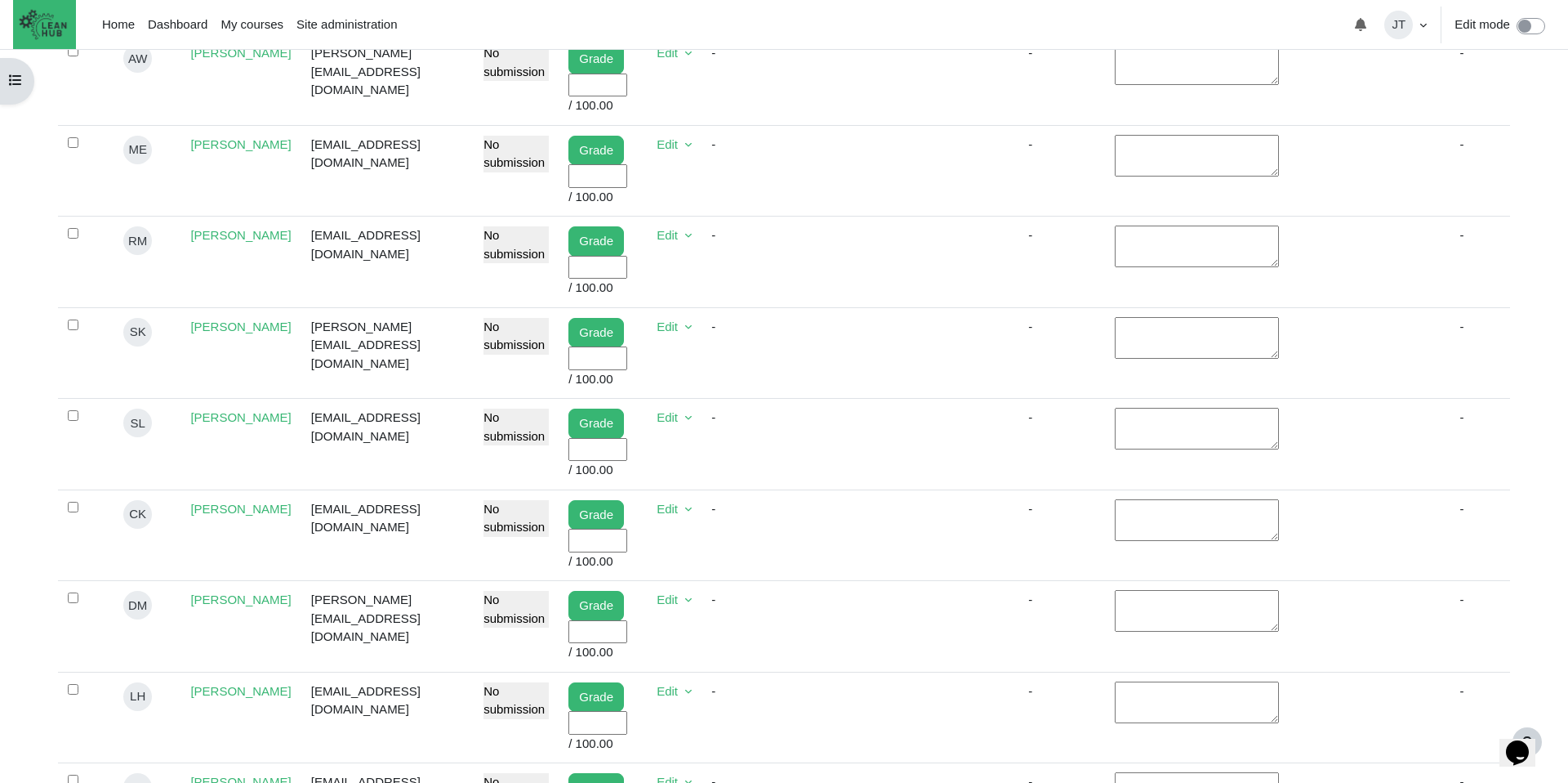
click at [568, 644] on input "User grade" at bounding box center [597, 631] width 59 height 24
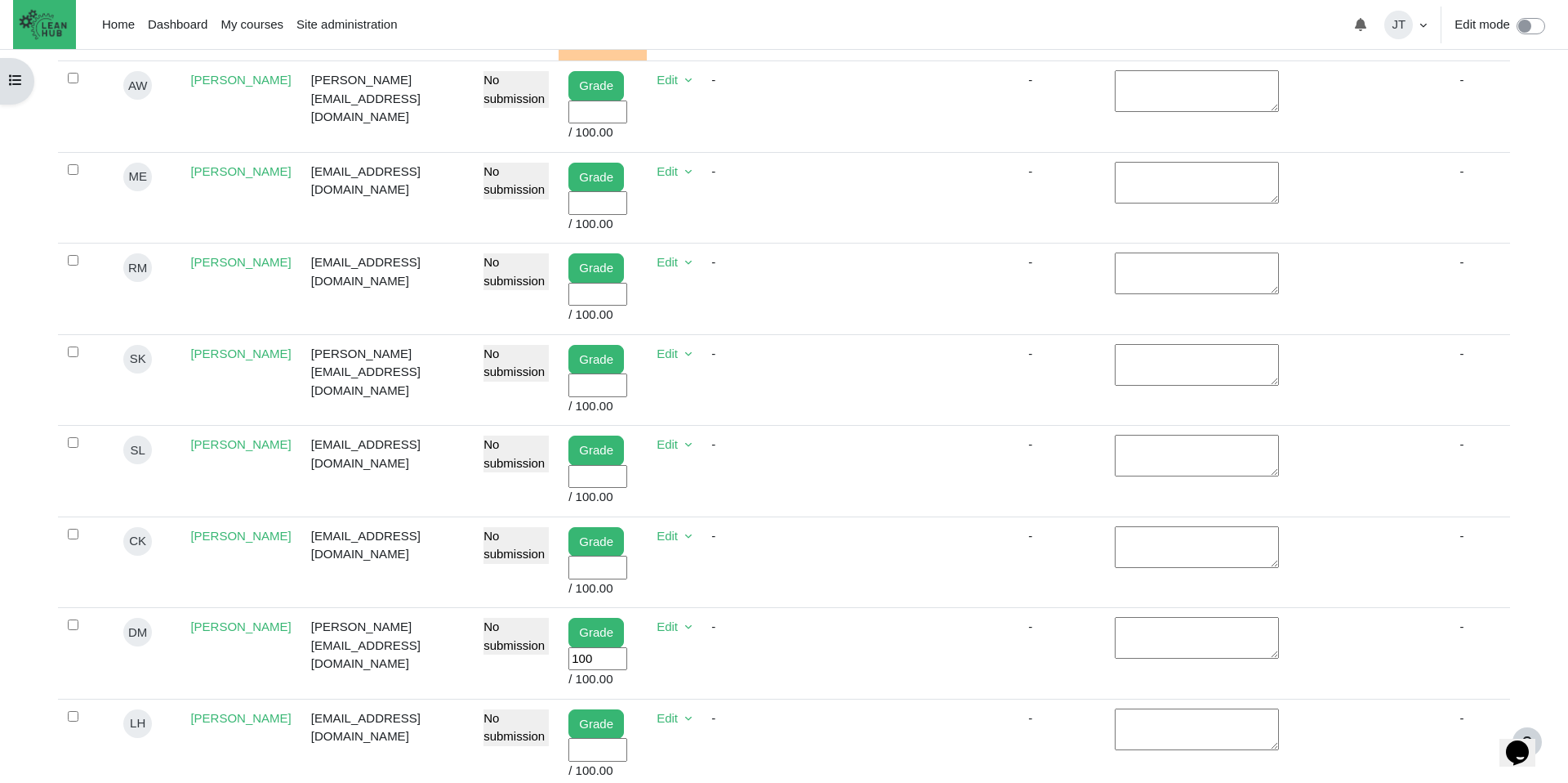
scroll to position [646, 0]
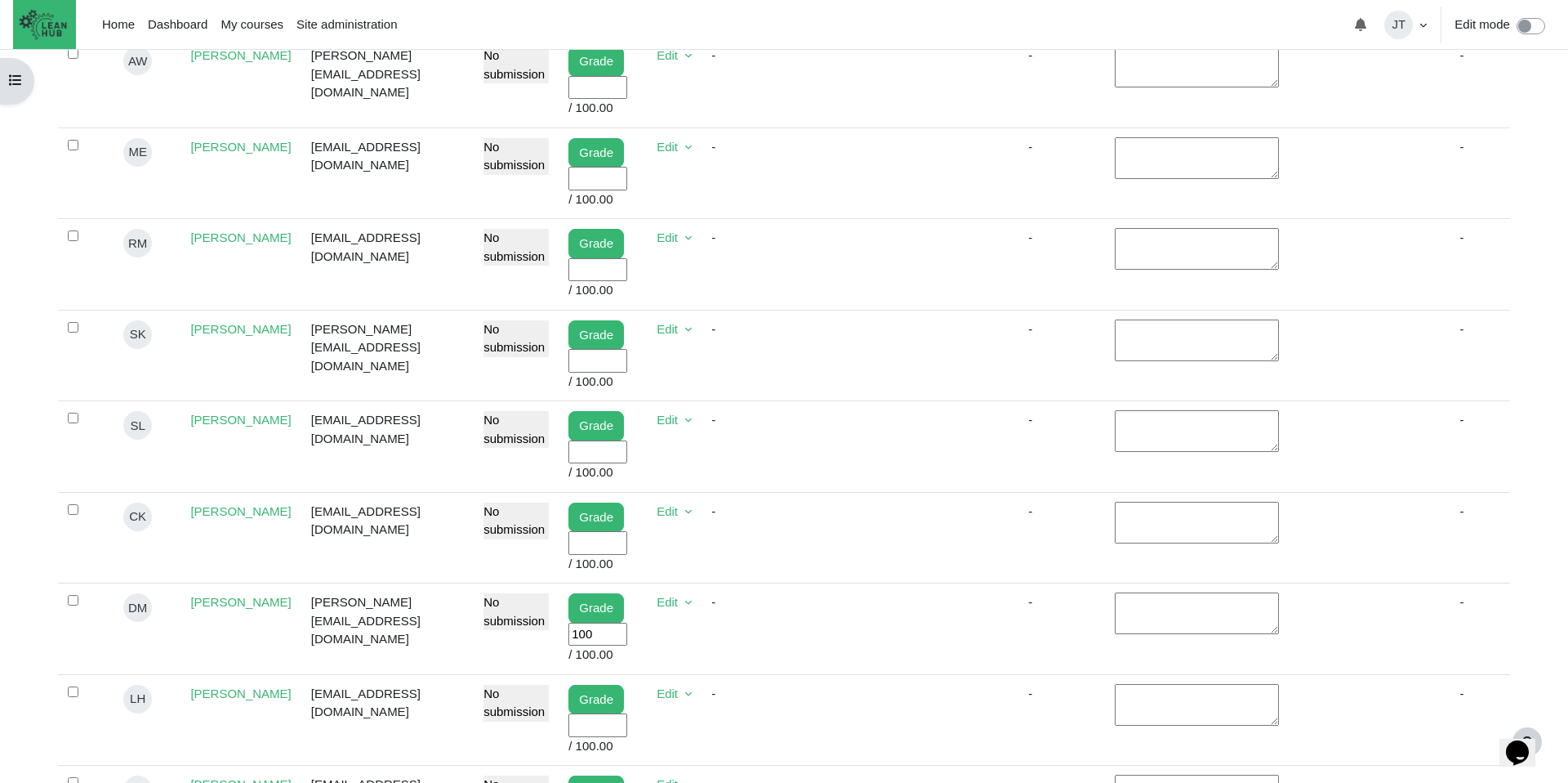
type input "100"
click at [893, 379] on td "Content" at bounding box center [865, 355] width 99 height 92
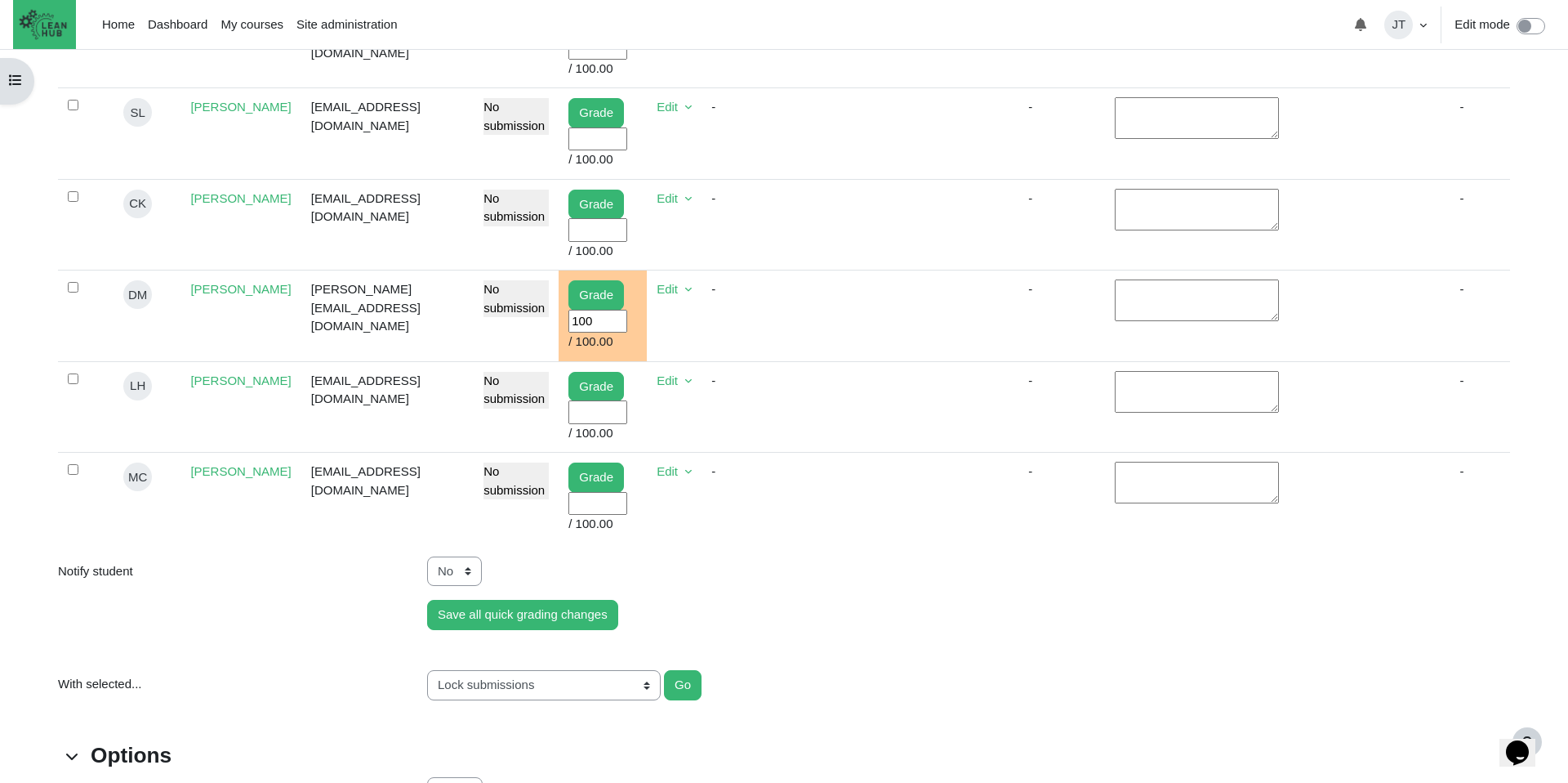
scroll to position [922, 0]
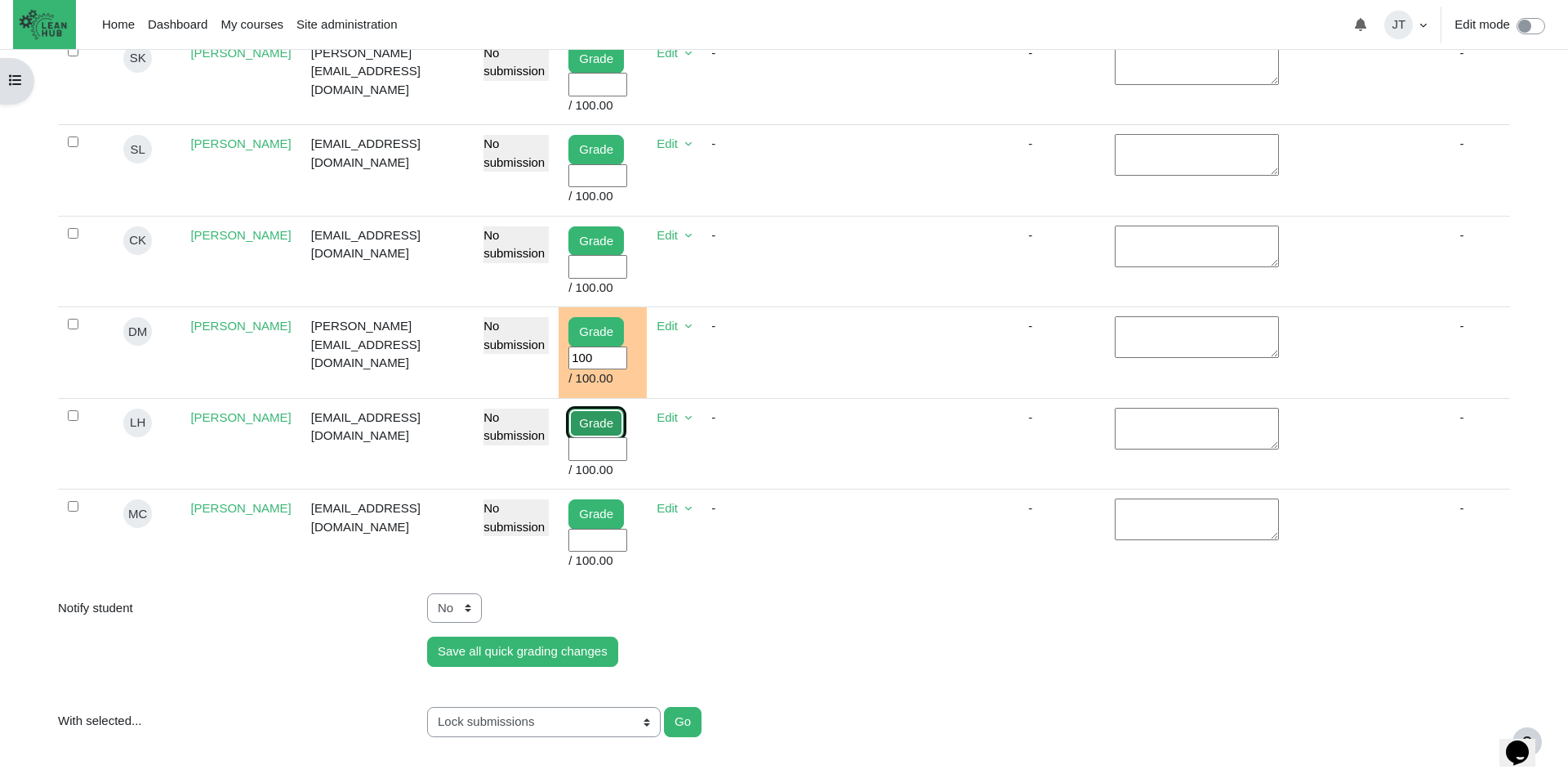
click at [568, 438] on link "Grade" at bounding box center [596, 423] width 56 height 30
click at [568, 461] on input "User grade" at bounding box center [597, 449] width 59 height 24
type input "100"
click at [820, 480] on td "Content" at bounding box center [865, 443] width 99 height 92
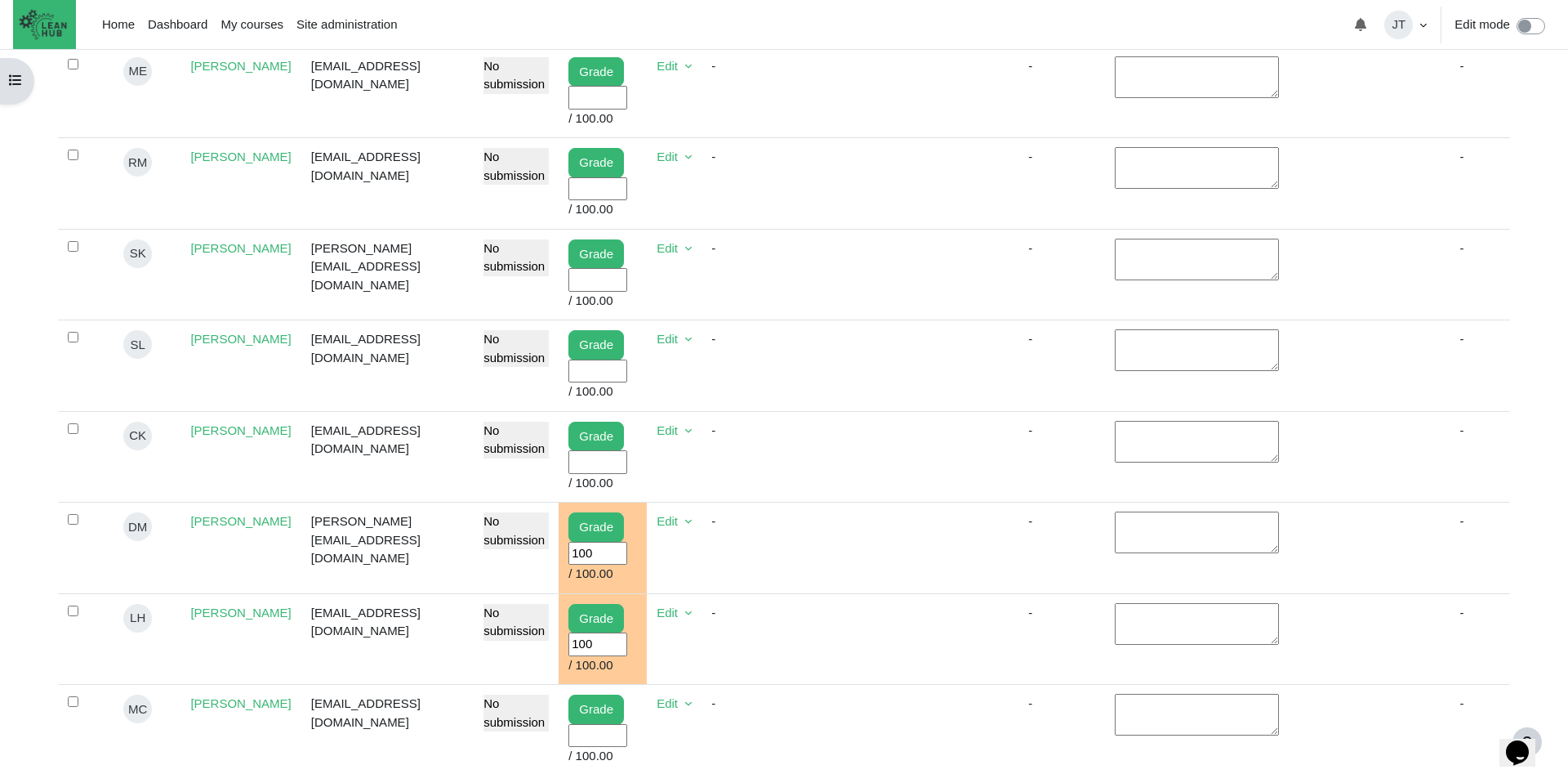
scroll to position [710, 0]
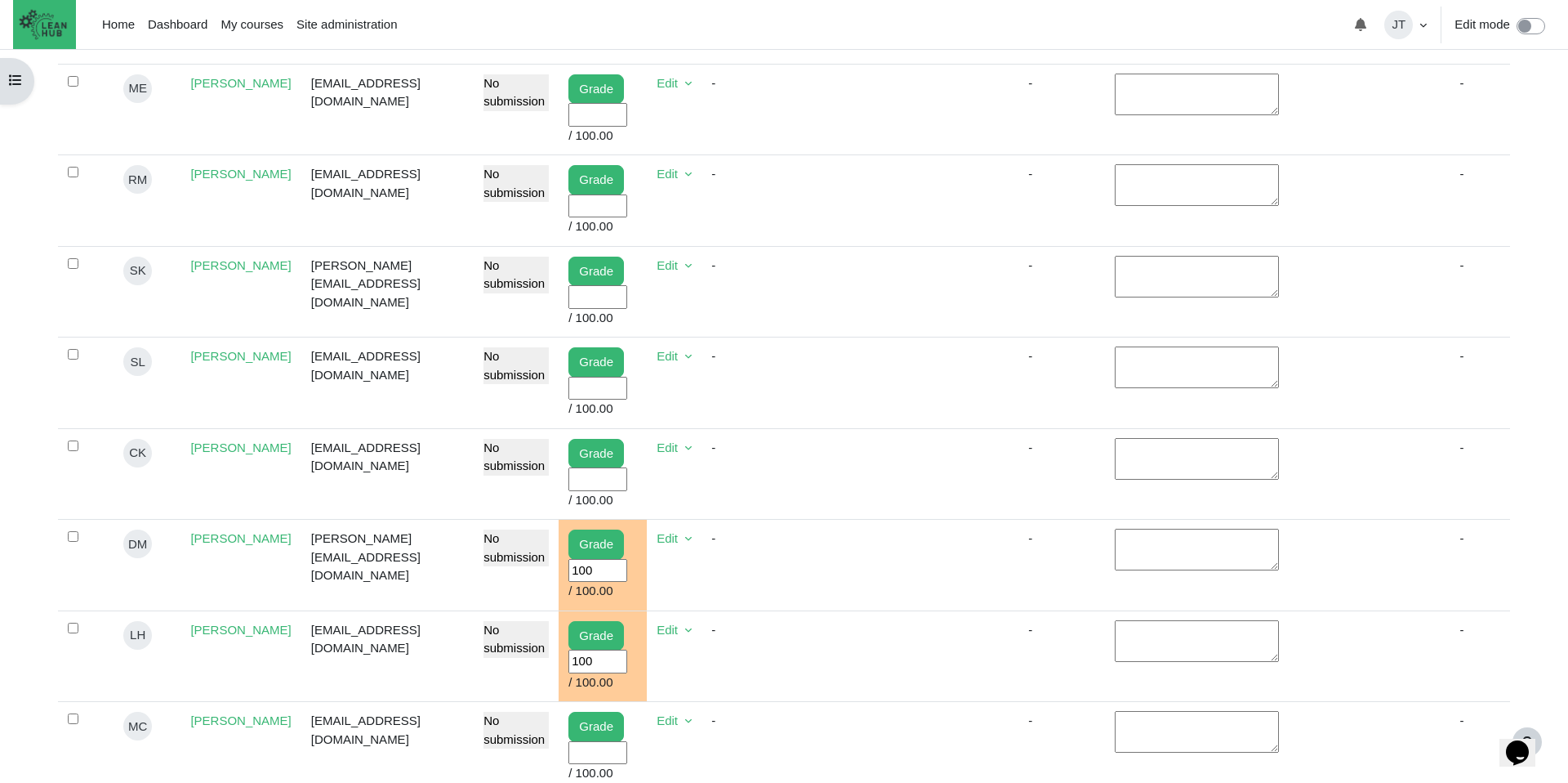
click at [573, 126] on input "User grade" at bounding box center [597, 115] width 59 height 24
type input "100"
click at [794, 109] on td "-" at bounding box center [758, 109] width 114 height 92
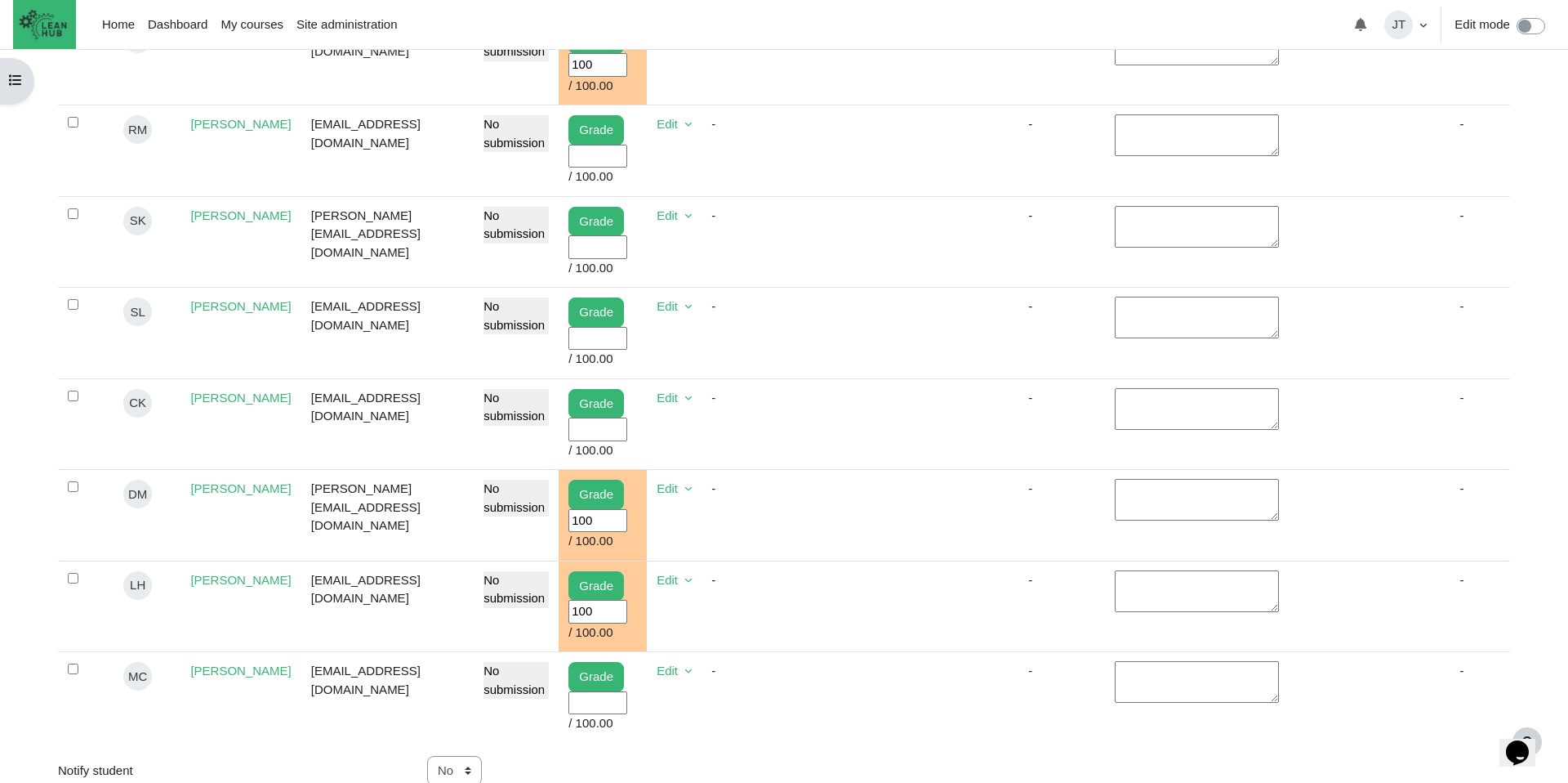
scroll to position [797, 0]
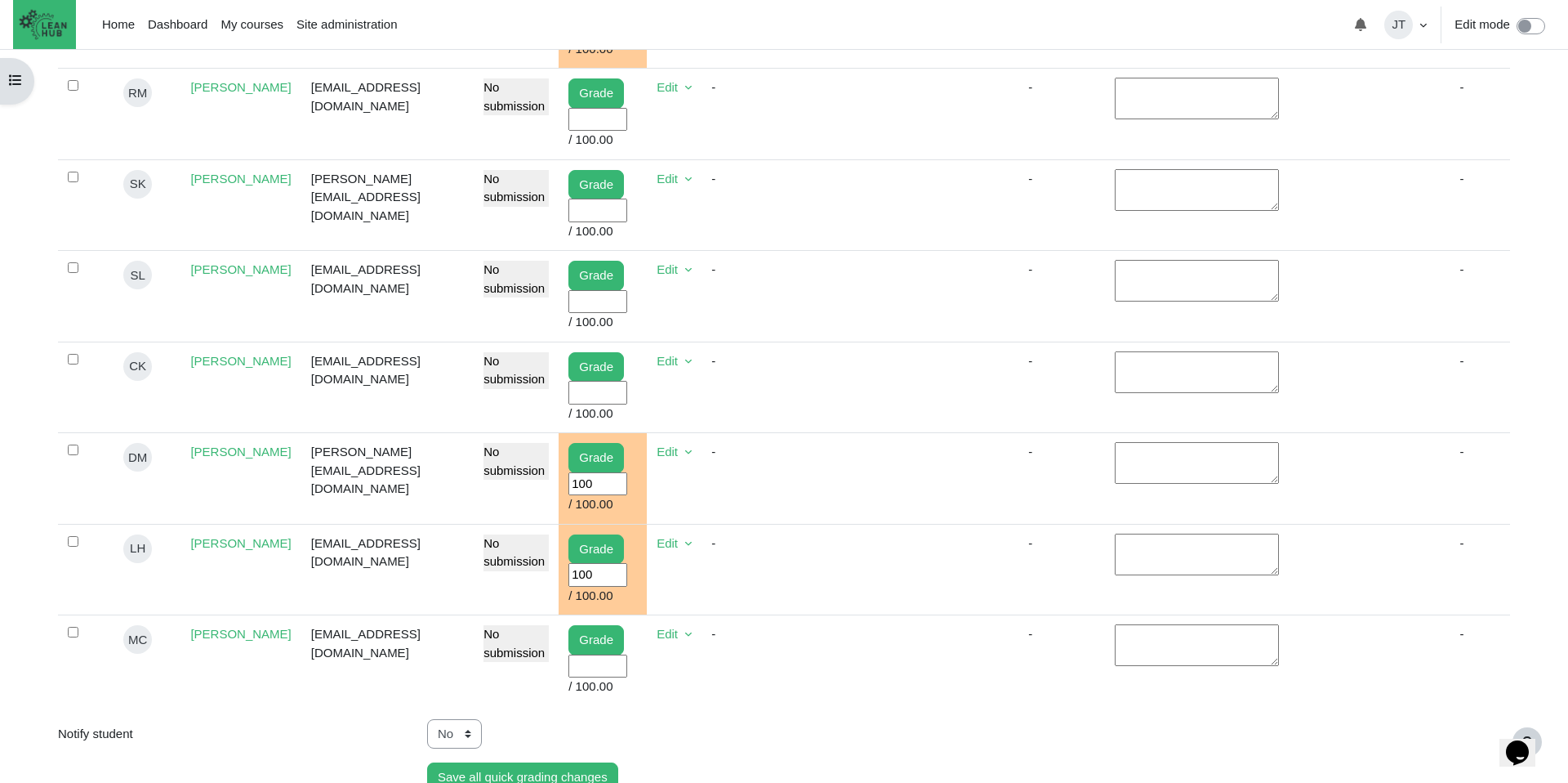
click at [568, 678] on input "User grade" at bounding box center [597, 666] width 59 height 24
type input "100"
click at [873, 669] on td "Content" at bounding box center [865, 660] width 99 height 91
click at [574, 222] on input "User grade" at bounding box center [597, 210] width 59 height 24
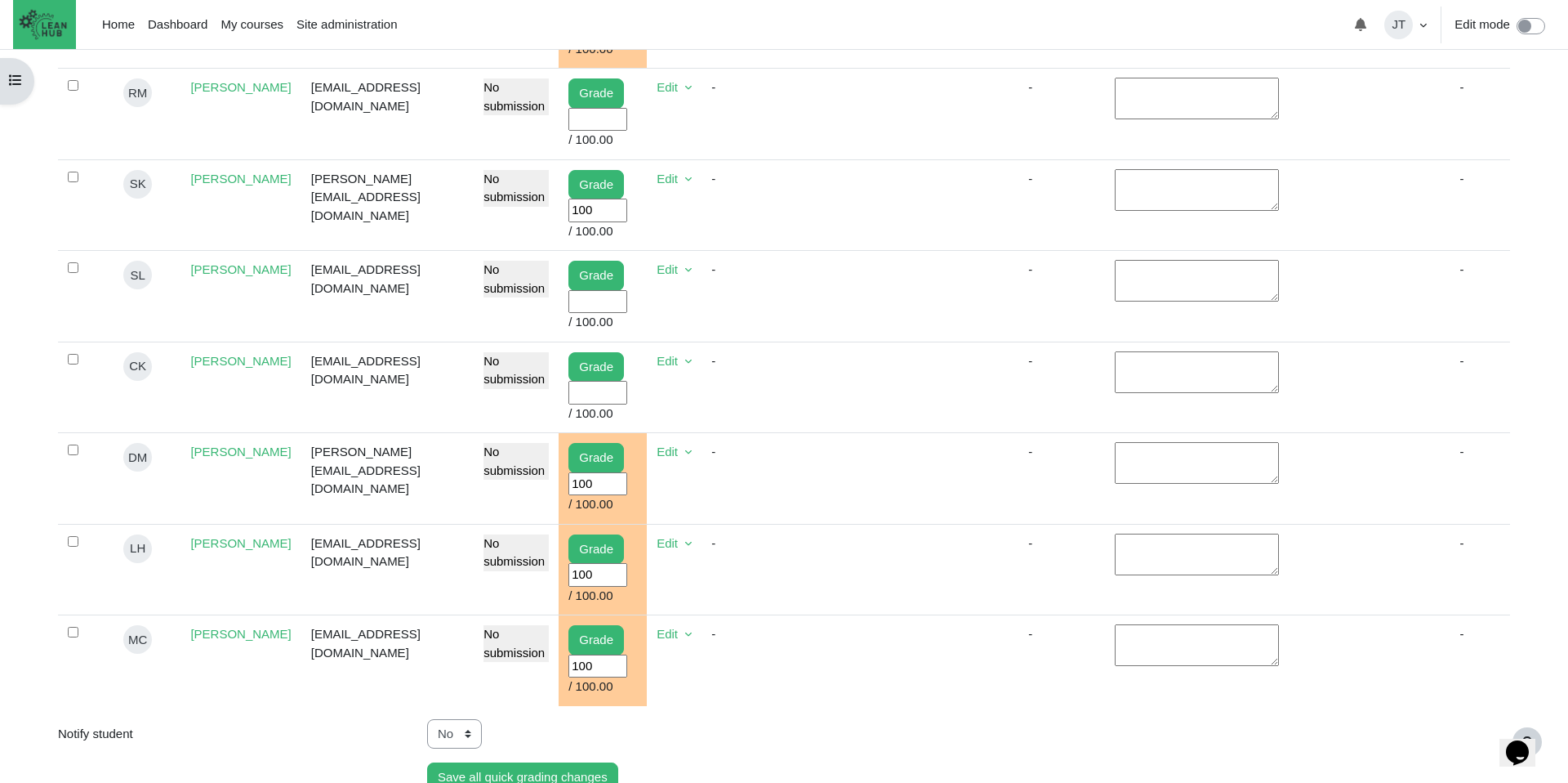
type input "100"
click at [823, 251] on td "Content" at bounding box center [865, 205] width 99 height 92
click at [583, 314] on input "User grade" at bounding box center [597, 301] width 59 height 24
type input "100"
click at [894, 316] on td "Content" at bounding box center [865, 296] width 99 height 92
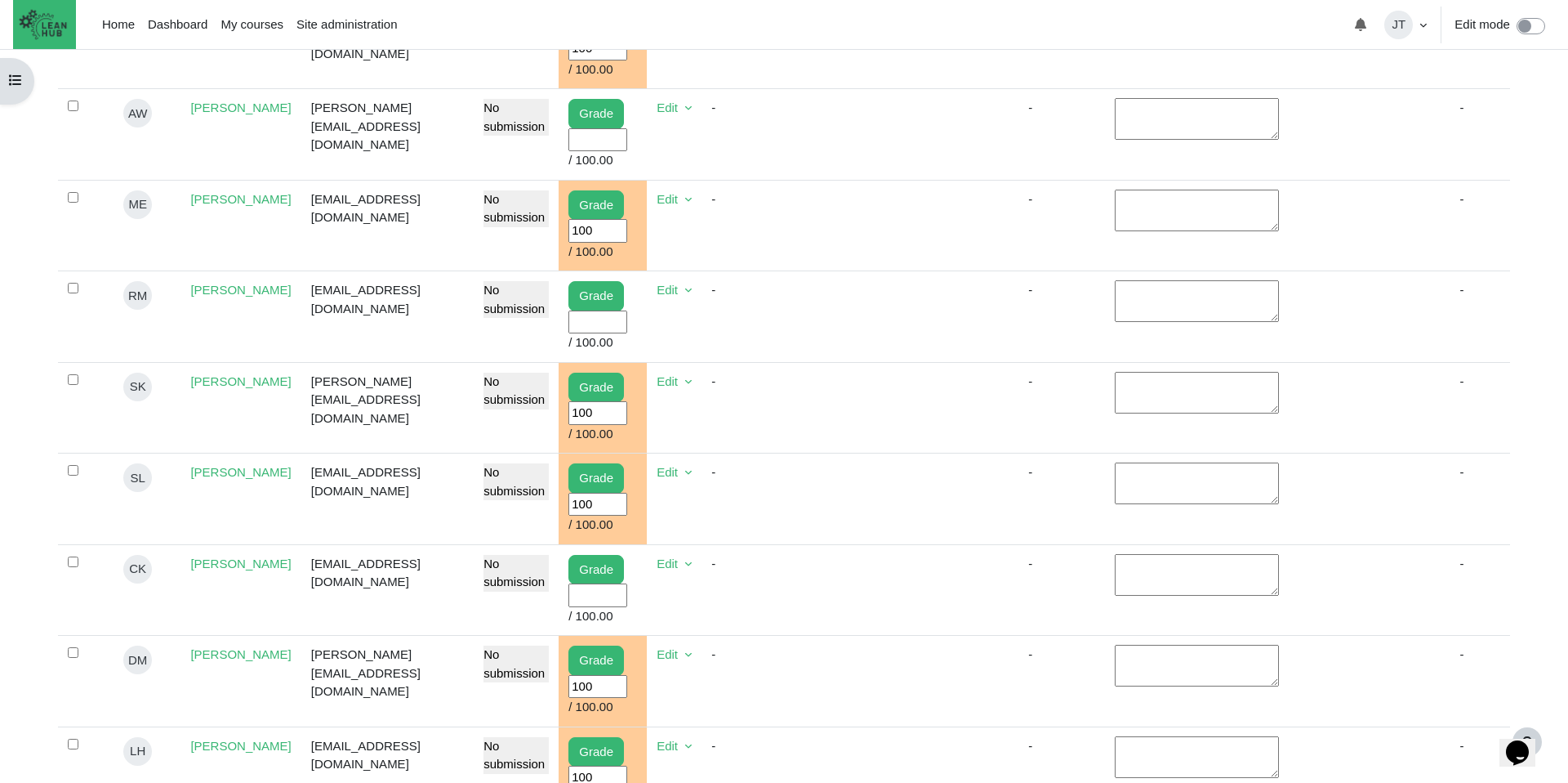
scroll to position [903, 0]
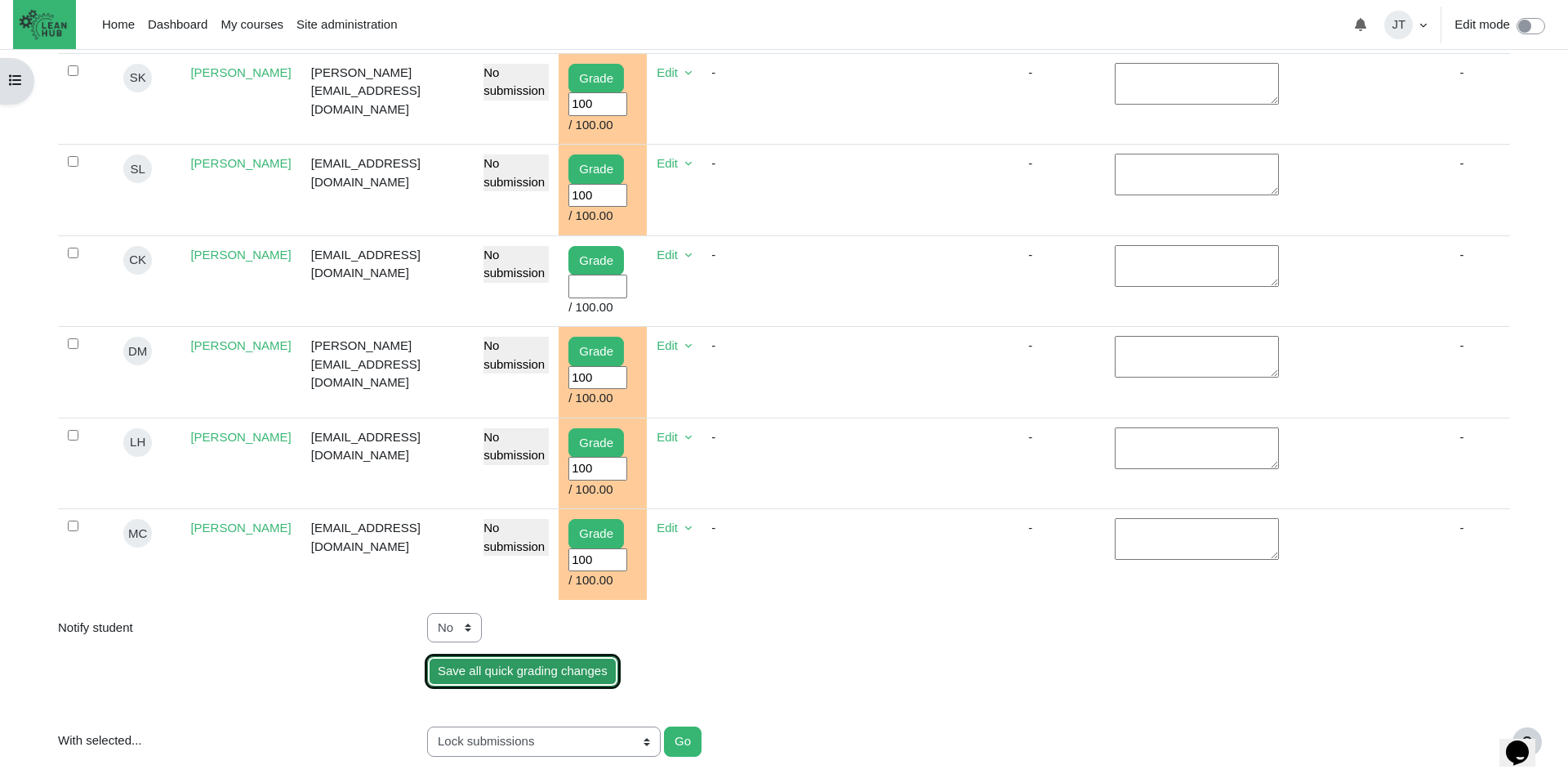
click at [538, 686] on input "Save all quick grading changes" at bounding box center [523, 670] width 191 height 30
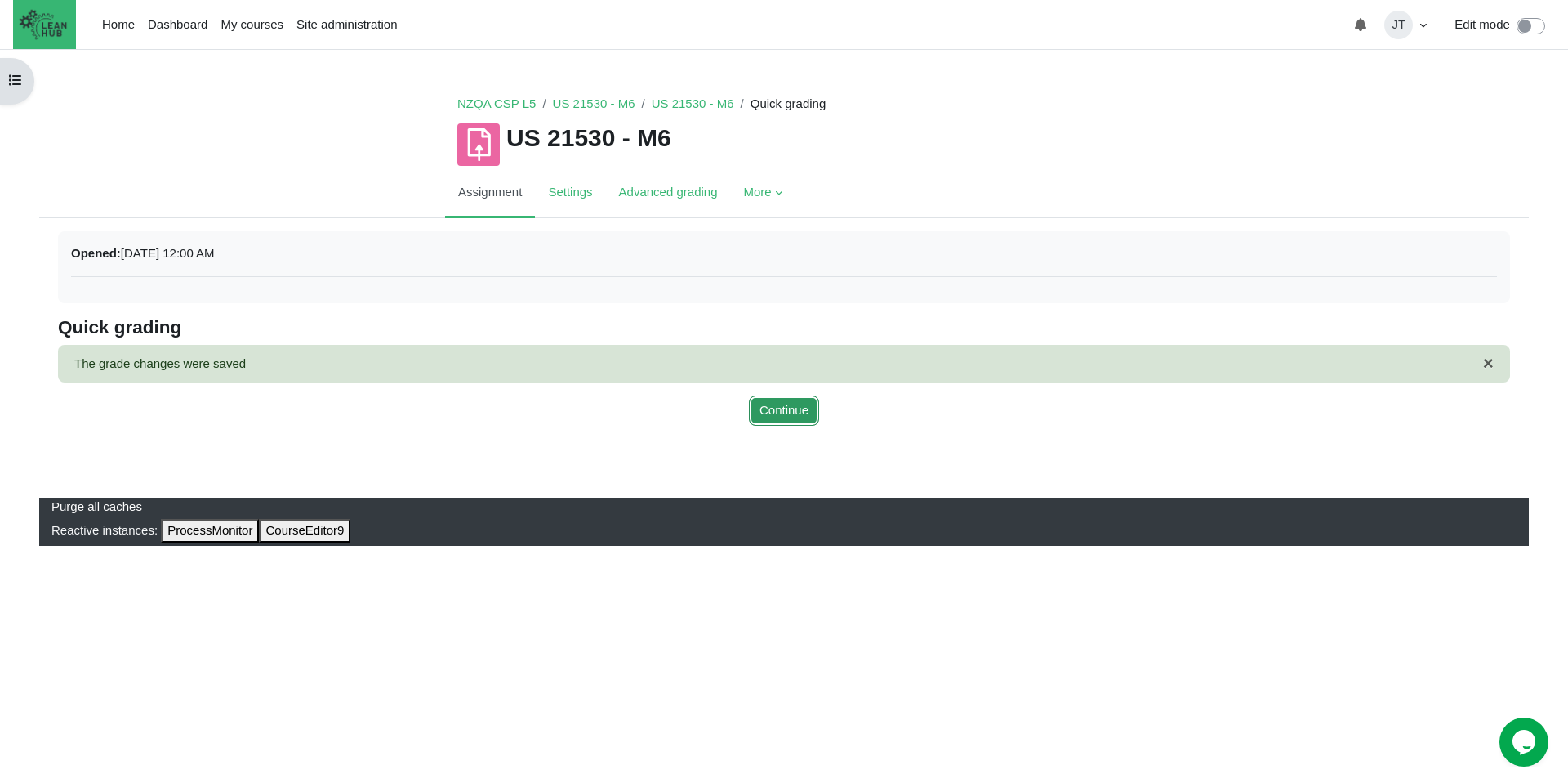
click at [784, 414] on button "Continue" at bounding box center [784, 410] width 70 height 30
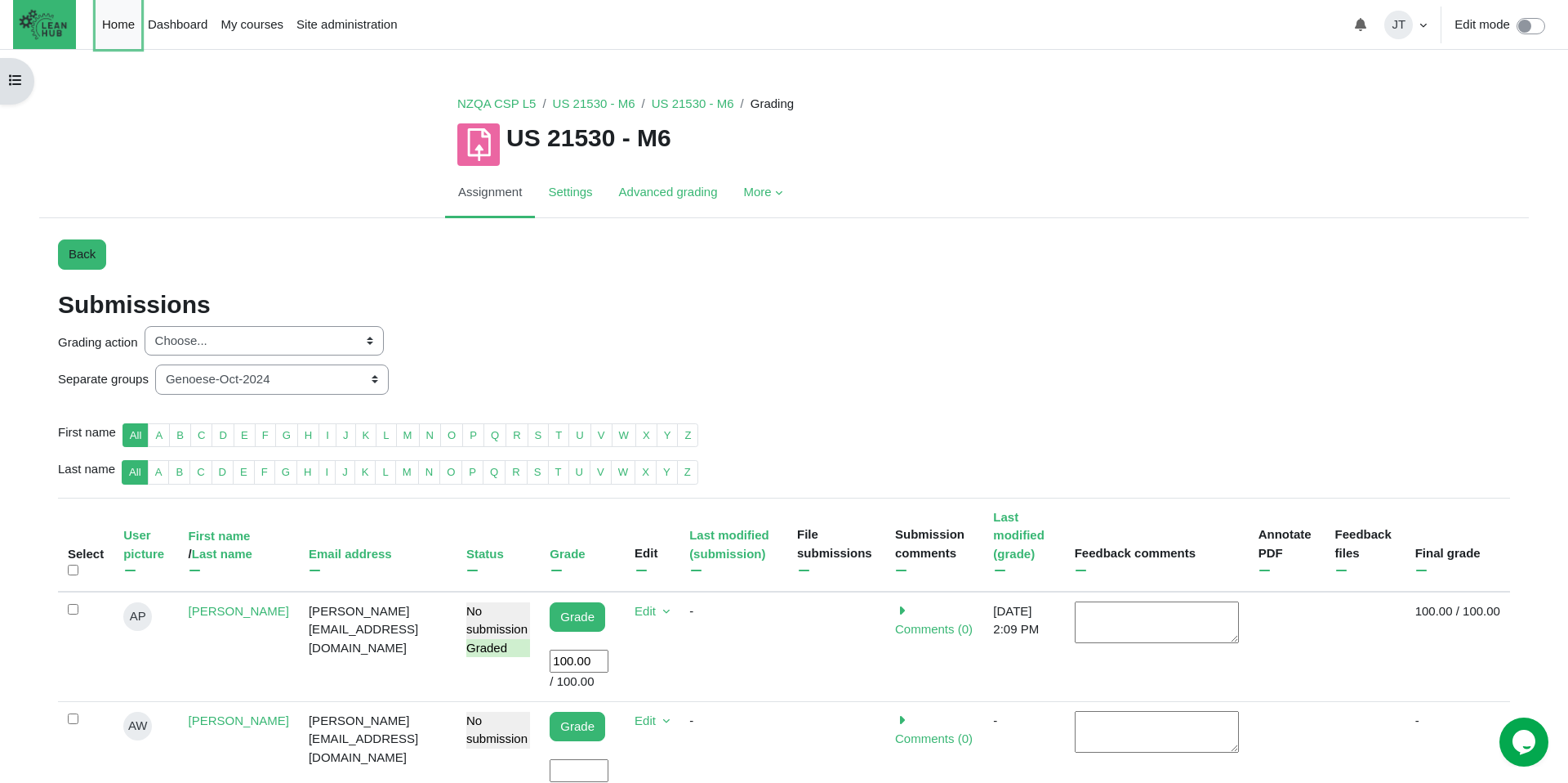
click at [130, 25] on link "Home" at bounding box center [118, 24] width 45 height 49
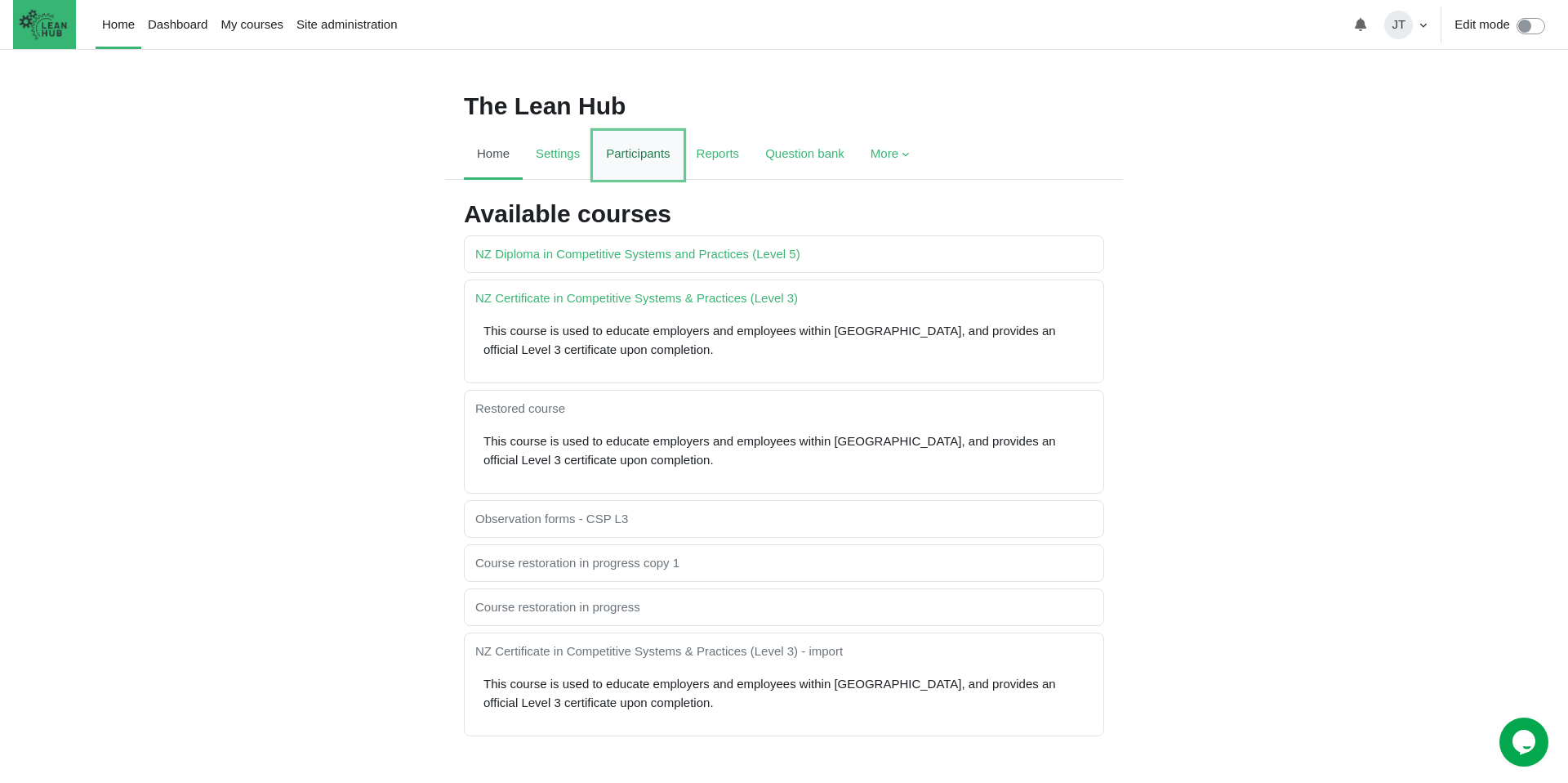
click at [637, 149] on link "Participants" at bounding box center [637, 154] width 90 height 49
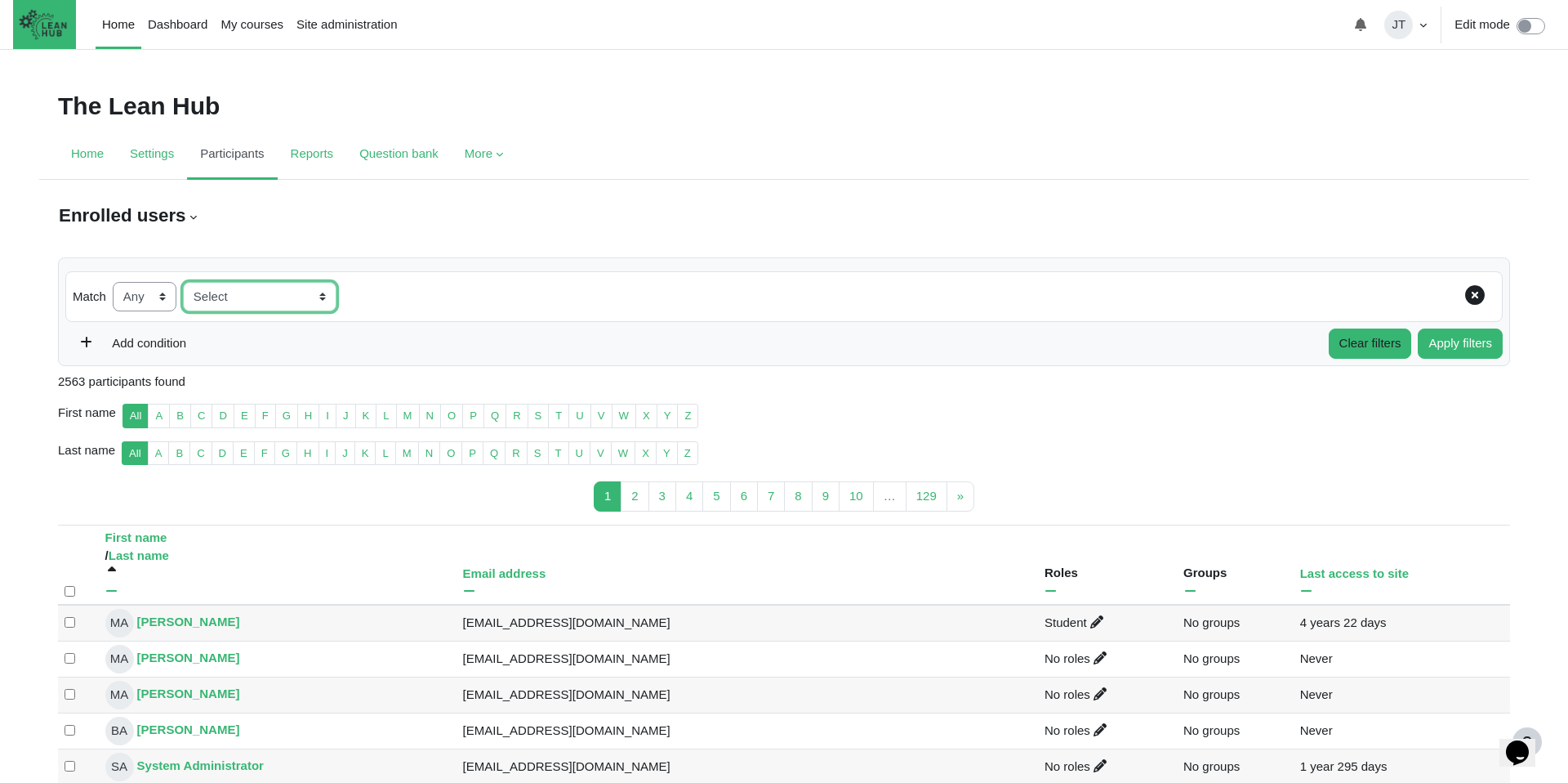
click at [237, 294] on select "Select Keyword Status Roles Inactive for more than" at bounding box center [260, 296] width 153 height 30
click at [264, 294] on select "Select Keyword Status Roles Inactive for more than" at bounding box center [260, 296] width 153 height 30
click at [138, 292] on select "None Any All" at bounding box center [145, 296] width 64 height 30
click at [92, 154] on link "Home" at bounding box center [87, 154] width 59 height 49
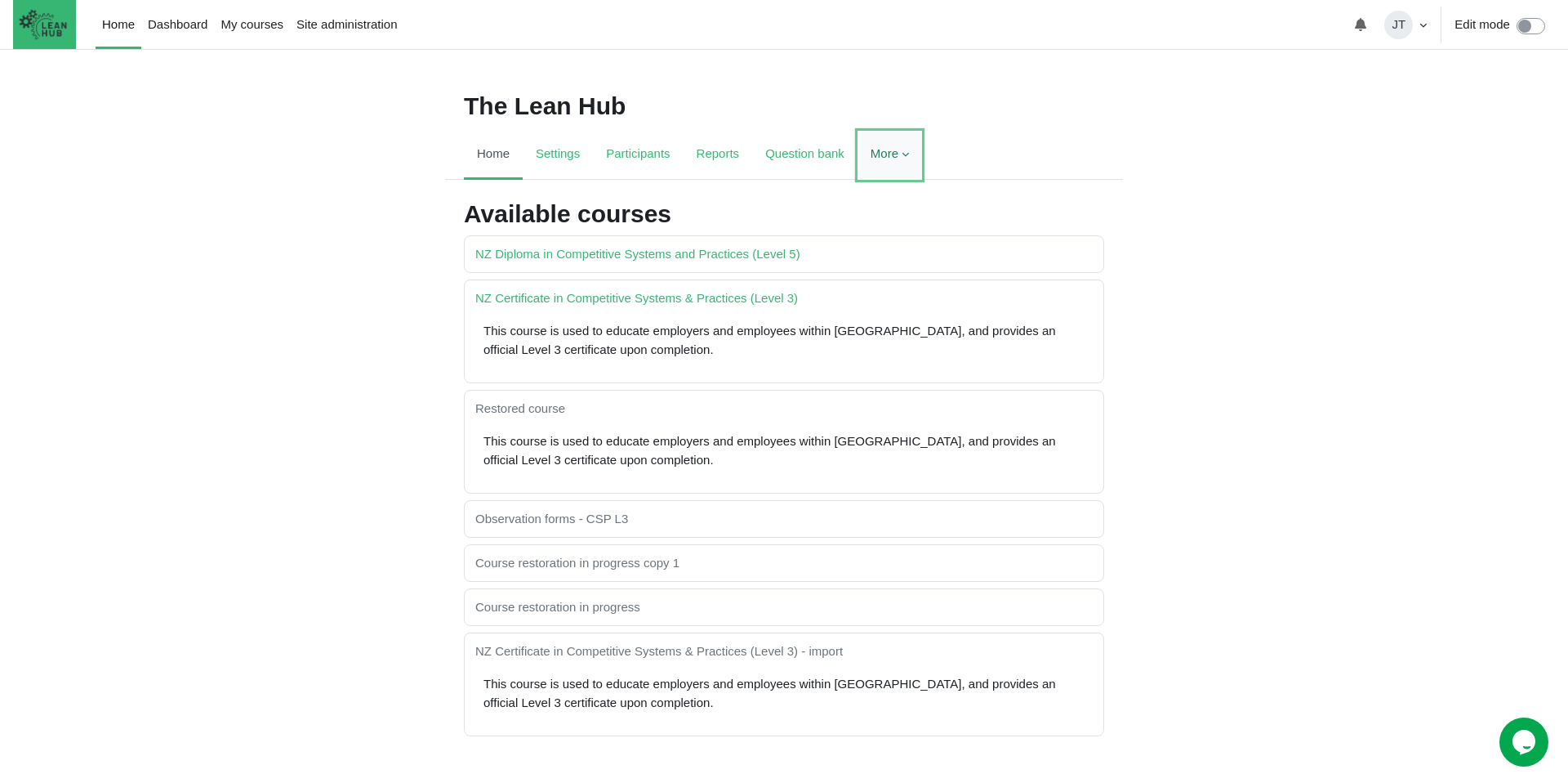
click at [919, 155] on link "More" at bounding box center [889, 154] width 65 height 49
click at [874, 65] on div "The Lean Hub Home Settings (" at bounding box center [784, 463] width 1568 height 828
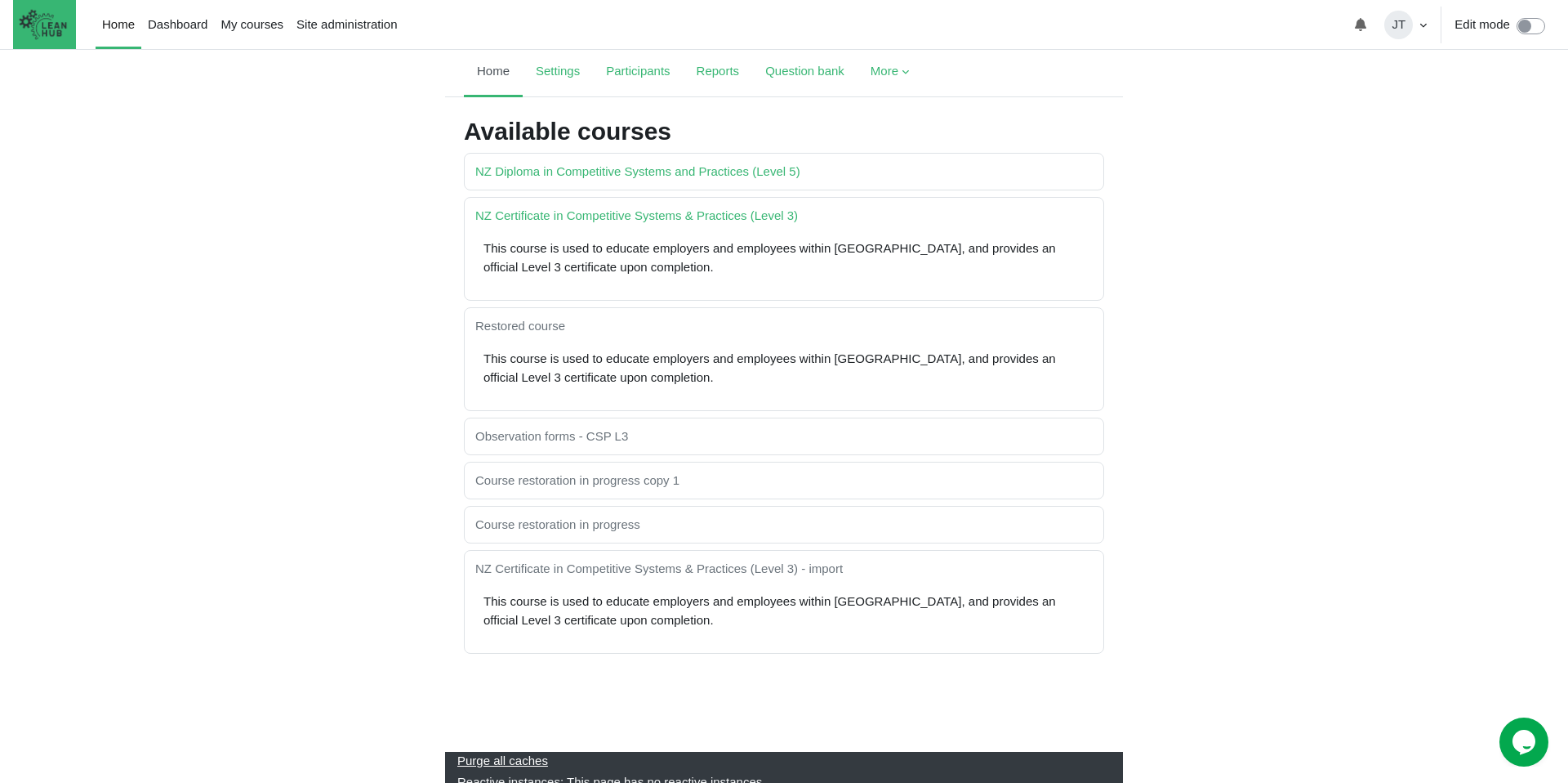
scroll to position [169, 0]
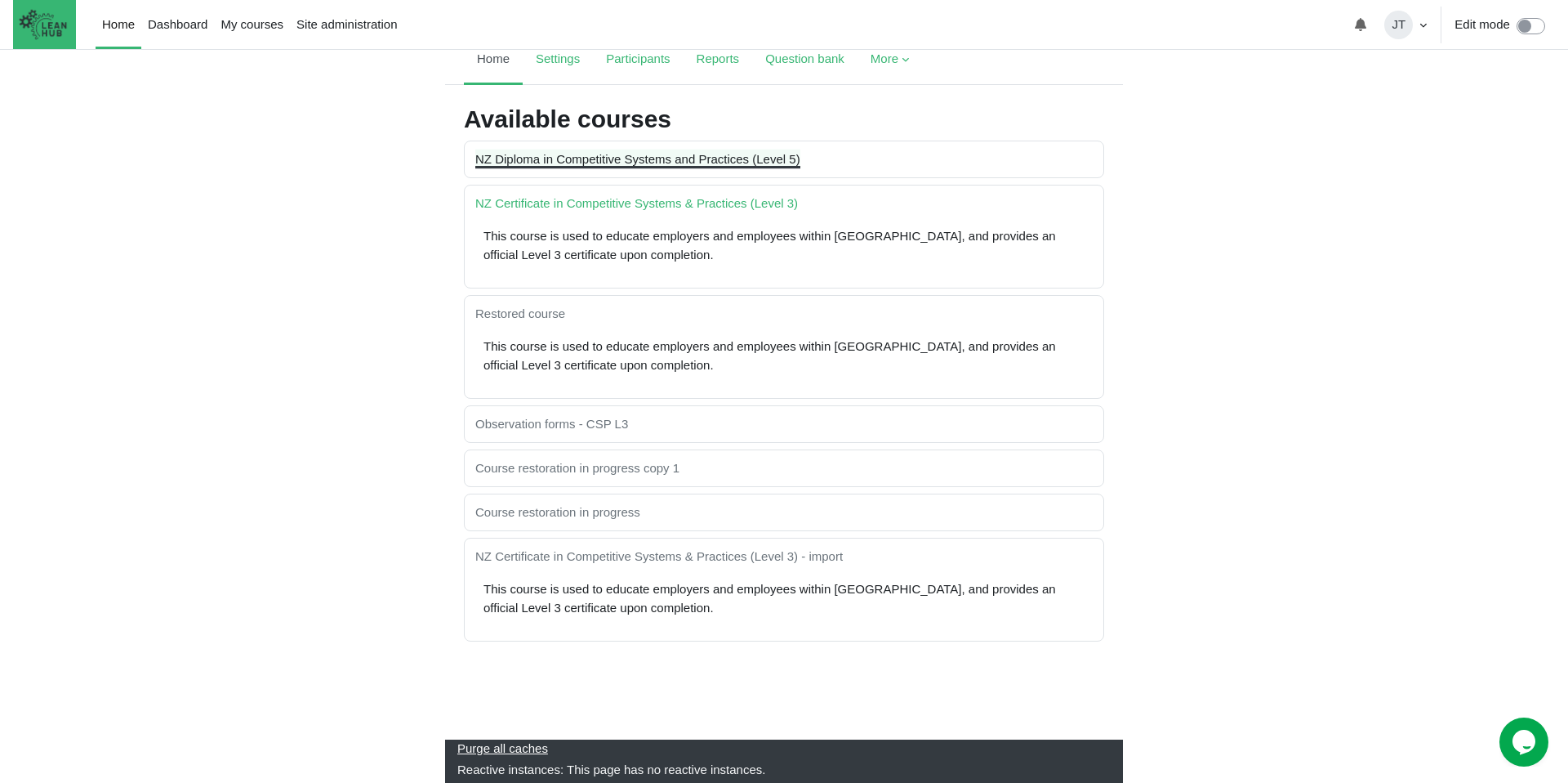
click at [608, 152] on link "NZ Diploma in Competitive Systems and Practices (Level 5)" at bounding box center [637, 158] width 325 height 14
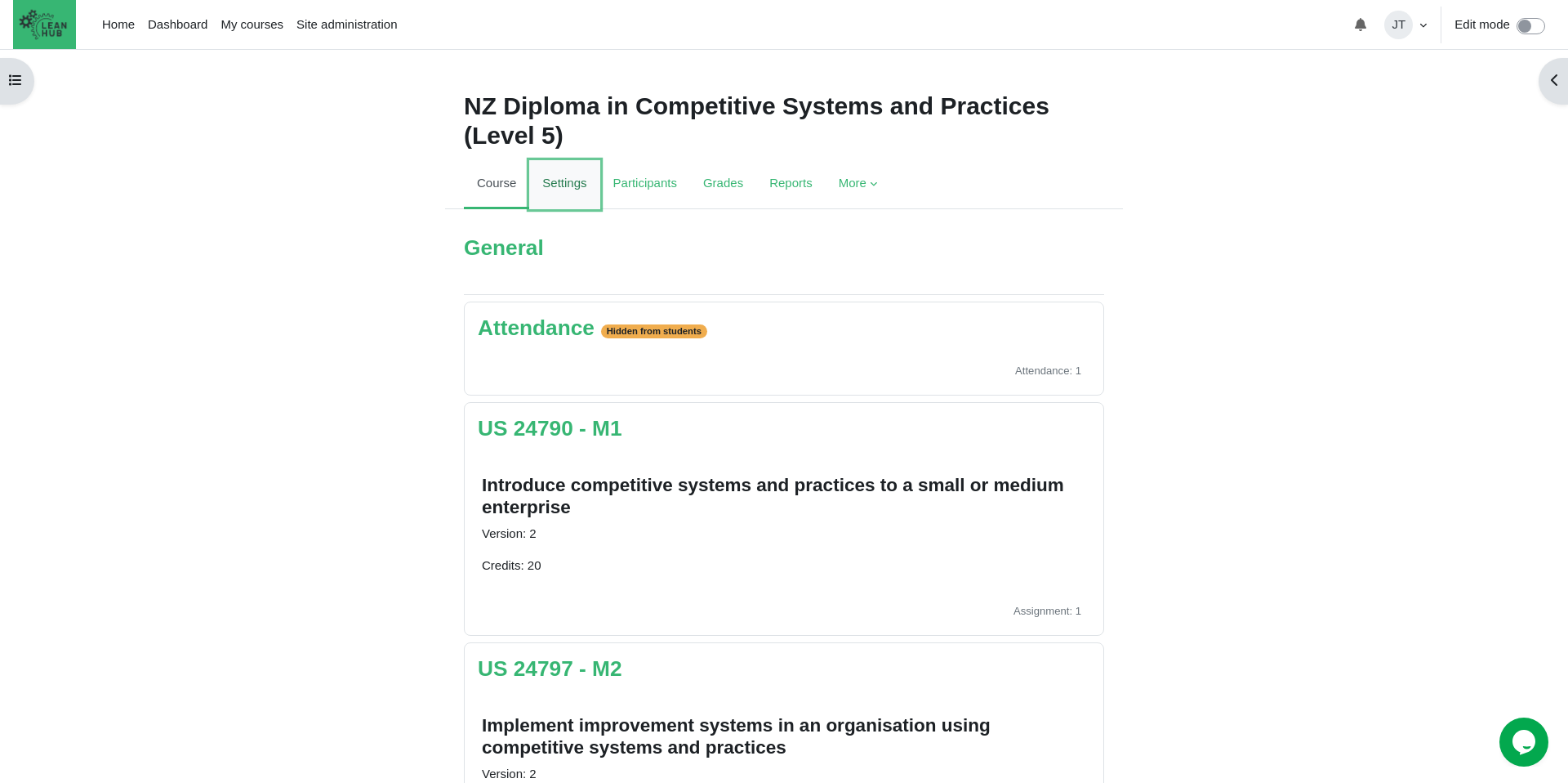
click at [573, 188] on link "Settings" at bounding box center [564, 184] width 70 height 49
click at [640, 193] on link "Participants" at bounding box center [645, 184] width 90 height 49
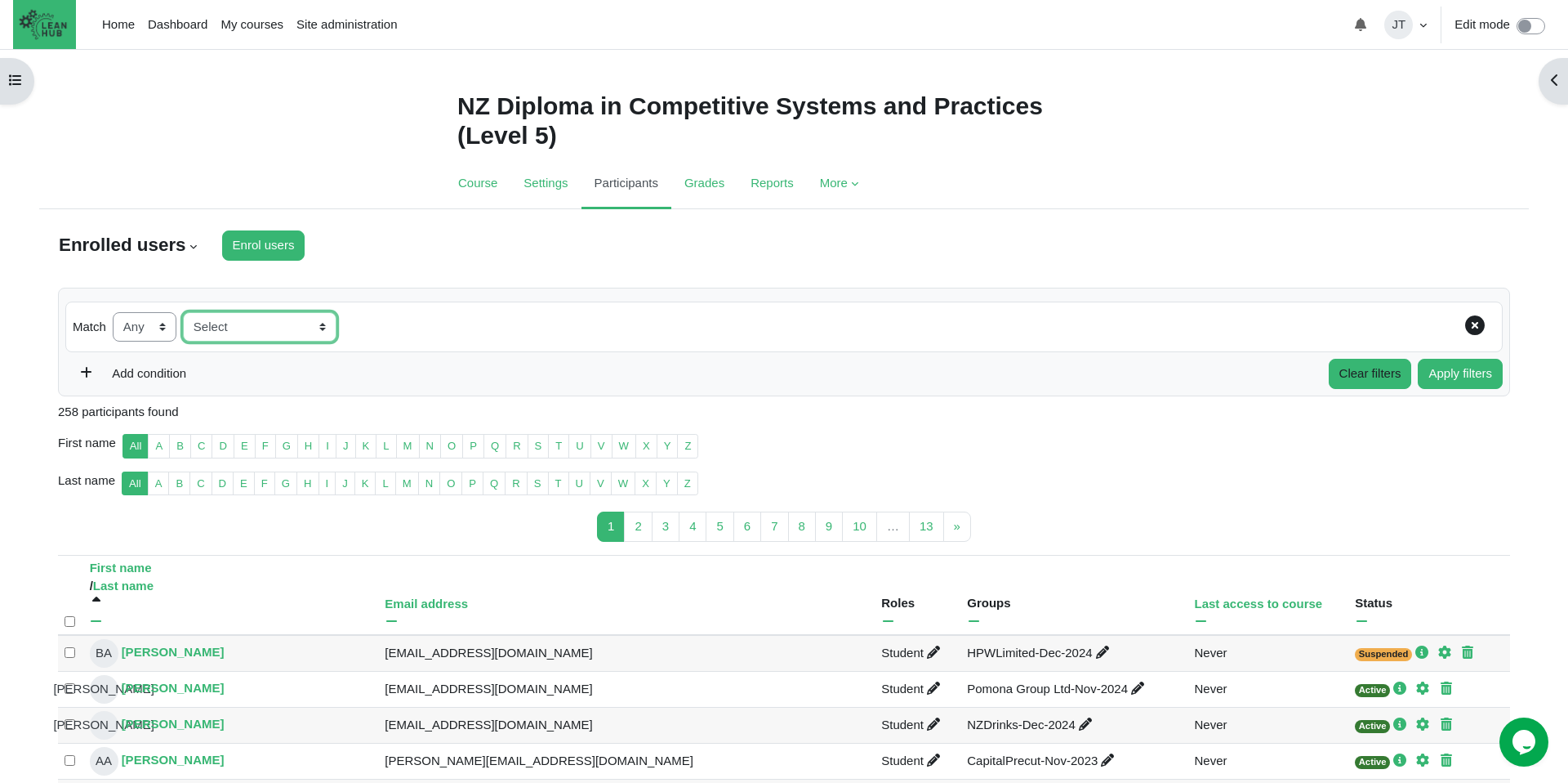
click at [222, 322] on select "Select Keyword Status Roles Enrolment methods Groups Inactive for more than" at bounding box center [260, 326] width 153 height 30
select select "status"
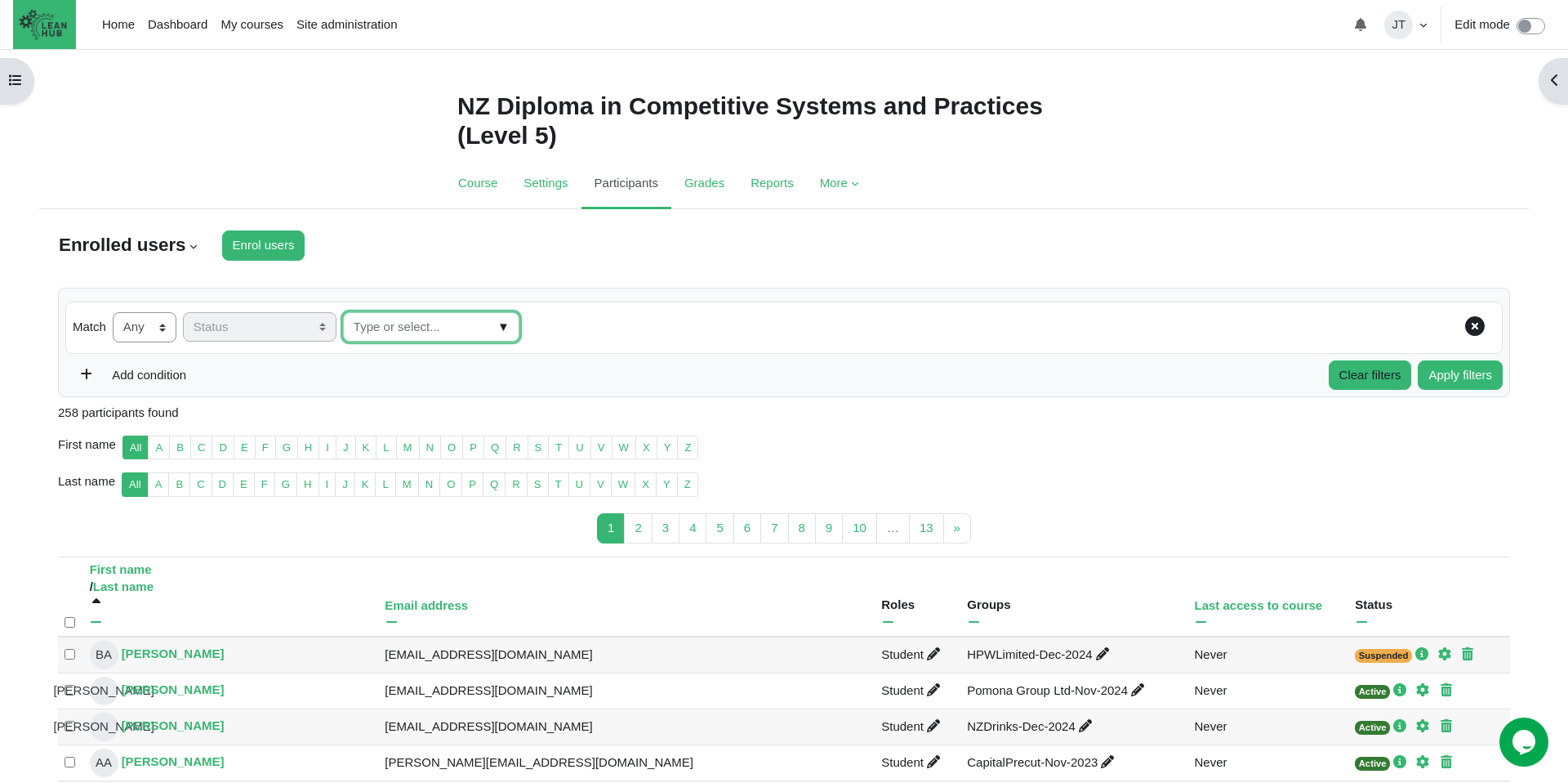
click at [375, 335] on input "Status" at bounding box center [430, 326] width 177 height 30
type input "Suspended"
click at [598, 372] on div "Add condition Clear filters Apply filters" at bounding box center [784, 375] width 1437 height 30
click at [479, 322] on input "Suspended" at bounding box center [430, 326] width 177 height 30
click at [494, 327] on span "▼" at bounding box center [503, 327] width 18 height 25
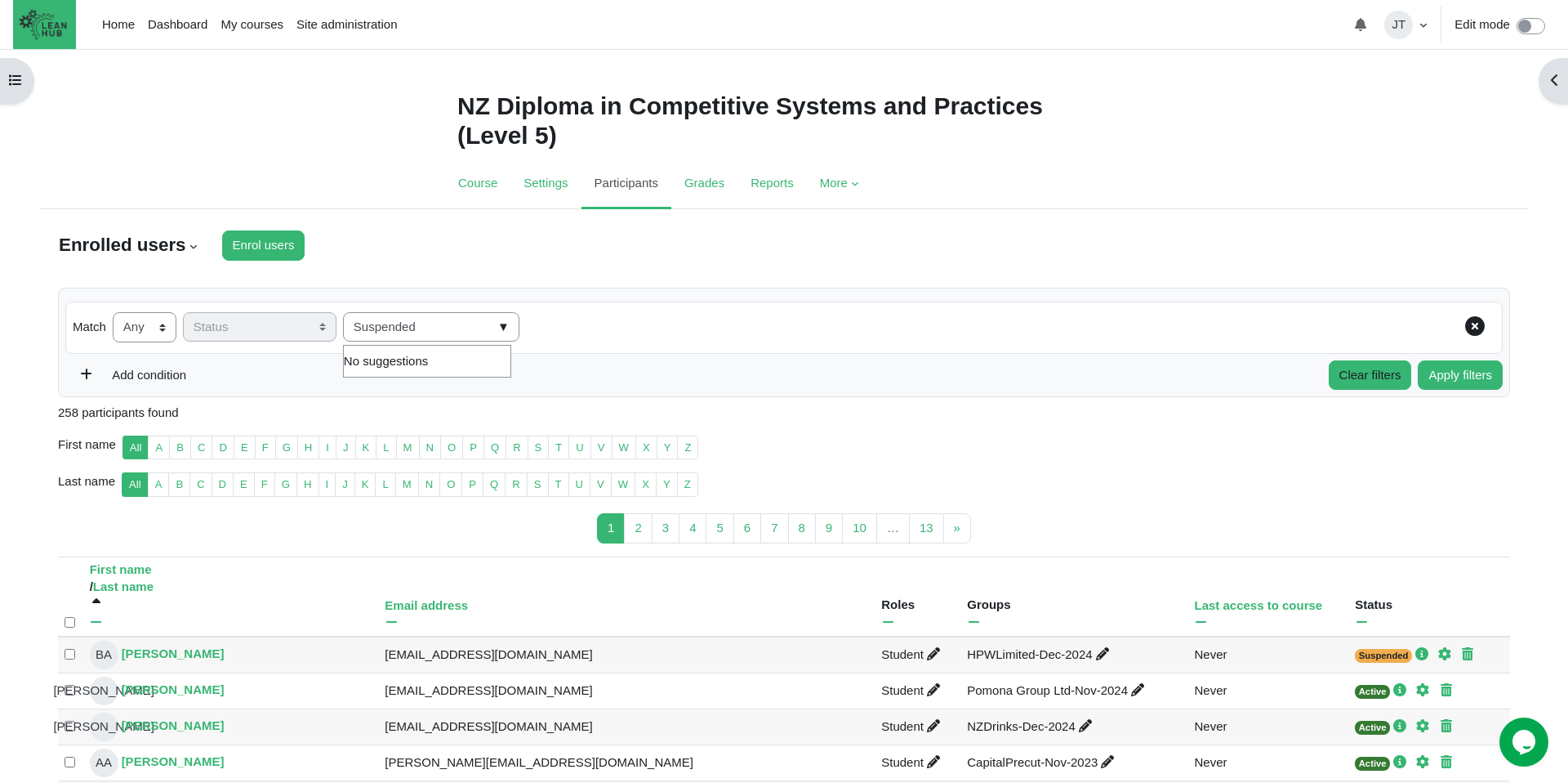
click at [470, 361] on ul "No suggestions" at bounding box center [426, 361] width 168 height 34
click at [1364, 370] on button "Clear filters" at bounding box center [1370, 375] width 83 height 30
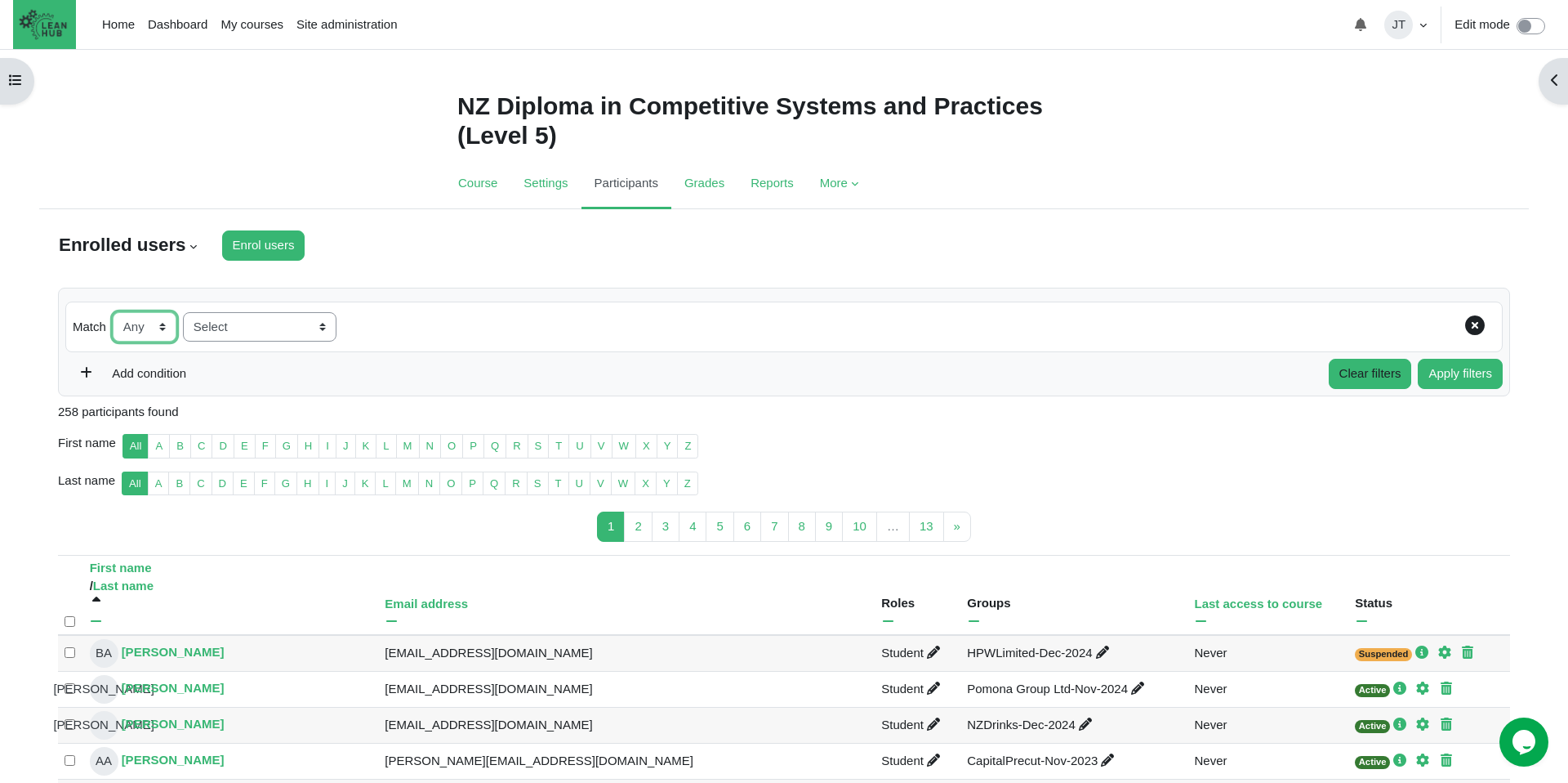
click at [170, 337] on select "None Any All" at bounding box center [145, 326] width 64 height 30
select select "2"
click at [114, 312] on select "None Any All" at bounding box center [145, 326] width 64 height 30
click at [219, 337] on select "Select Keyword Status Roles Enrolment methods Groups Inactive for more than" at bounding box center [260, 326] width 153 height 30
select select "status"
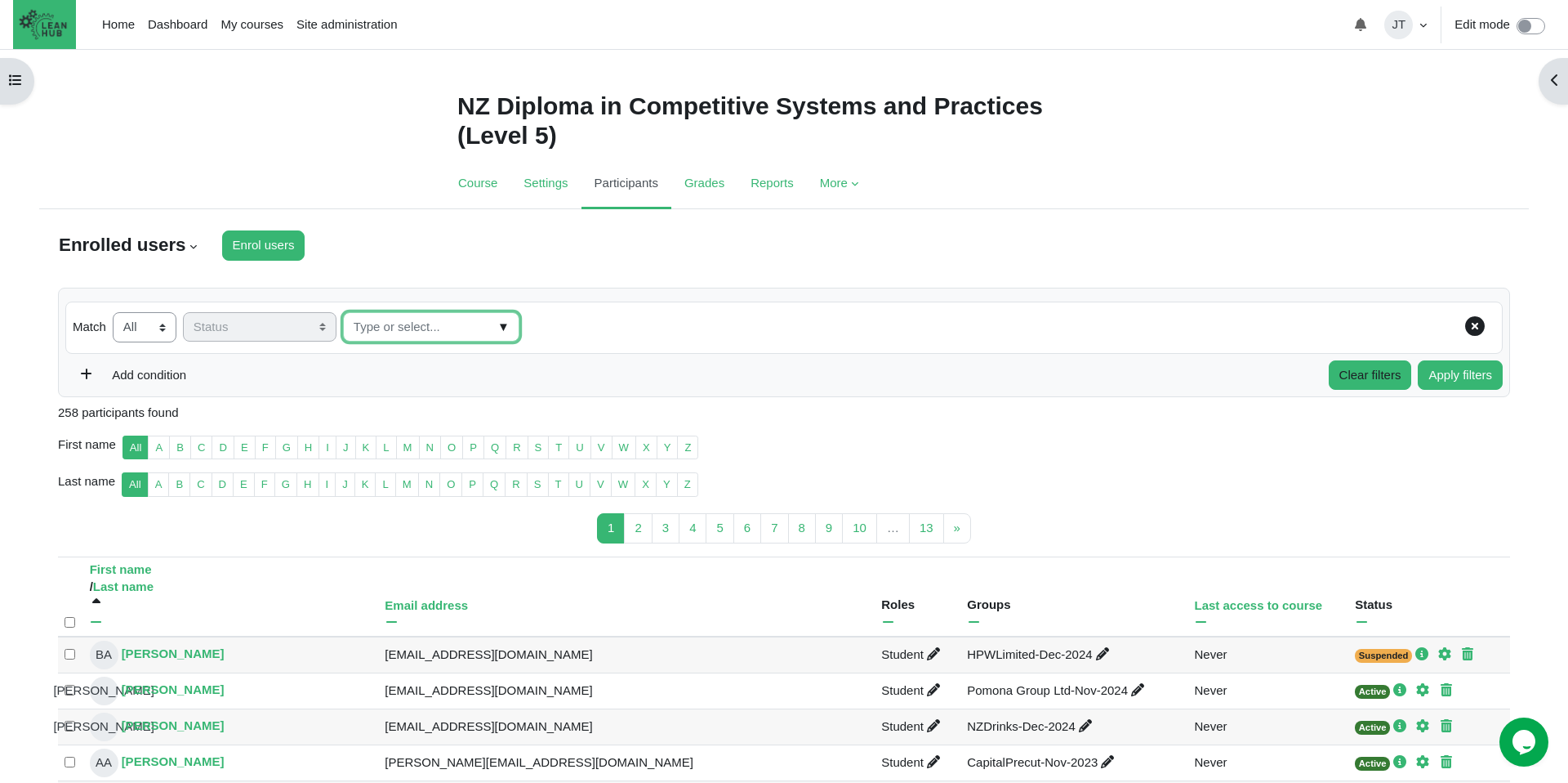
click at [464, 325] on input "Status" at bounding box center [430, 326] width 177 height 30
type input "A"
click at [465, 392] on li "Inactive" at bounding box center [426, 389] width 167 height 25
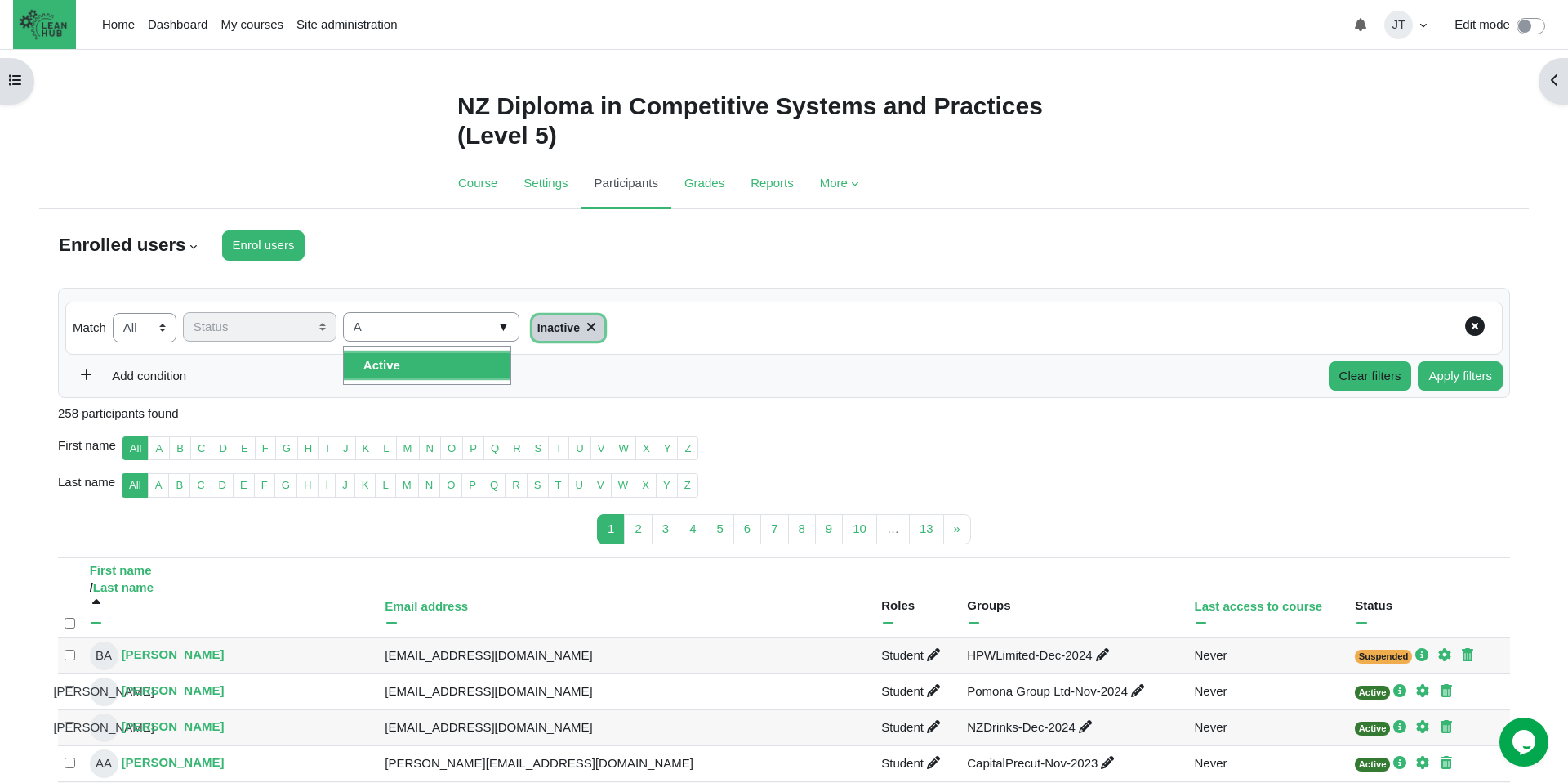
click at [495, 324] on span "▼" at bounding box center [503, 327] width 18 height 25
click at [721, 395] on div "Match None Any All of the following: Filter 1 Match None Any All Filter type Se…" at bounding box center [784, 343] width 1451 height 111
click at [449, 330] on input "A" at bounding box center [430, 326] width 177 height 30
type input "S"
click at [802, 371] on div "Add condition Clear filters Apply filters" at bounding box center [784, 376] width 1437 height 30
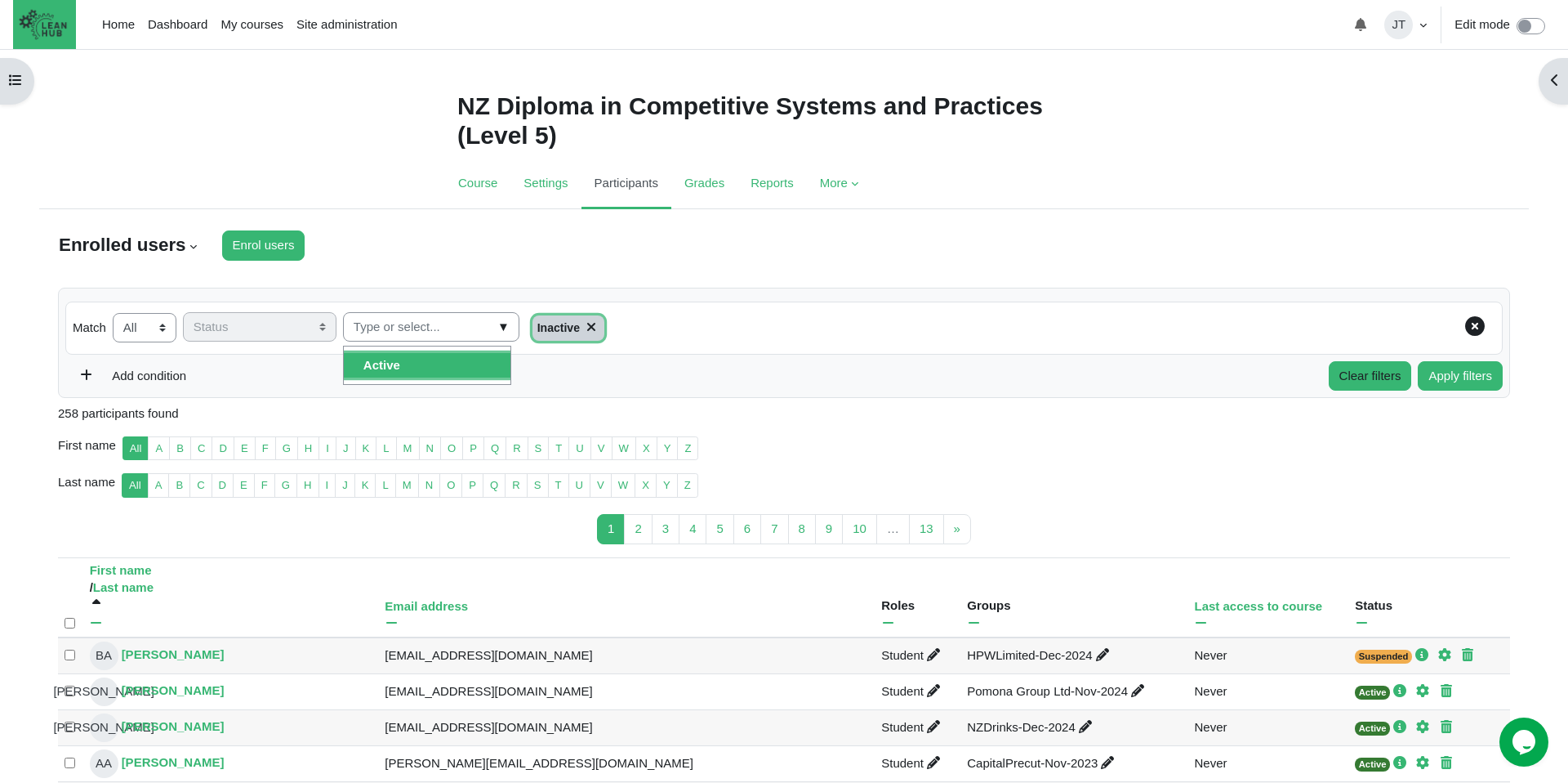
click at [796, 347] on div "Match None Any All Filter type Select Keyword Status Roles Enrolment methods Gr…" at bounding box center [784, 327] width 1437 height 53
click at [1451, 375] on button "Apply filters" at bounding box center [1460, 376] width 85 height 30
type input "Select all 55 users"
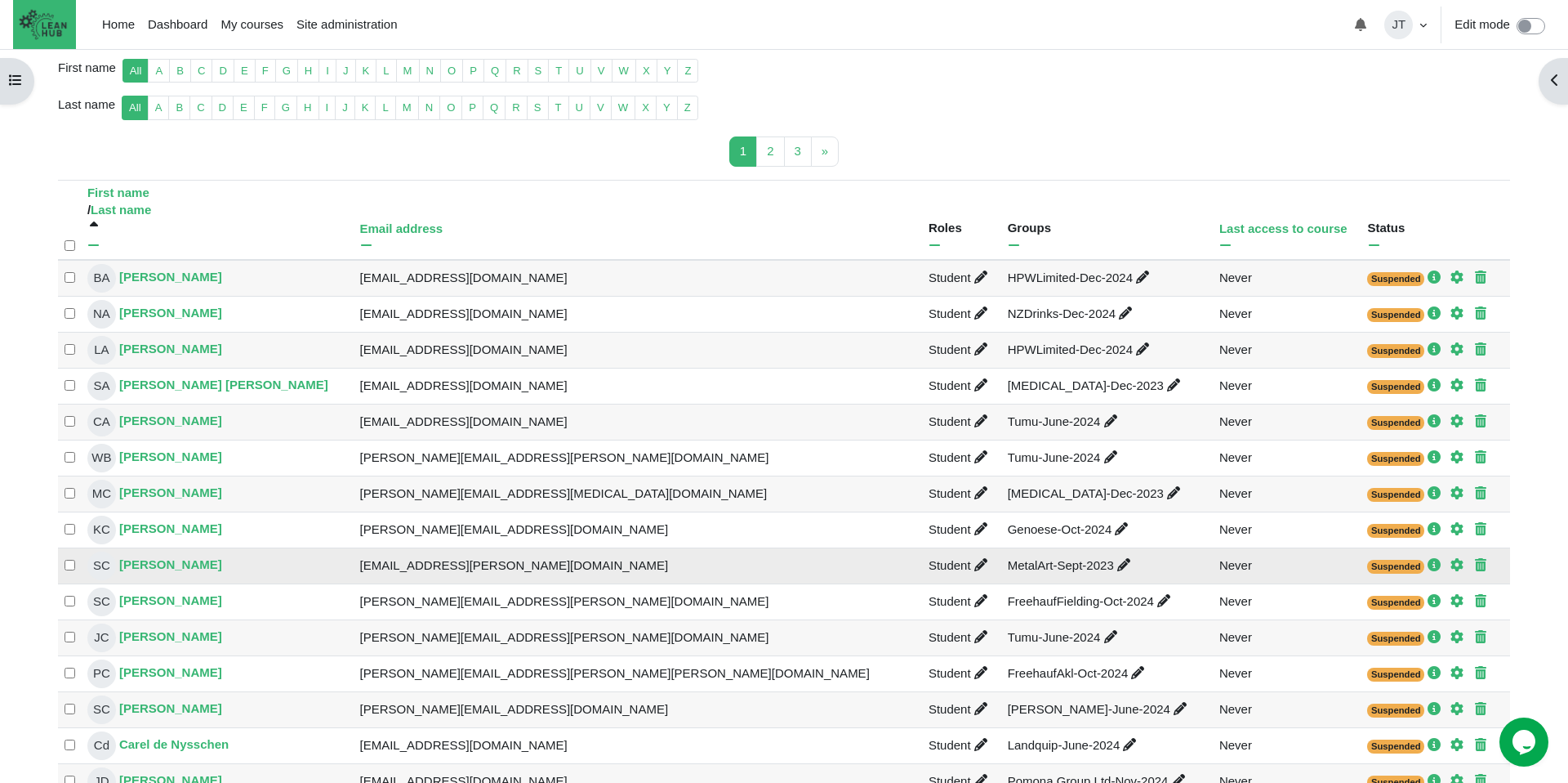
scroll to position [383, 0]
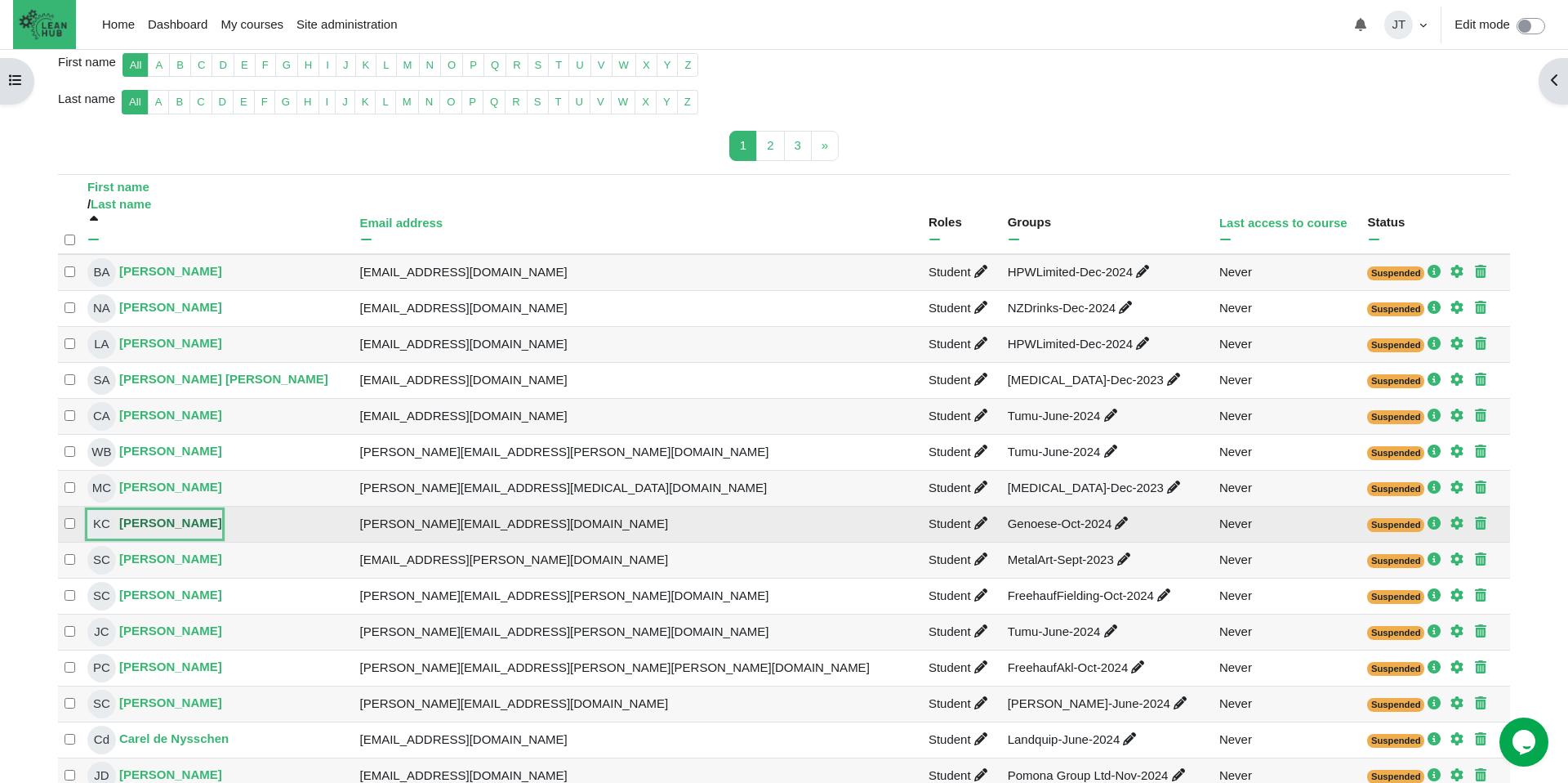
click at [174, 522] on link "KC Kyle Clark" at bounding box center [155, 524] width 135 height 29
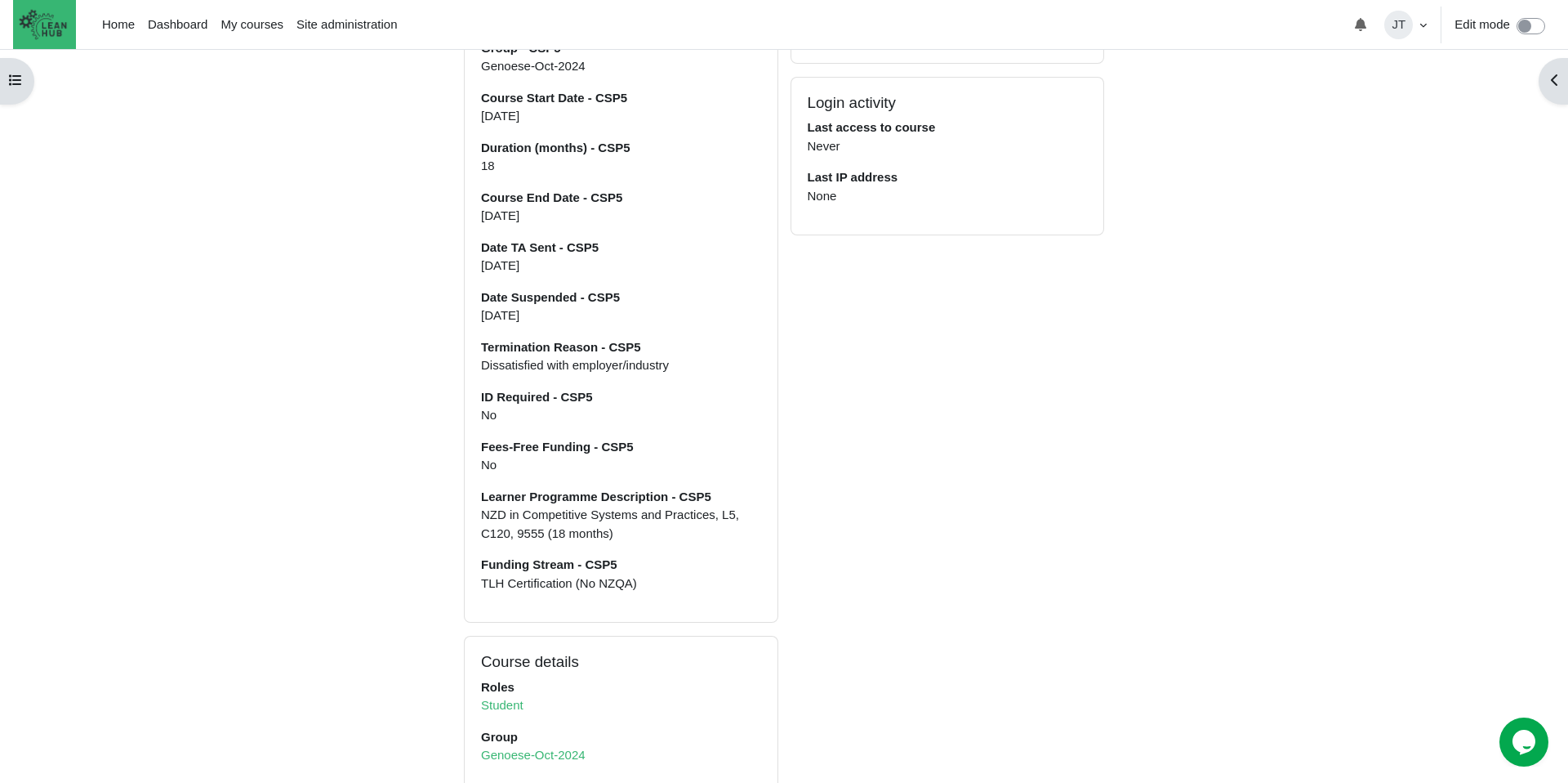
scroll to position [761, 0]
drag, startPoint x: 630, startPoint y: 181, endPoint x: 471, endPoint y: 173, distance: 159.2
click at [471, 173] on div "User details Edit profile Email address kyle@genoese.co.nz Country New Zealand …" at bounding box center [620, 91] width 313 height 1064
drag, startPoint x: 562, startPoint y: 201, endPoint x: 481, endPoint y: 129, distance: 108.4
click at [481, 129] on ul "Edit profile Email address kyle@genoese.co.nz Country New Zealand Timezone Paci…" at bounding box center [620, 97] width 280 height 993
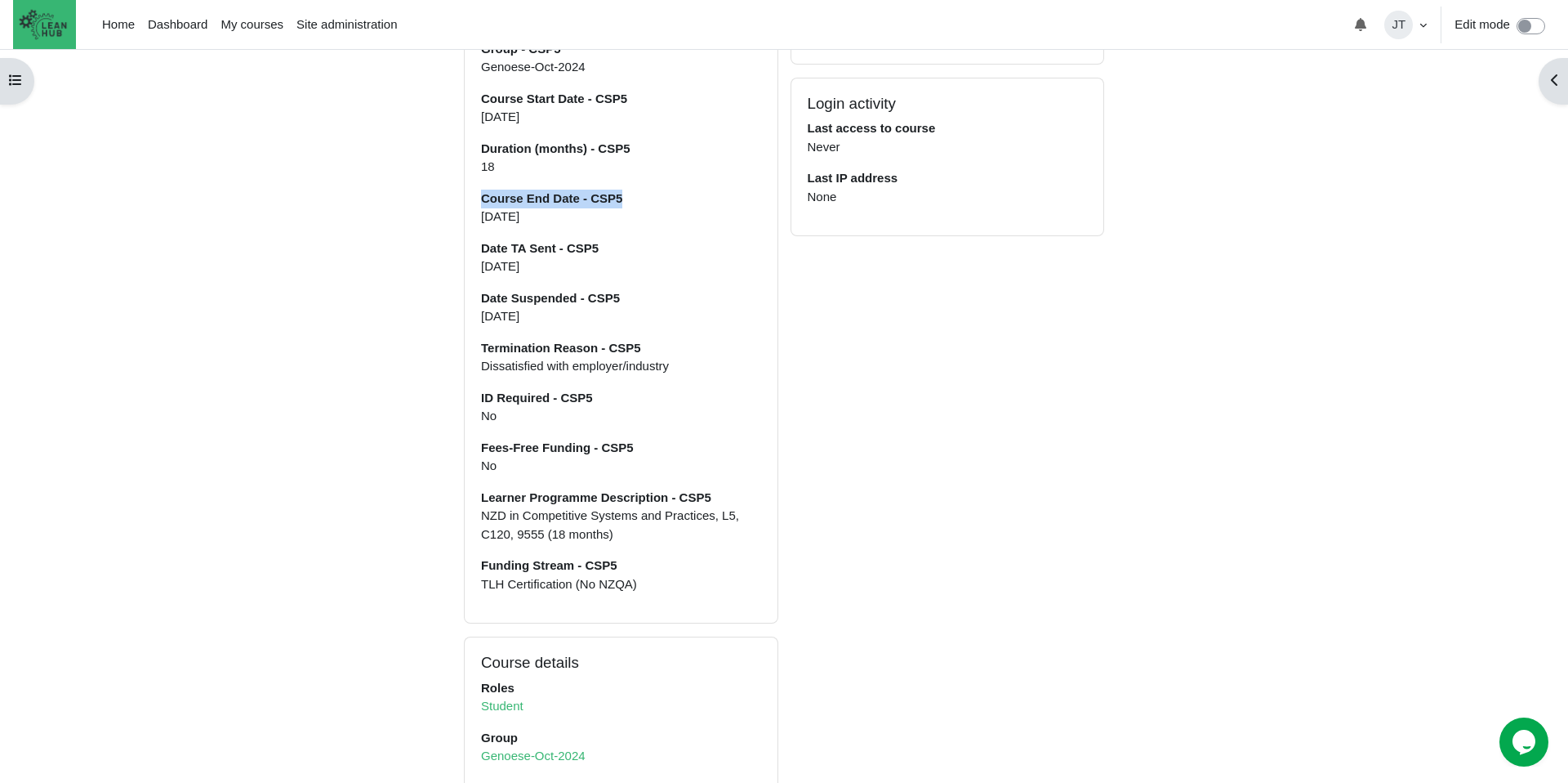
drag, startPoint x: 595, startPoint y: 250, endPoint x: 485, endPoint y: 226, distance: 112.6
click at [485, 239] on dl "Date TA Sent - CSP5 2 October 2024" at bounding box center [620, 258] width 280 height 37
drag, startPoint x: 560, startPoint y: 309, endPoint x: 468, endPoint y: 271, distance: 99.5
click at [468, 271] on div "User details Edit profile Email address kyle@genoese.co.nz Country New Zealand …" at bounding box center [620, 91] width 313 height 1064
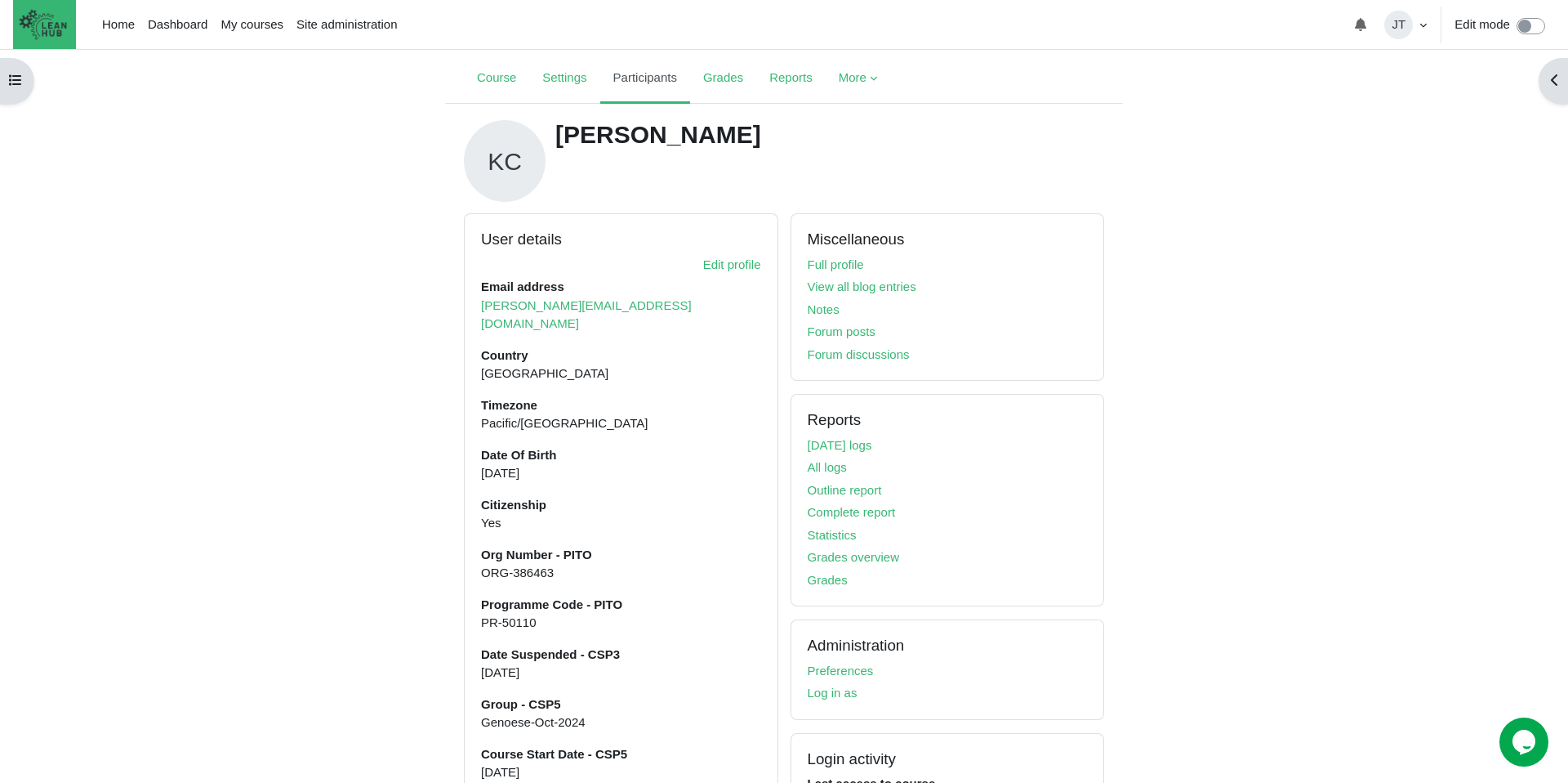
scroll to position [106, 0]
click at [867, 510] on link "Complete report" at bounding box center [851, 511] width 88 height 14
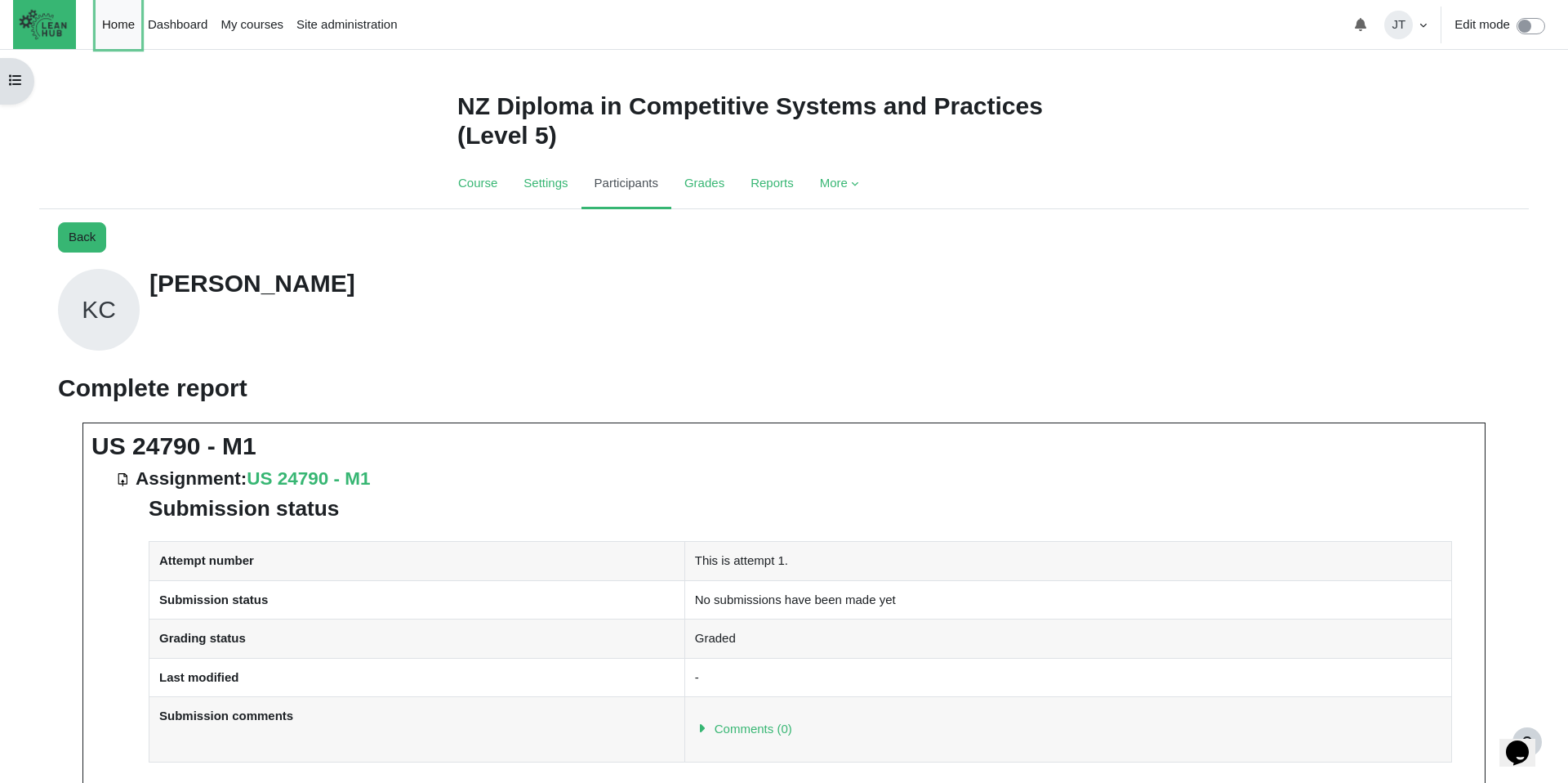
click at [124, 25] on link "Home" at bounding box center [118, 24] width 45 height 49
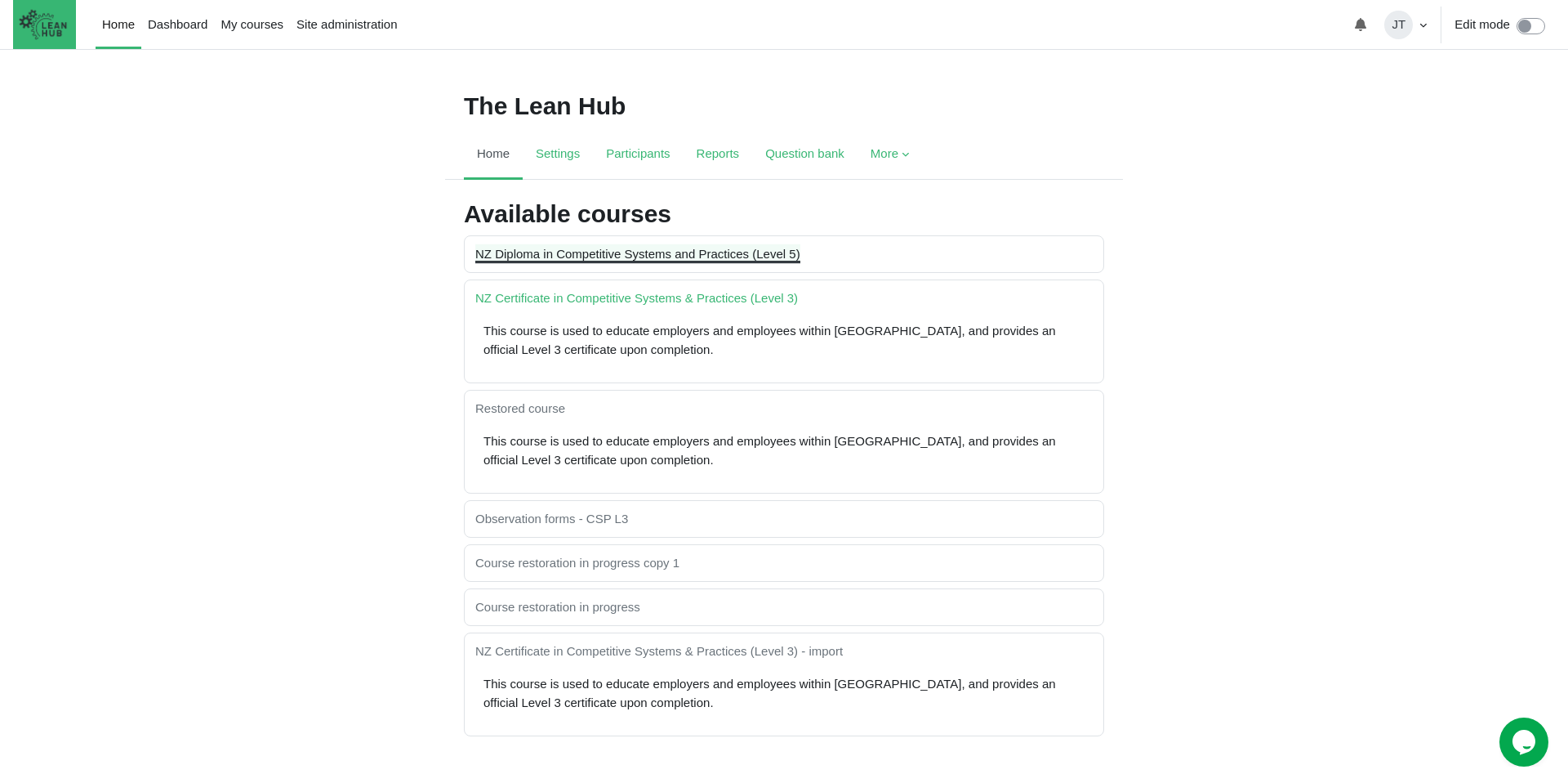
click at [788, 257] on link "NZ Diploma in Competitive Systems and Practices (Level 5)" at bounding box center [637, 254] width 325 height 14
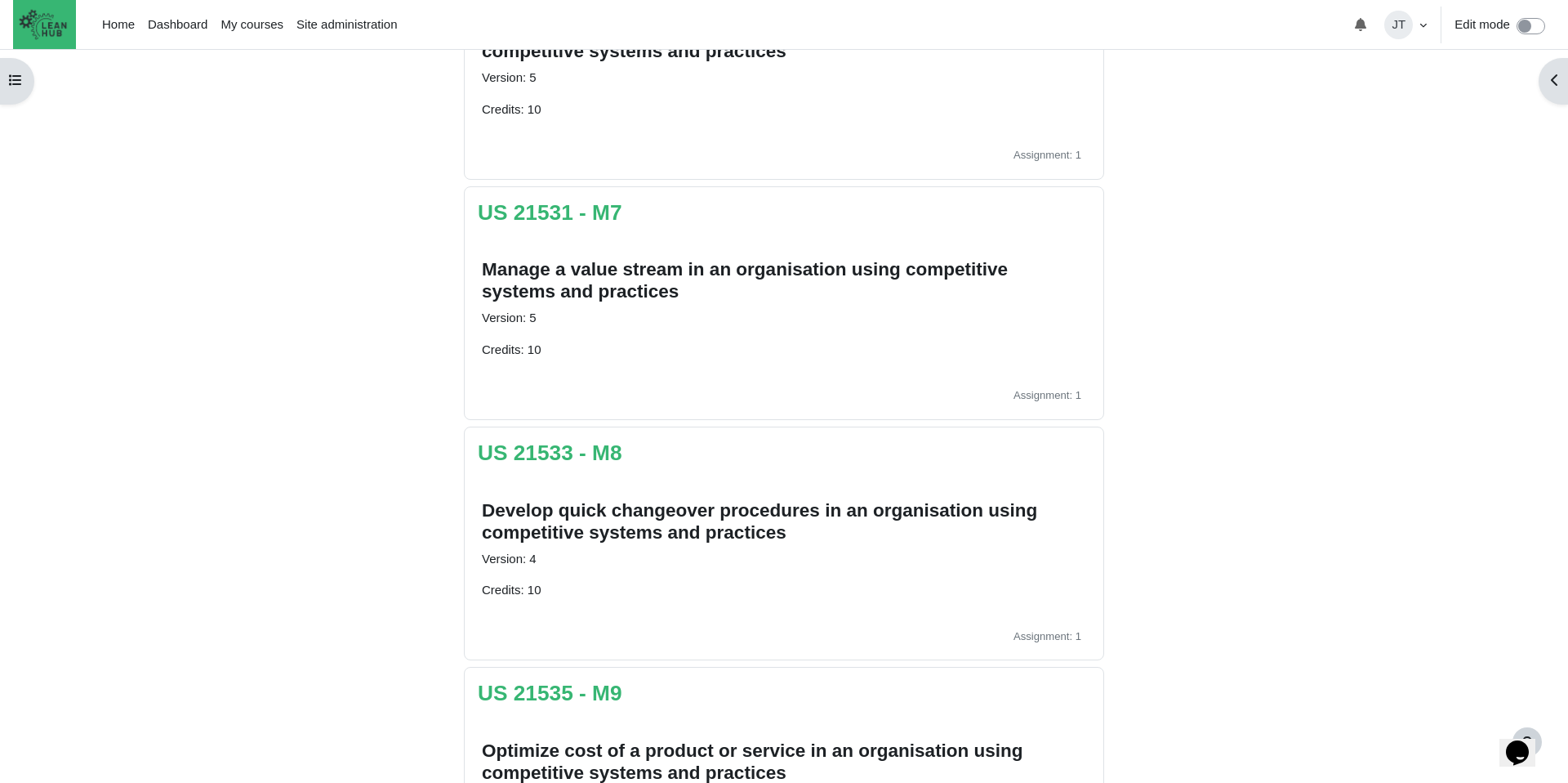
scroll to position [1560, 0]
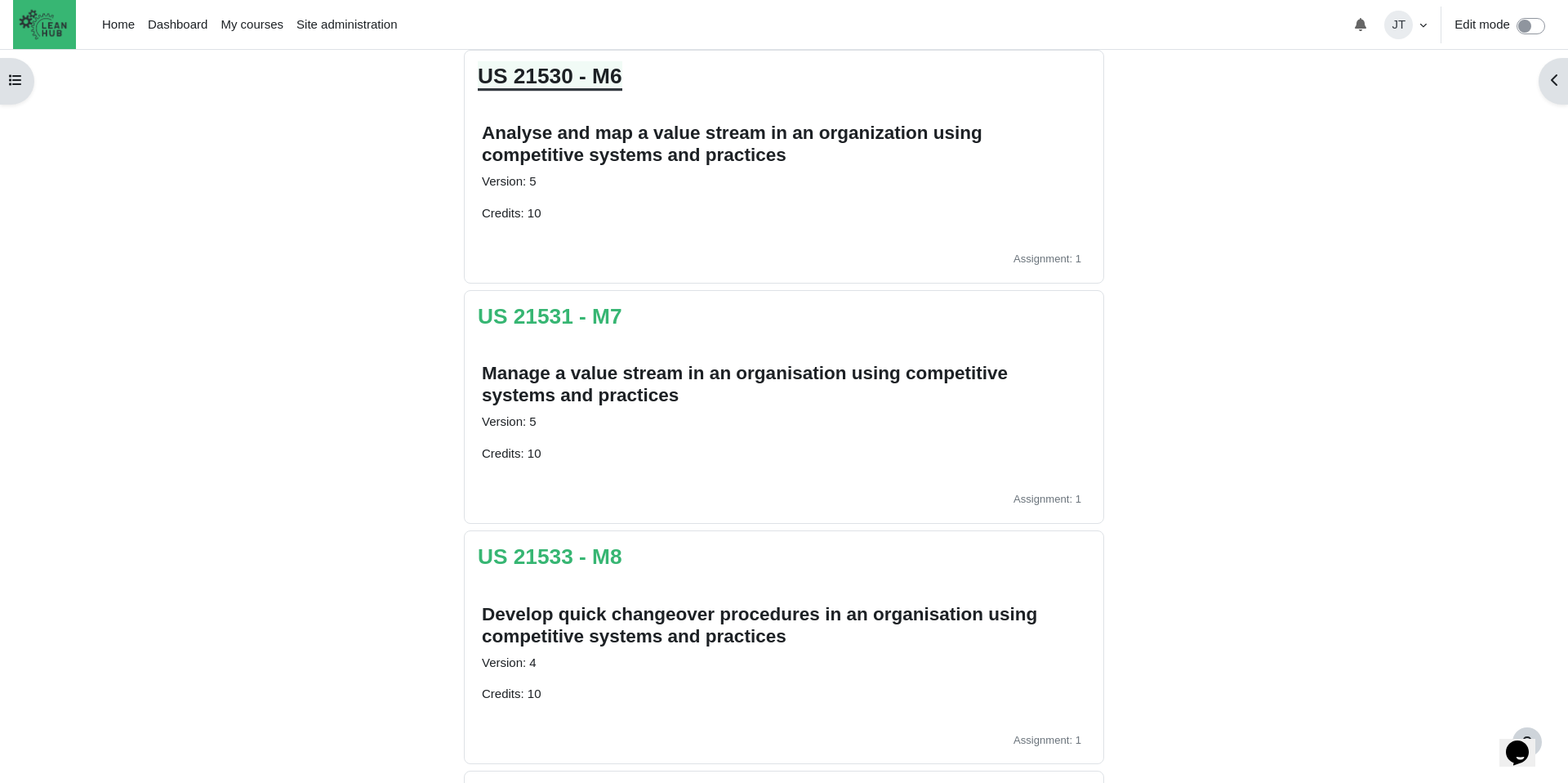
click at [548, 73] on link "US 21530 - M6" at bounding box center [550, 75] width 145 height 24
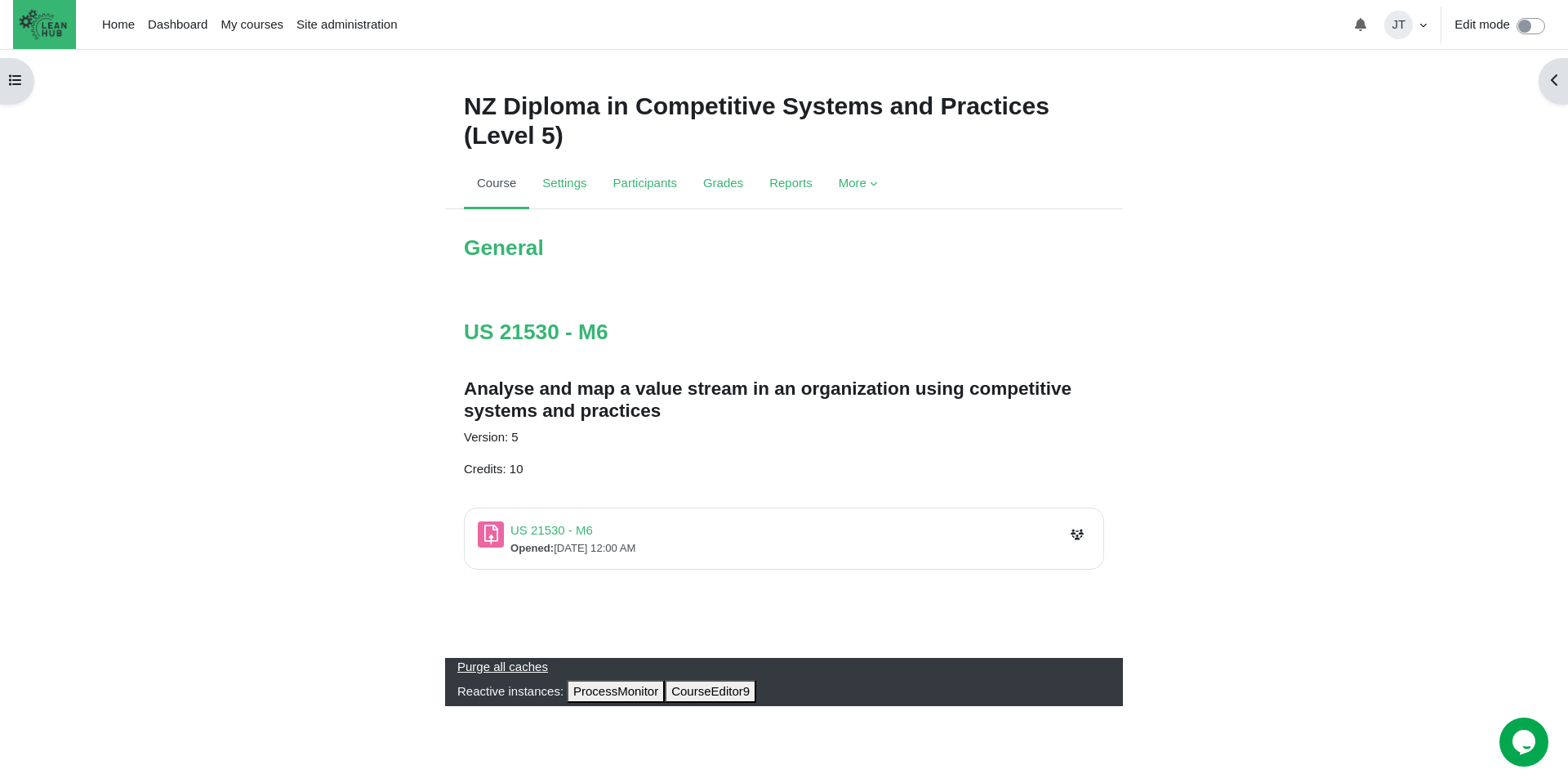
scroll to position [5, 0]
click at [570, 523] on link "US 21530 - M6 Assignment" at bounding box center [551, 530] width 82 height 14
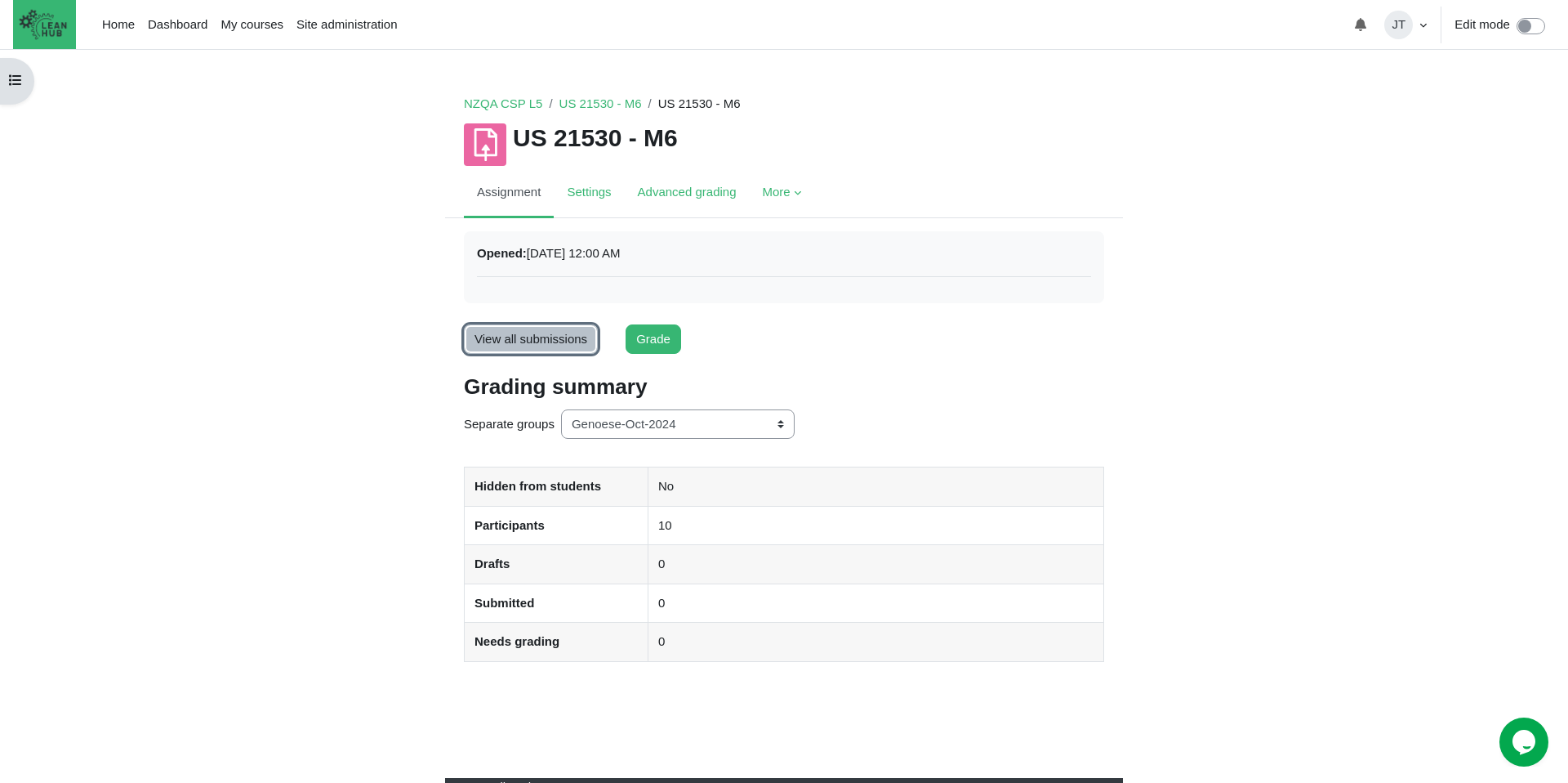
click at [548, 339] on link "View all submissions" at bounding box center [531, 339] width 134 height 30
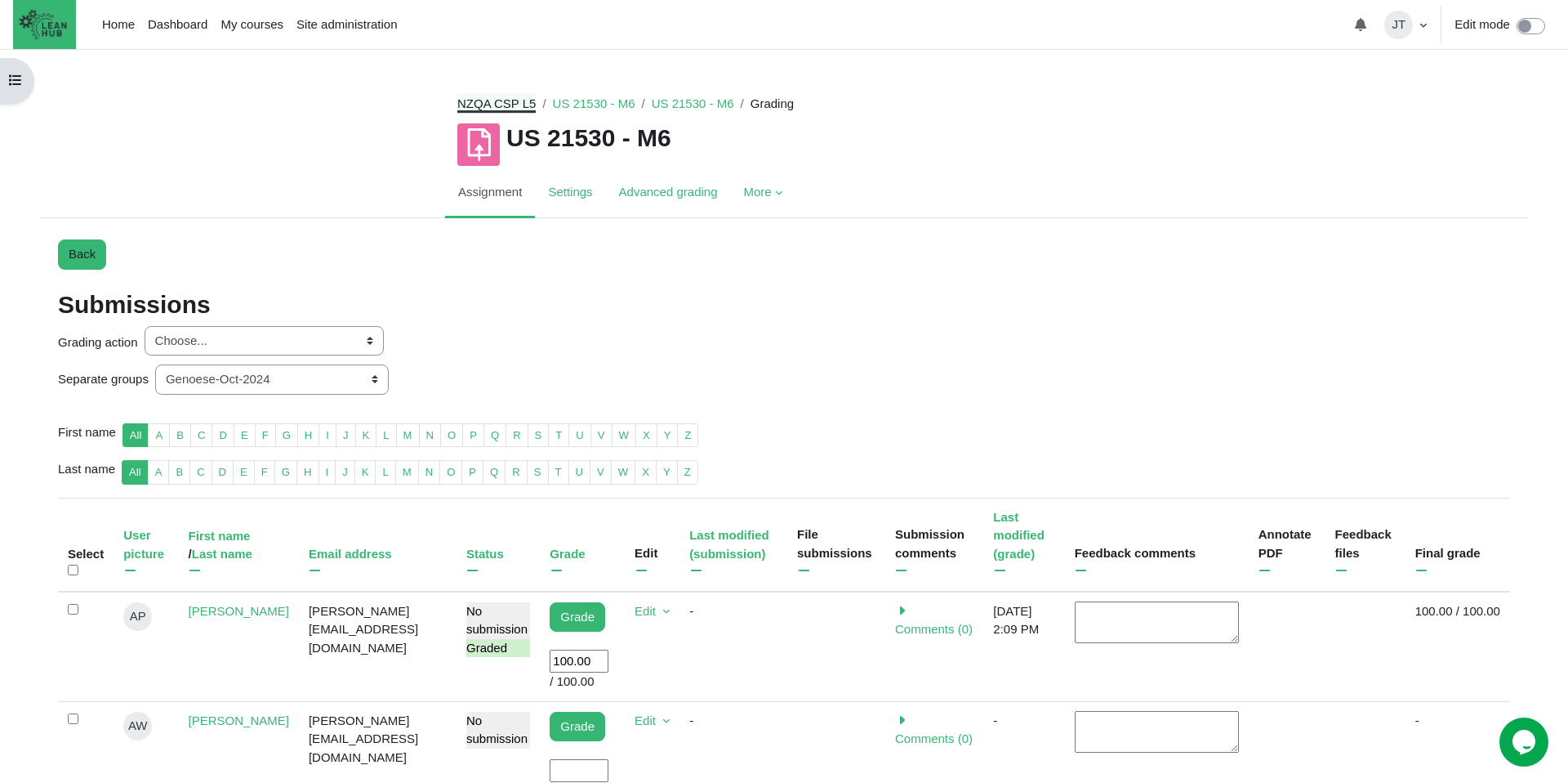
click at [508, 103] on link "NZQA CSP L5" at bounding box center [496, 103] width 78 height 14
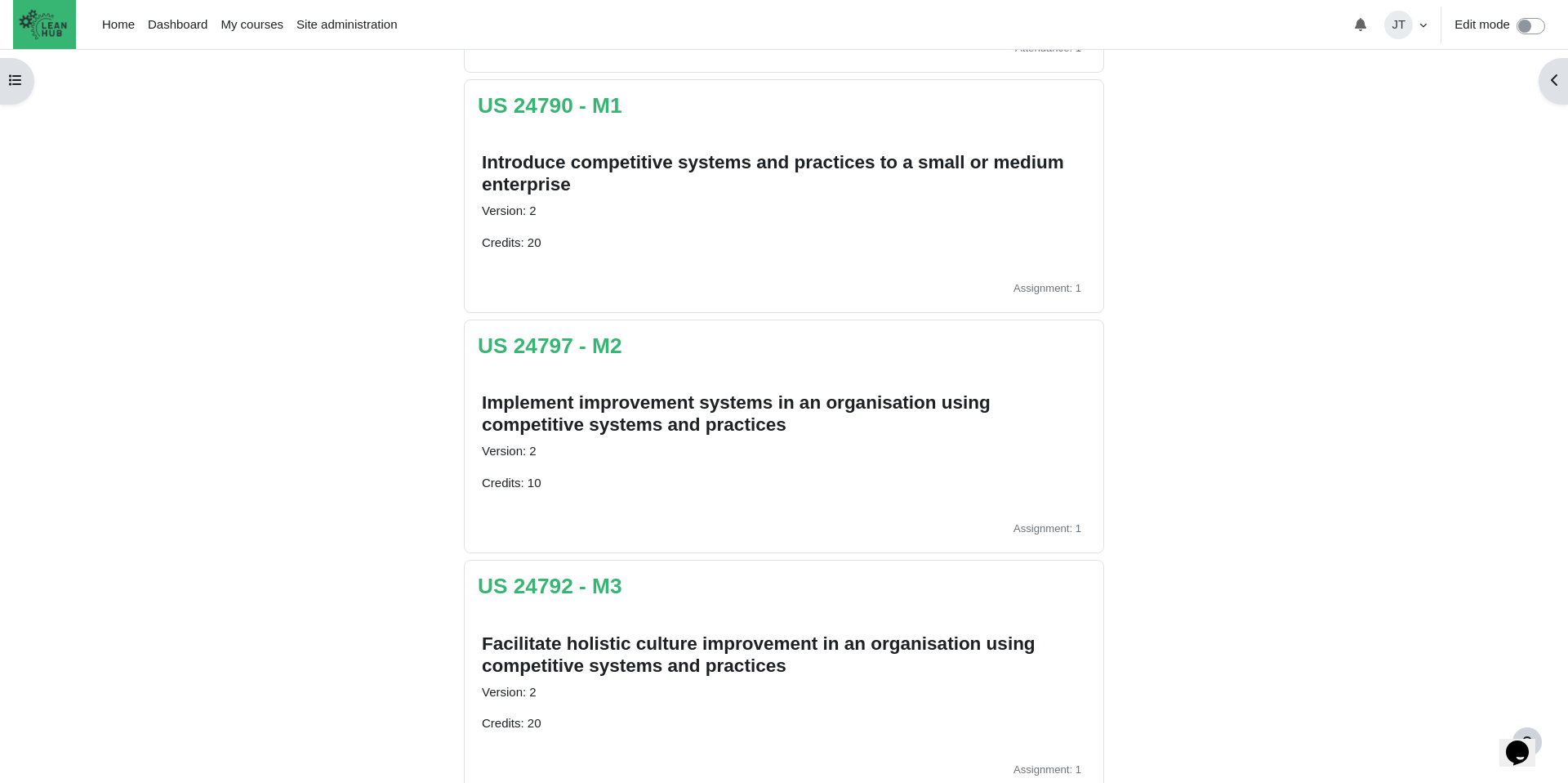
scroll to position [636, 0]
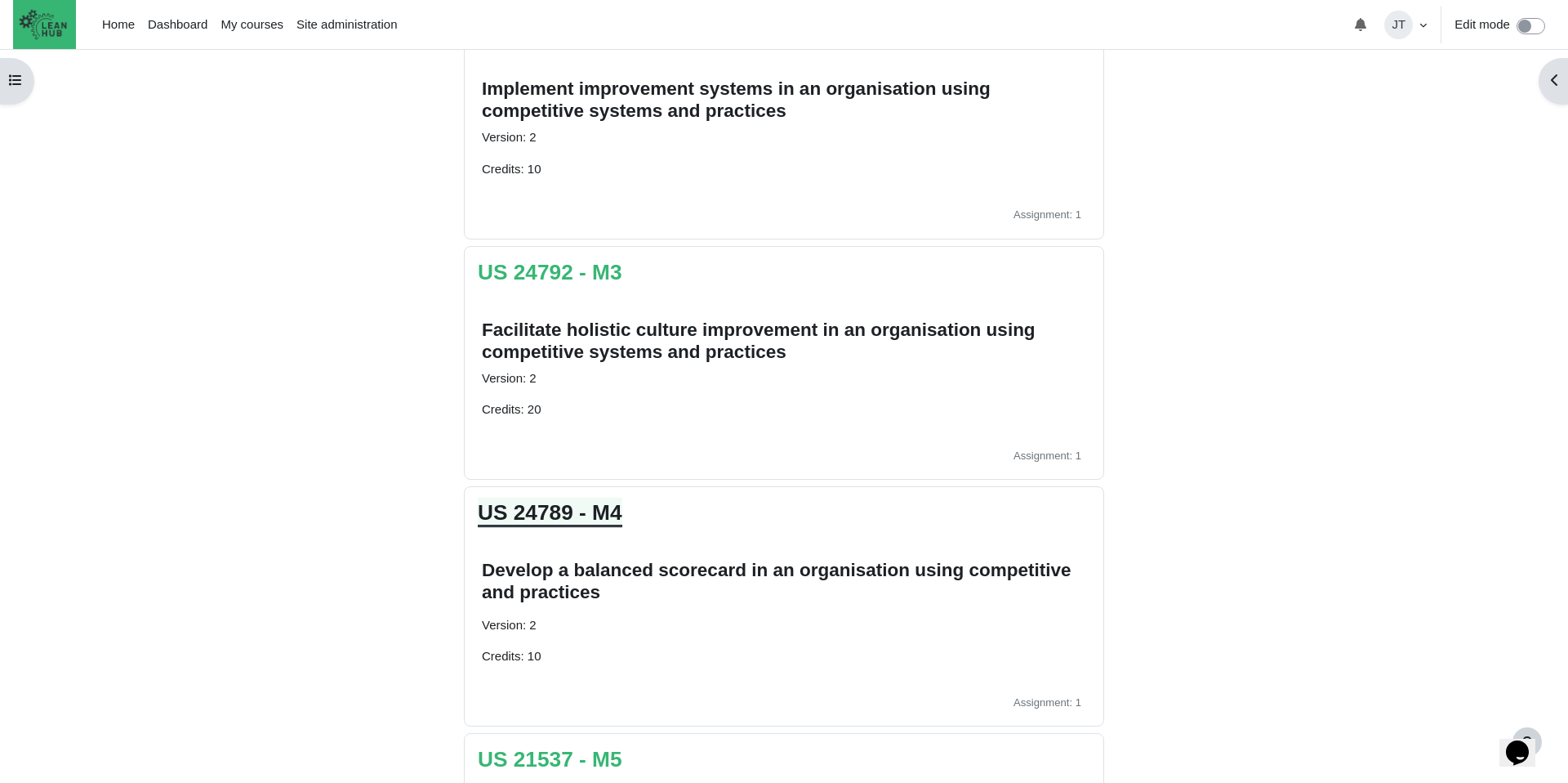
click at [533, 510] on link "US 24789 - M4" at bounding box center [550, 512] width 145 height 24
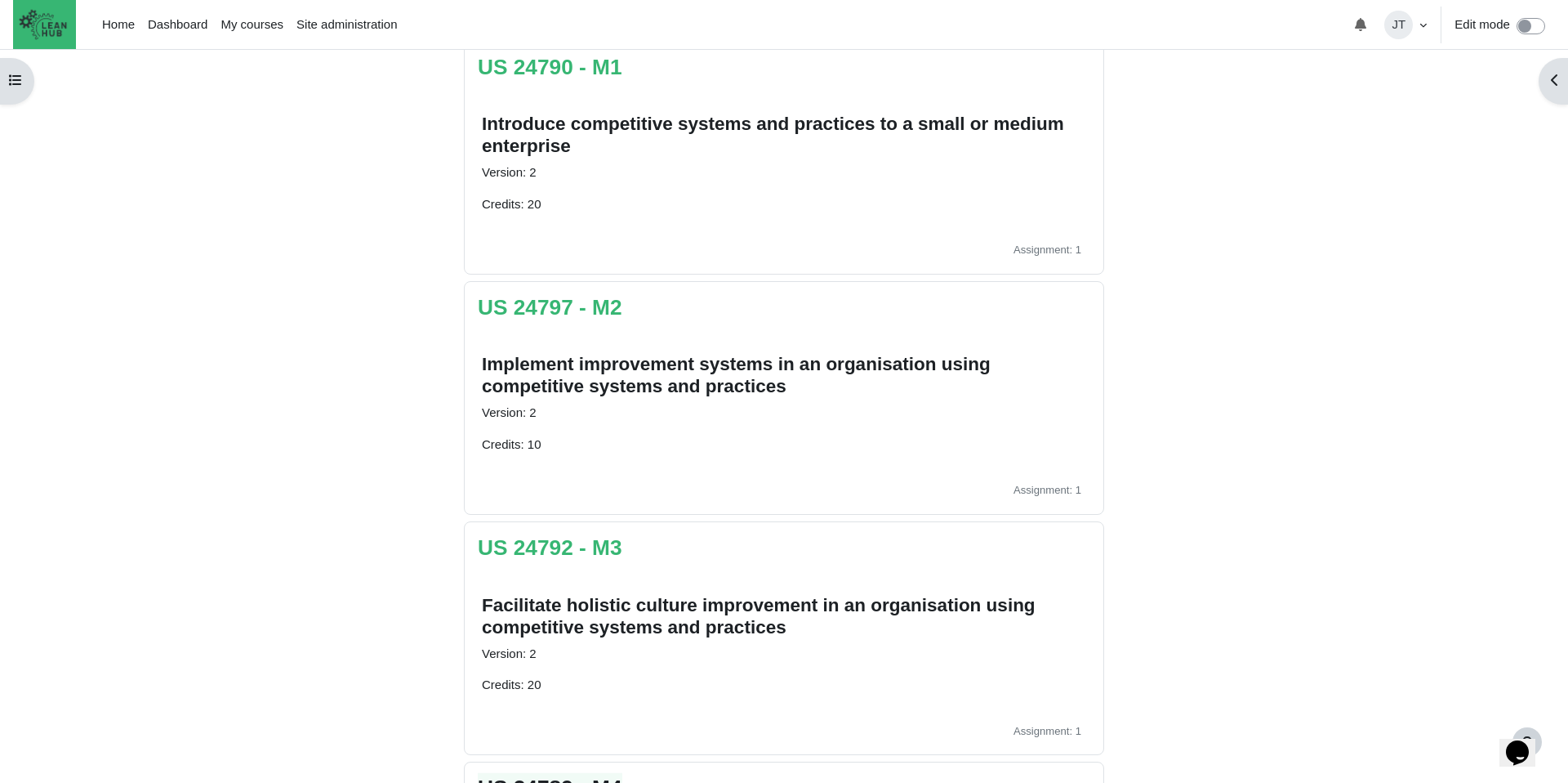
scroll to position [350, 0]
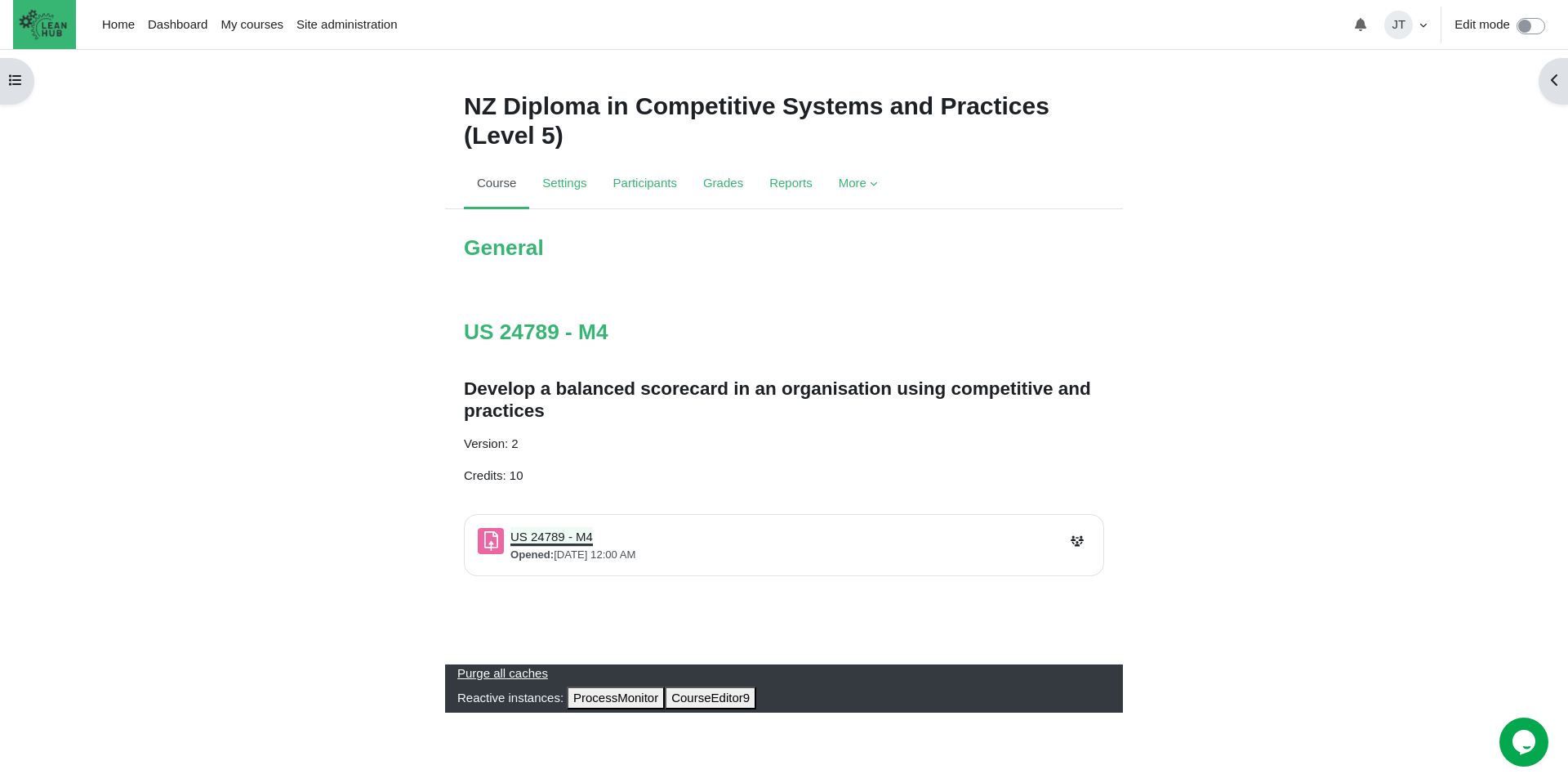
click at [564, 536] on link "US 24789 - M4 Assignment" at bounding box center [551, 536] width 82 height 14
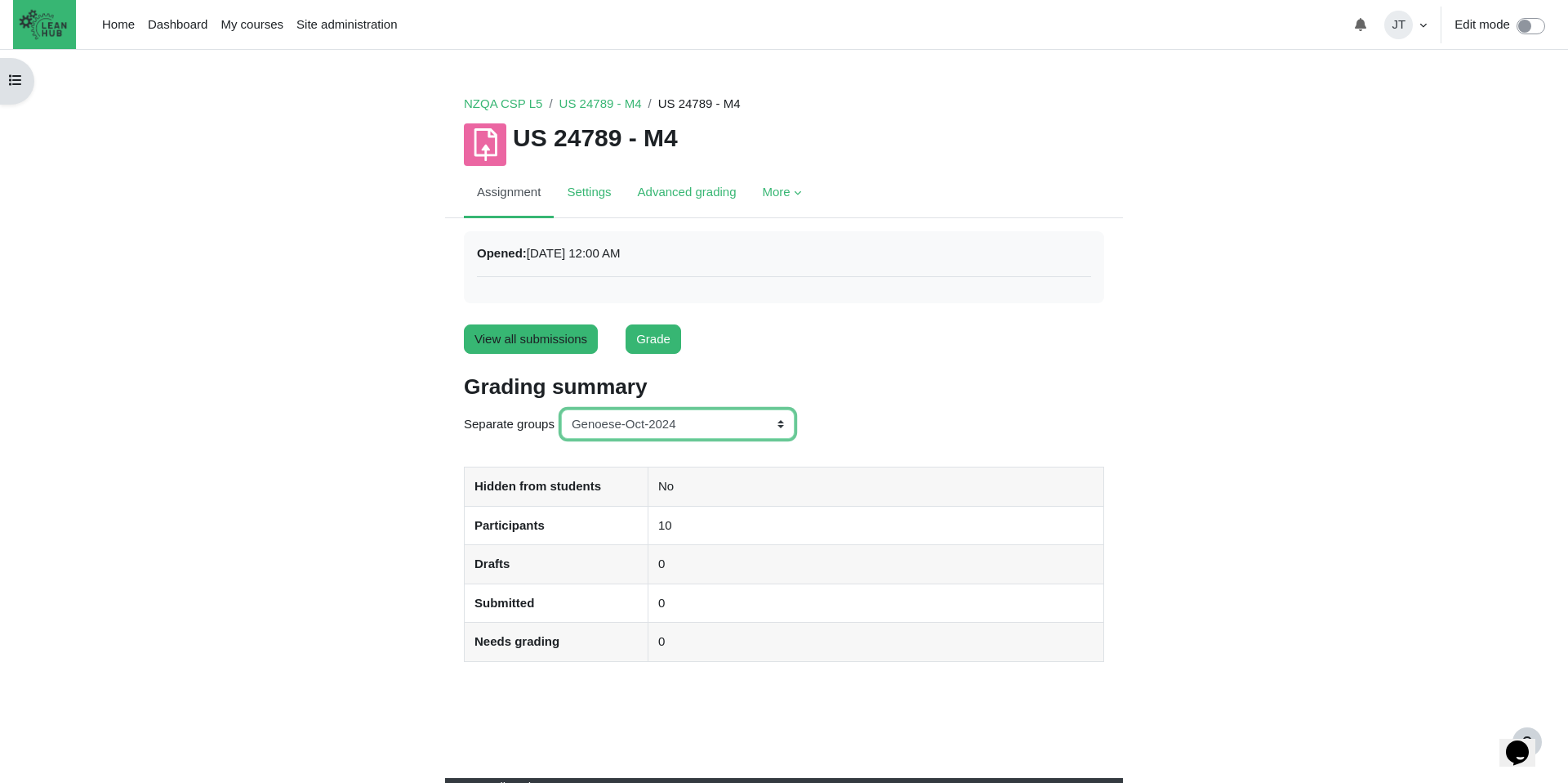
click at [623, 424] on select "All participants ANZ Pharma-Jan-2025 CapitalPrecut-Nov-2023 Chantal-June-2024 C…" at bounding box center [677, 424] width 234 height 30
select select "165"
click at [563, 409] on select "All participants ANZ Pharma-Jan-2025 CapitalPrecut-Nov-2023 Chantal-June-2024 C…" at bounding box center [677, 424] width 234 height 30
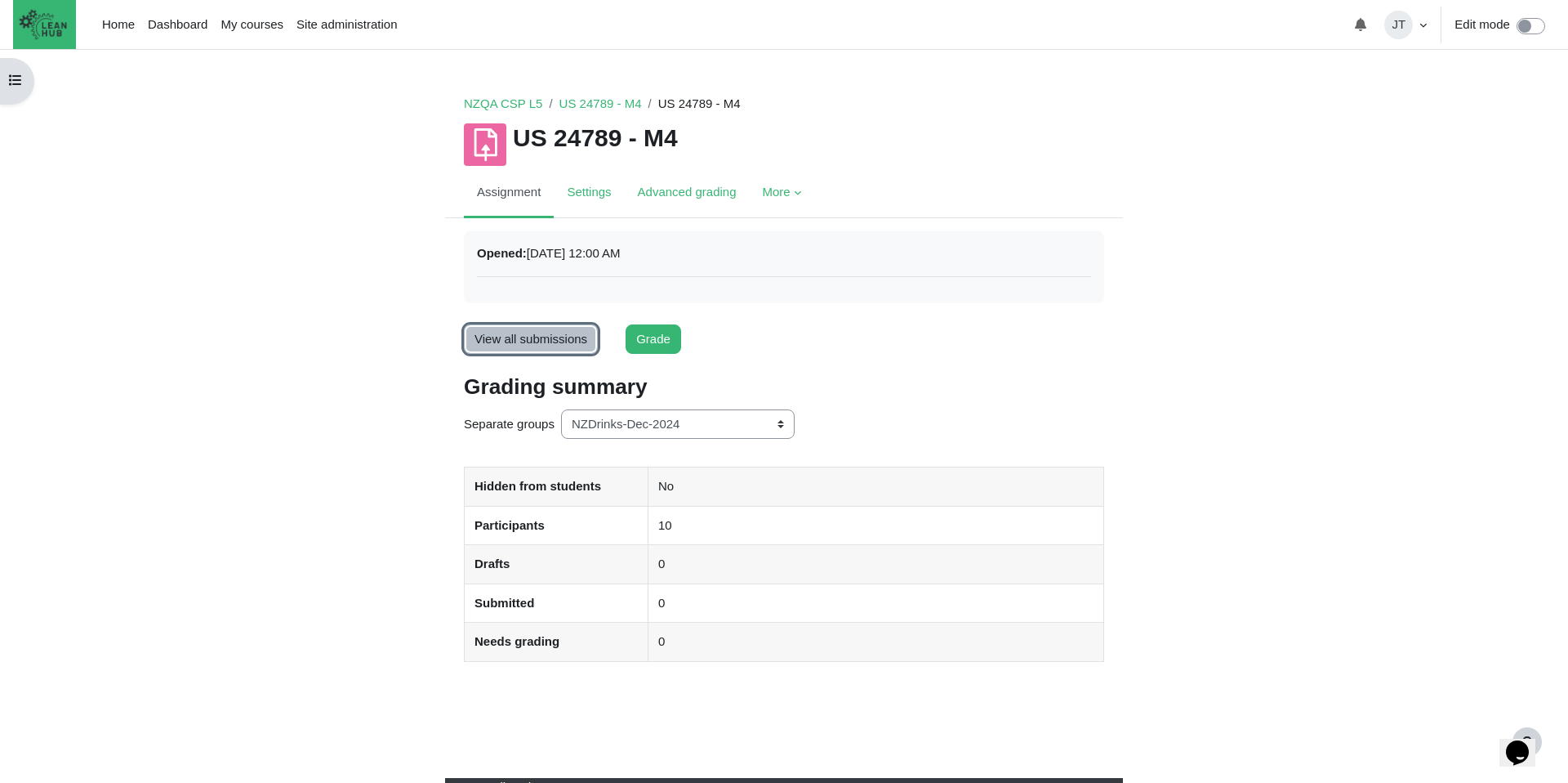
click at [541, 334] on link "View all submissions" at bounding box center [531, 339] width 134 height 30
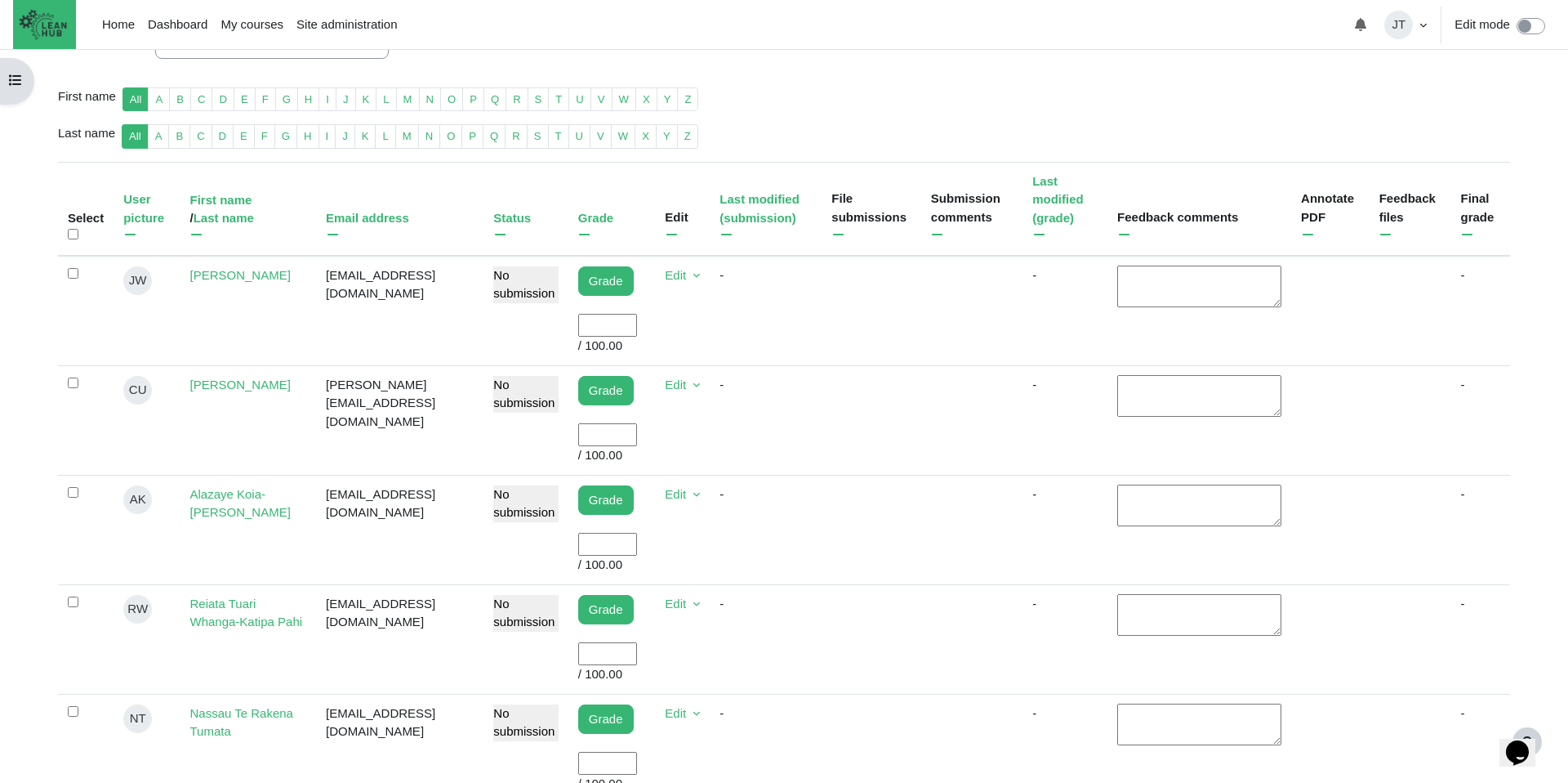
scroll to position [358, 0]
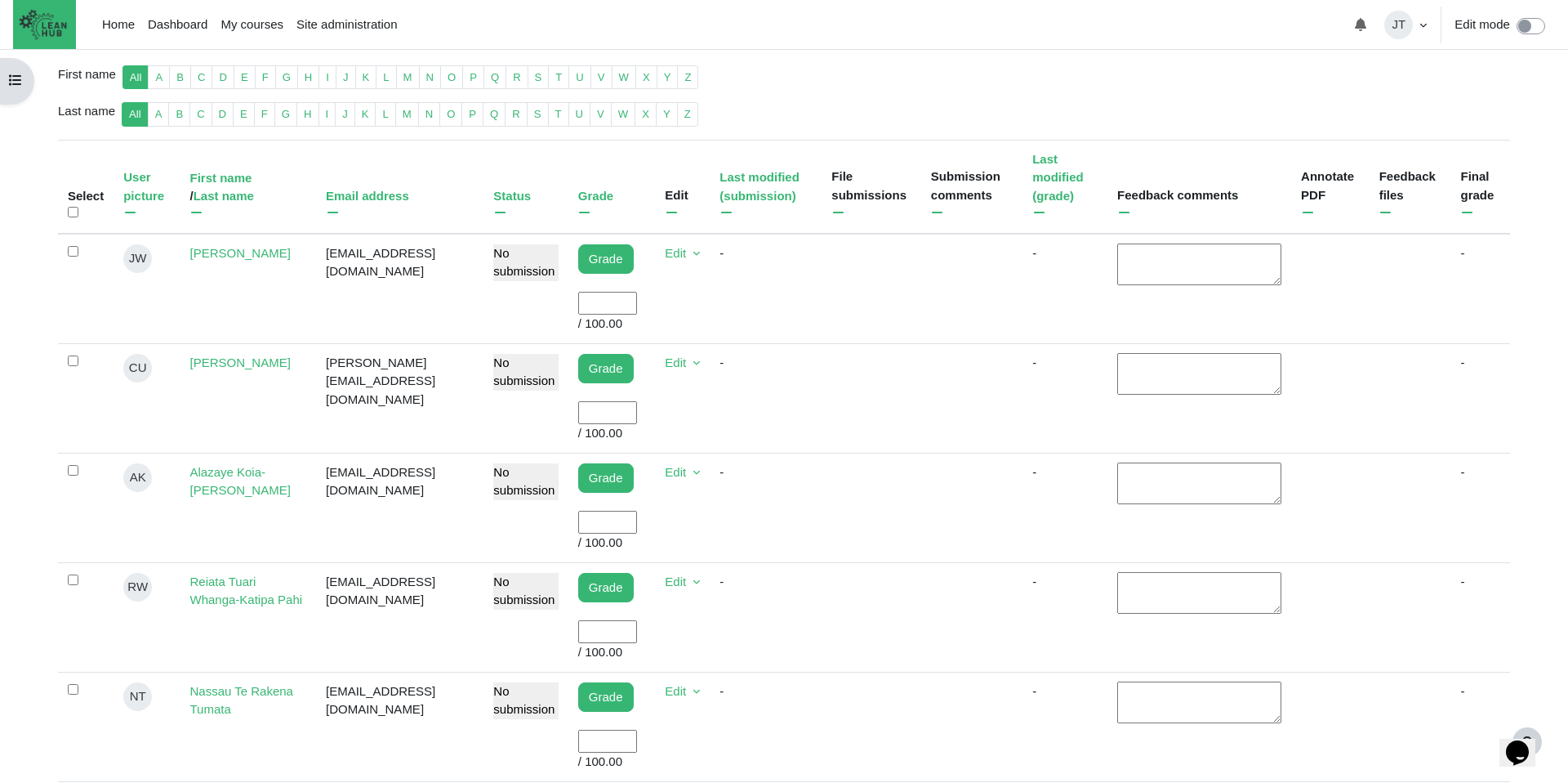
click at [578, 416] on input "User grade" at bounding box center [607, 412] width 59 height 24
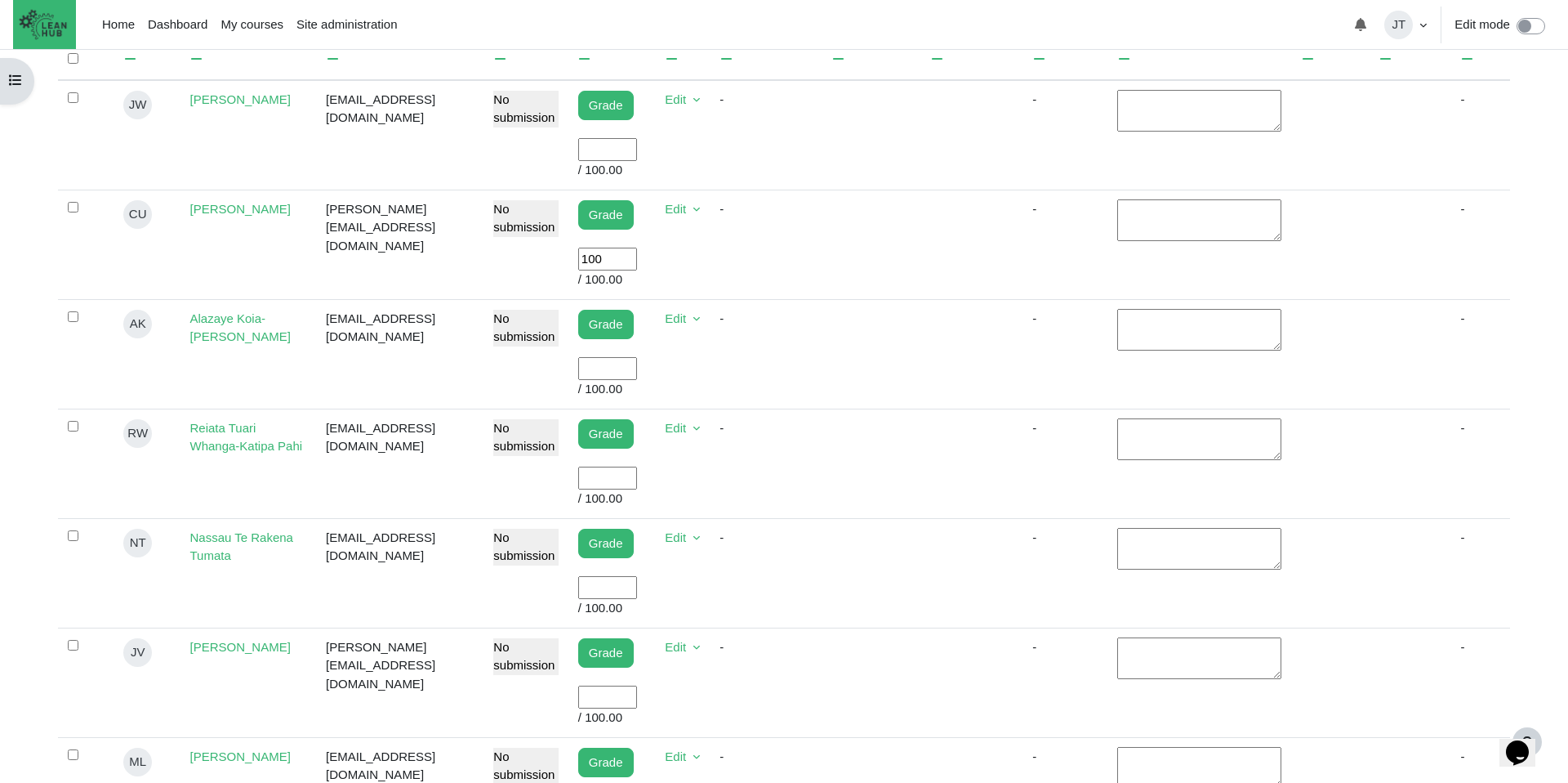
scroll to position [554, 0]
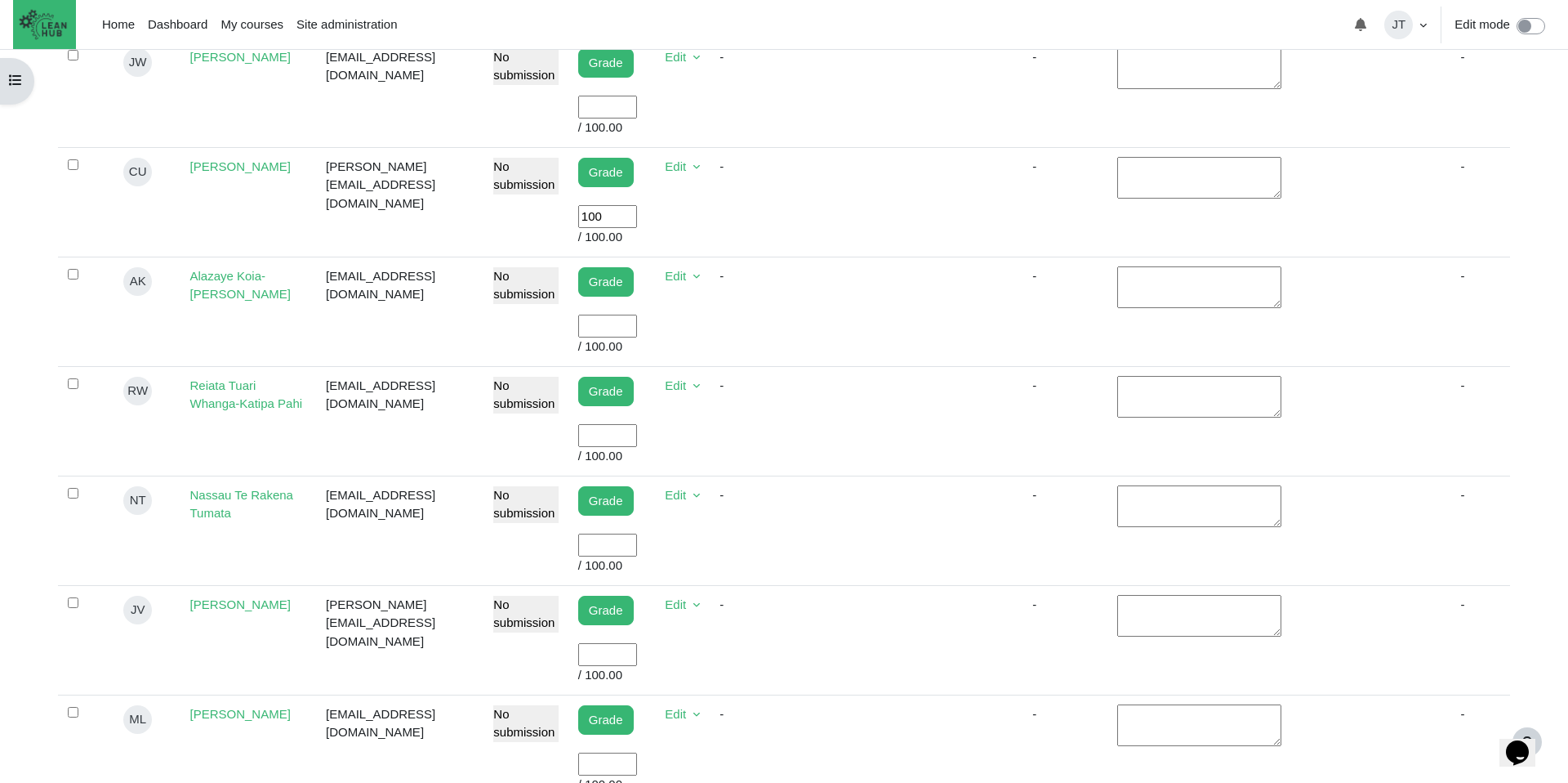
type input "100"
click at [578, 652] on input "User grade" at bounding box center [607, 655] width 59 height 24
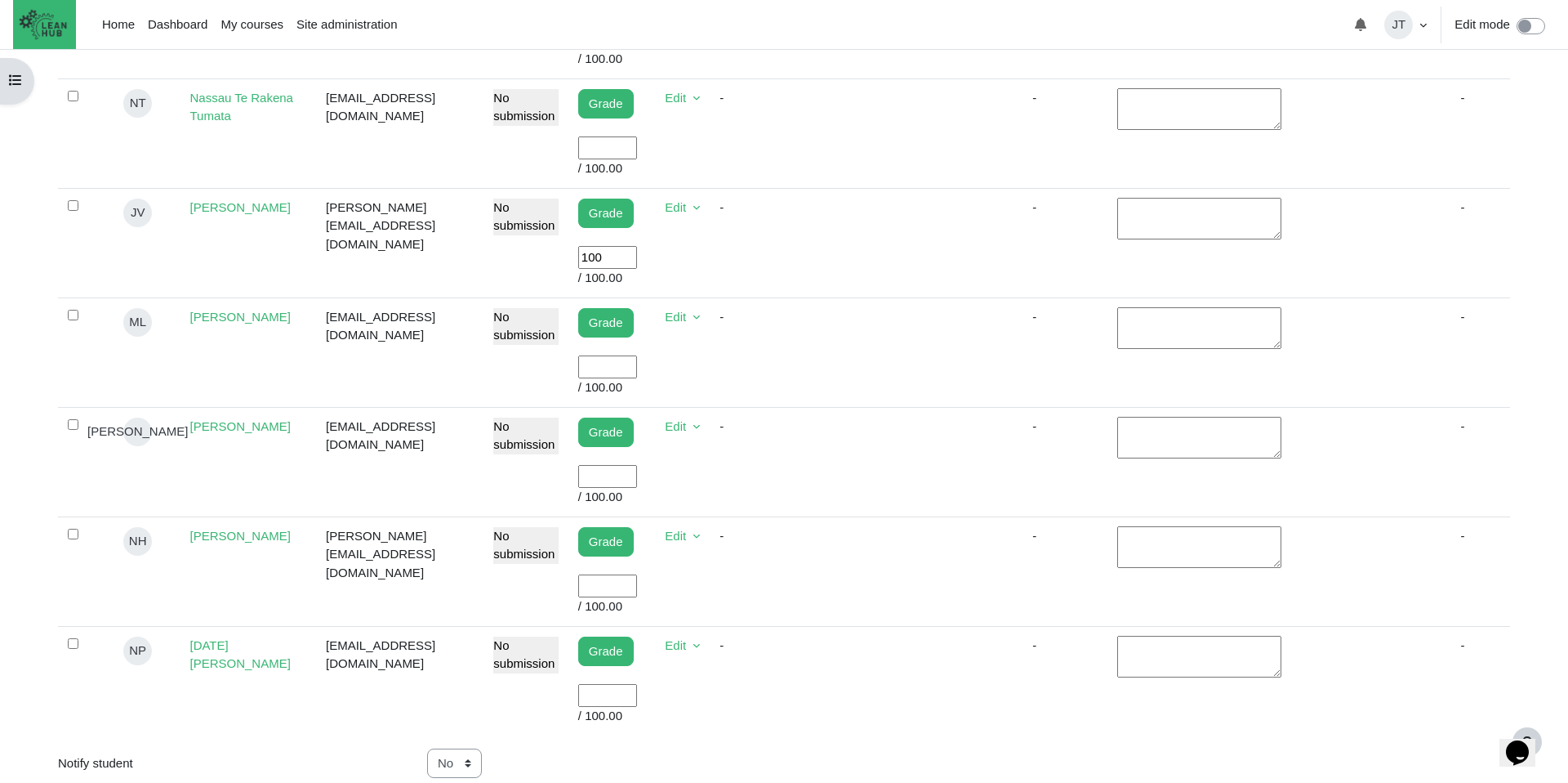
scroll to position [1043, 0]
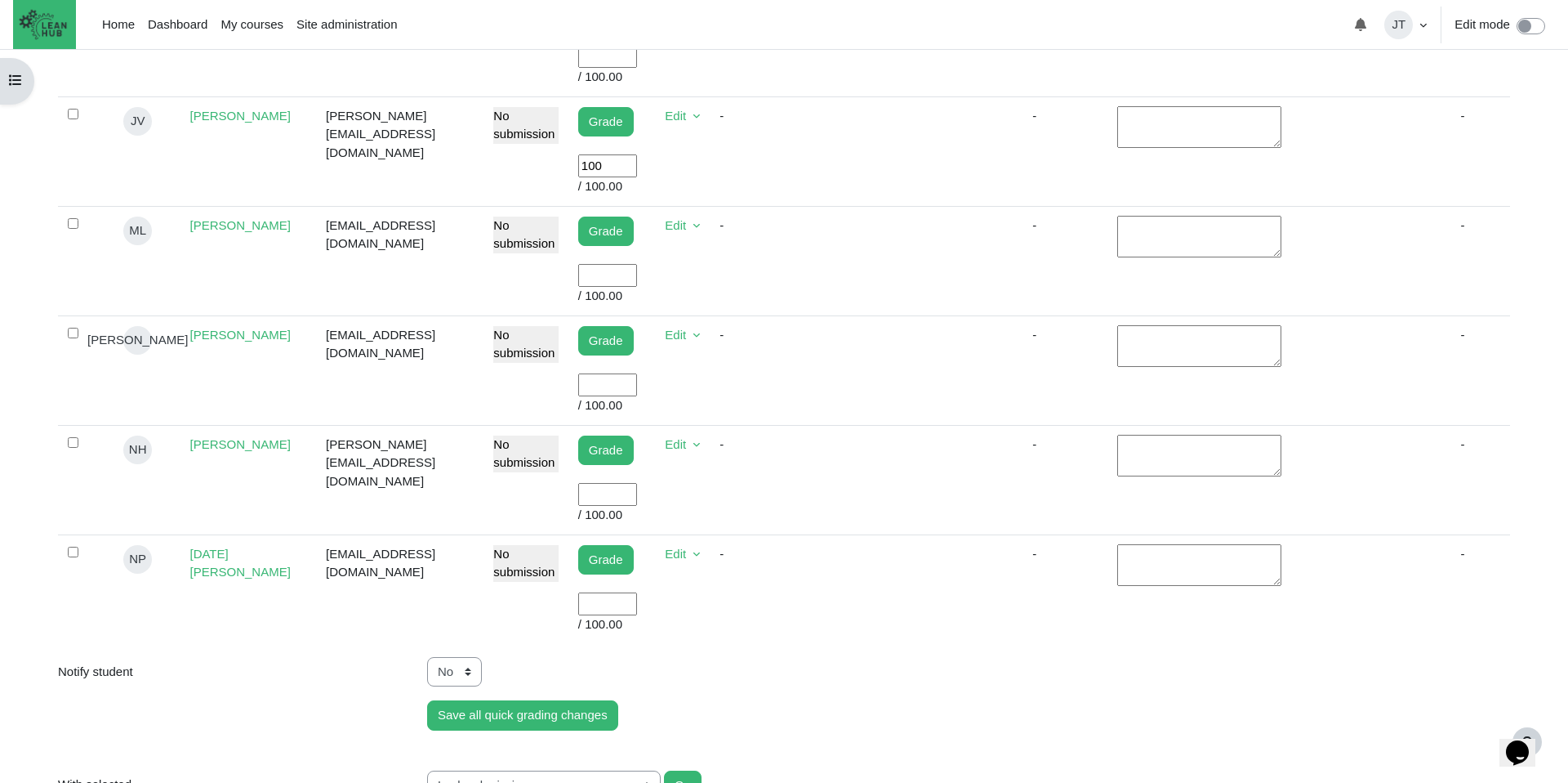
type input "100"
click at [578, 607] on input "User grade" at bounding box center [607, 603] width 59 height 24
type input "100"
click at [1070, 613] on td "-" at bounding box center [1064, 588] width 85 height 109
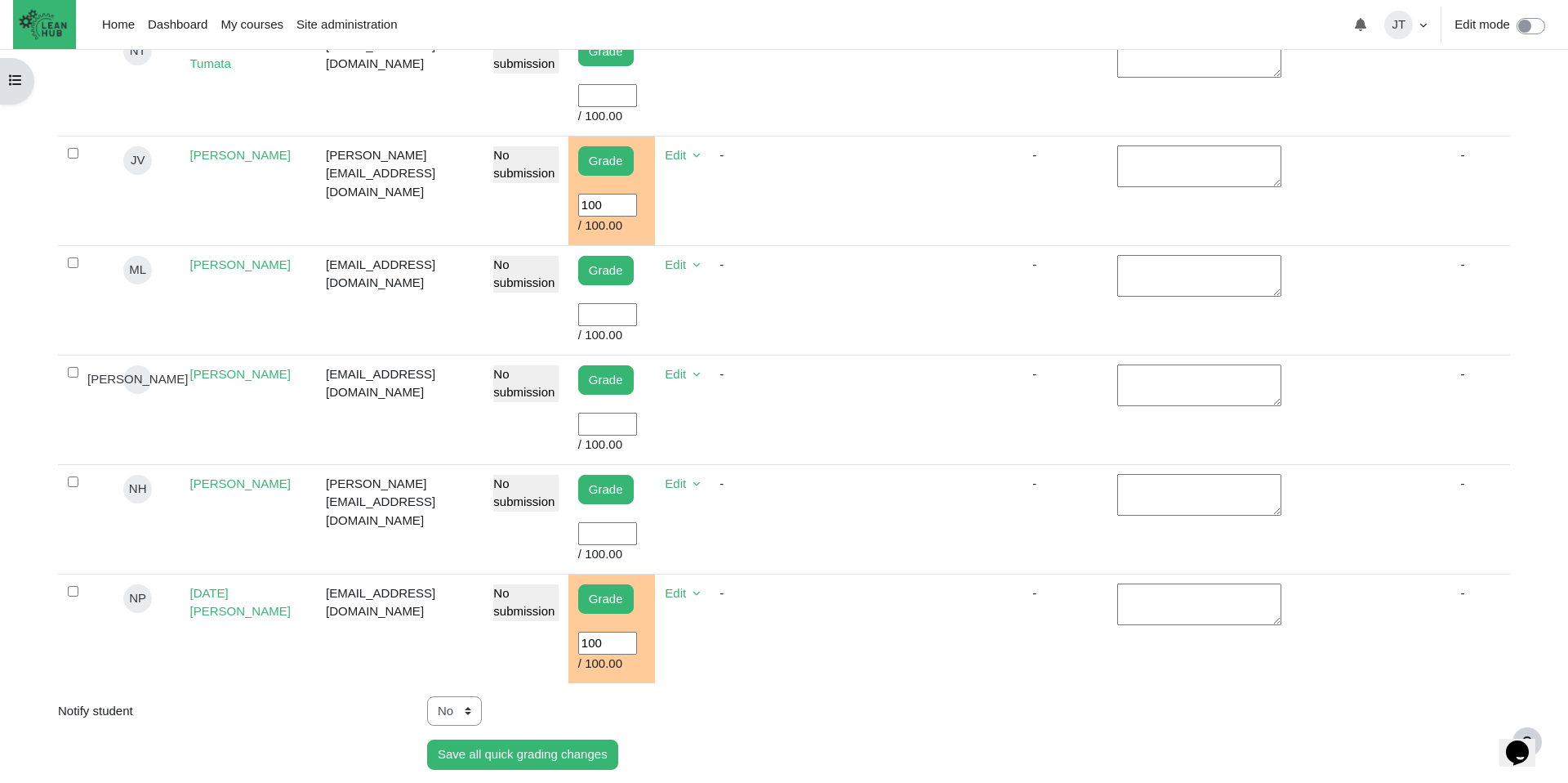
scroll to position [1071, 0]
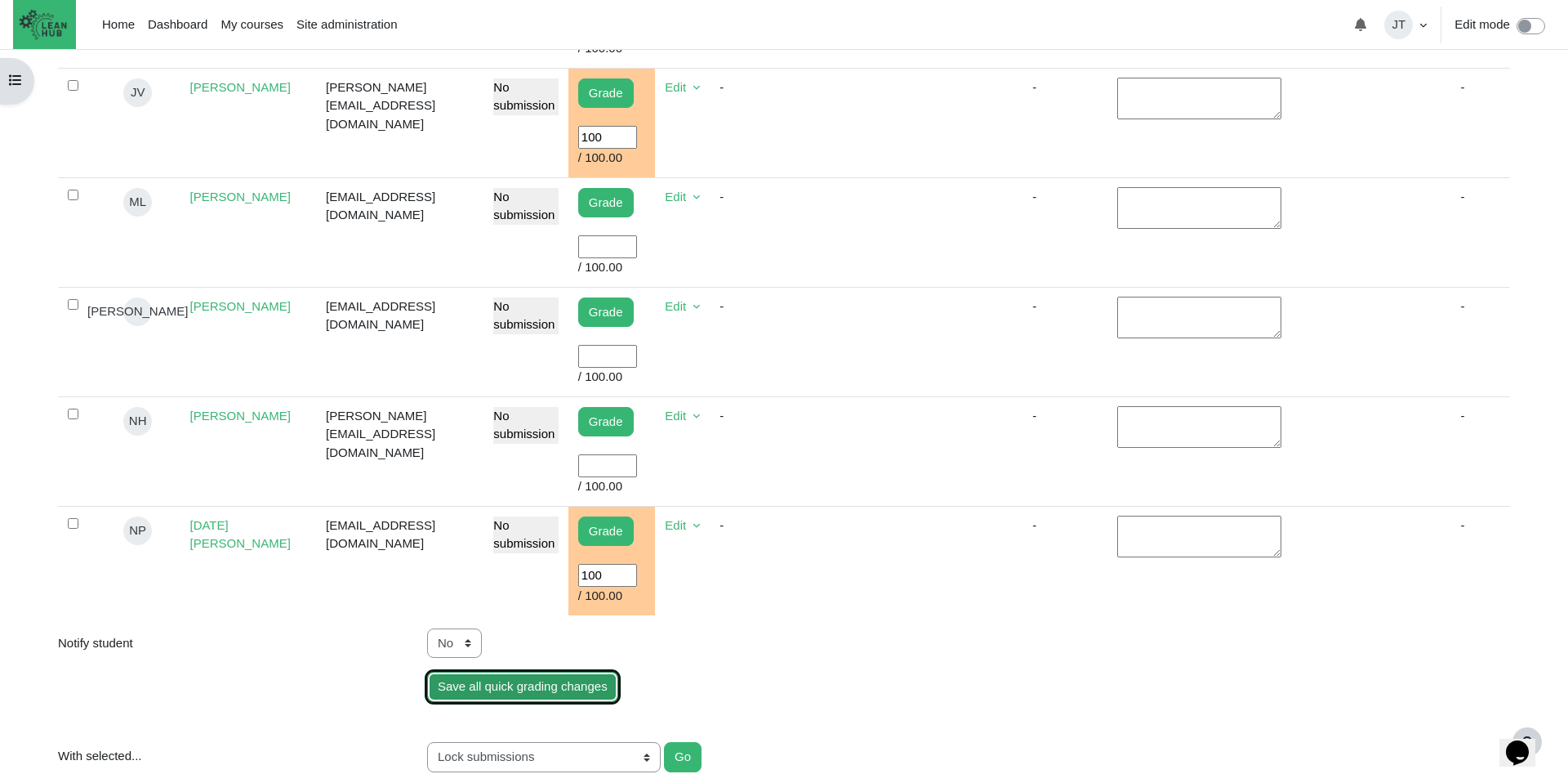
click at [569, 687] on input "Save all quick grading changes" at bounding box center [523, 686] width 191 height 30
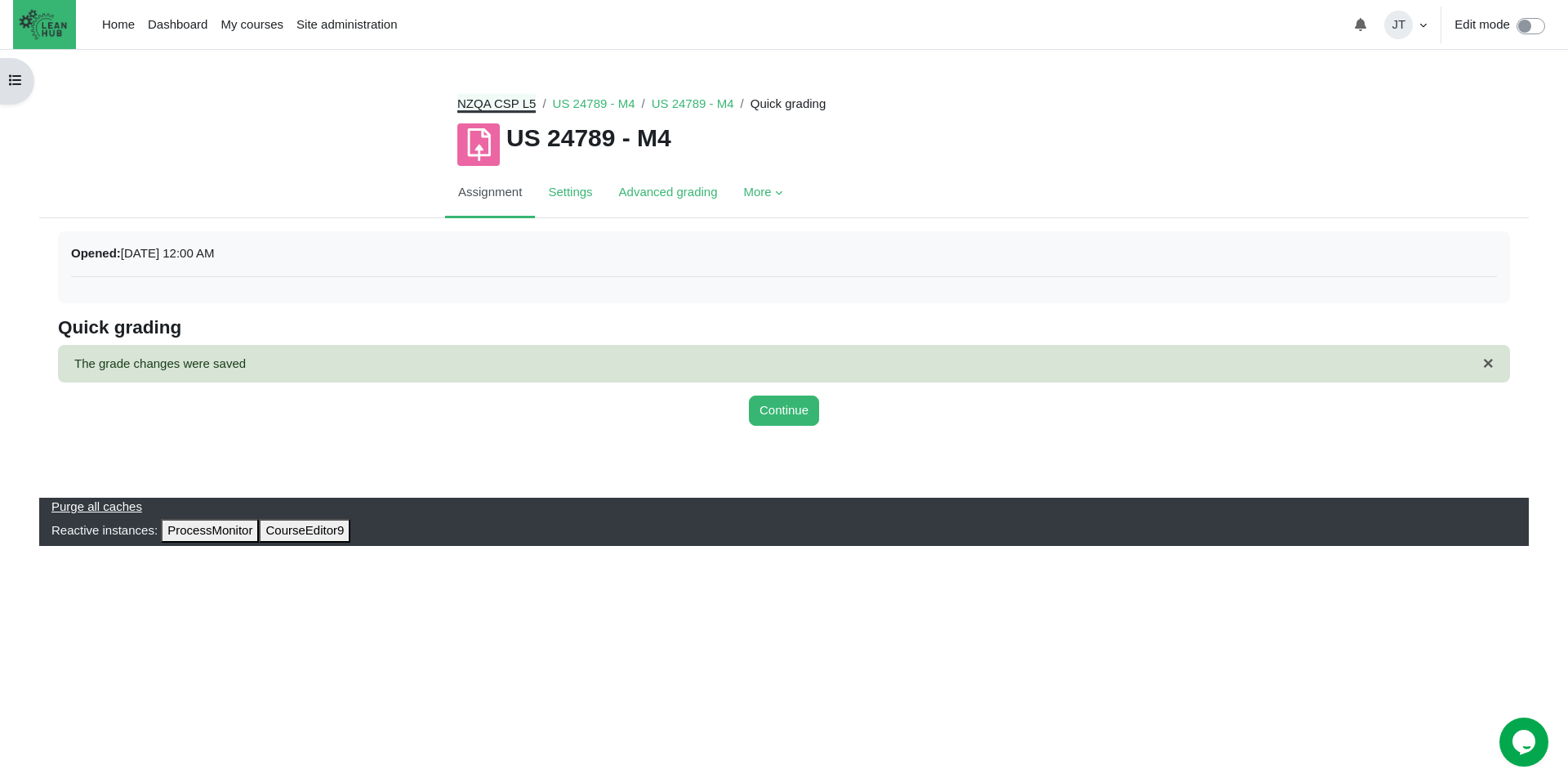
click at [501, 105] on link "NZQA CSP L5" at bounding box center [496, 103] width 78 height 14
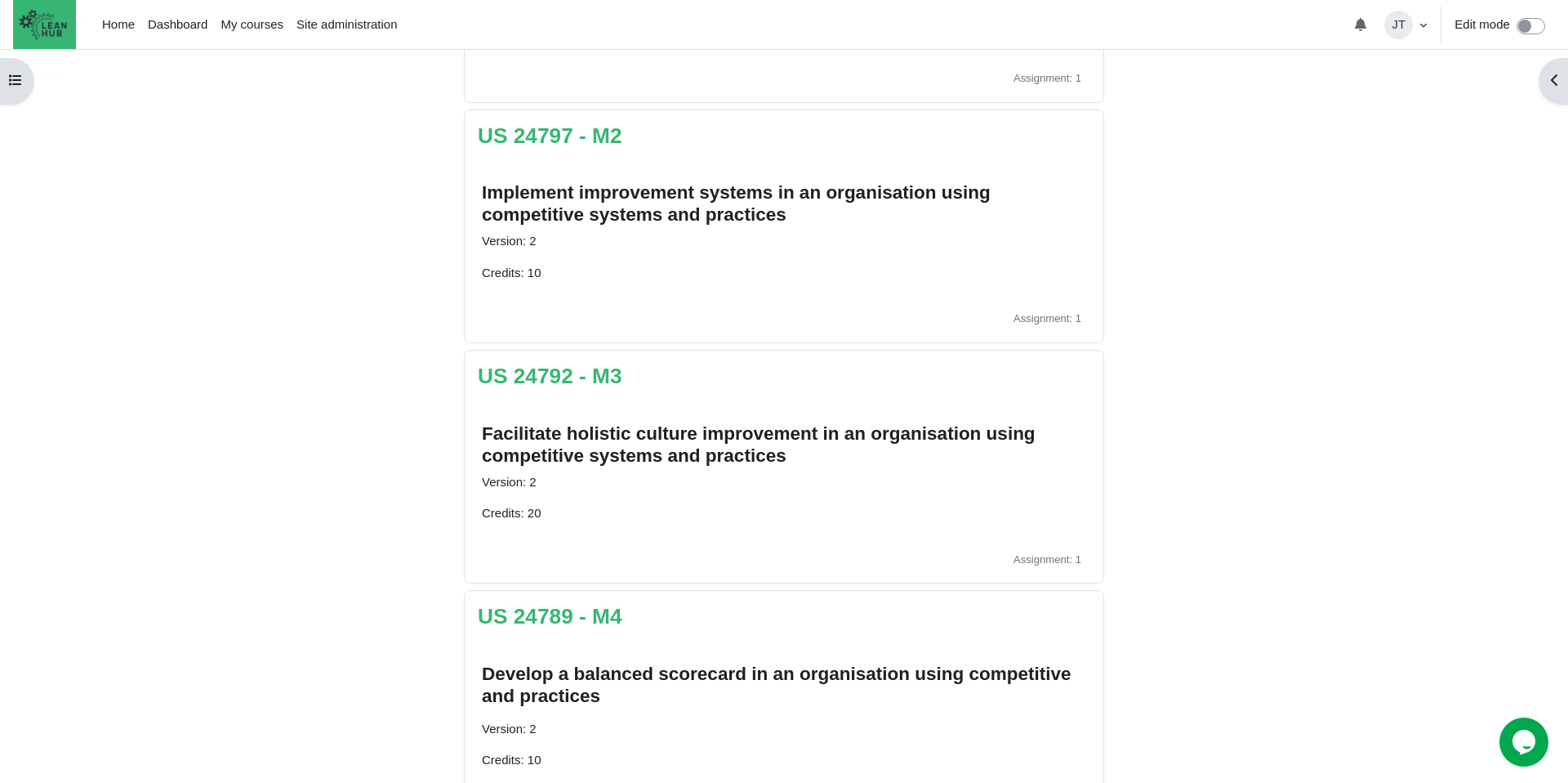
scroll to position [536, 0]
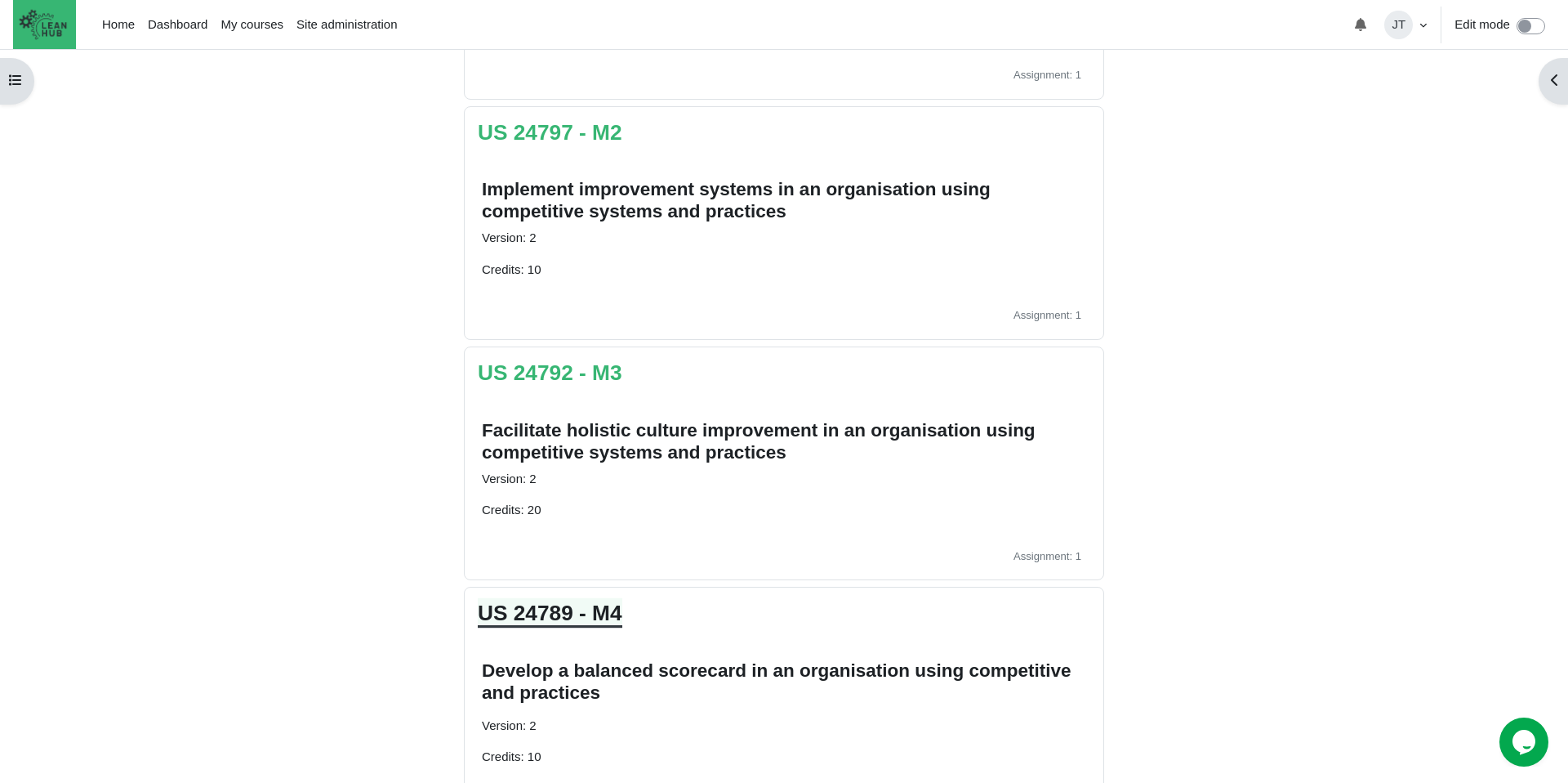
click at [548, 614] on link "US 24789 - M4" at bounding box center [550, 612] width 145 height 24
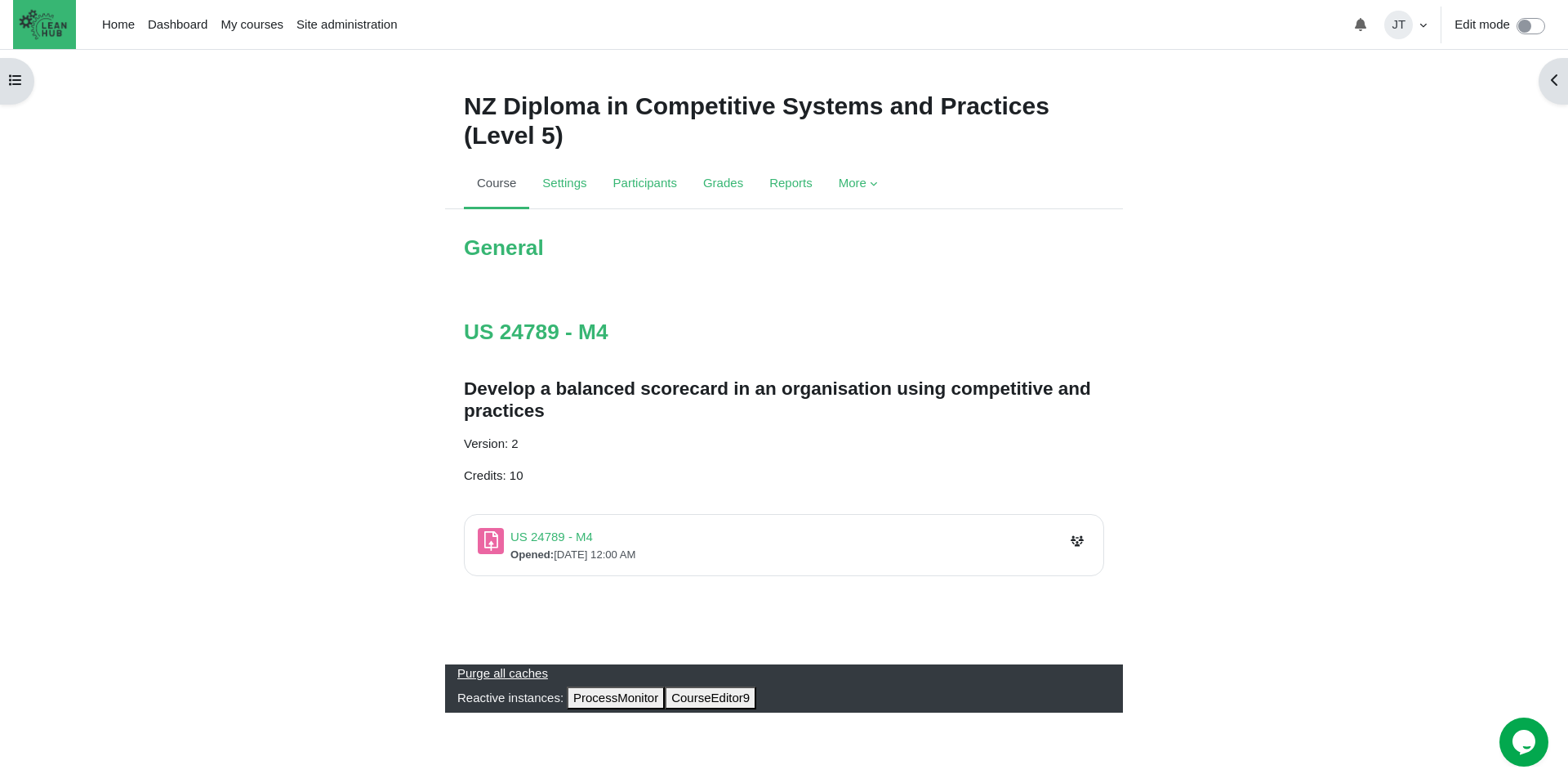
scroll to position [5, 0]
click at [556, 535] on link "US 24789 - M4 Assignment" at bounding box center [551, 536] width 82 height 14
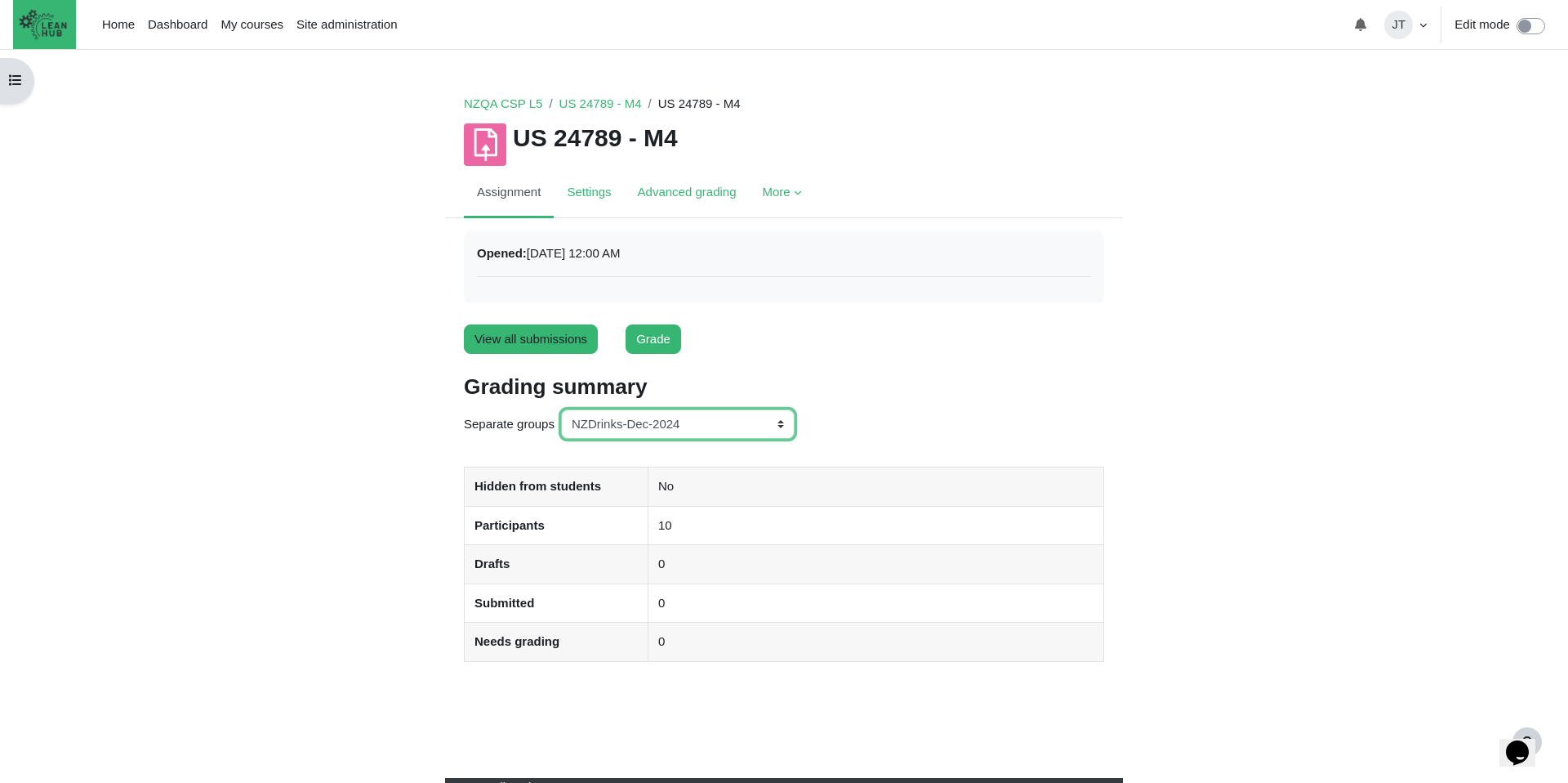
click at [712, 422] on select "All participants ANZ Pharma-Jan-2025 CapitalPrecut-Nov-2023 Chantal-June-2024 C…" at bounding box center [677, 424] width 234 height 30
select select "160"
click at [563, 409] on select "All participants ANZ Pharma-Jan-2025 CapitalPrecut-Nov-2023 Chantal-June-2024 C…" at bounding box center [677, 424] width 234 height 30
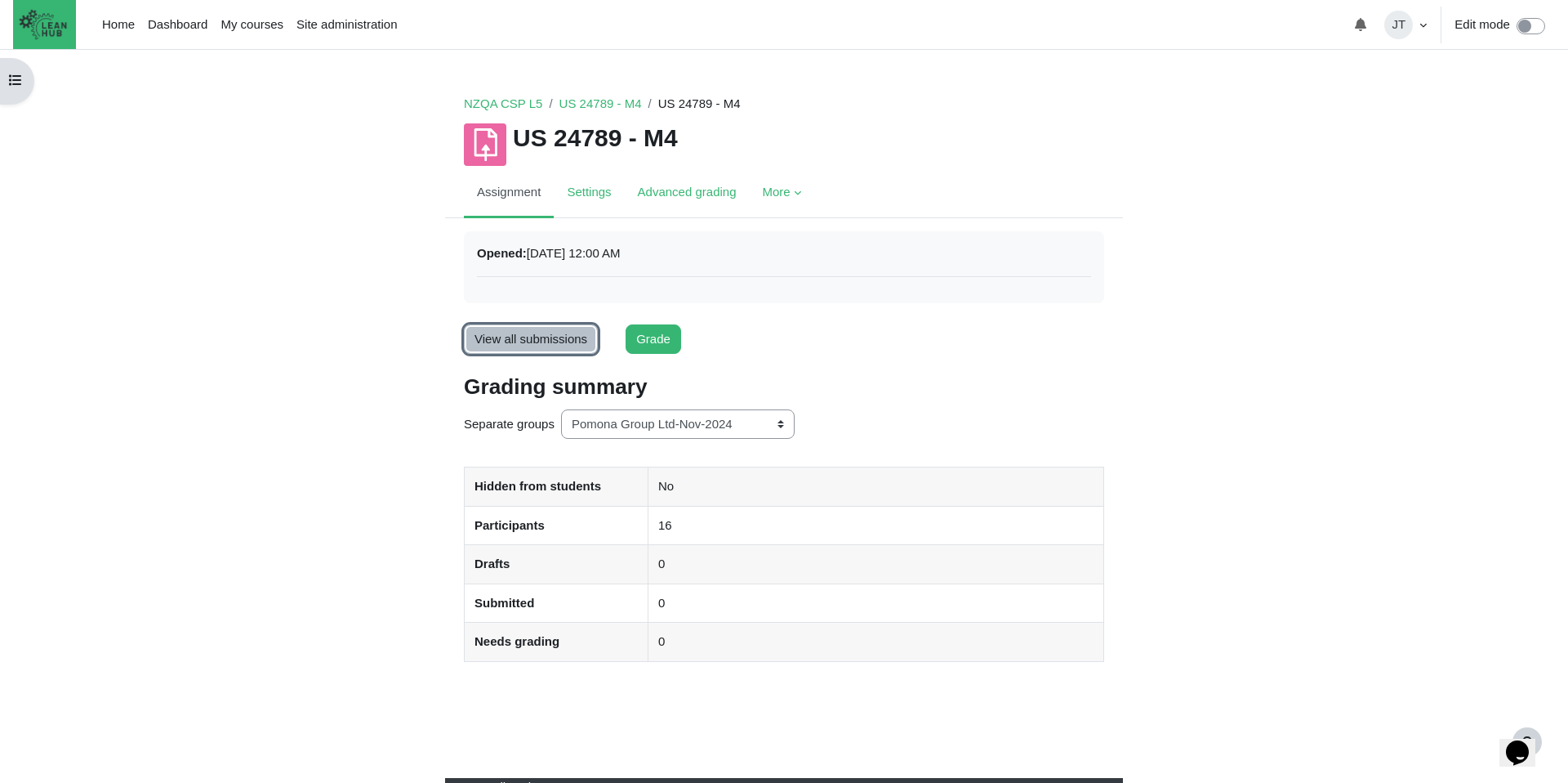
click at [515, 343] on link "View all submissions" at bounding box center [531, 339] width 134 height 30
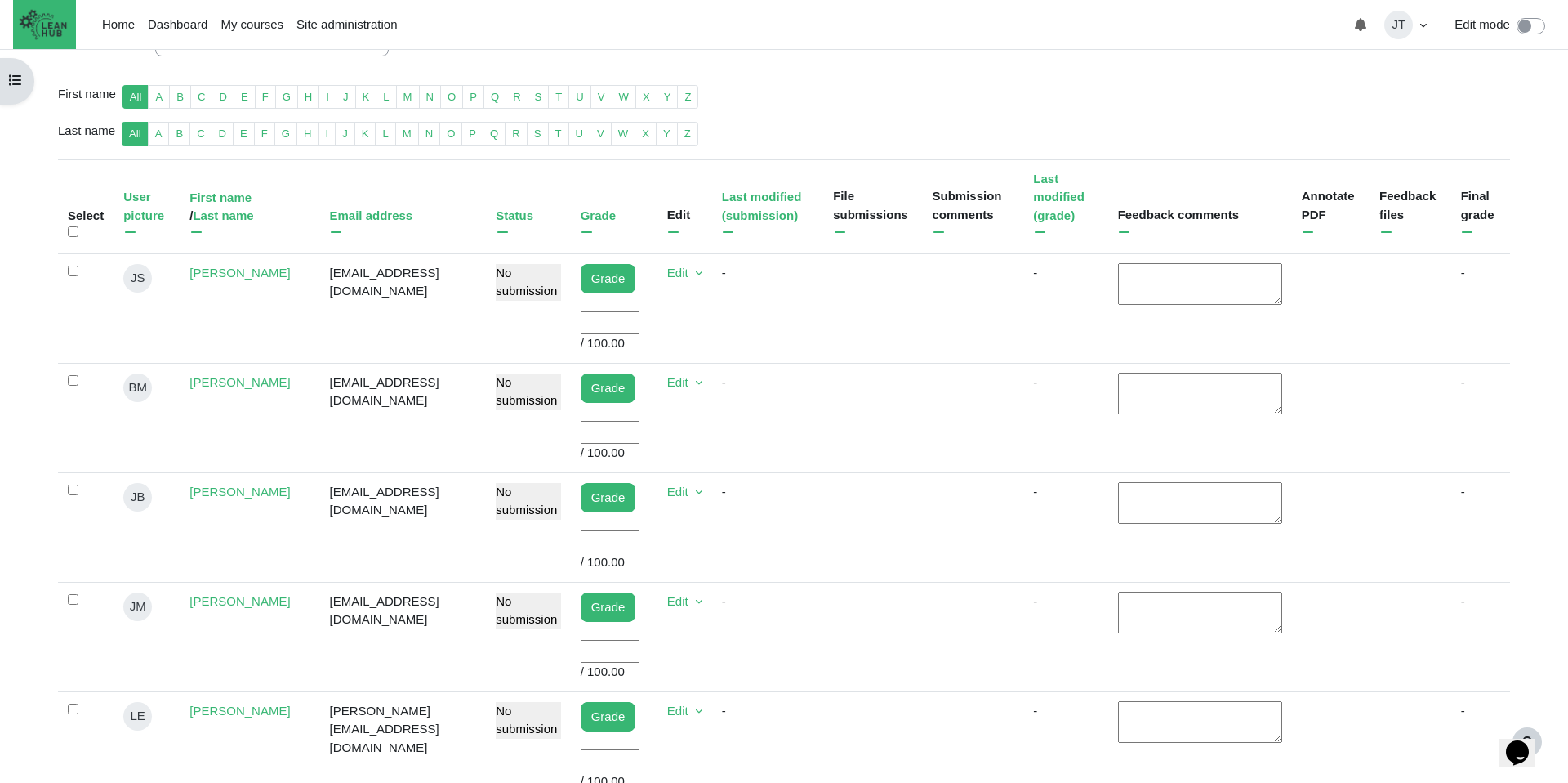
scroll to position [342, 0]
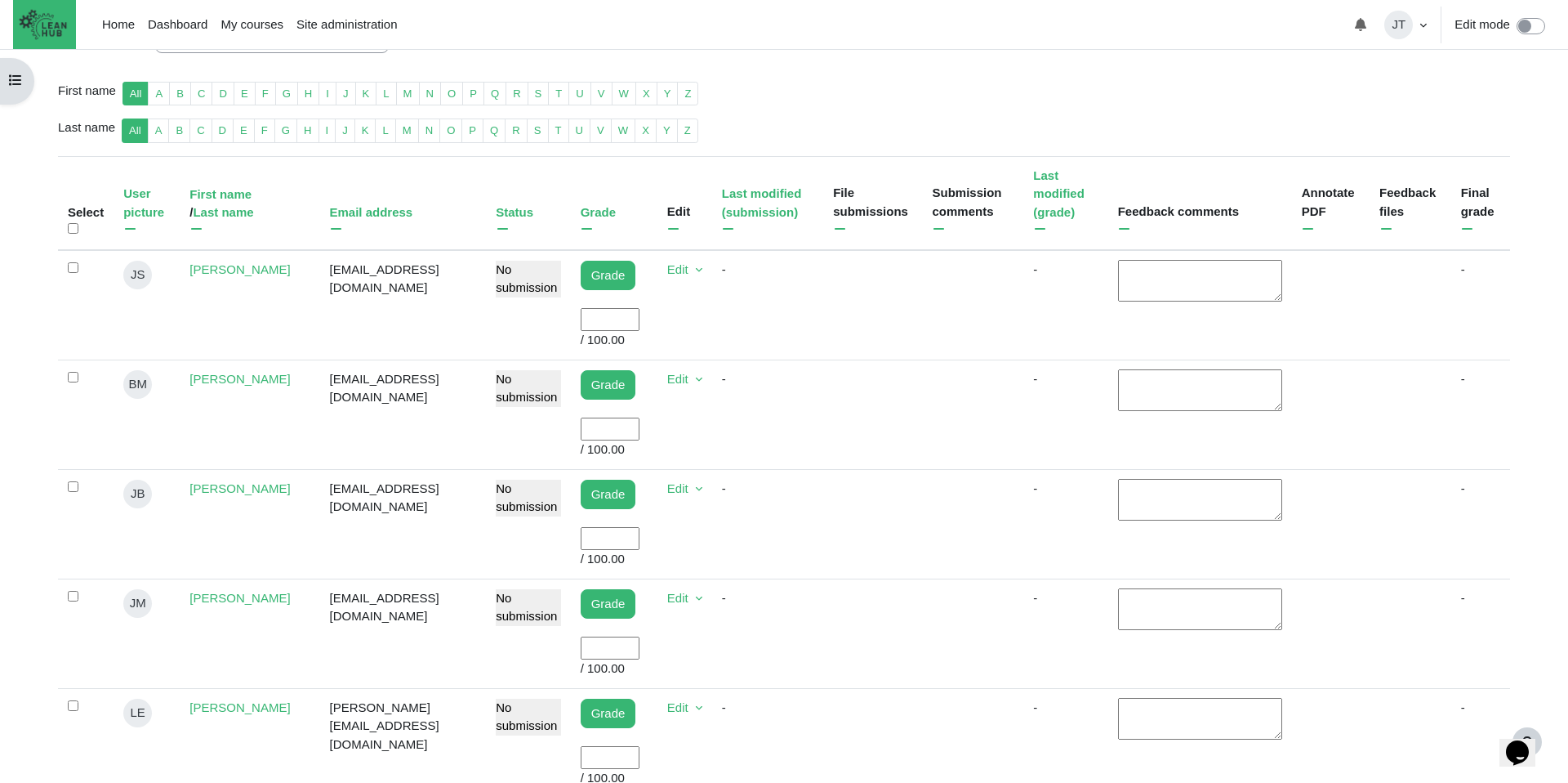
click at [612, 431] on input "User grade" at bounding box center [610, 429] width 59 height 24
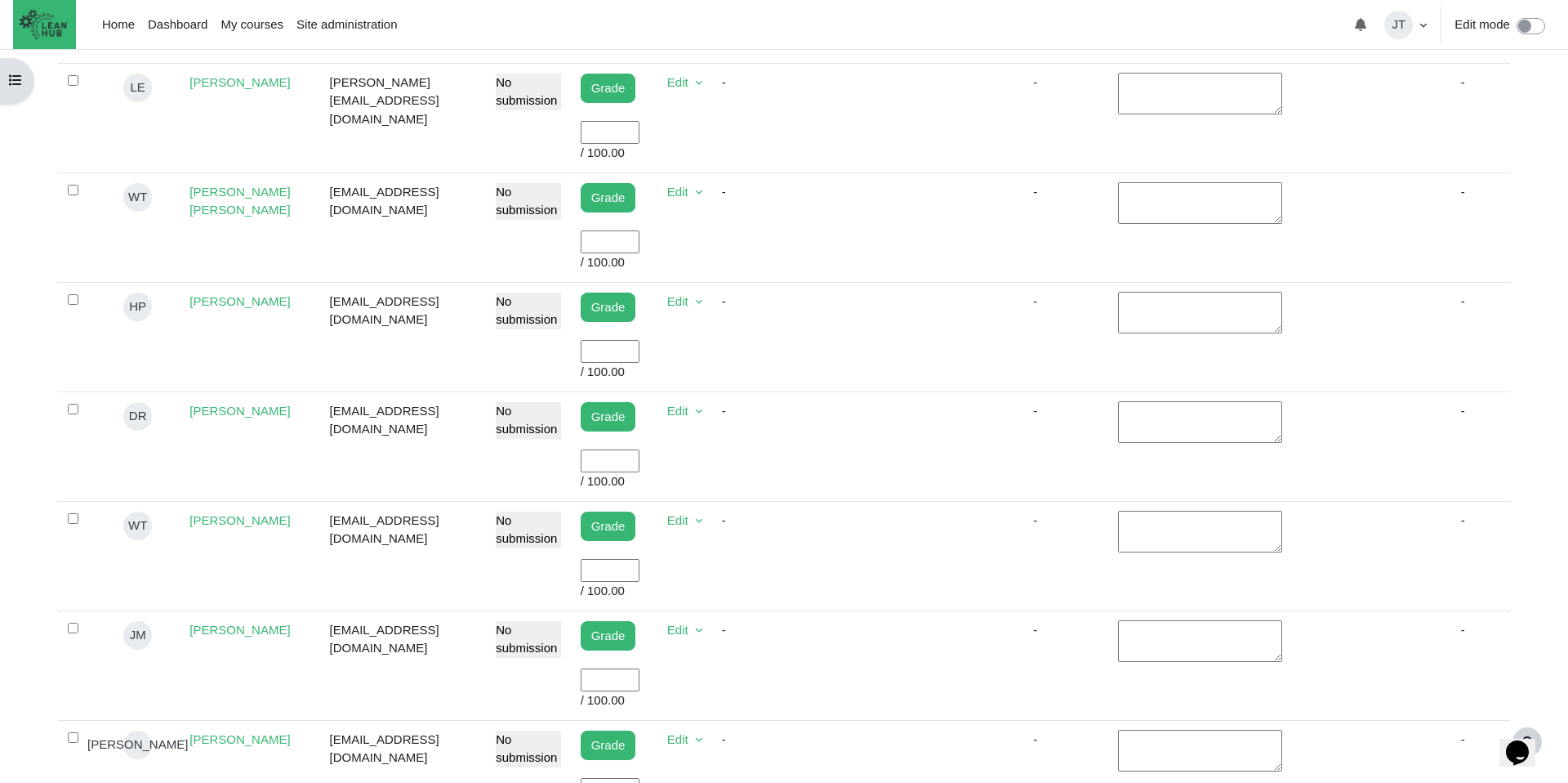
scroll to position [1053, 0]
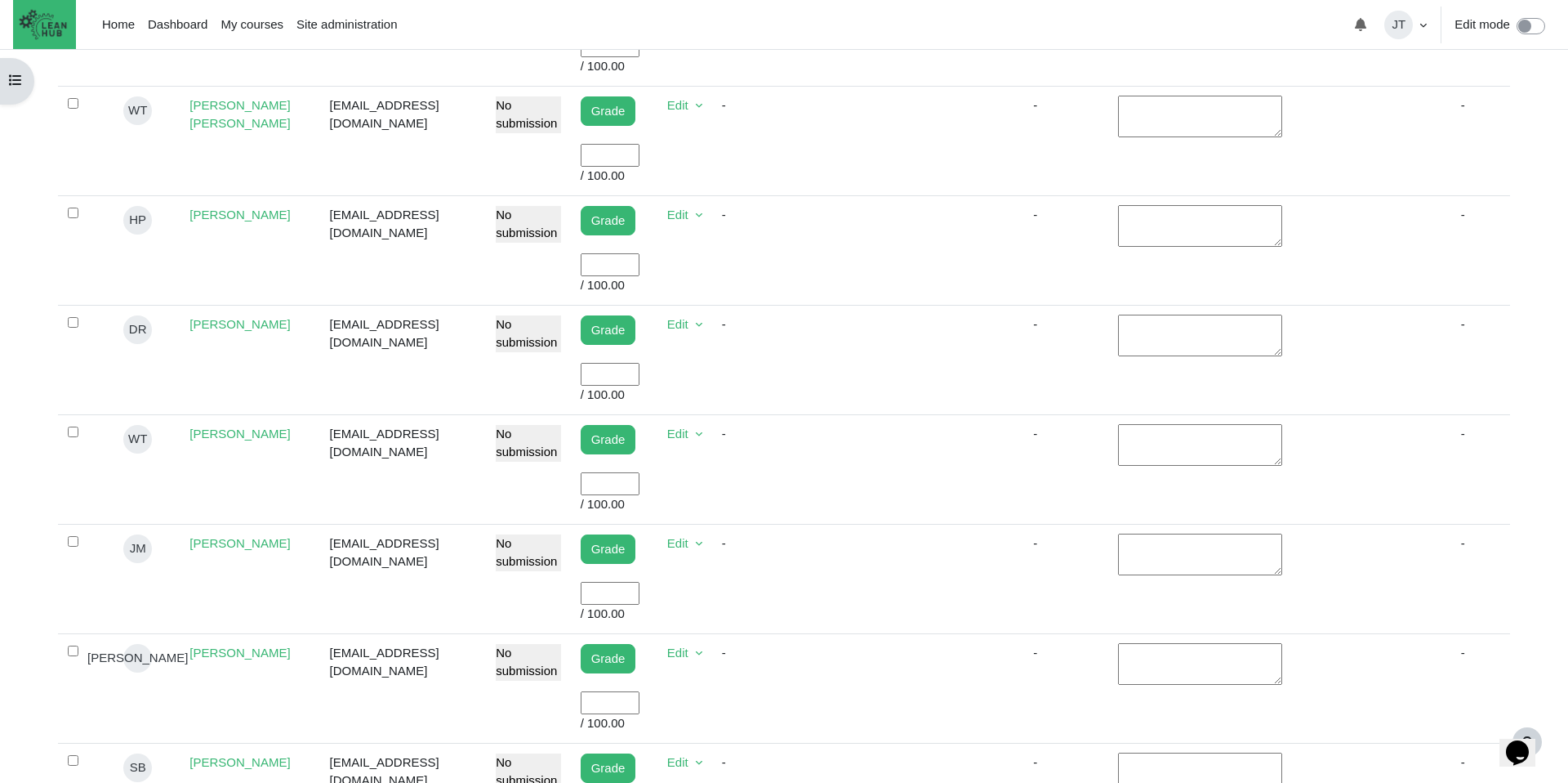
type input "100"
click at [605, 378] on input "User grade" at bounding box center [610, 375] width 59 height 24
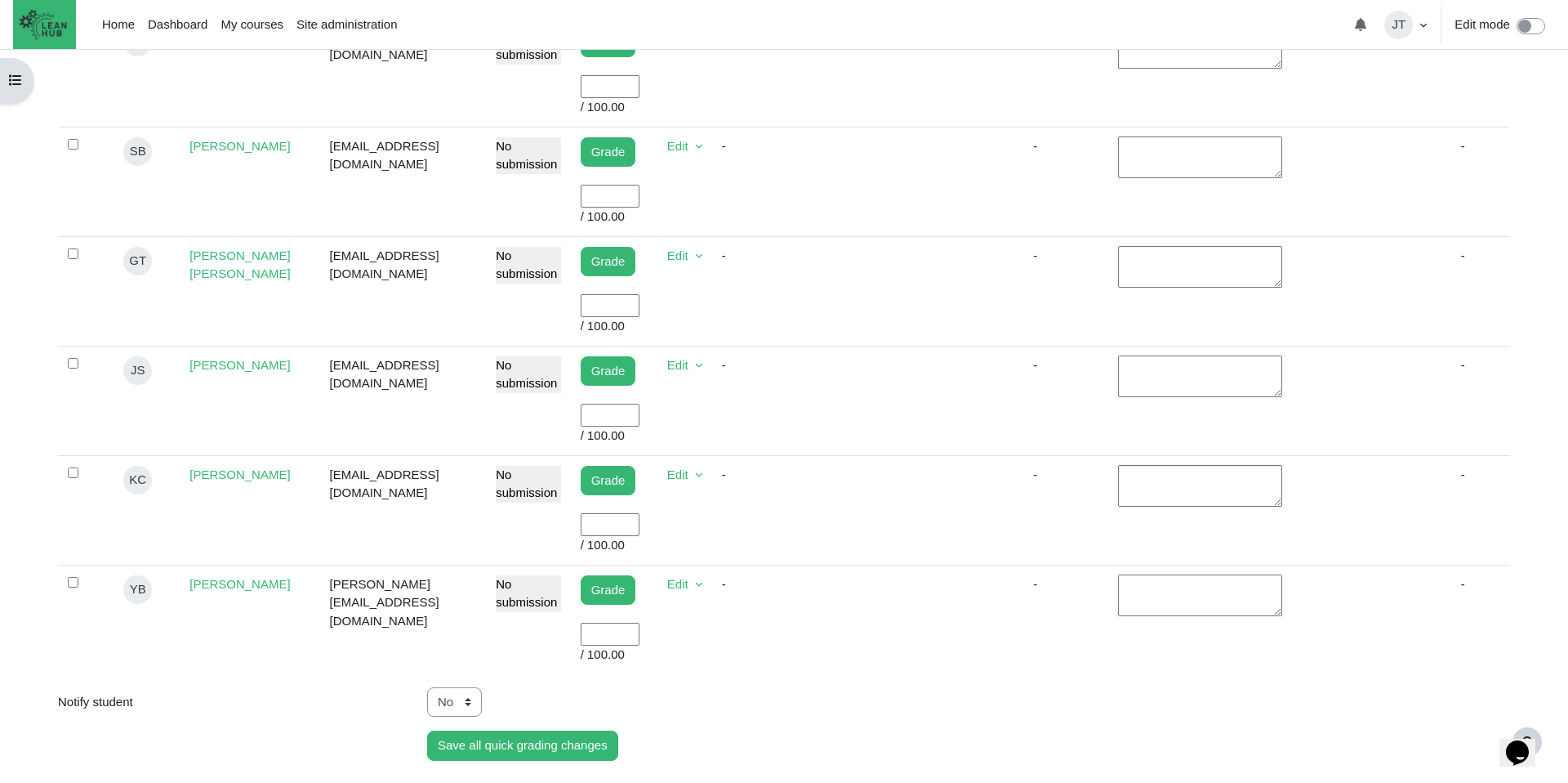
scroll to position [1742, 0]
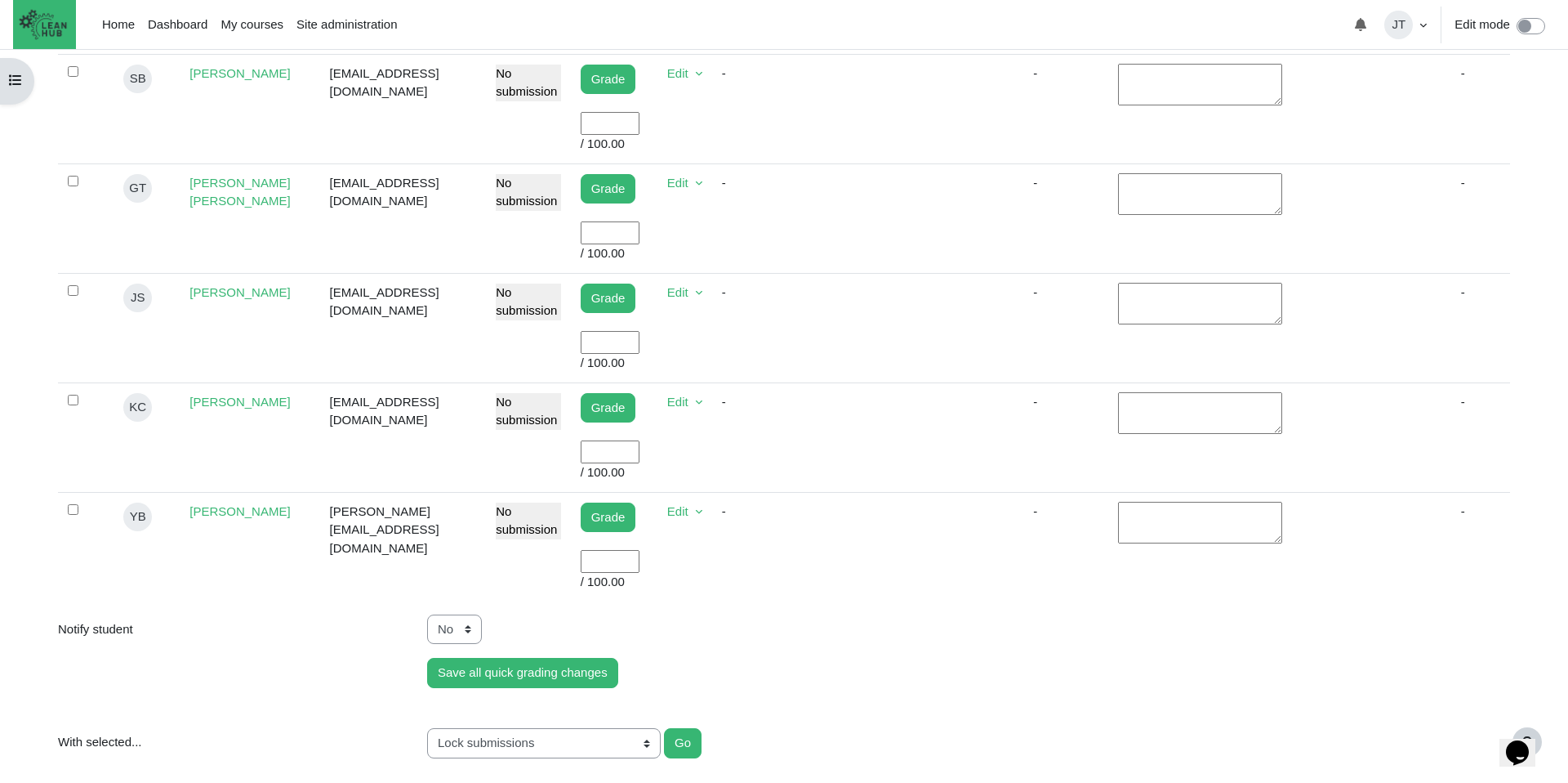
type input "100"
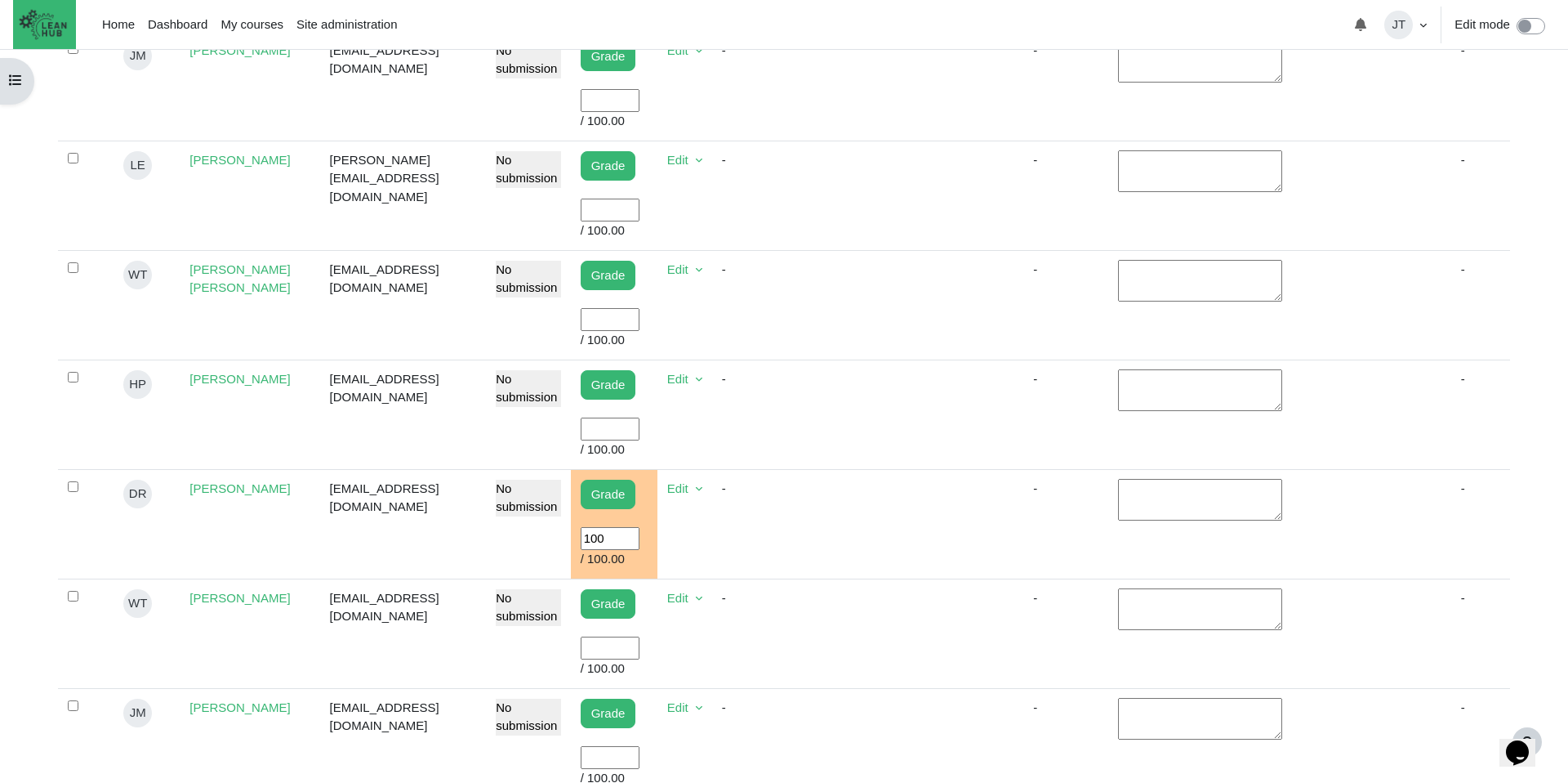
scroll to position [924, 0]
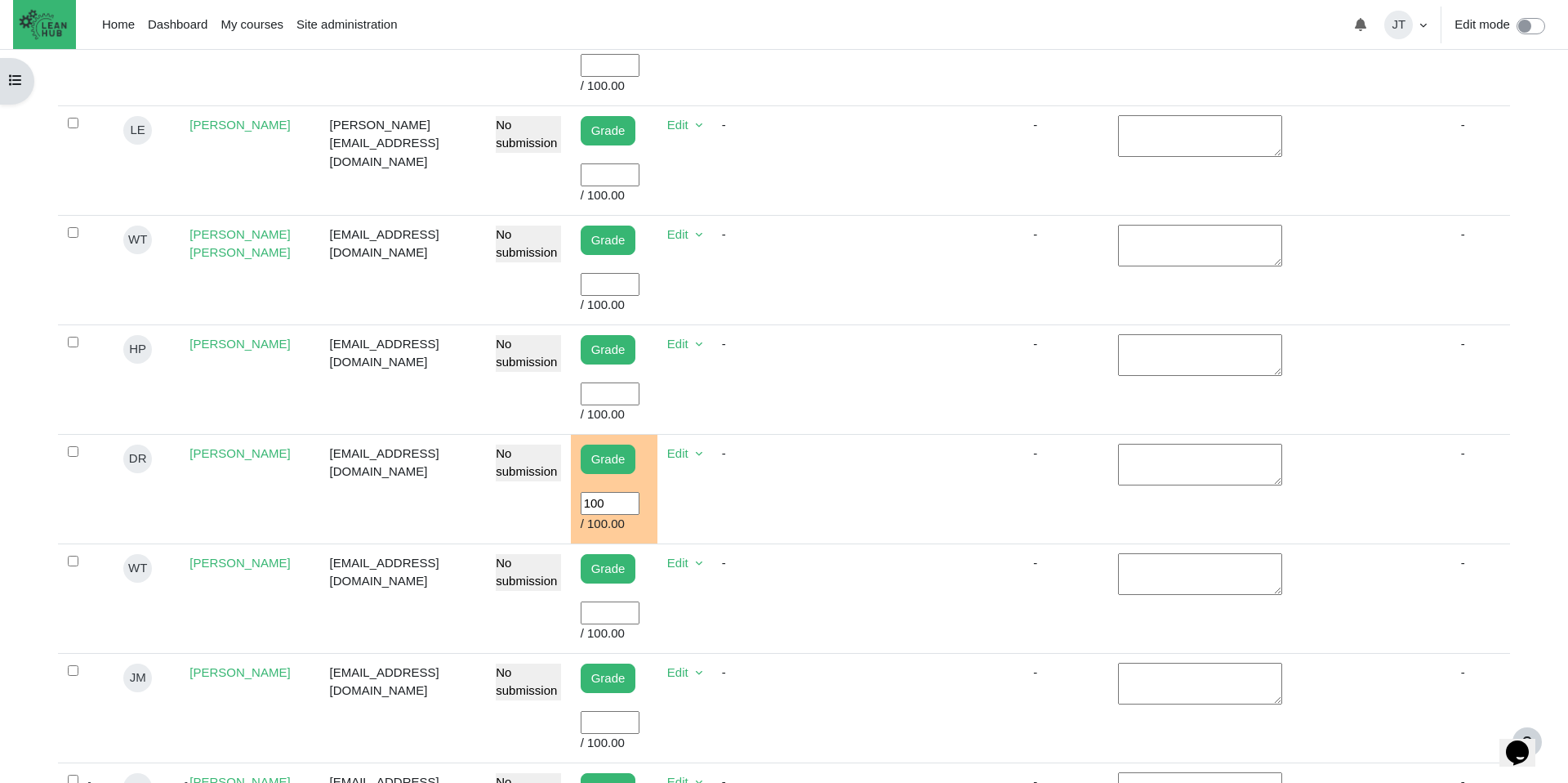
click at [613, 393] on input "User grade" at bounding box center [610, 394] width 59 height 24
type input "100"
click at [693, 405] on td "Edit Grade Prevent submission changes Edit submission" at bounding box center [684, 378] width 55 height 109
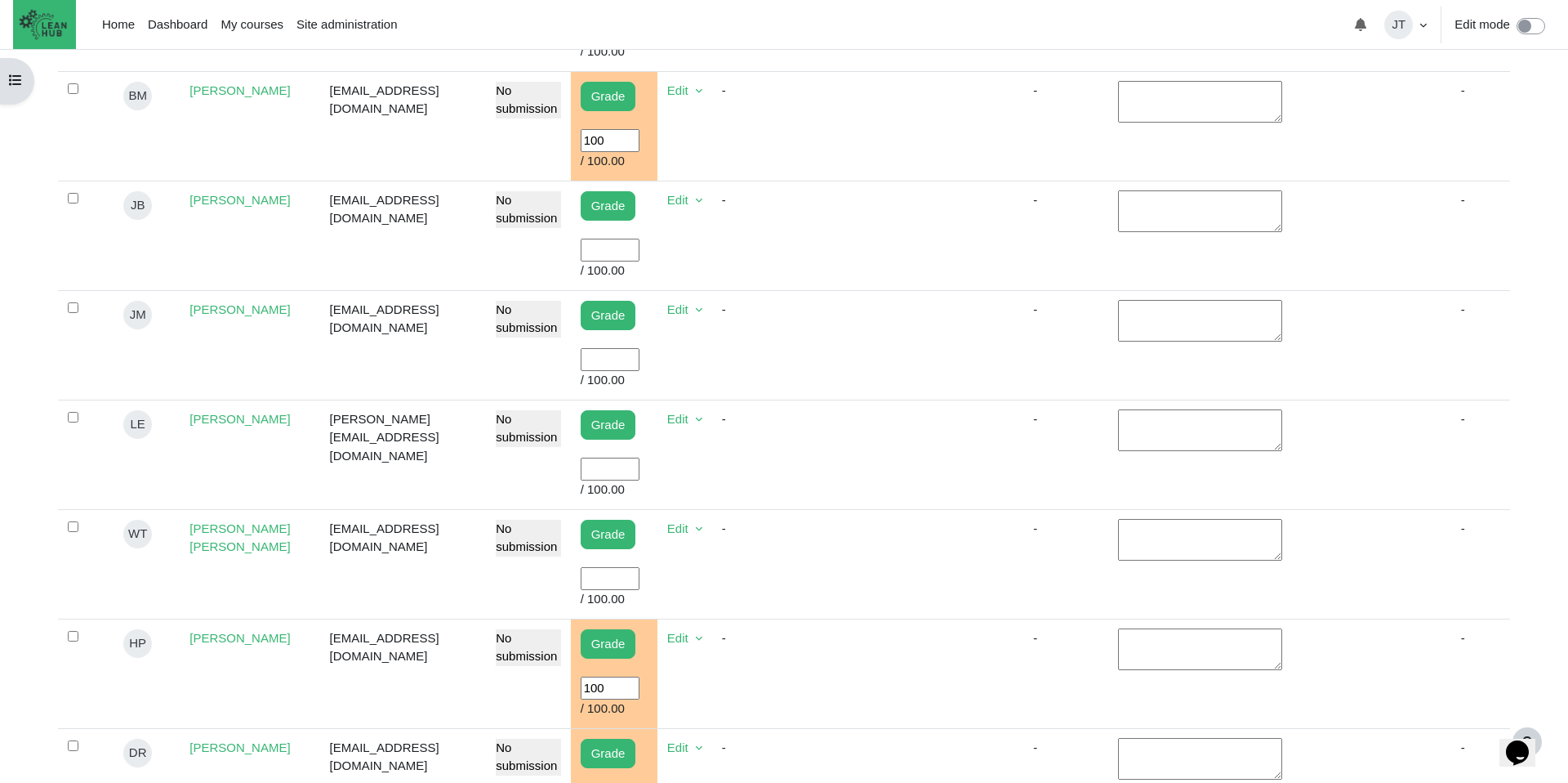
scroll to position [621, 0]
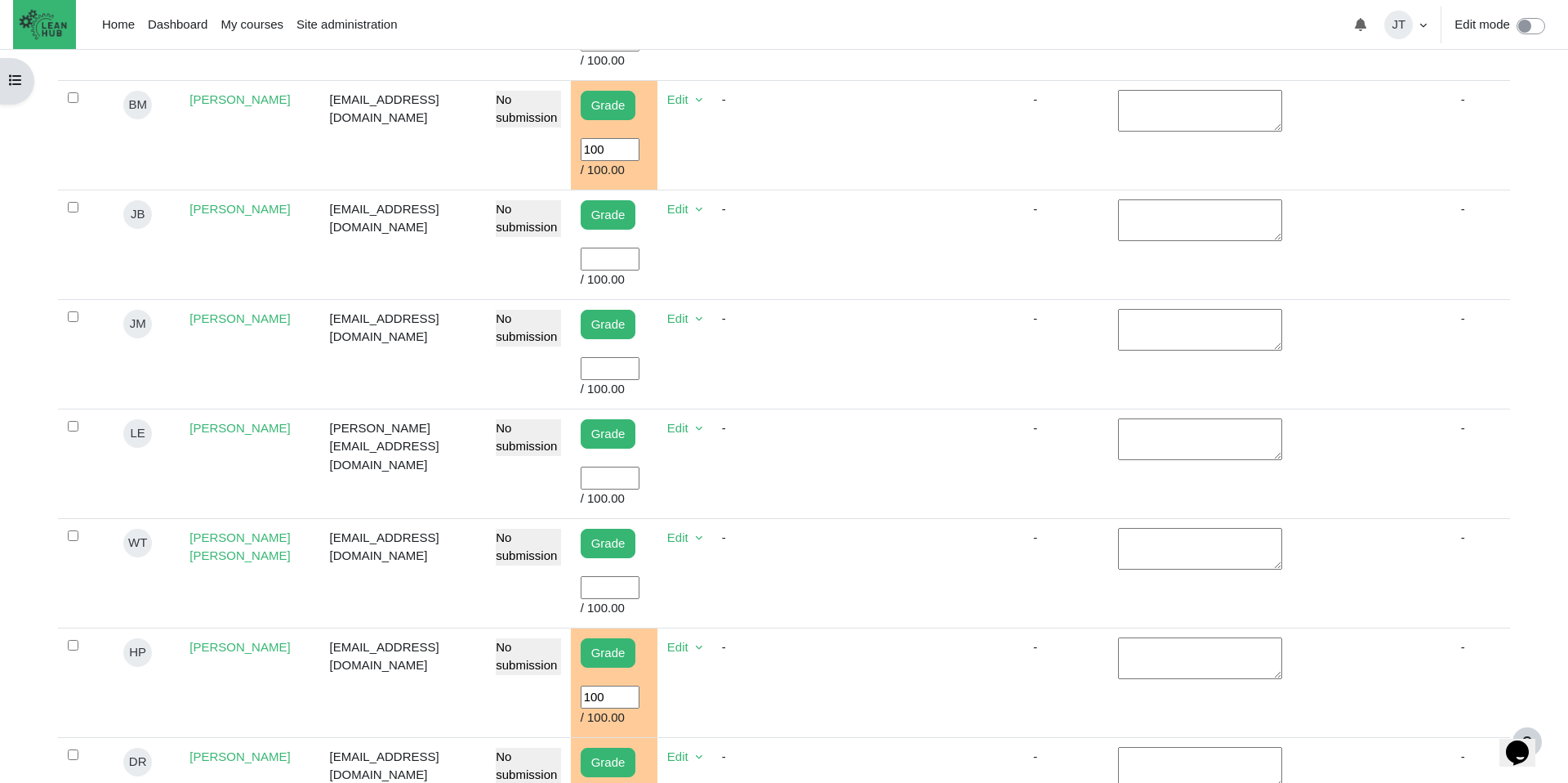
click at [613, 257] on input "User grade" at bounding box center [610, 259] width 59 height 24
type input "100"
click at [821, 217] on td "-" at bounding box center [767, 243] width 111 height 109
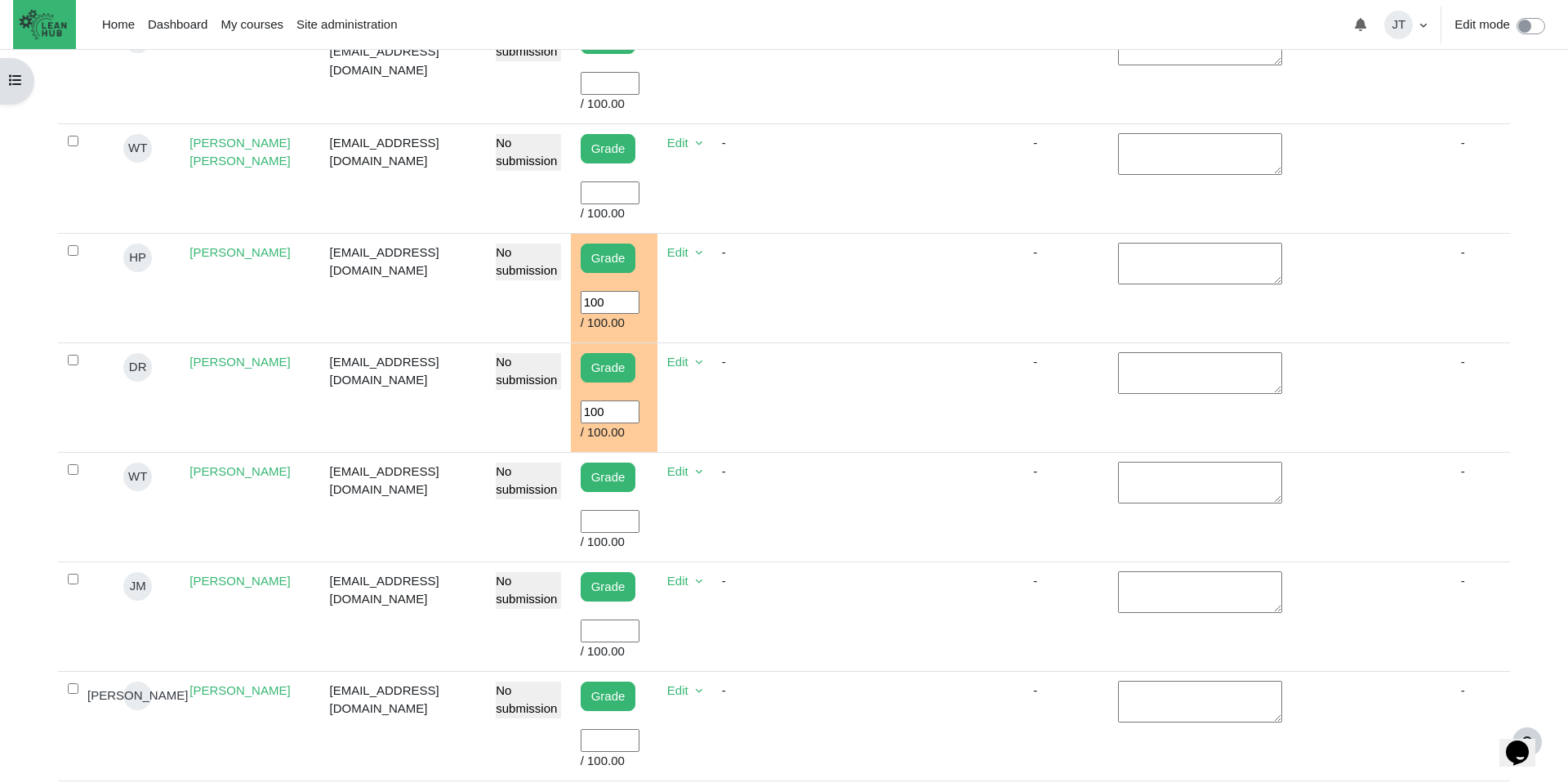
scroll to position [1036, 0]
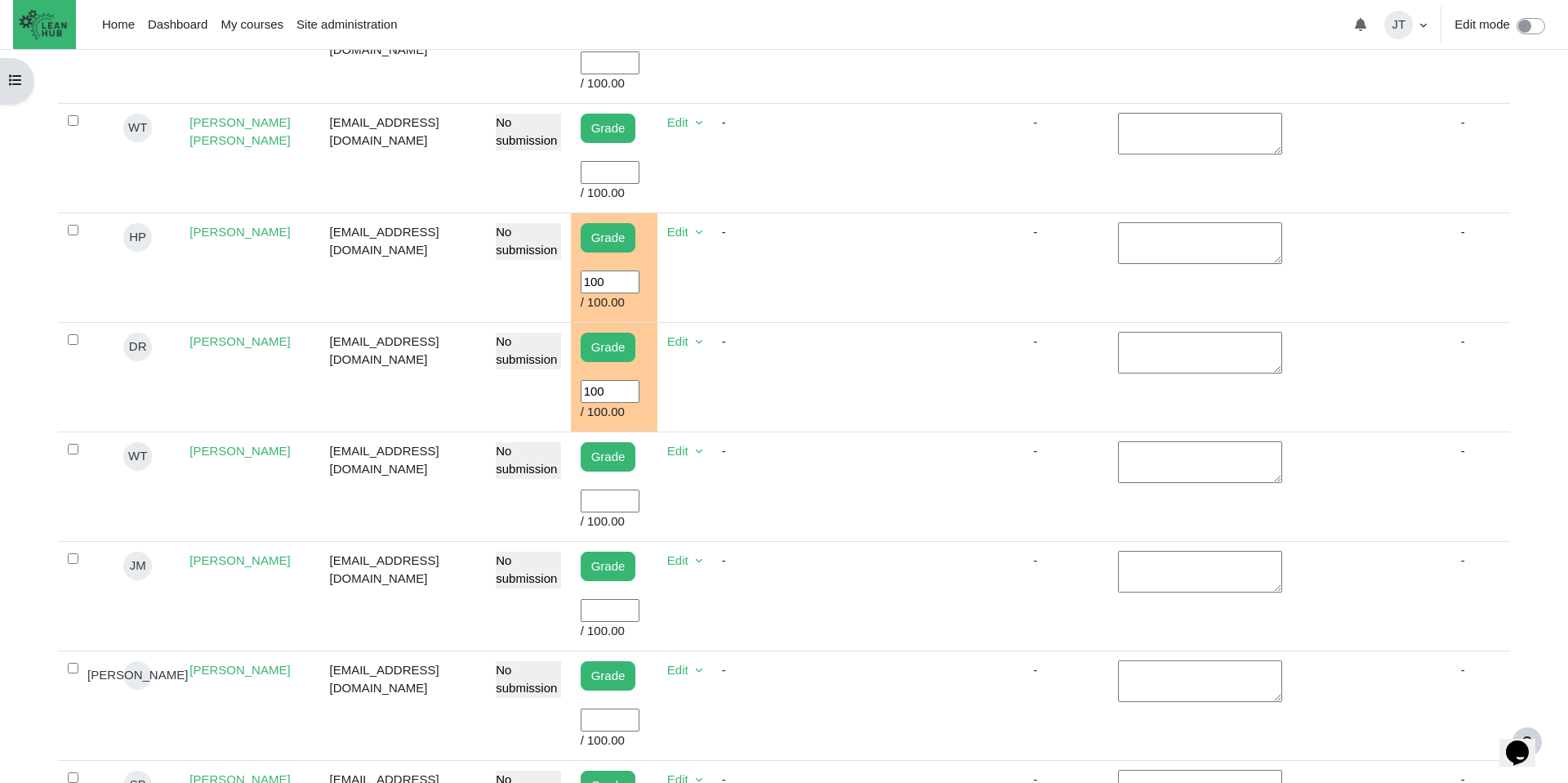
click at [619, 604] on input "User grade" at bounding box center [610, 610] width 59 height 24
type input "100"
click at [861, 616] on td "Content" at bounding box center [872, 595] width 98 height 109
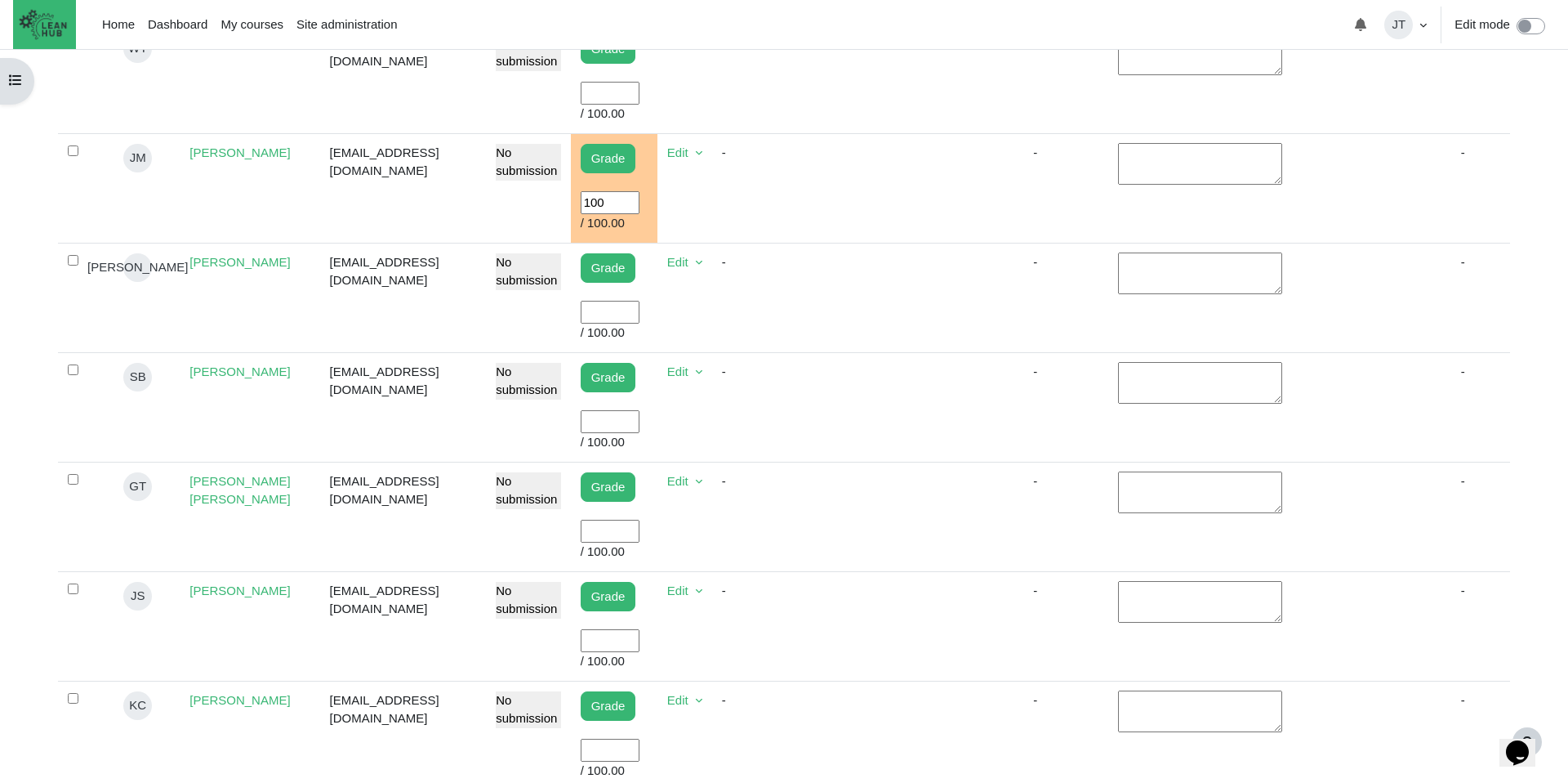
scroll to position [1462, 0]
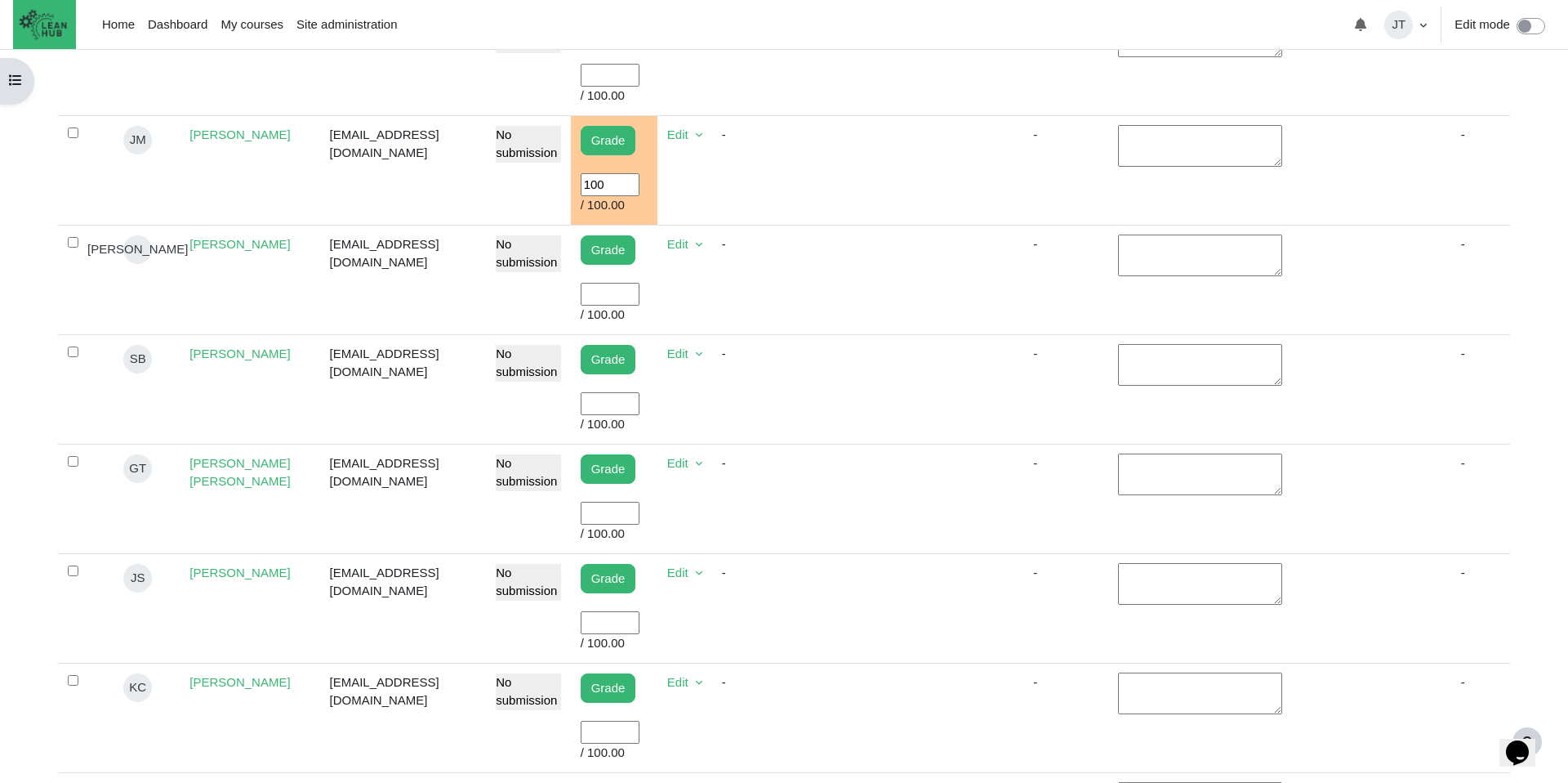
click at [611, 617] on input "User grade" at bounding box center [610, 623] width 59 height 24
type input "100"
click at [783, 616] on td "-" at bounding box center [767, 607] width 111 height 109
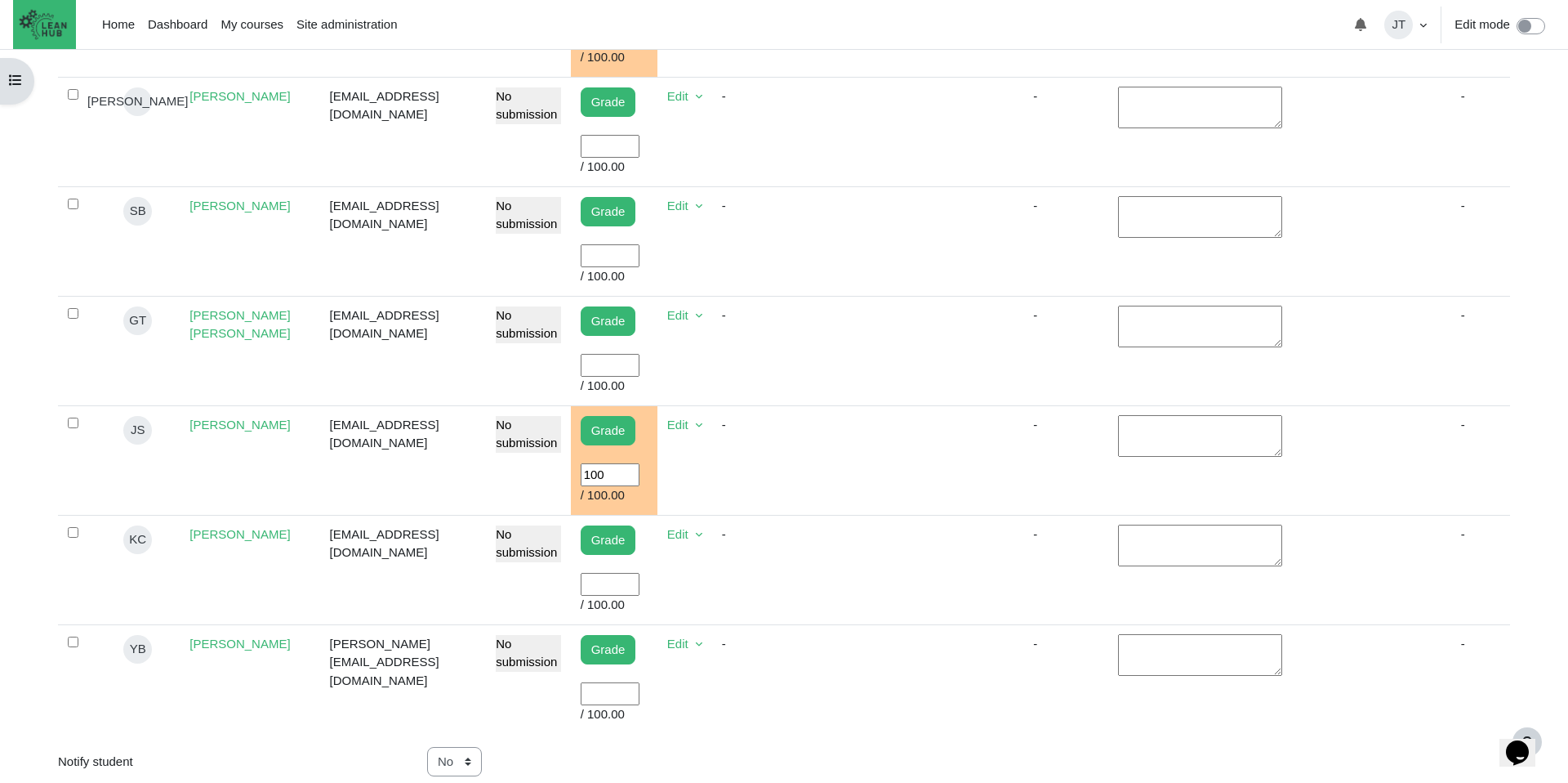
scroll to position [1765, 0]
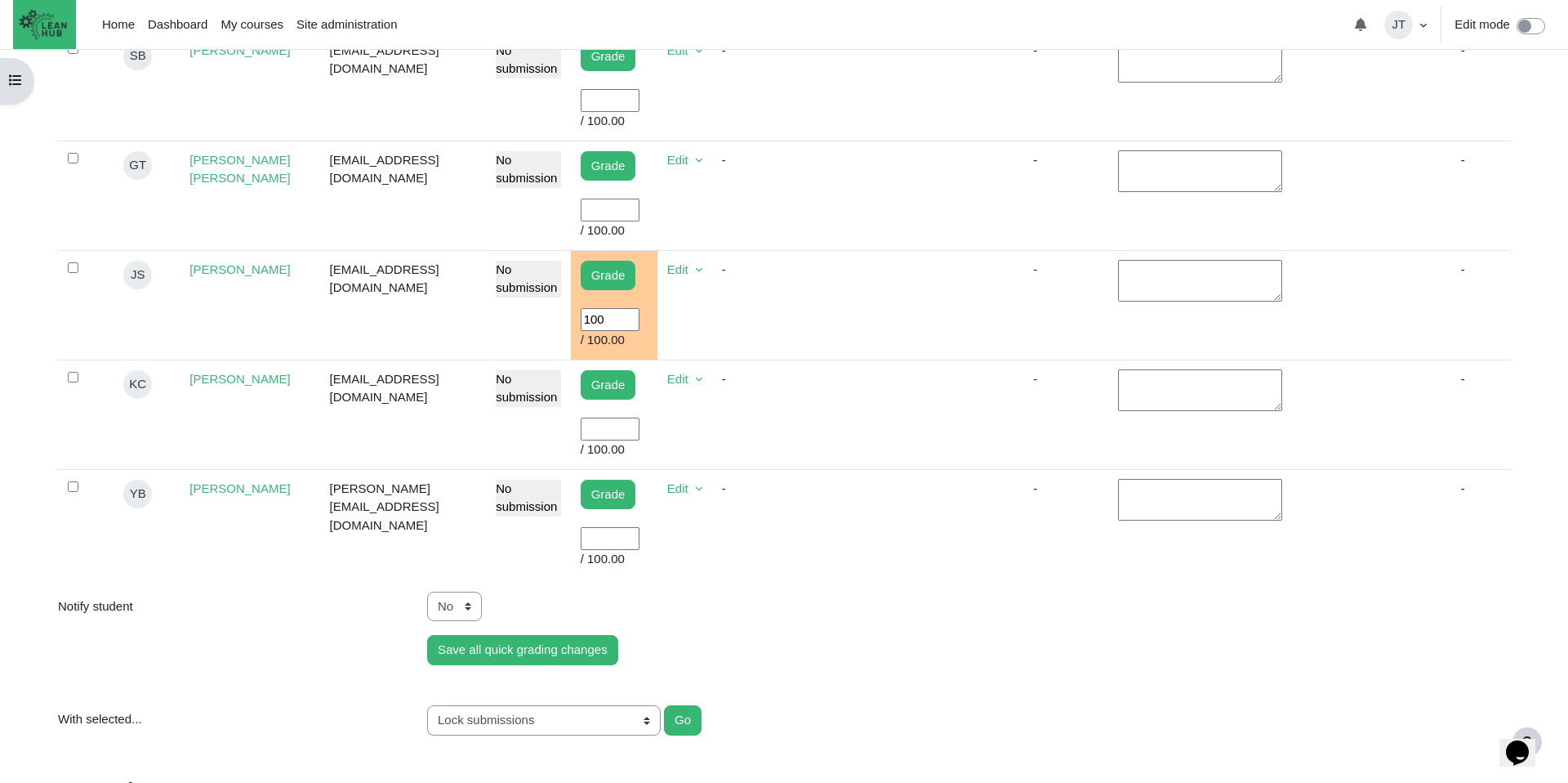
click at [614, 428] on input "User grade" at bounding box center [610, 429] width 59 height 24
type input "100"
click at [427, 634] on input "Save all quick grading changes" at bounding box center [523, 649] width 191 height 30
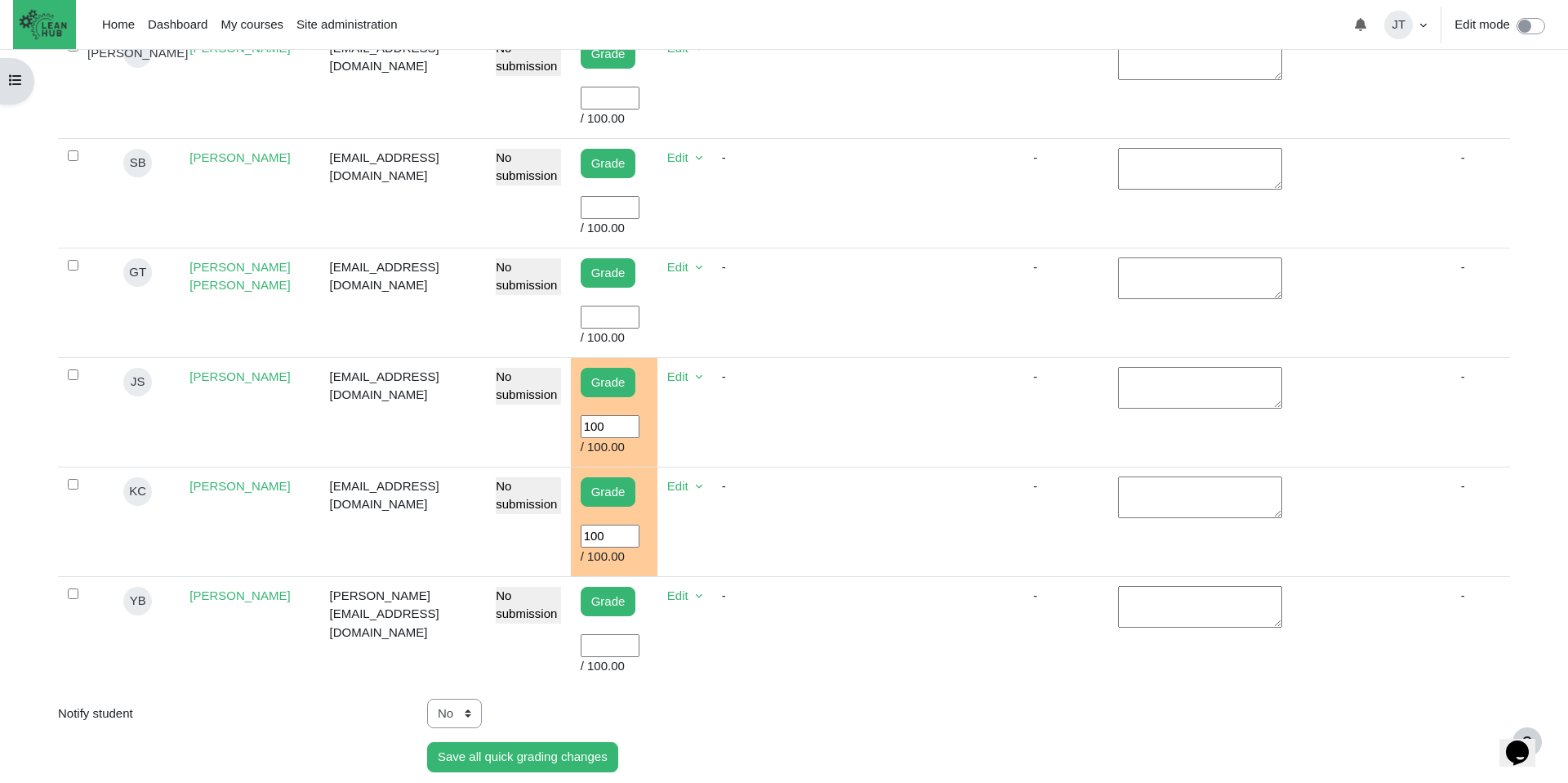
scroll to position [1637, 0]
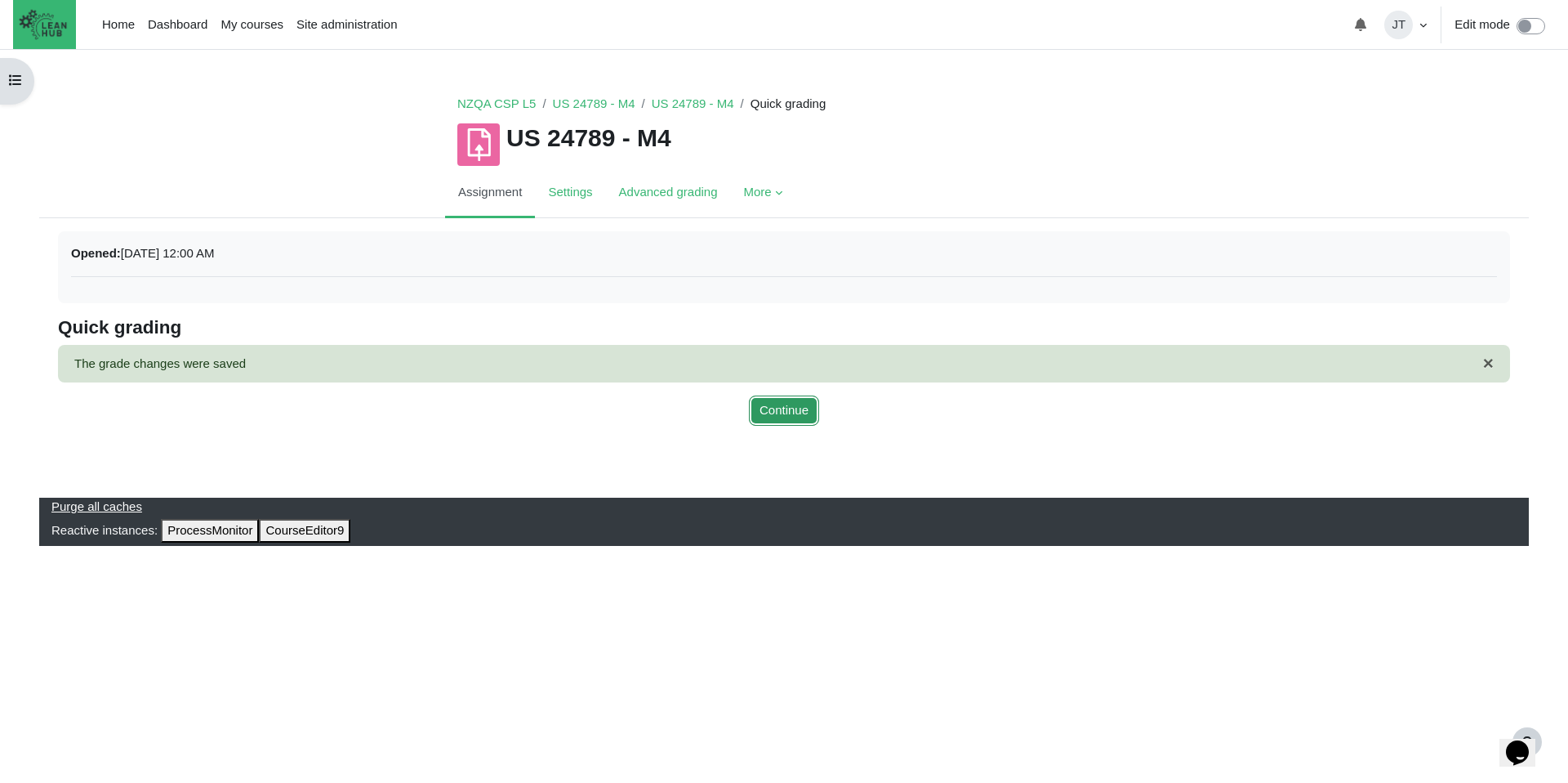
click at [786, 411] on button "Continue" at bounding box center [784, 410] width 70 height 30
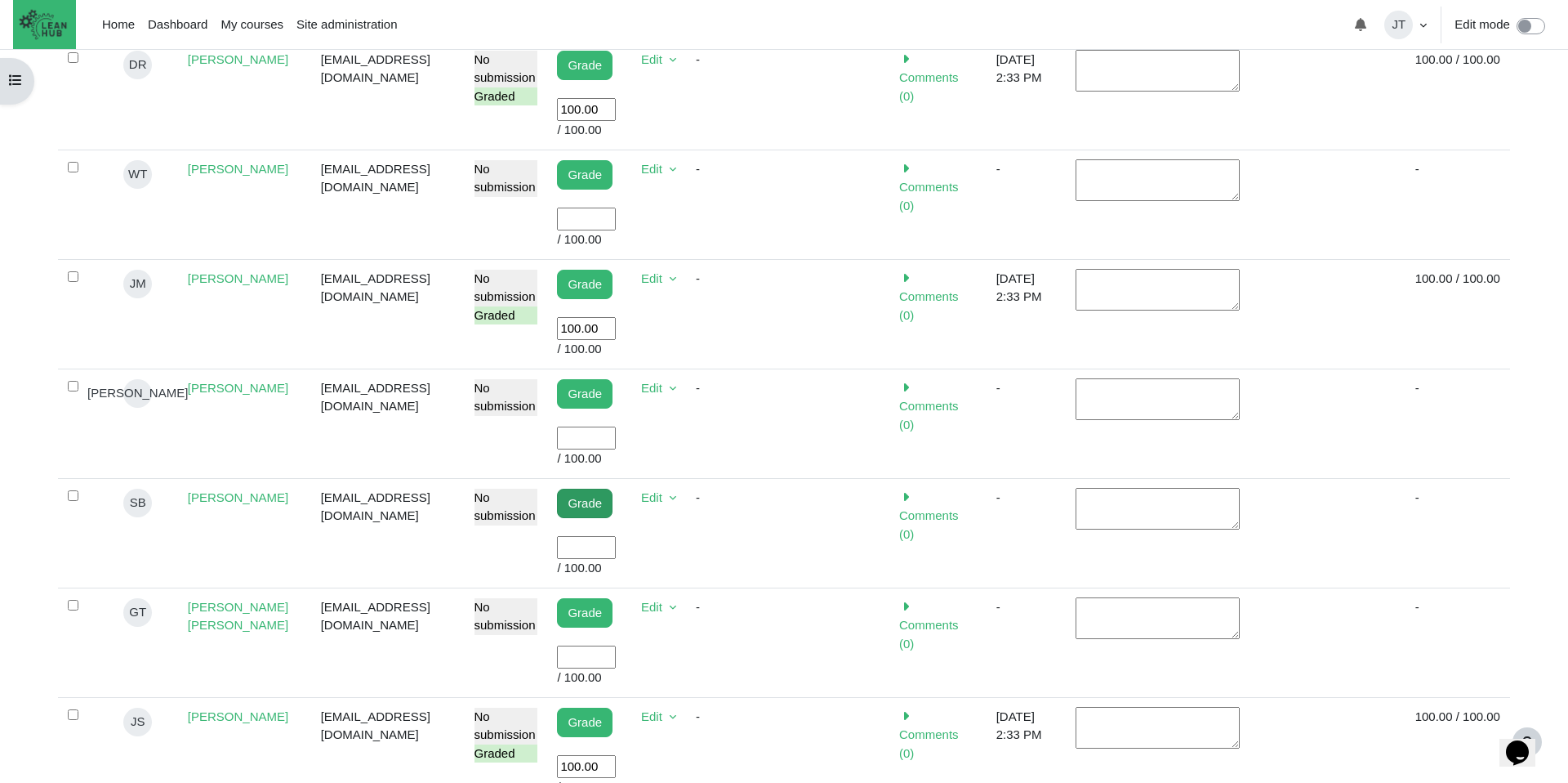
scroll to position [1337, 0]
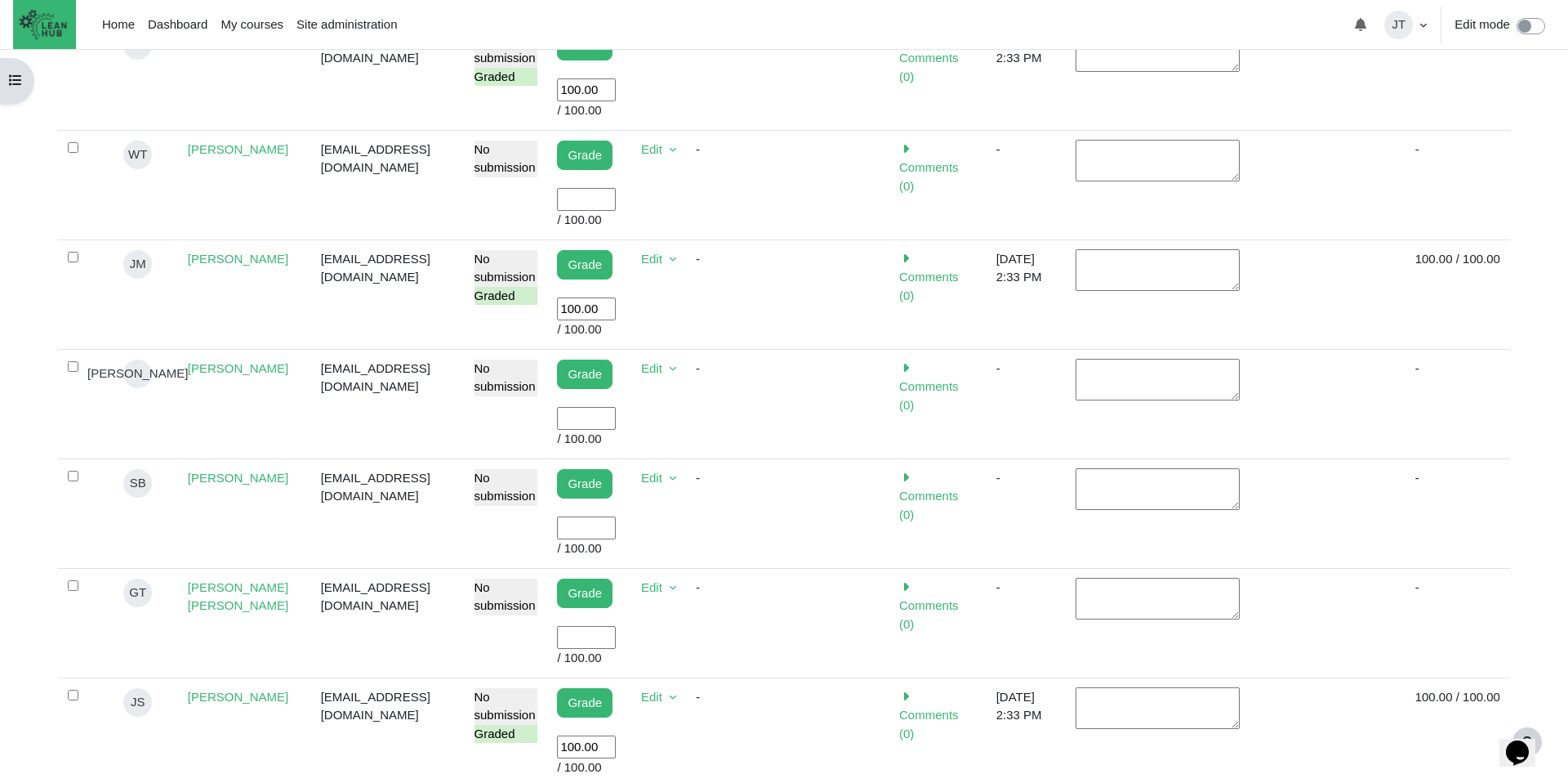
click at [607, 536] on input "User grade" at bounding box center [586, 528] width 59 height 24
type input "100"
click at [741, 541] on td "-" at bounding box center [739, 513] width 106 height 109
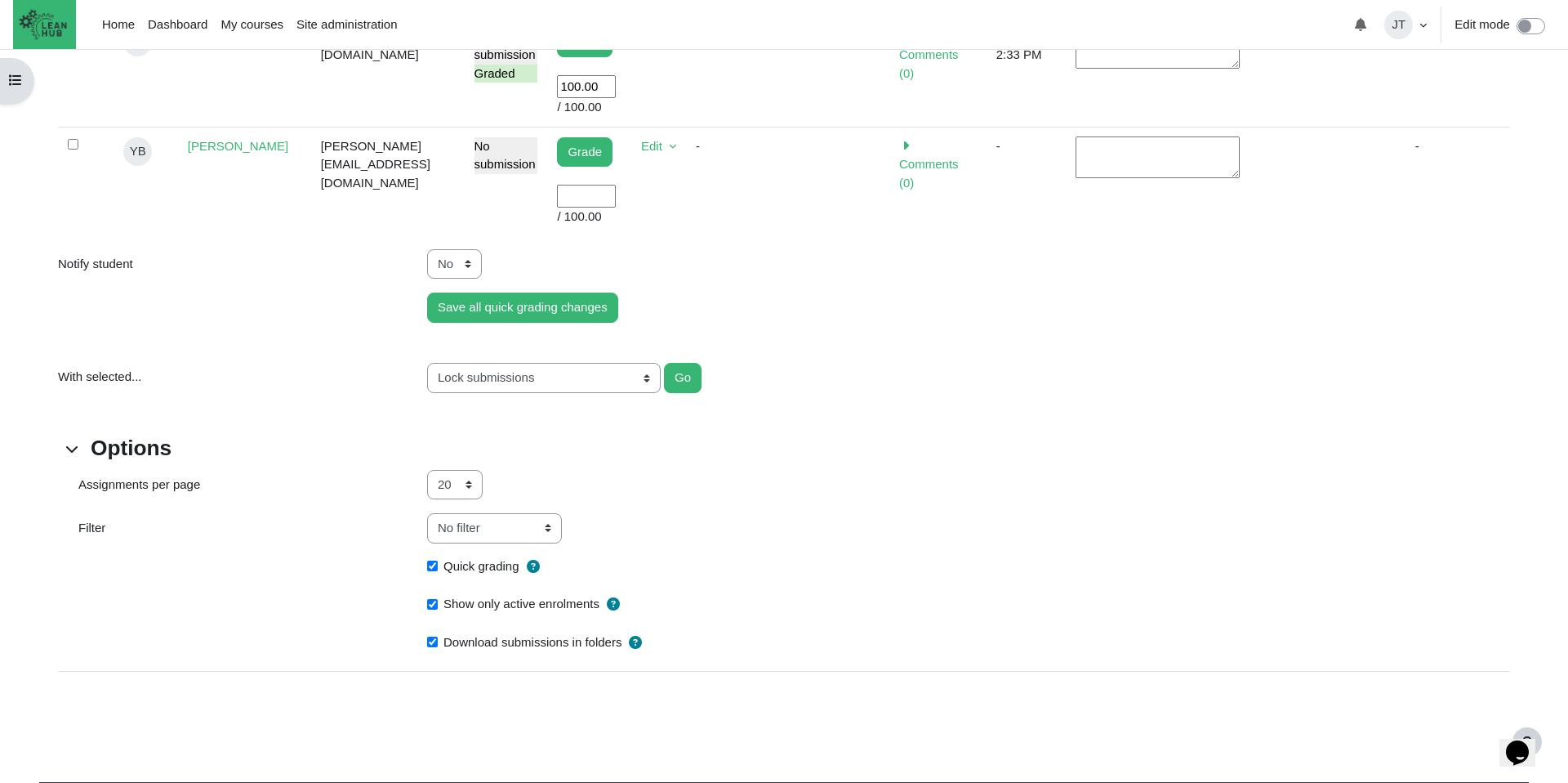
scroll to position [1051, 0]
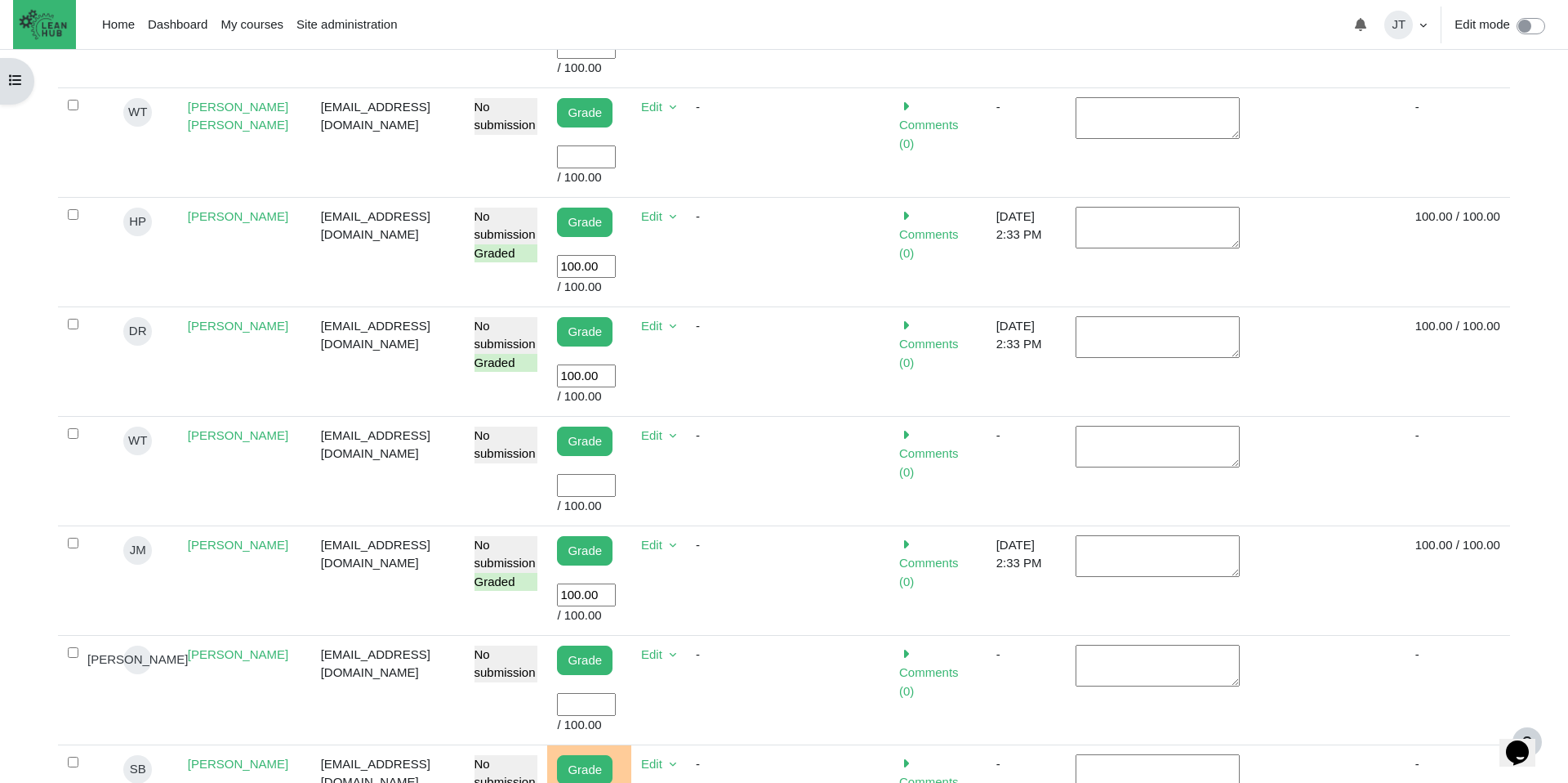
click at [608, 155] on input "User grade" at bounding box center [586, 157] width 59 height 24
type input "100"
click at [586, 481] on input "User grade" at bounding box center [586, 486] width 59 height 24
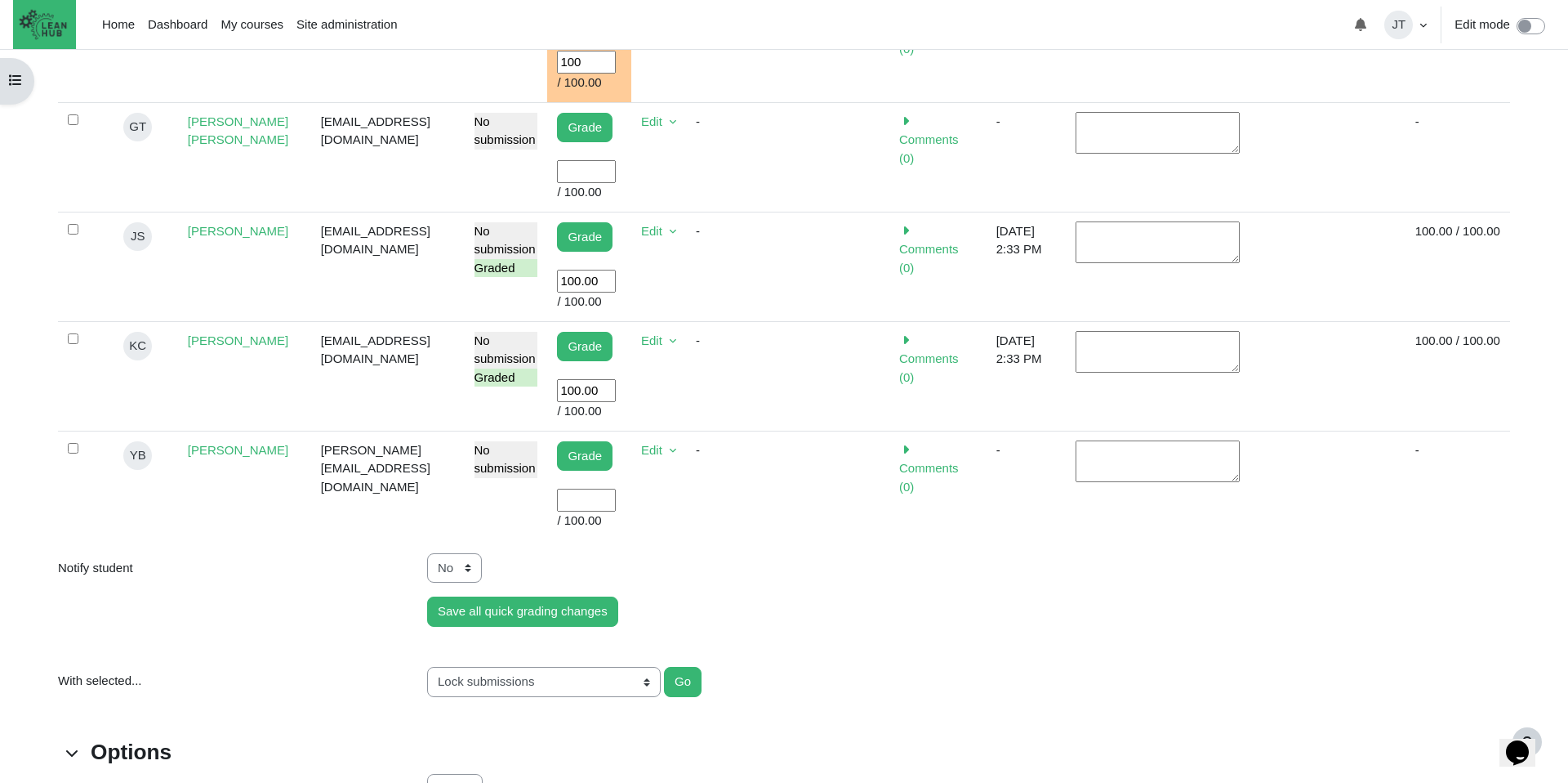
scroll to position [1809, 0]
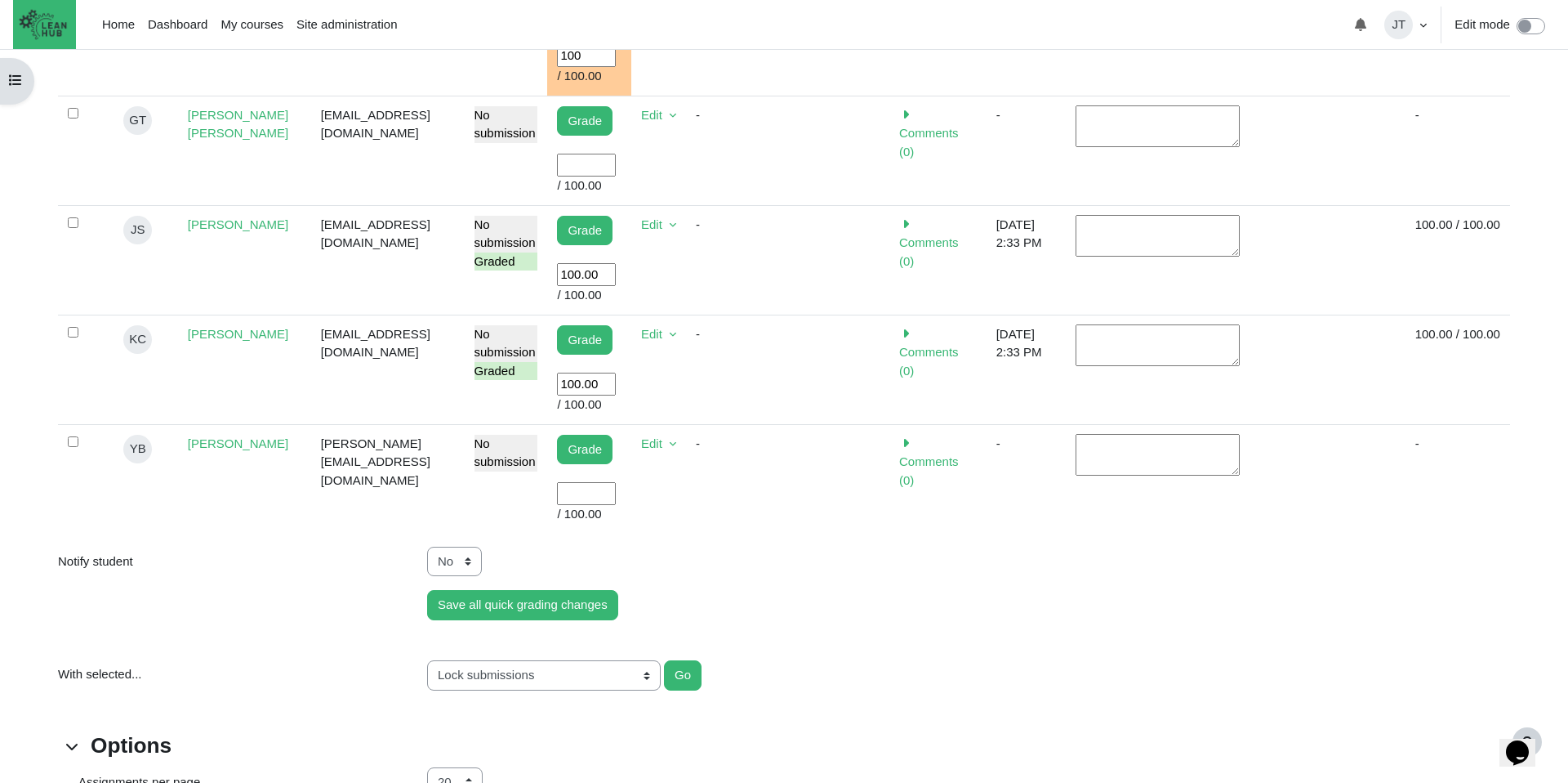
type input "100"
click at [593, 502] on input "User grade" at bounding box center [586, 493] width 59 height 24
type input "100"
click at [705, 496] on td "-" at bounding box center [739, 478] width 106 height 109
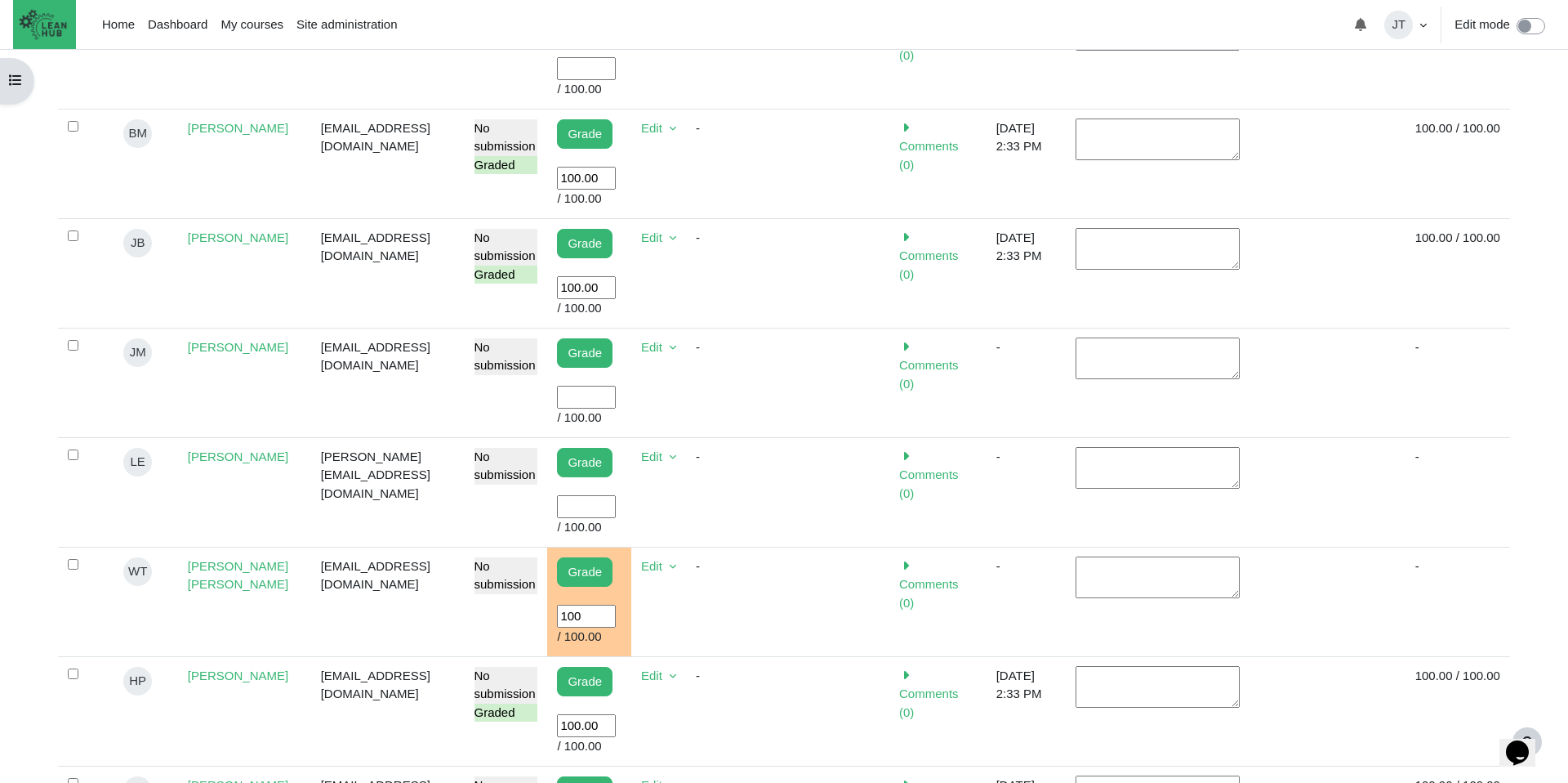
scroll to position [601, 0]
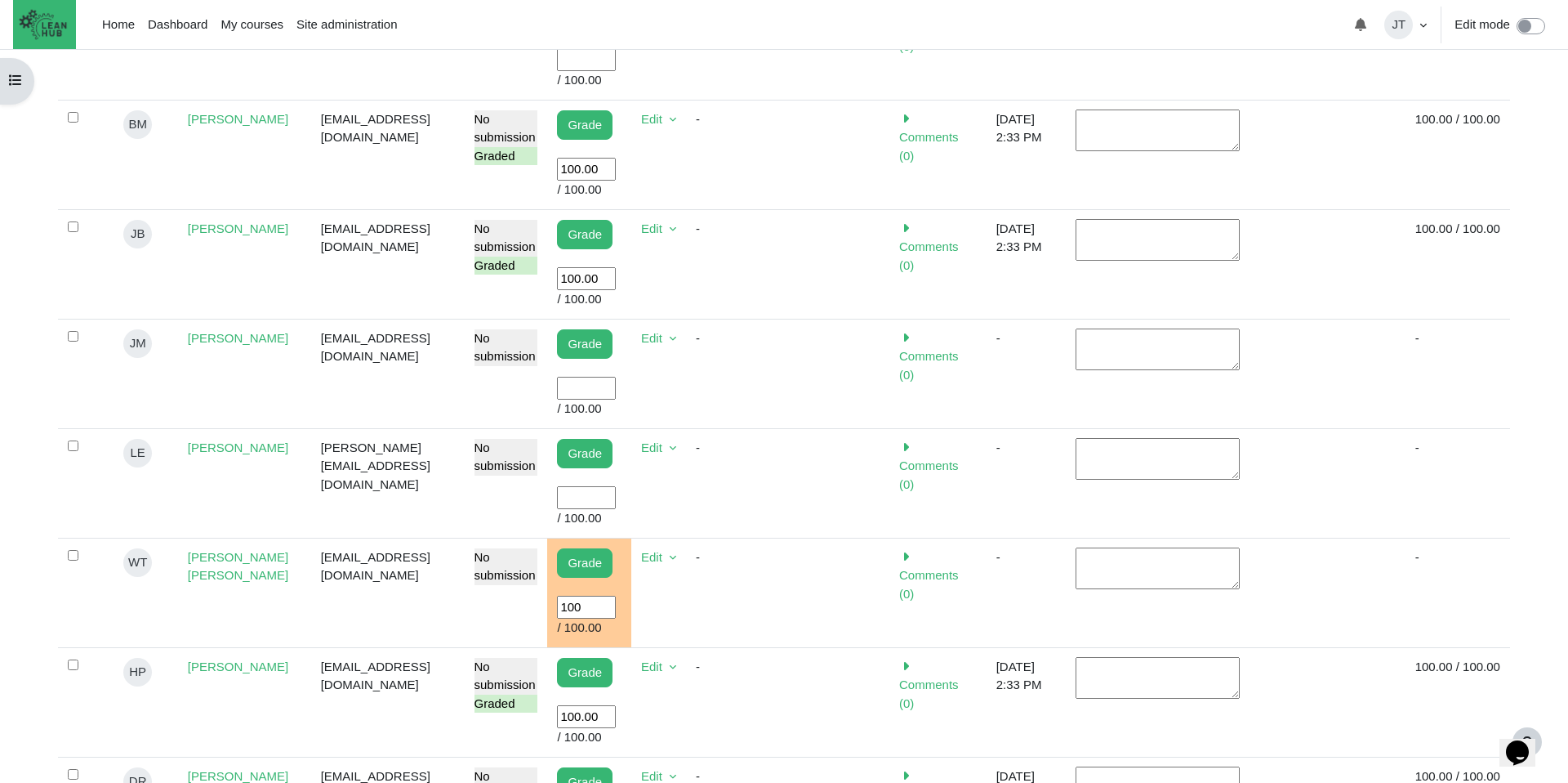
click at [595, 495] on input "User grade" at bounding box center [586, 497] width 59 height 24
type input "100"
click at [780, 489] on td "-" at bounding box center [739, 482] width 106 height 109
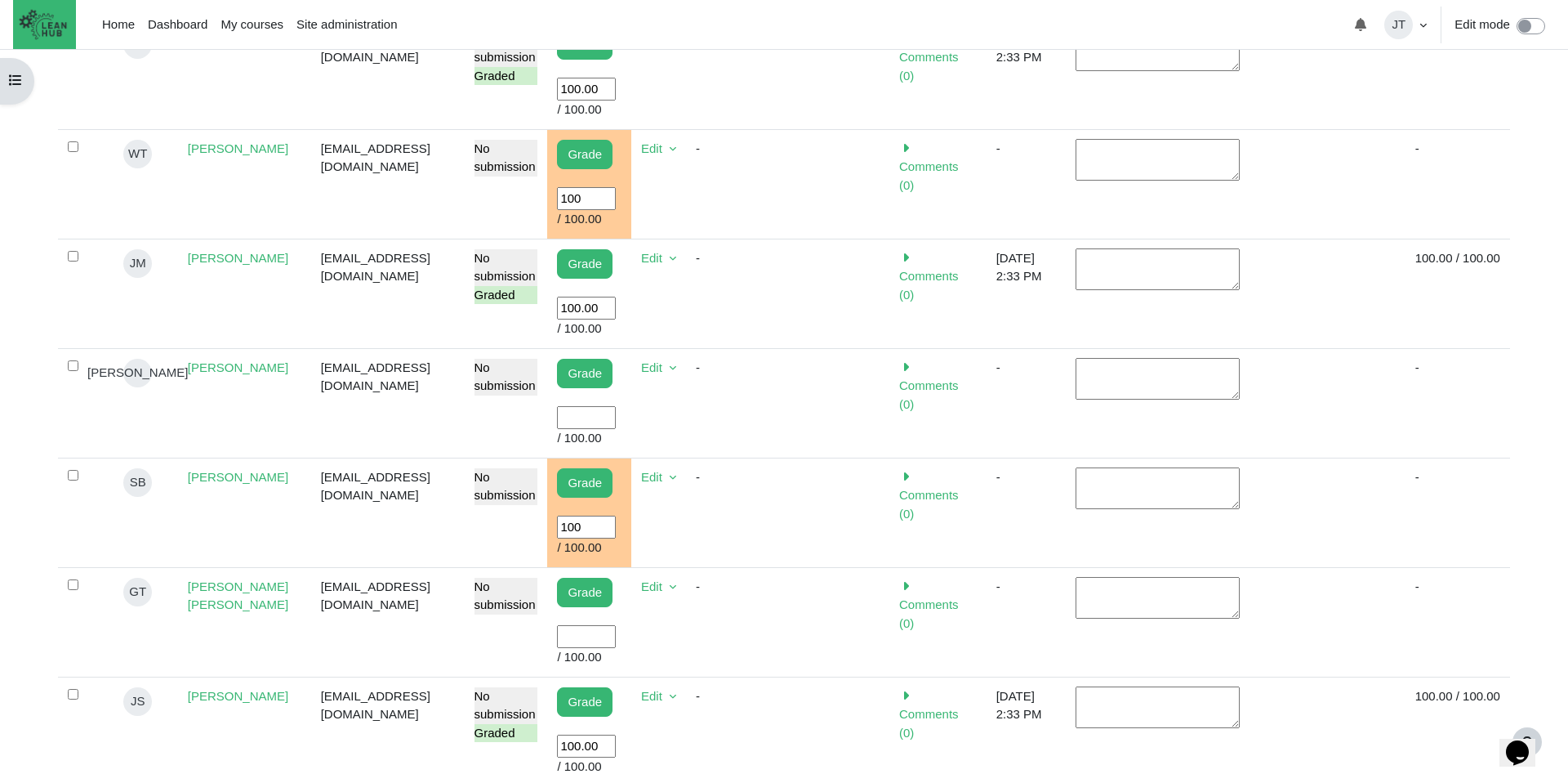
scroll to position [1753, 0]
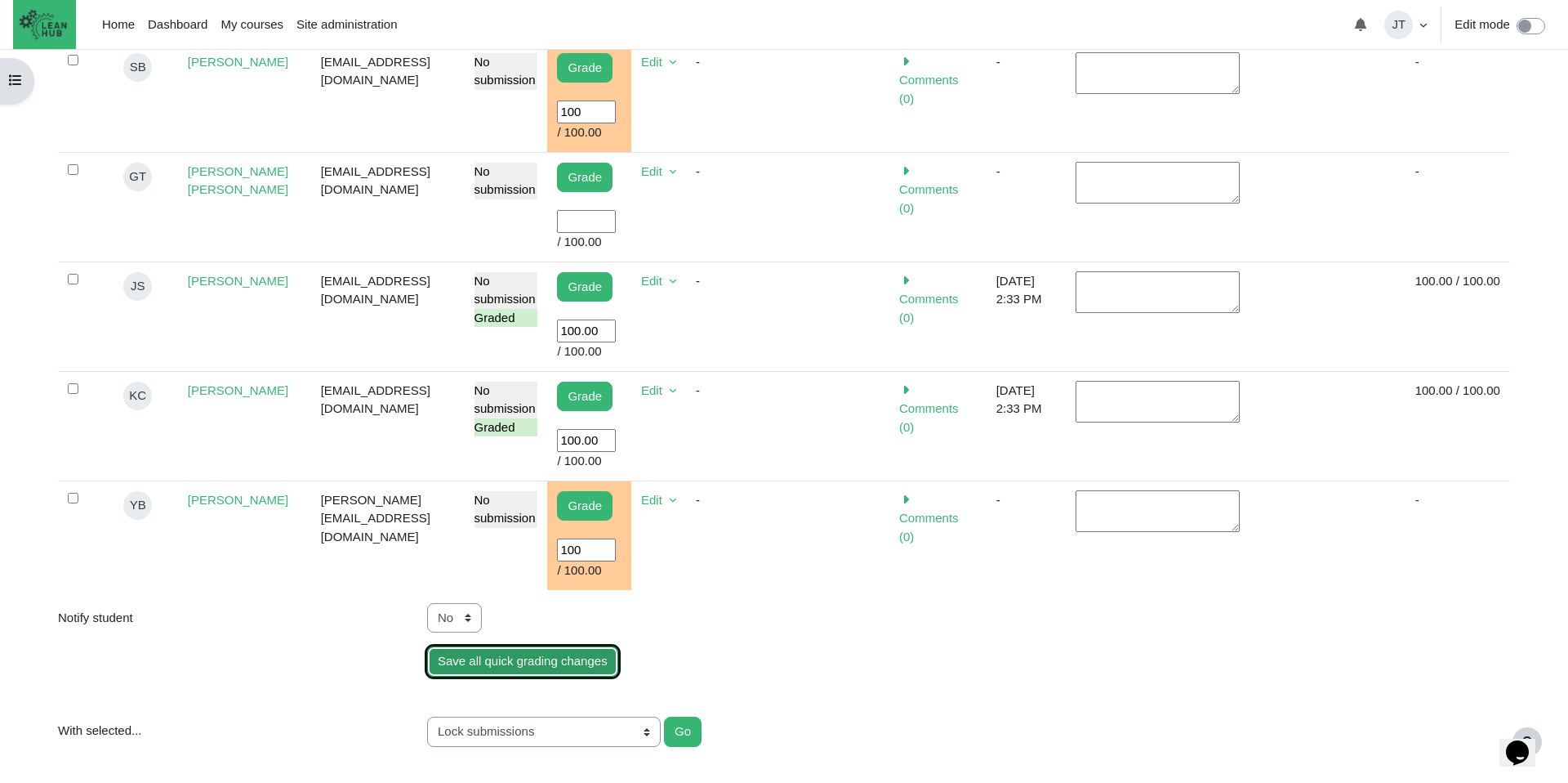
click at [511, 660] on input "Save all quick grading changes" at bounding box center [523, 660] width 191 height 30
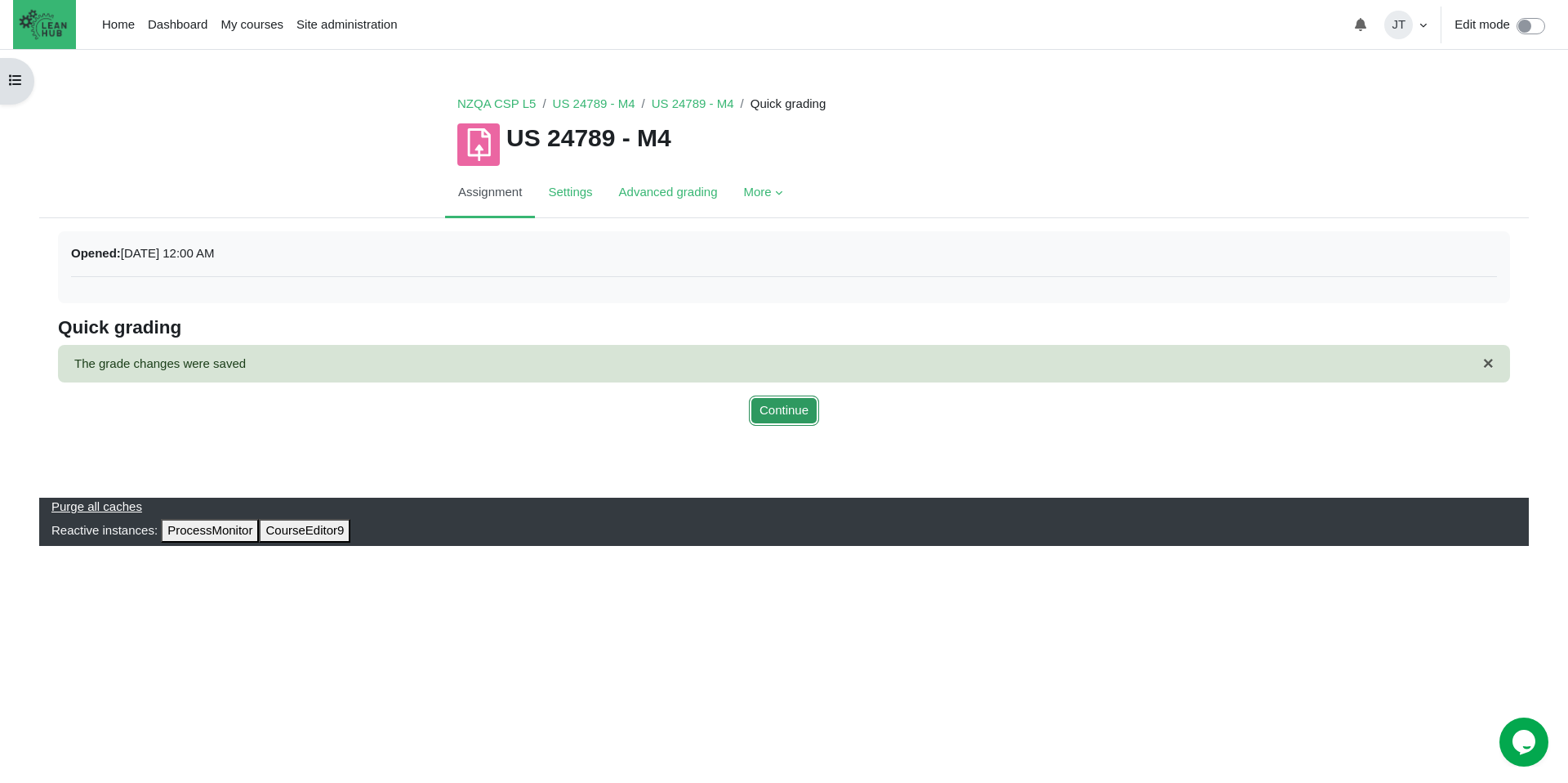
click at [781, 419] on button "Continue" at bounding box center [784, 410] width 70 height 30
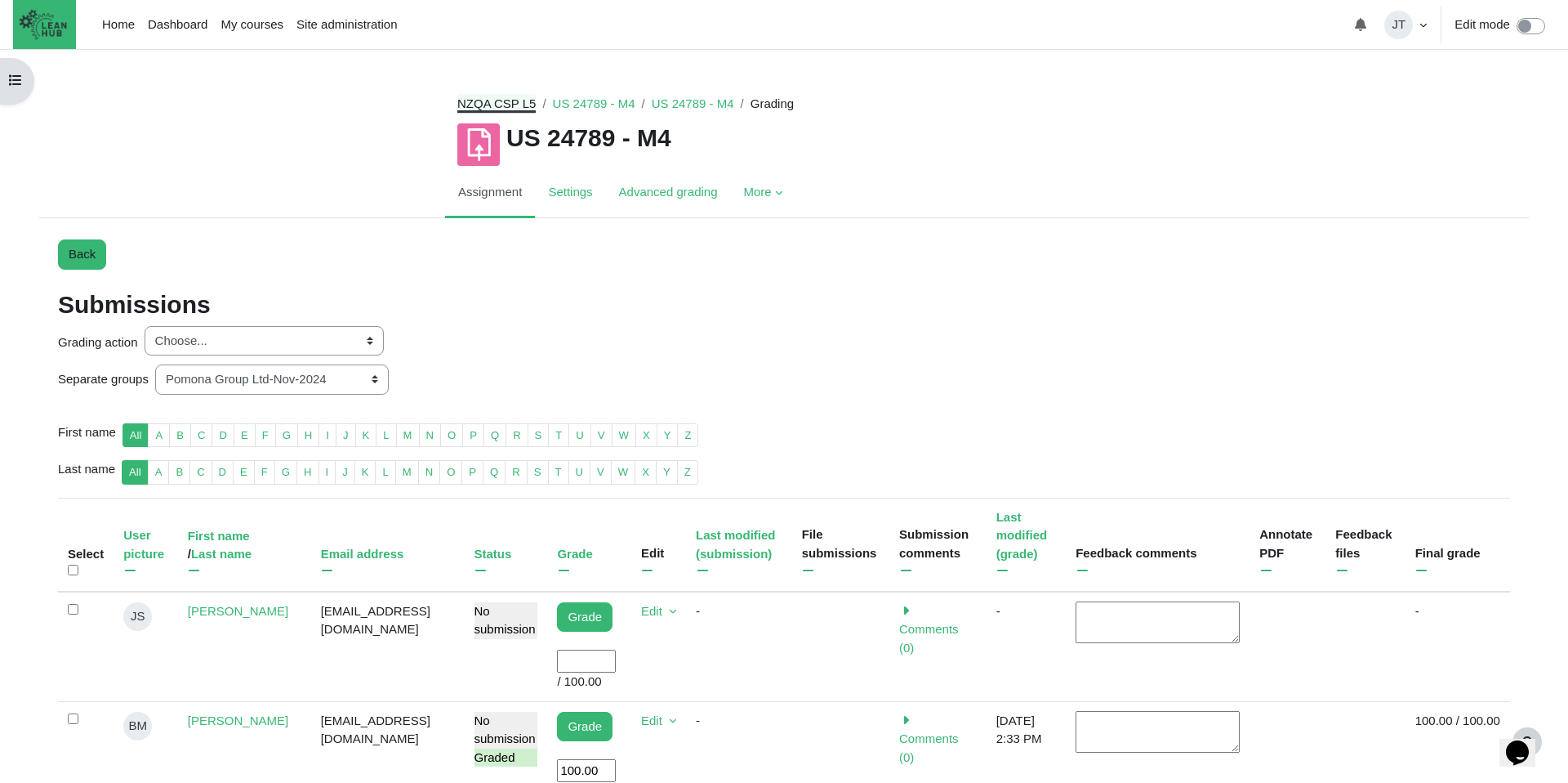
click at [485, 103] on link "NZQA CSP L5" at bounding box center [496, 103] width 78 height 14
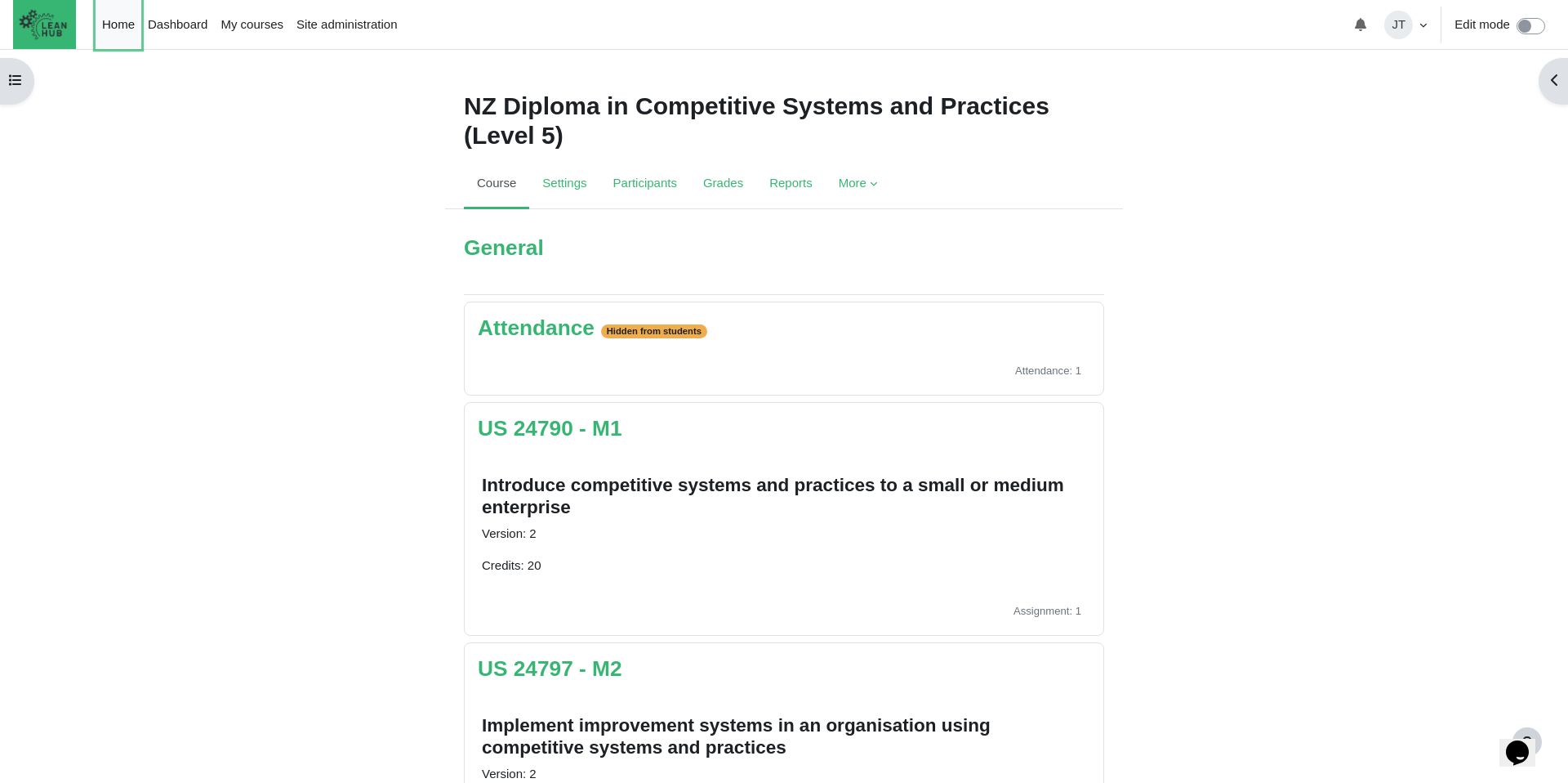
click at [121, 29] on link "Home" at bounding box center [118, 24] width 45 height 49
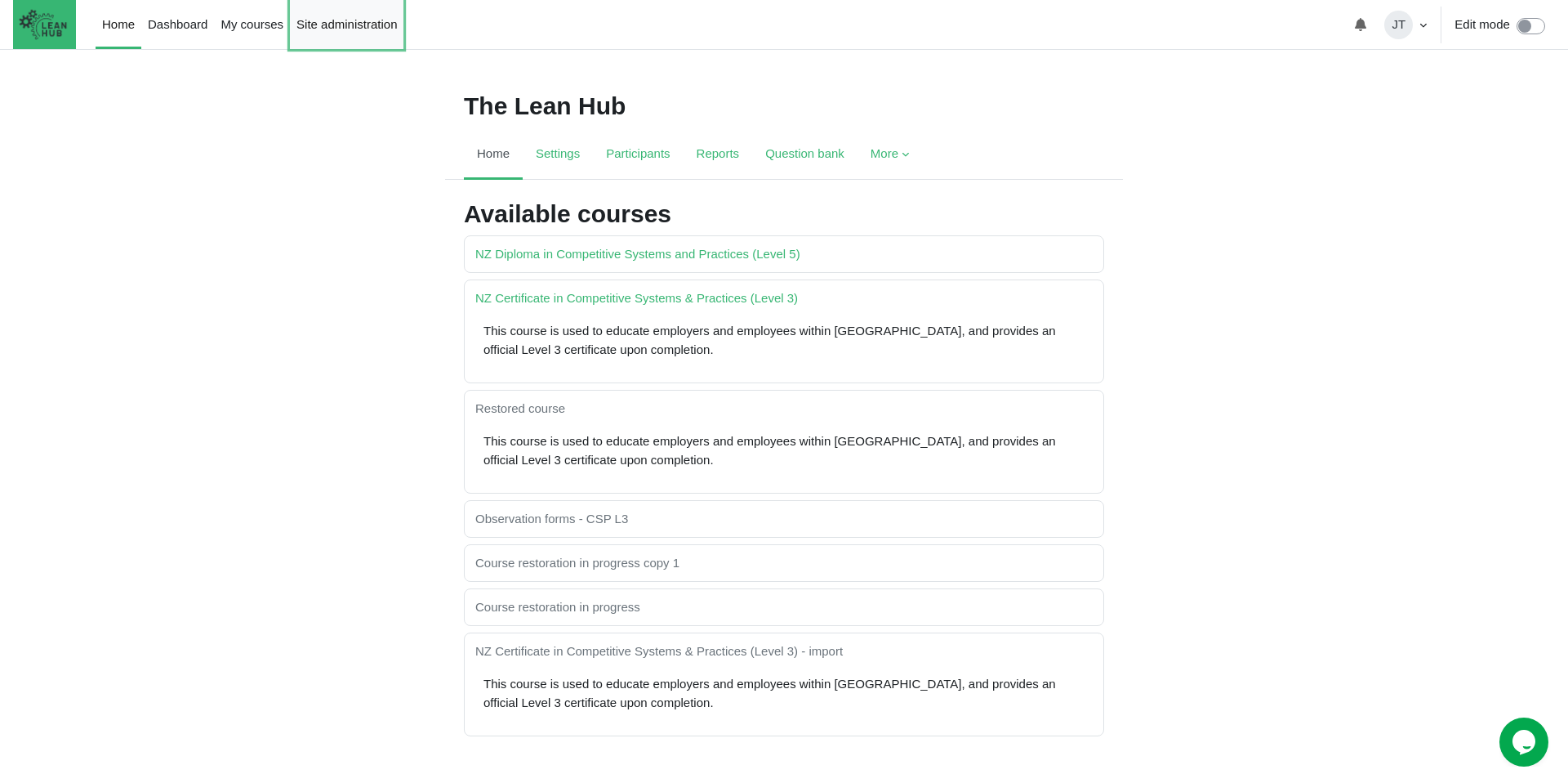
click at [344, 26] on link "Site administration" at bounding box center [346, 24] width 114 height 49
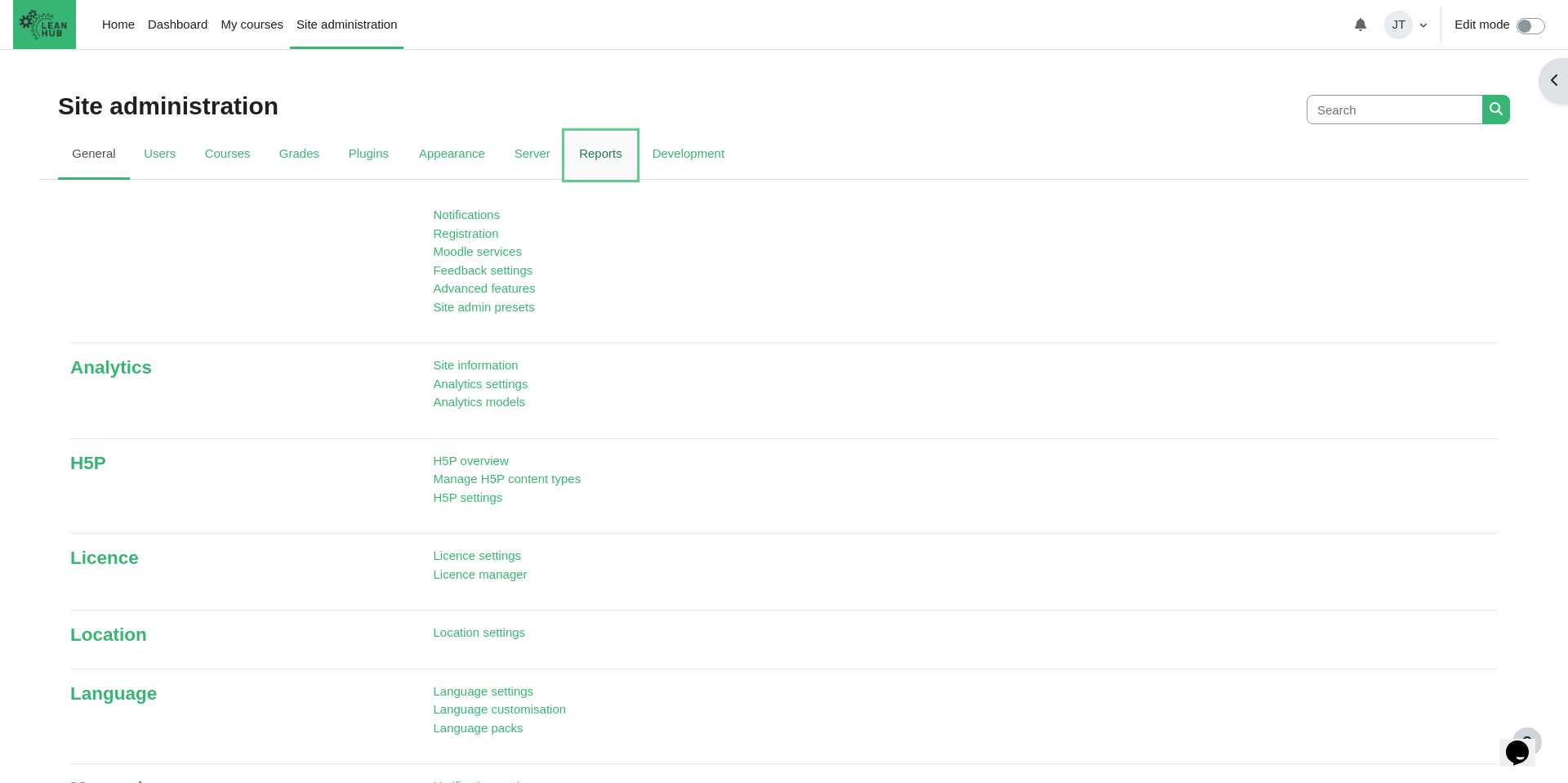
click at [609, 148] on link "Reports" at bounding box center [600, 154] width 72 height 49
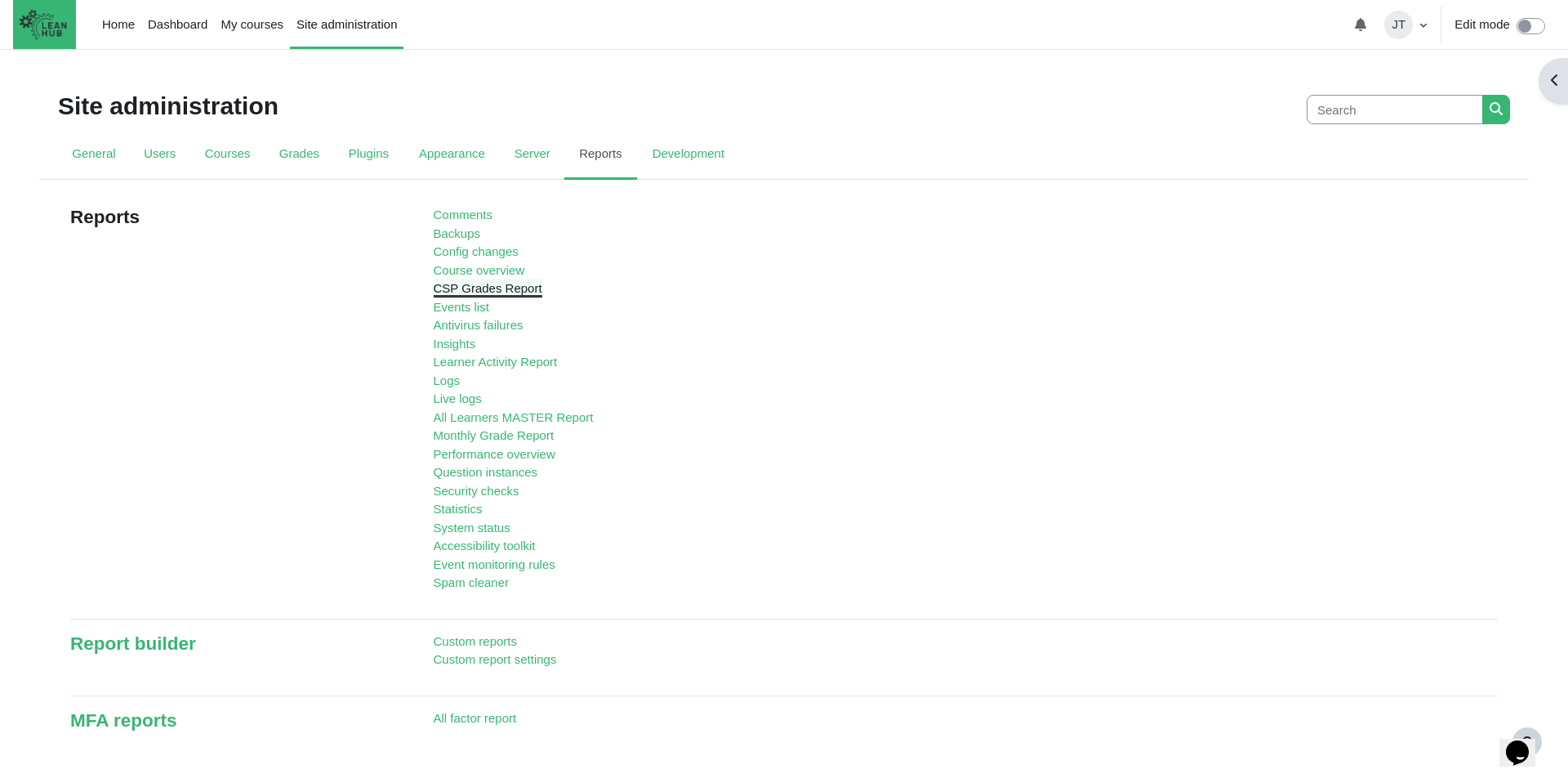
click at [481, 288] on link "CSP Grades Report" at bounding box center [487, 288] width 109 height 14
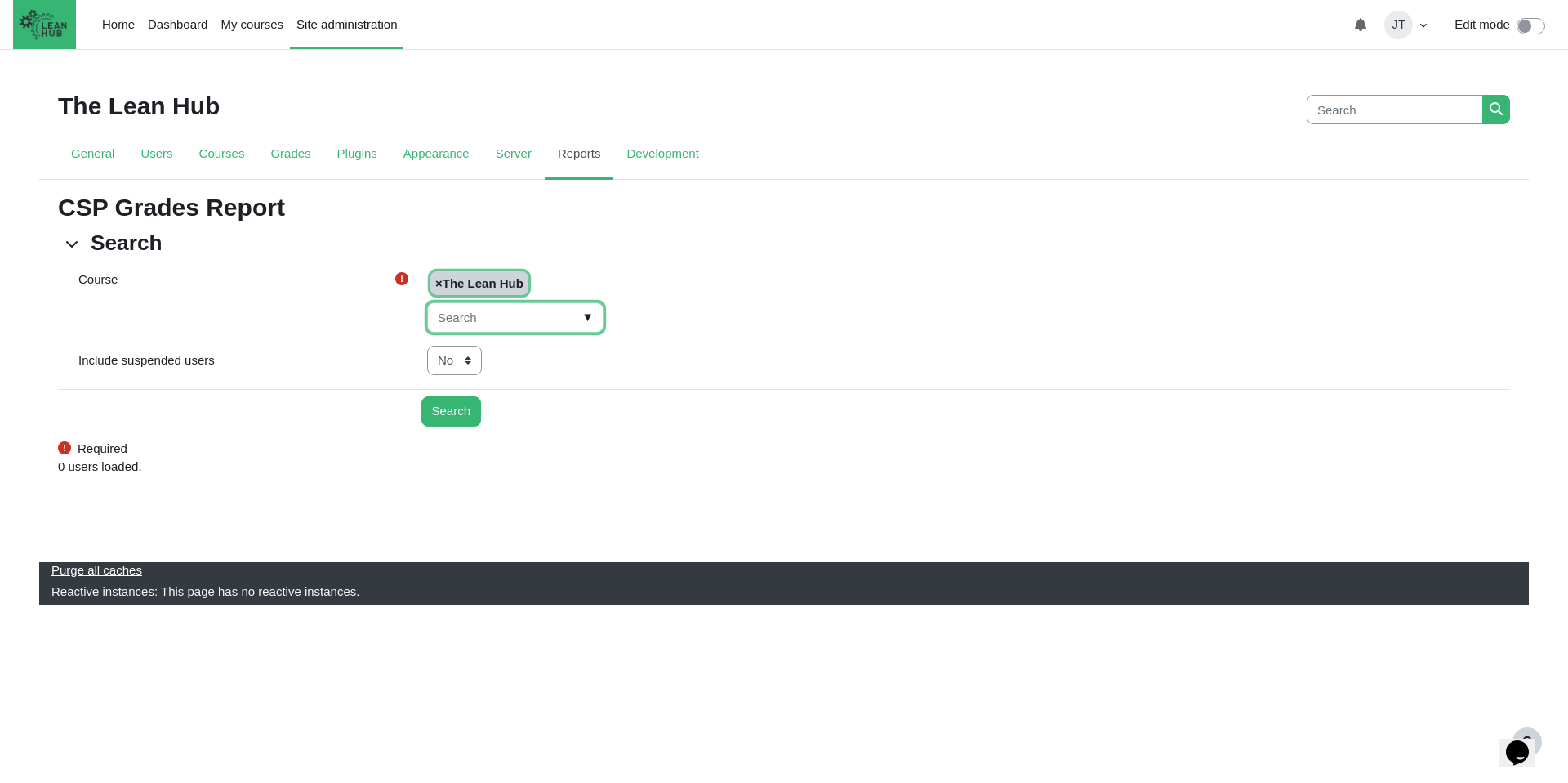
click at [535, 321] on input "Course" at bounding box center [515, 317] width 177 height 30
click at [578, 319] on span "▼" at bounding box center [587, 318] width 18 height 25
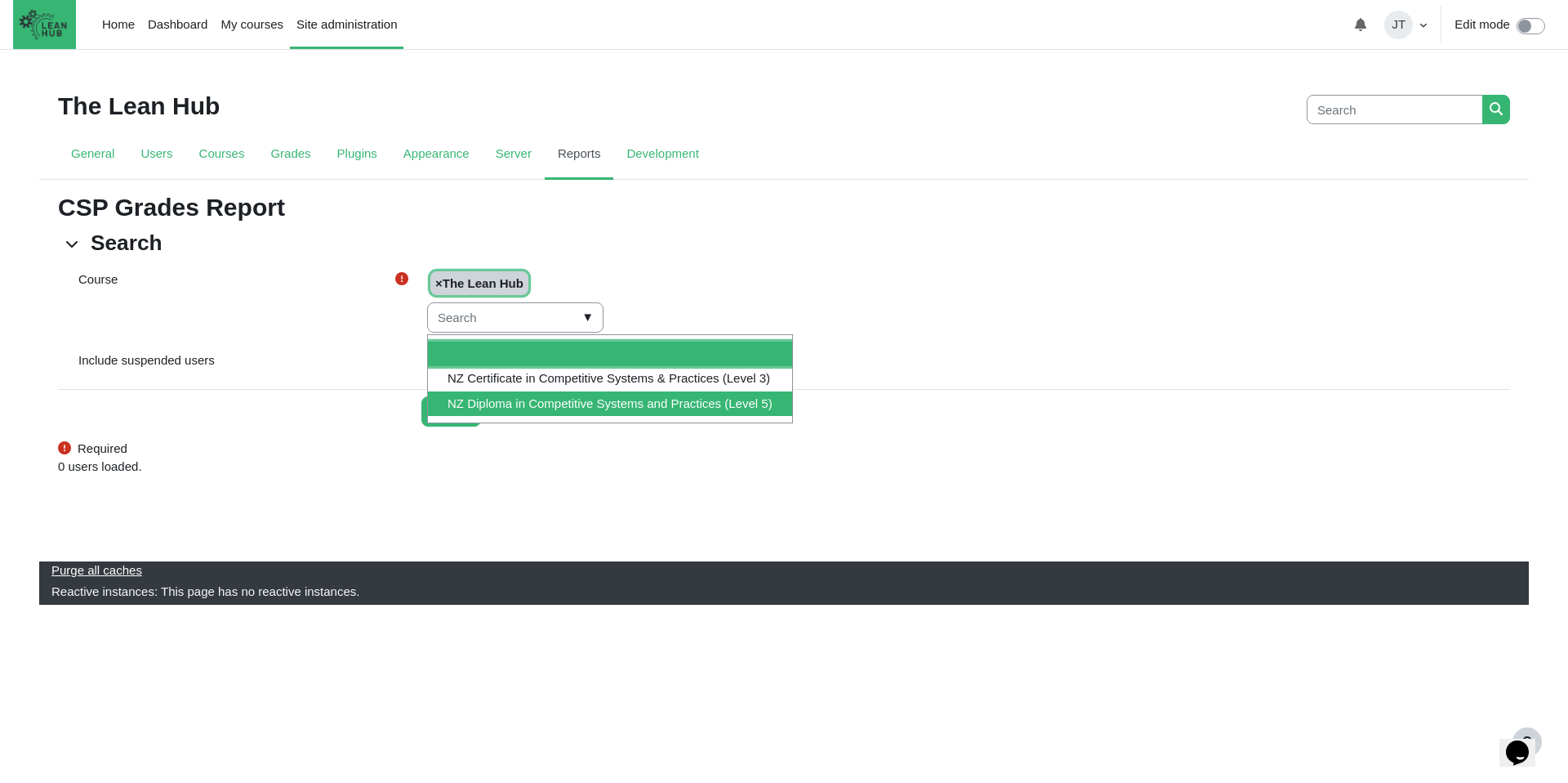
click at [593, 401] on li "NZ Diploma in Competitive Systems and Practices (Level 5)" at bounding box center [609, 404] width 364 height 25
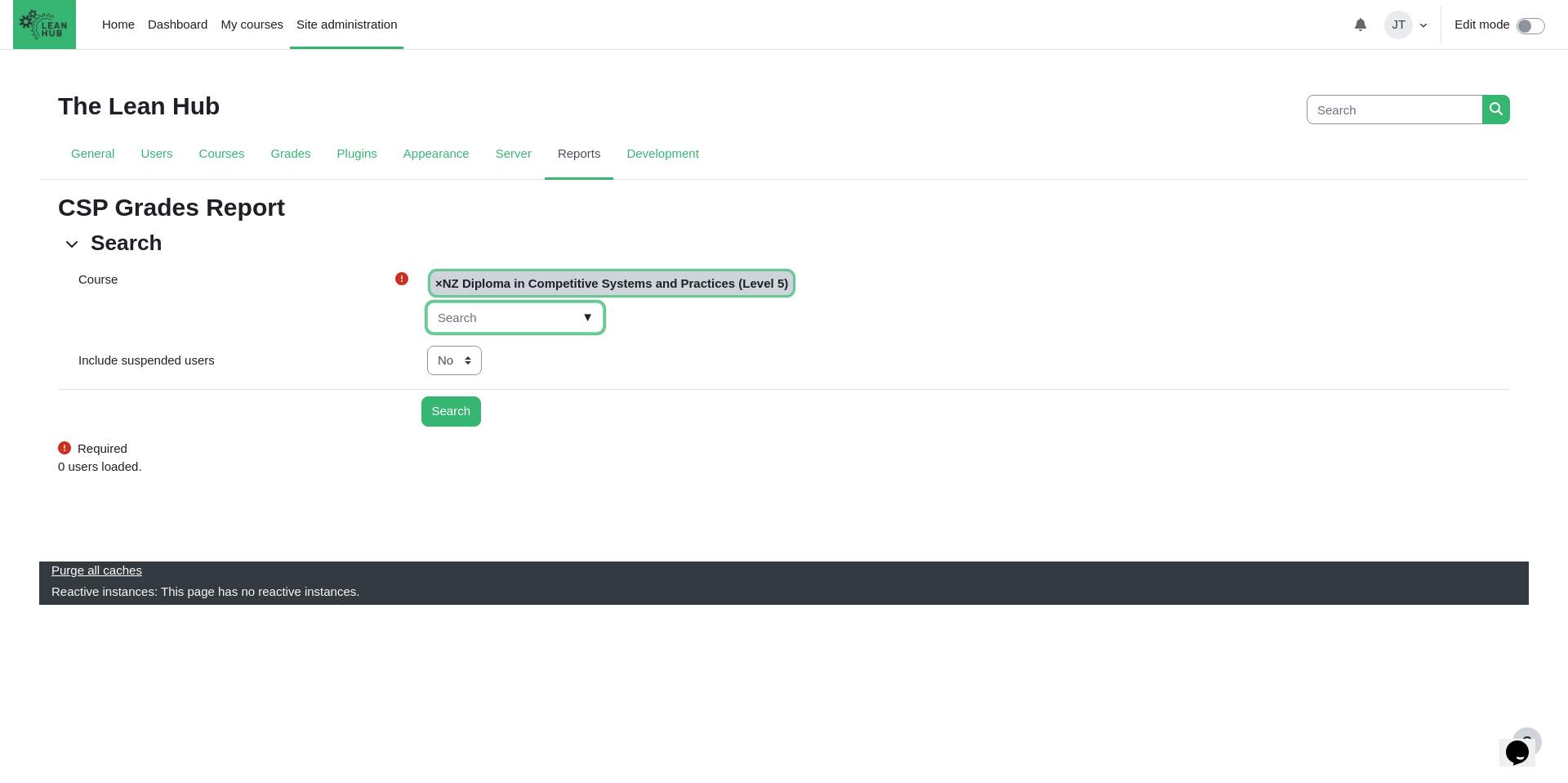
click at [465, 314] on input "Course" at bounding box center [515, 317] width 177 height 30
click at [578, 315] on span "▼" at bounding box center [587, 318] width 18 height 25
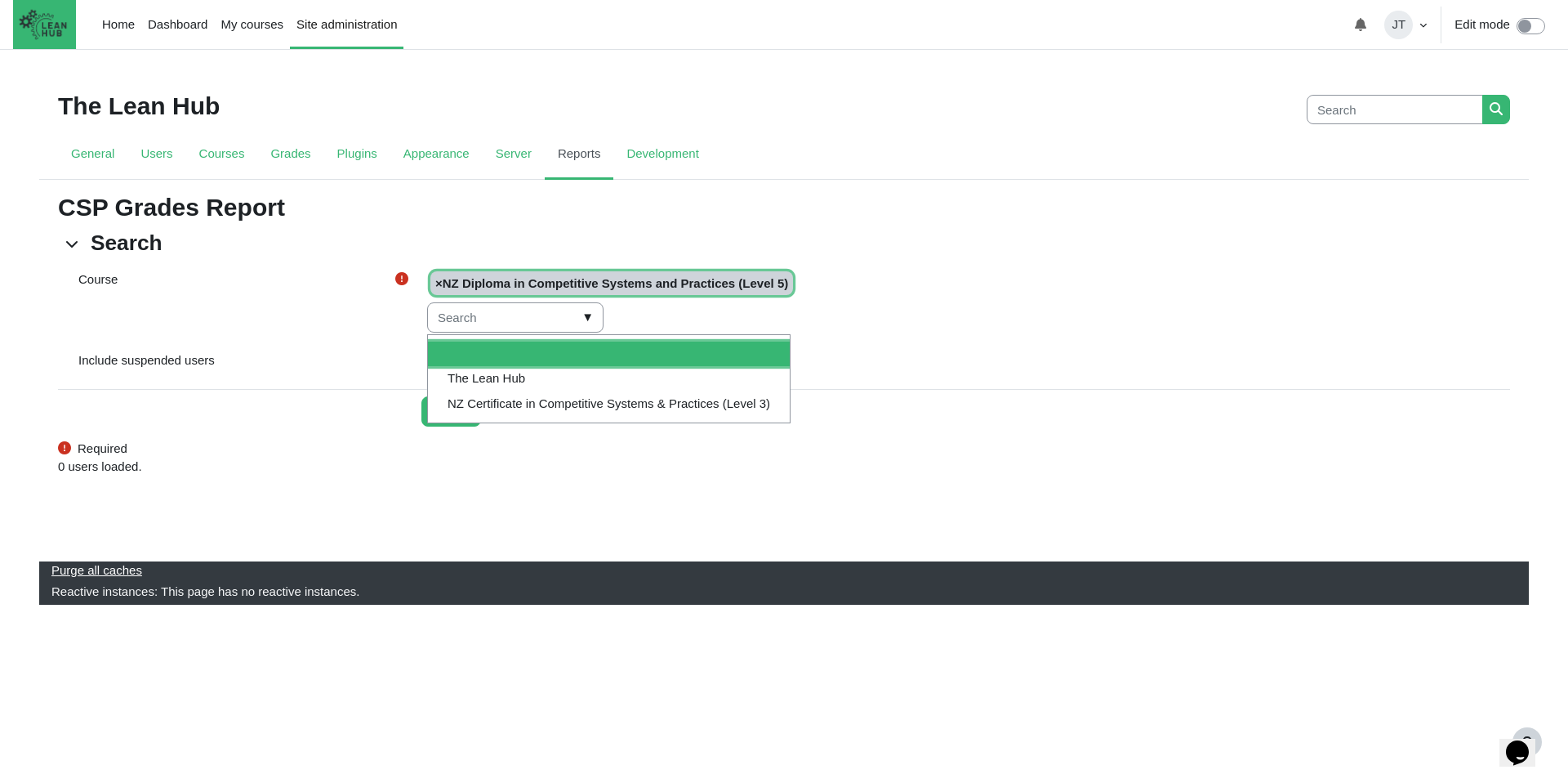
click at [948, 401] on div "Search" at bounding box center [953, 410] width 1089 height 30
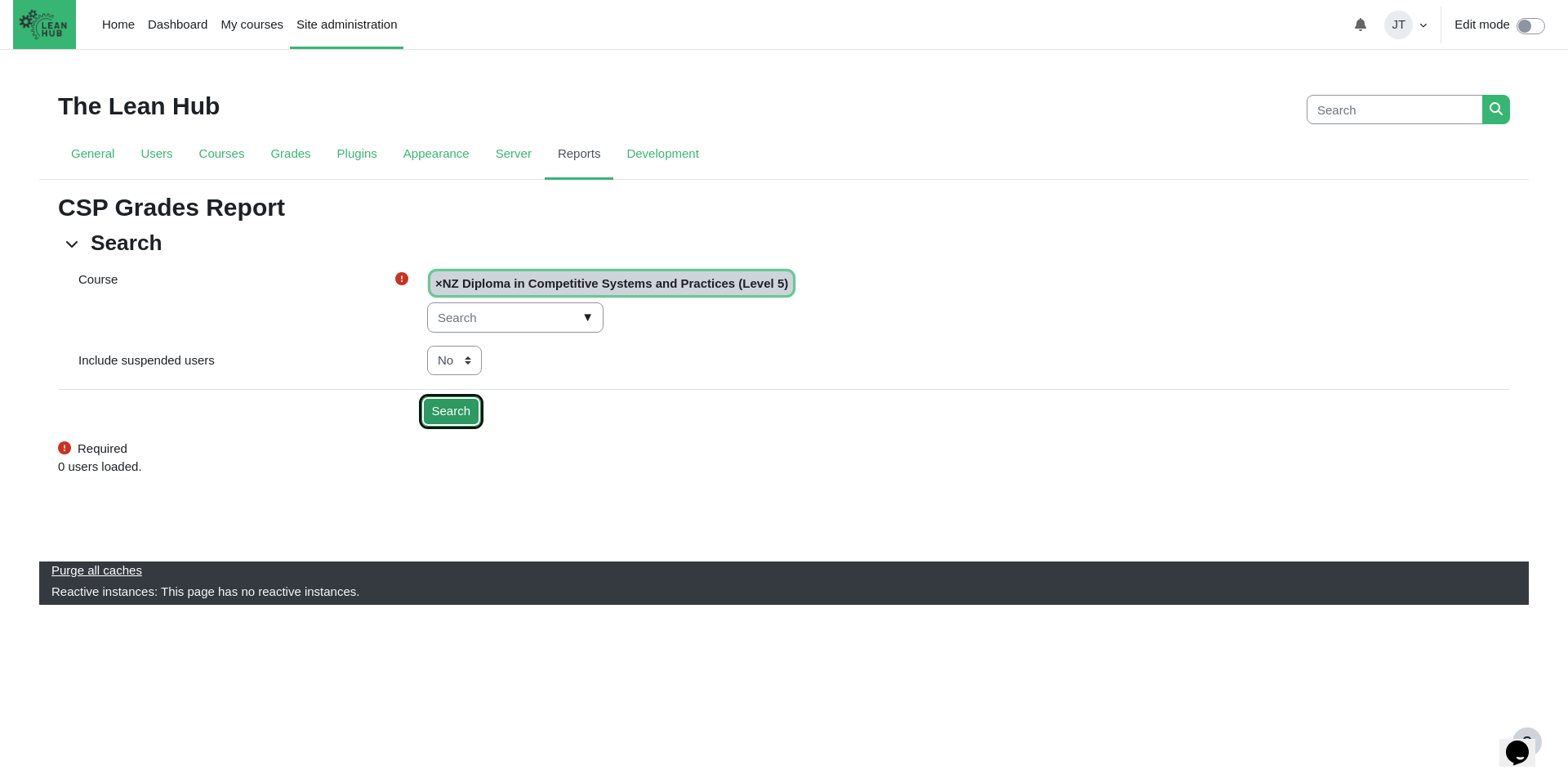
click at [448, 414] on input "Search" at bounding box center [452, 410] width 61 height 30
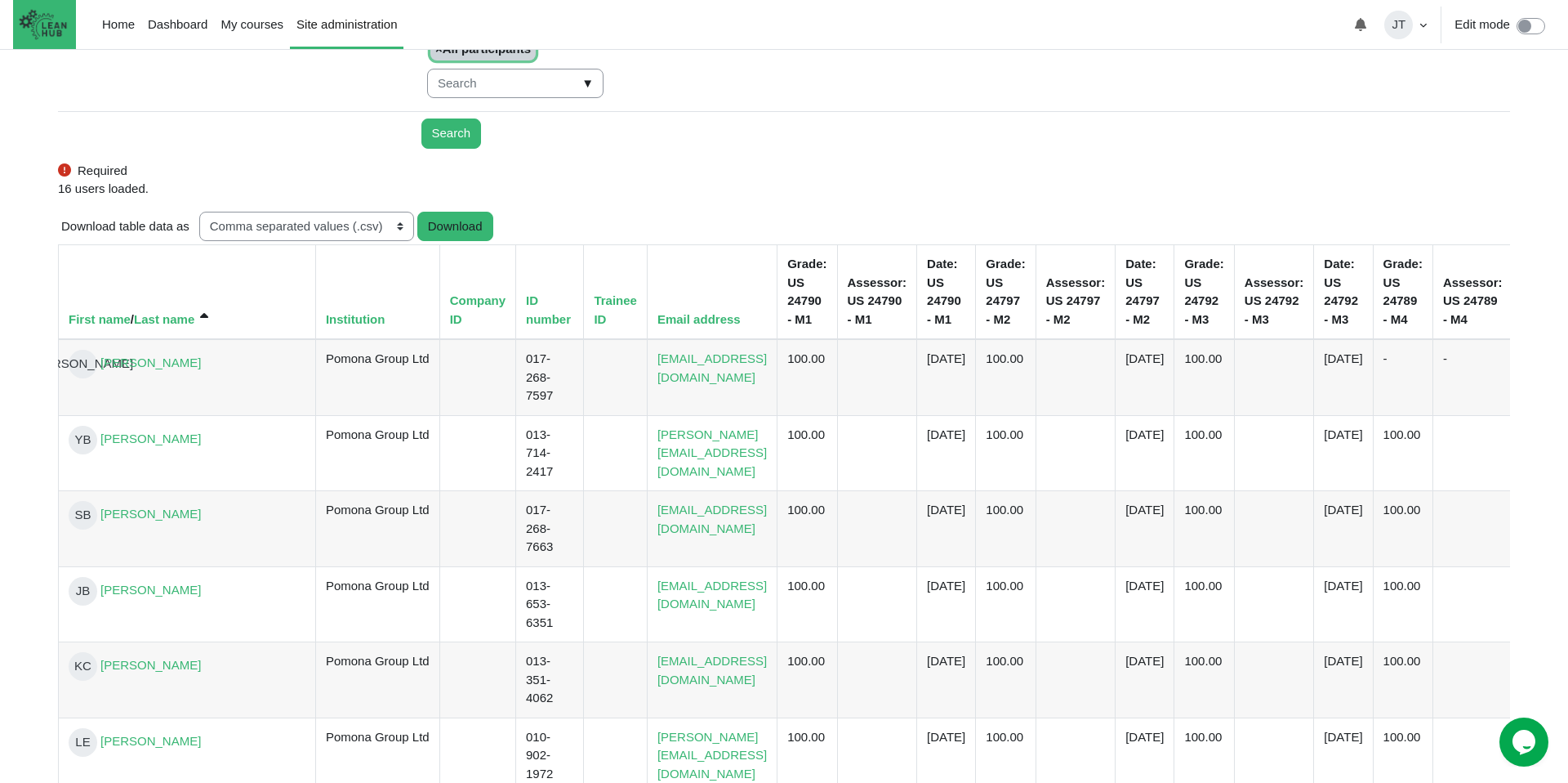
scroll to position [401, 0]
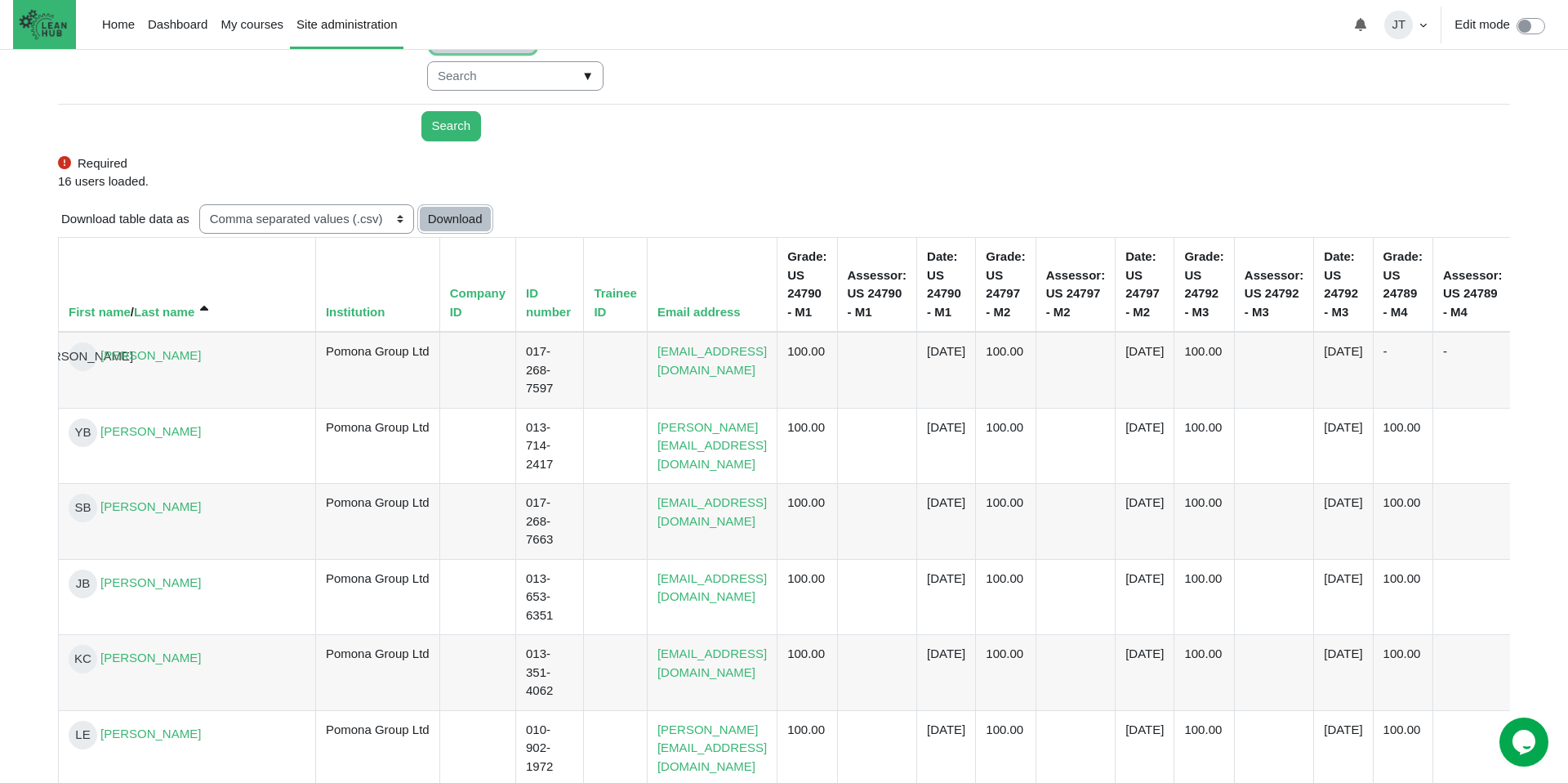
click at [469, 218] on button "Download" at bounding box center [454, 219] width 76 height 30
